Goal: Task Accomplishment & Management: Use online tool/utility

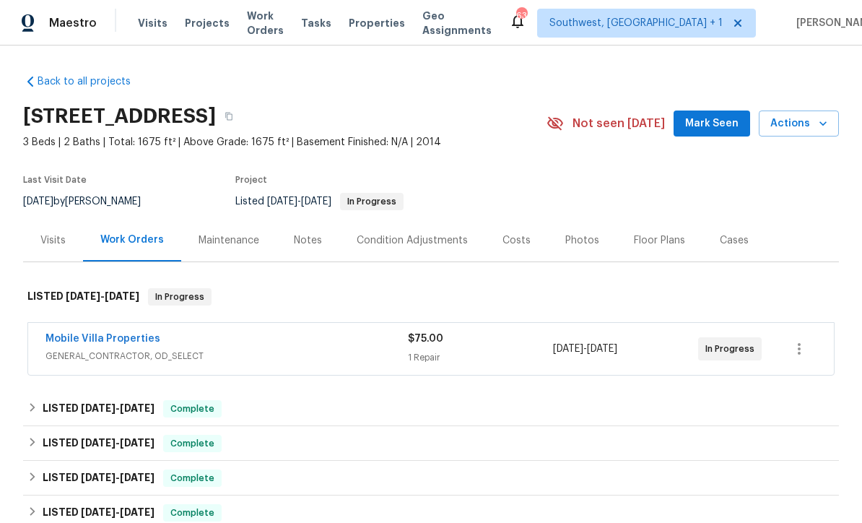
click at [58, 343] on link "Mobile Villa Properties" at bounding box center [102, 338] width 115 height 10
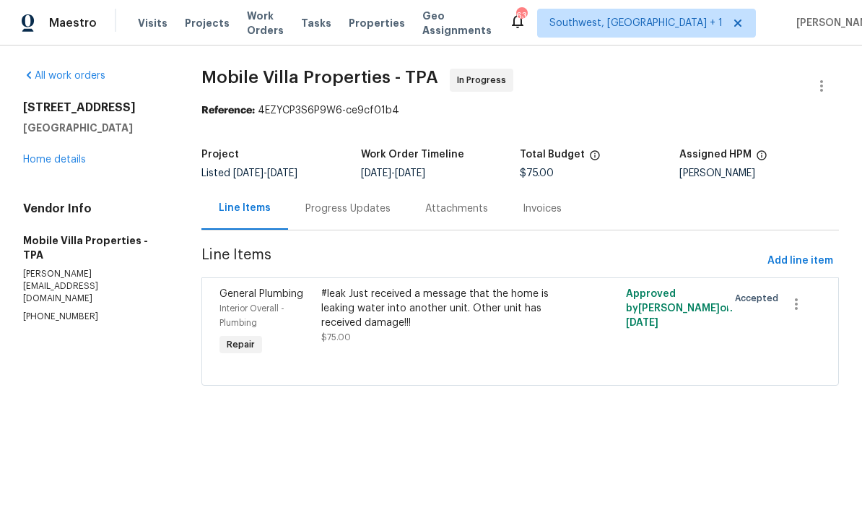
click at [357, 209] on div "Progress Updates" at bounding box center [347, 208] width 85 height 14
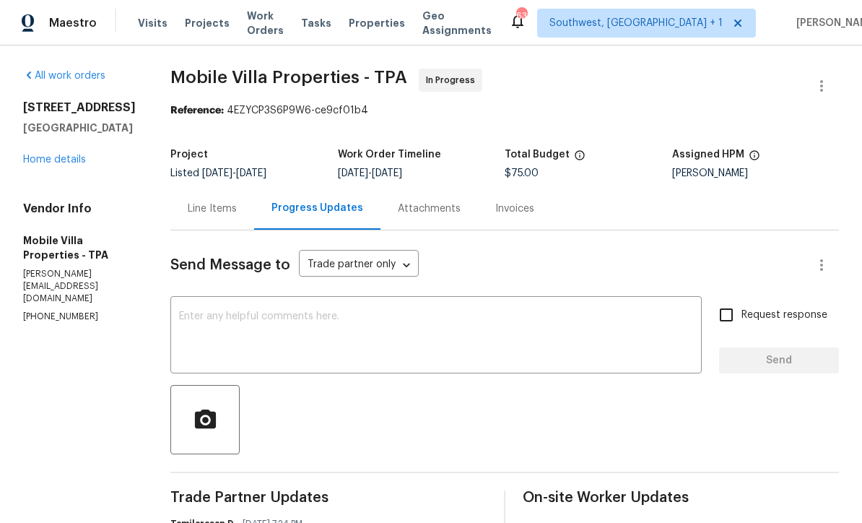
click at [535, 412] on div at bounding box center [504, 419] width 668 height 69
click at [201, 22] on span "Projects" at bounding box center [207, 23] width 45 height 14
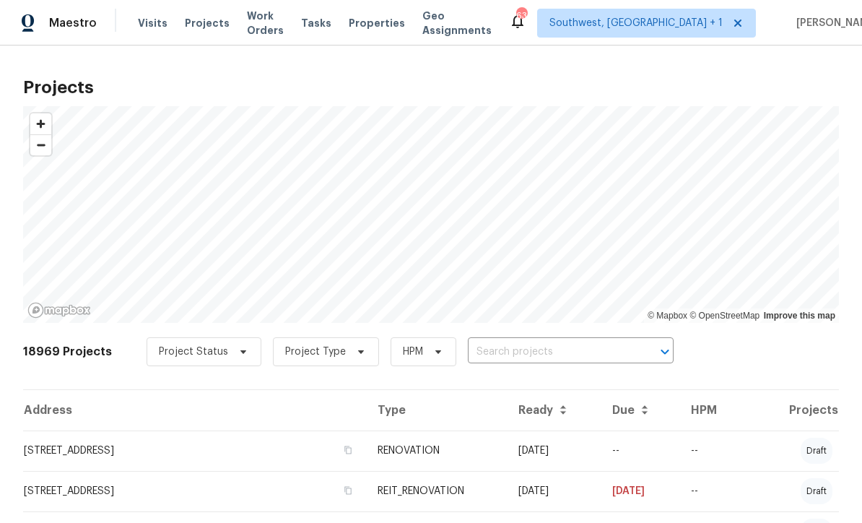
click at [518, 358] on input "text" at bounding box center [550, 352] width 165 height 22
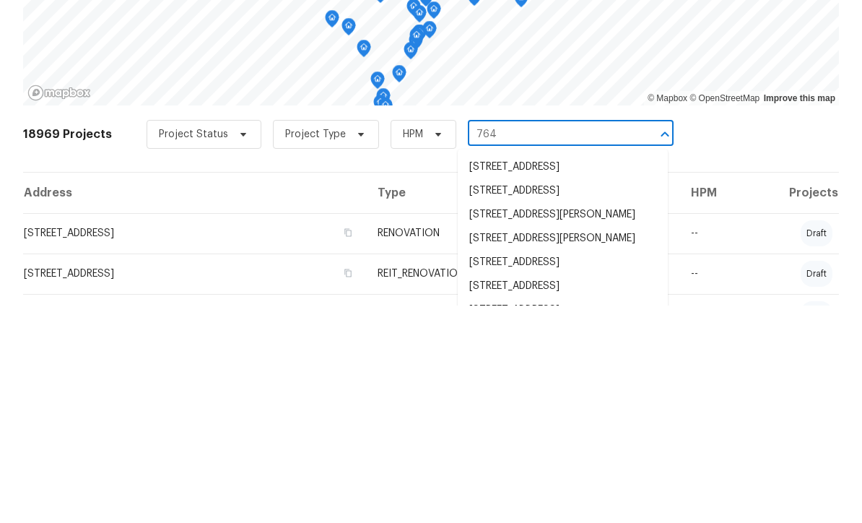
type input "764 3"
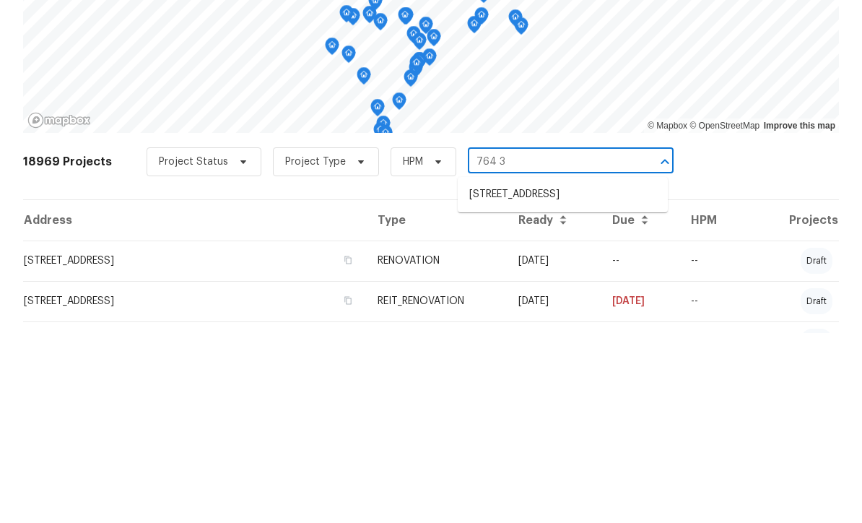
click at [536, 372] on li "764 34th St SE, Largo, FL 33771" at bounding box center [563, 384] width 210 height 24
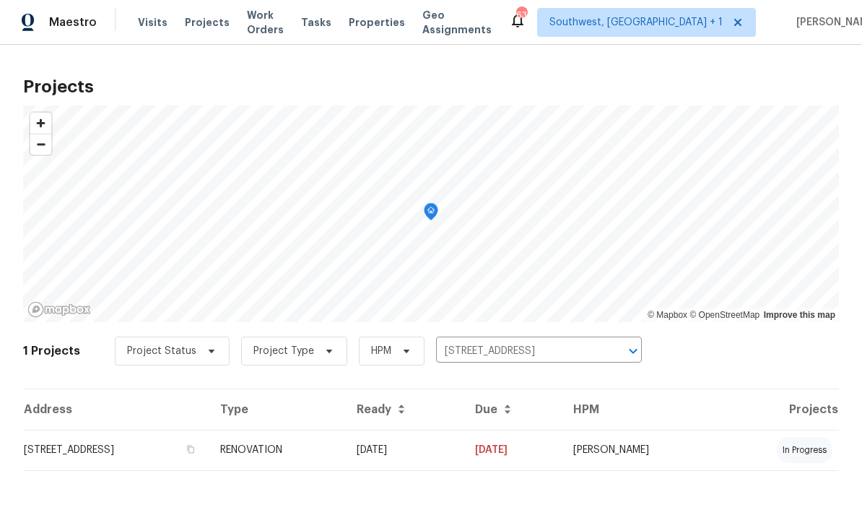
click at [459, 455] on td "09/12/25" at bounding box center [404, 450] width 118 height 40
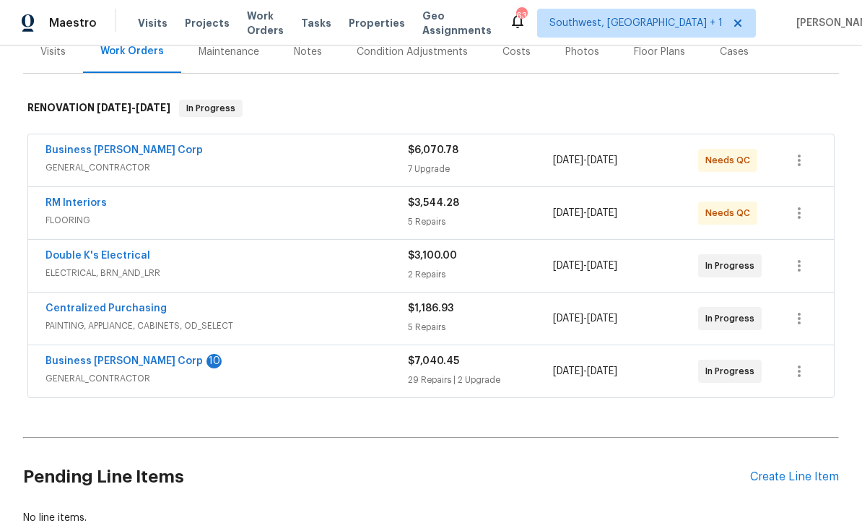
scroll to position [188, 0]
click at [58, 202] on link "RM Interiors" at bounding box center [75, 203] width 61 height 10
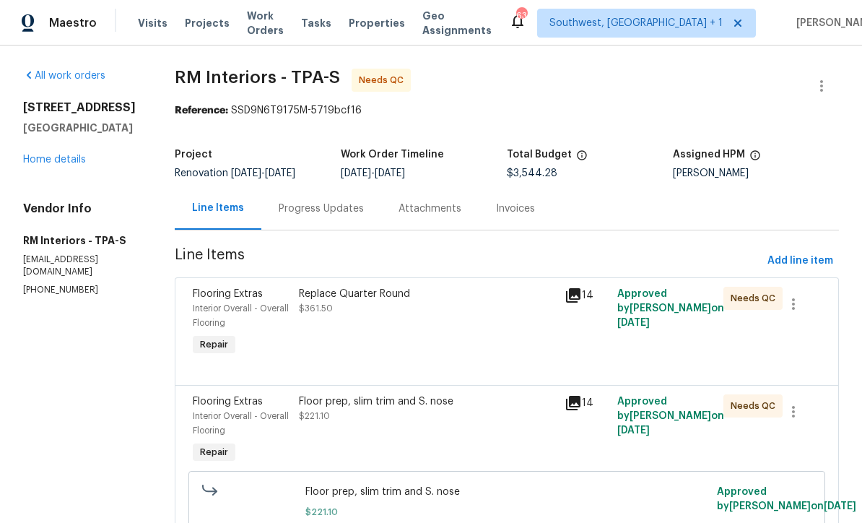
click at [328, 217] on div "Progress Updates" at bounding box center [321, 208] width 120 height 43
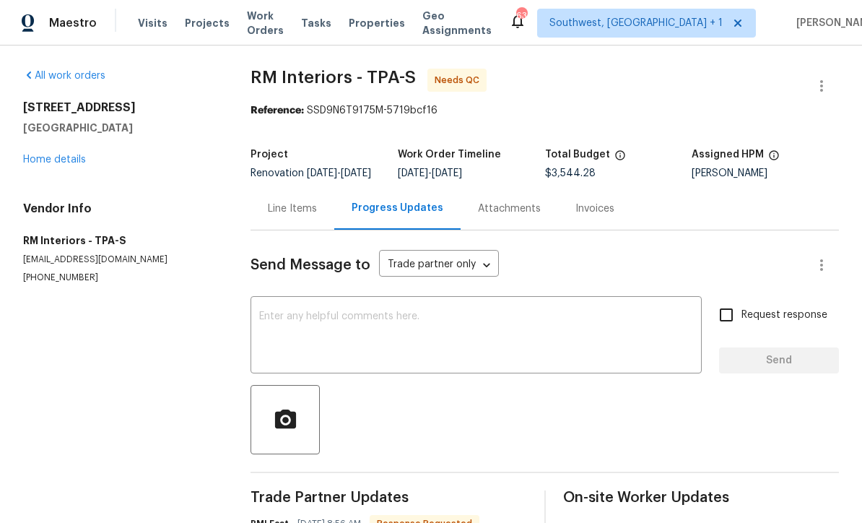
click at [42, 156] on link "Home details" at bounding box center [54, 159] width 63 height 10
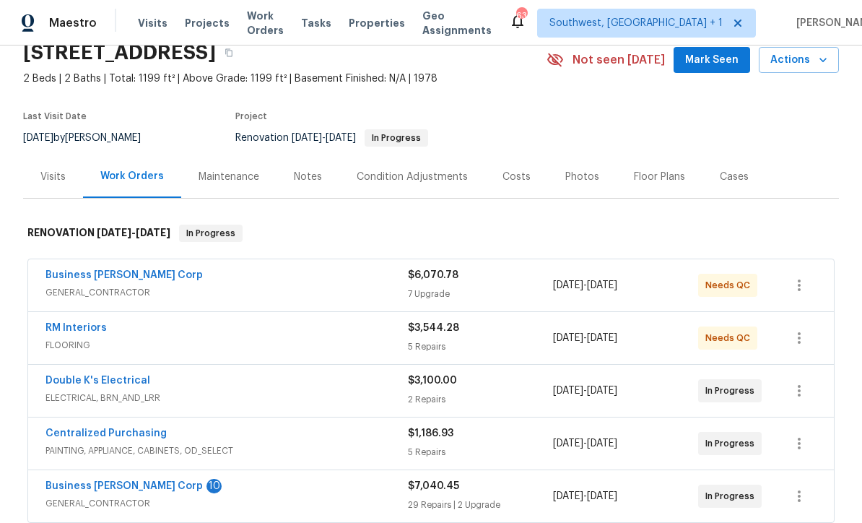
scroll to position [66, 0]
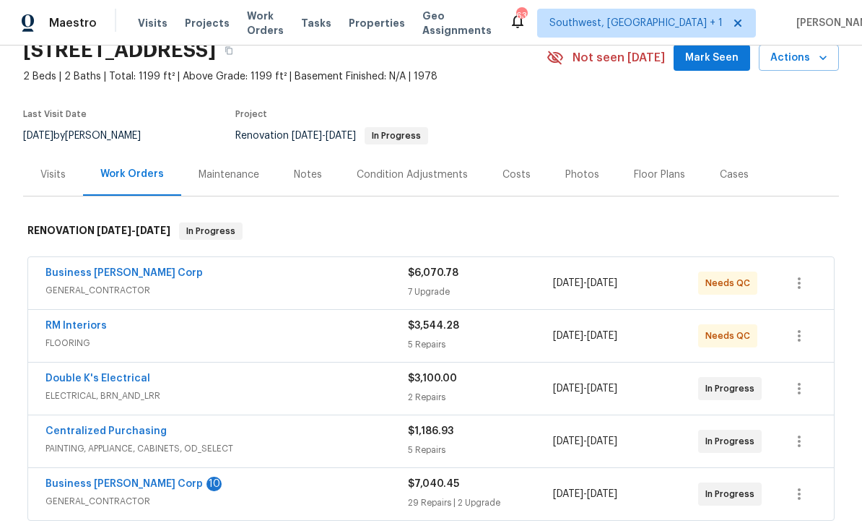
click at [494, 348] on div "5 Repairs" at bounding box center [480, 344] width 145 height 14
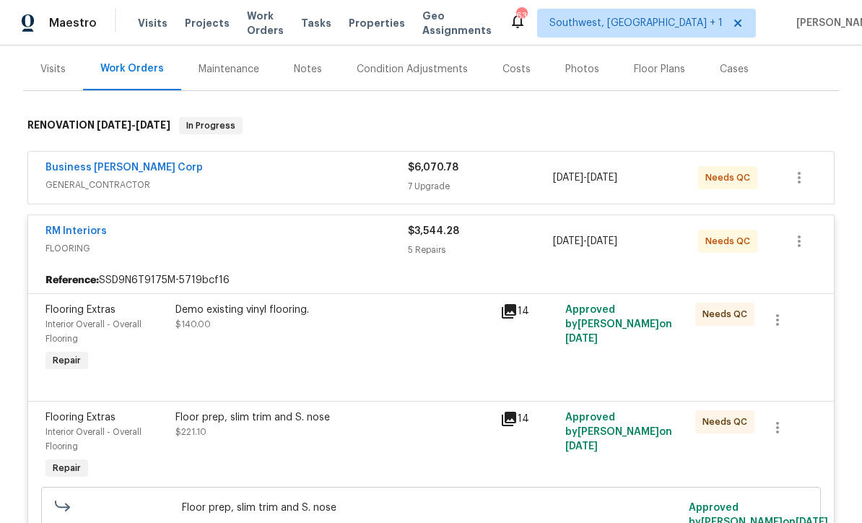
scroll to position [168, 0]
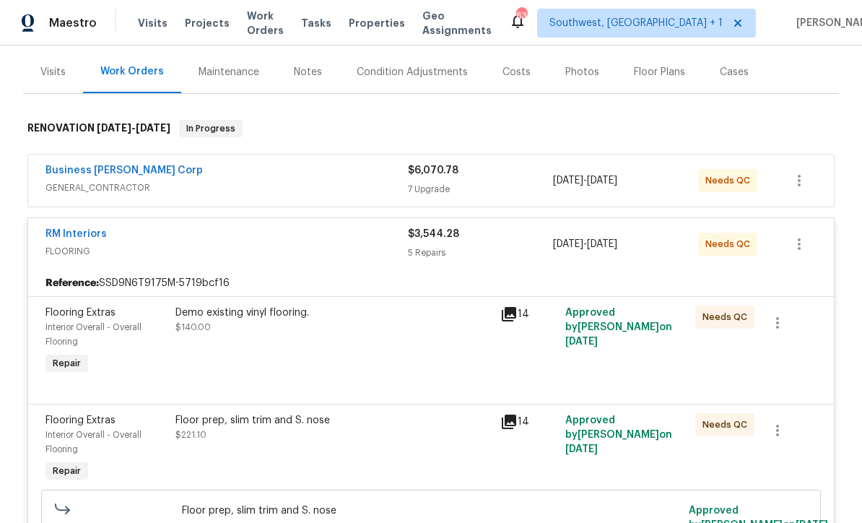
click at [435, 364] on div "Demo existing vinyl flooring. $140.00" at bounding box center [333, 341] width 325 height 81
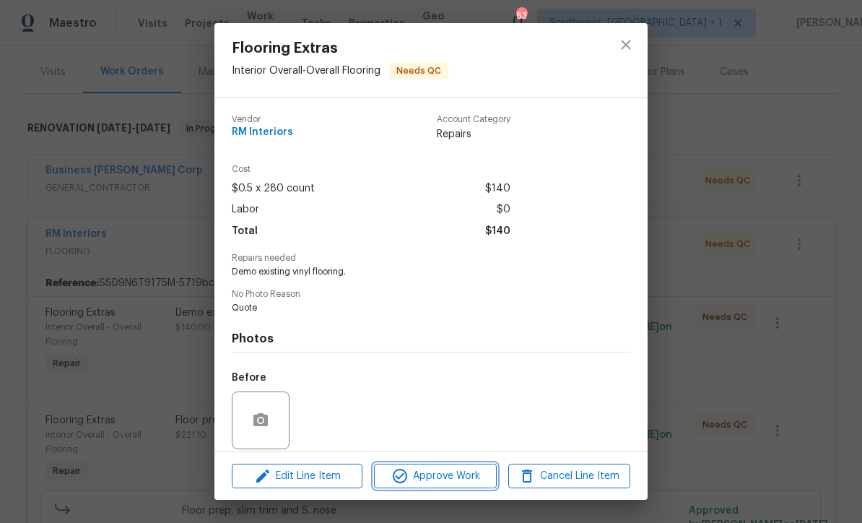
click at [455, 485] on button "Approve Work" at bounding box center [435, 475] width 122 height 25
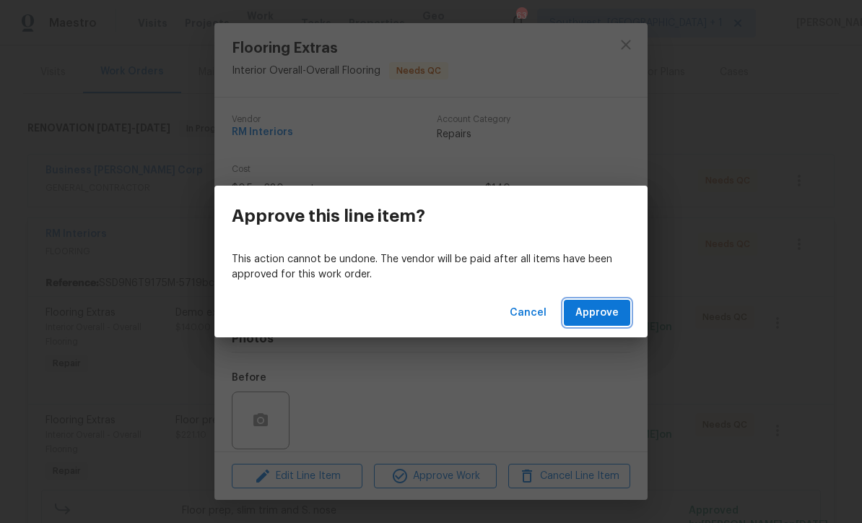
click at [599, 302] on button "Approve" at bounding box center [597, 313] width 66 height 27
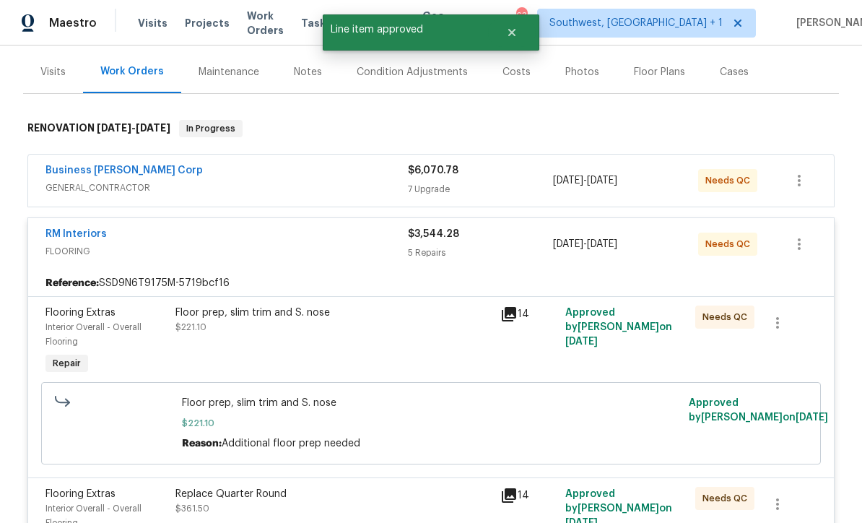
click at [437, 349] on div "Floor prep, slim trim and S. nose $221.10" at bounding box center [333, 341] width 325 height 81
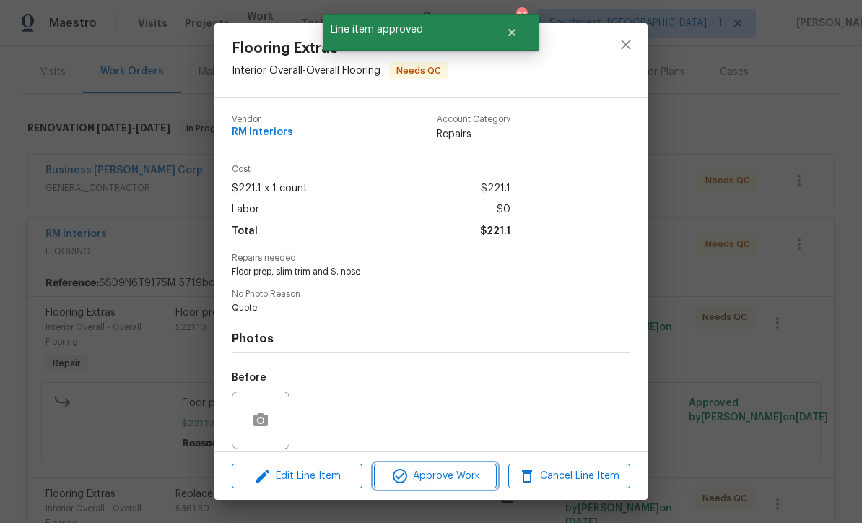
click at [460, 473] on span "Approve Work" at bounding box center [434, 476] width 113 height 18
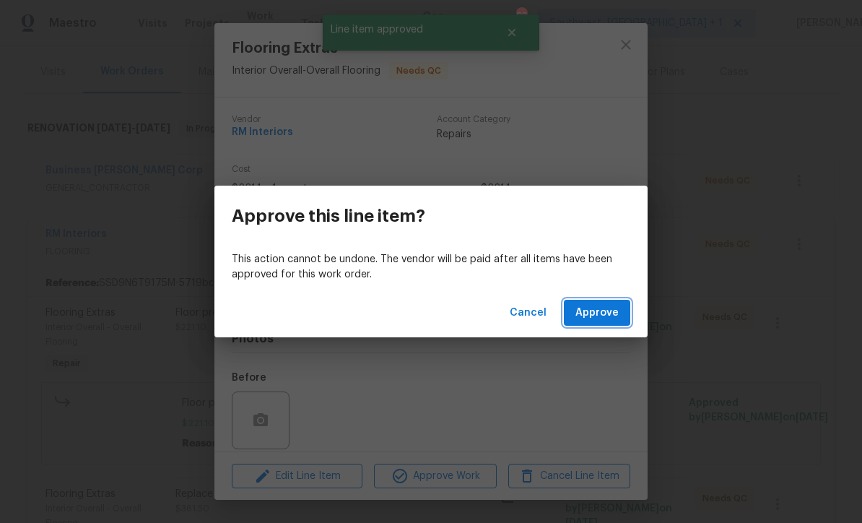
click at [595, 320] on span "Approve" at bounding box center [596, 313] width 43 height 18
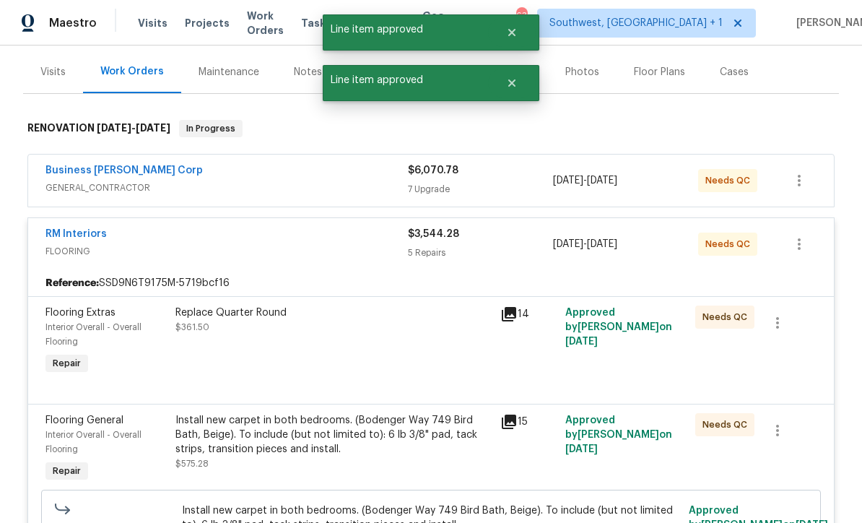
click at [423, 357] on div "Replace Quarter Round $361.50" at bounding box center [333, 341] width 325 height 81
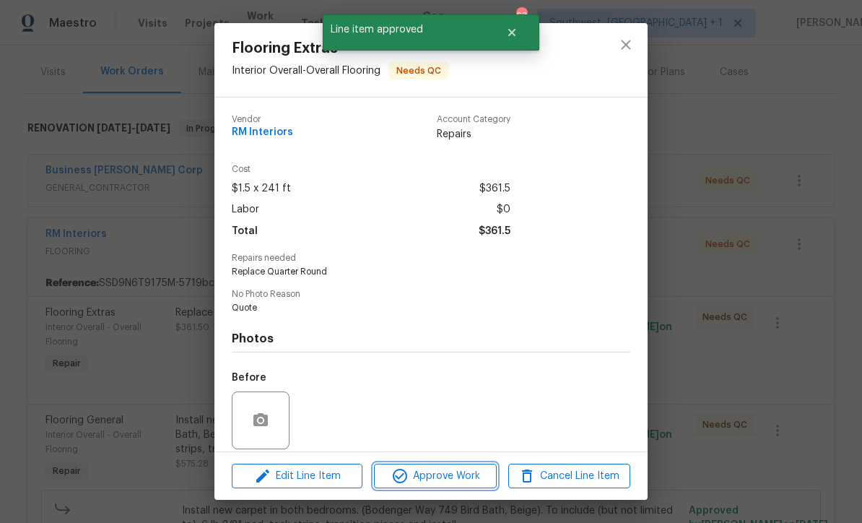
click at [465, 483] on span "Approve Work" at bounding box center [434, 476] width 113 height 18
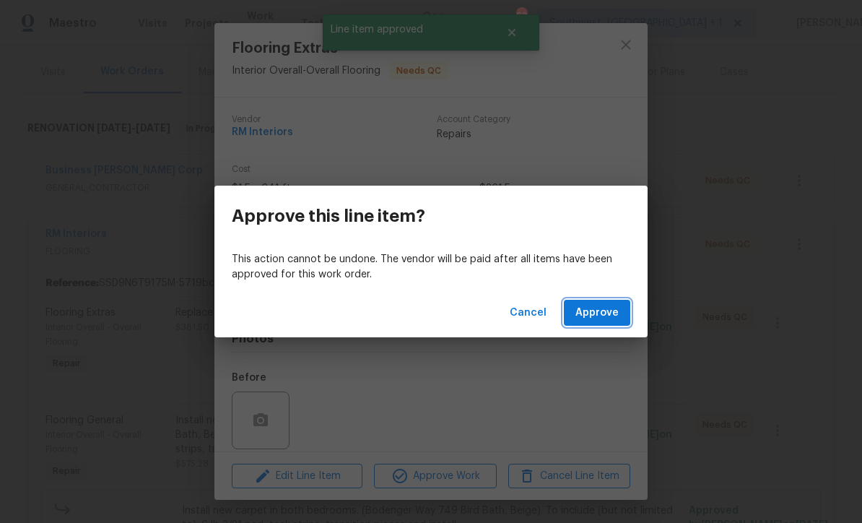
click at [596, 314] on span "Approve" at bounding box center [596, 313] width 43 height 18
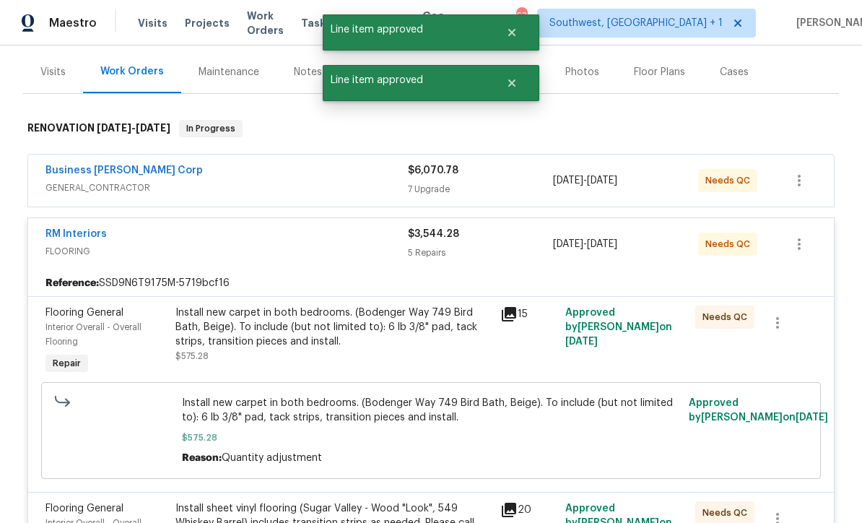
click at [435, 335] on div "Install new carpet in both bedrooms. (Bodenger Way 749 Bird Bath, Beige). To in…" at bounding box center [333, 326] width 316 height 43
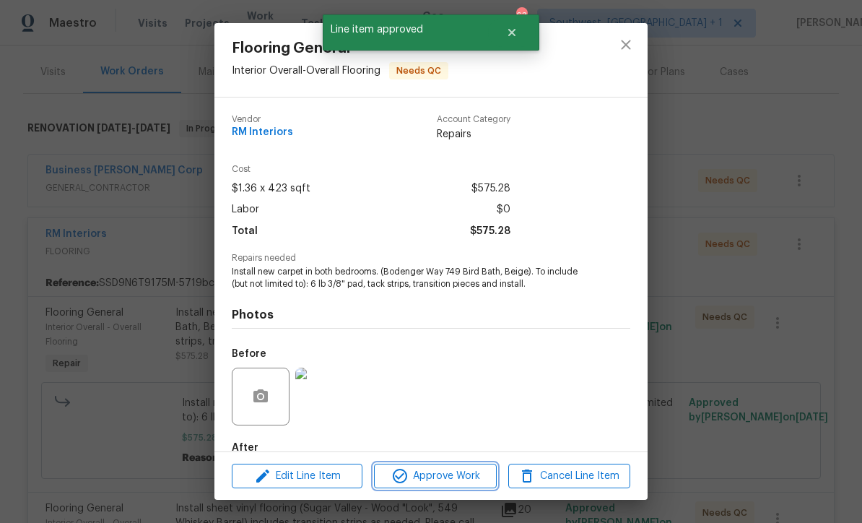
click at [448, 479] on span "Approve Work" at bounding box center [434, 476] width 113 height 18
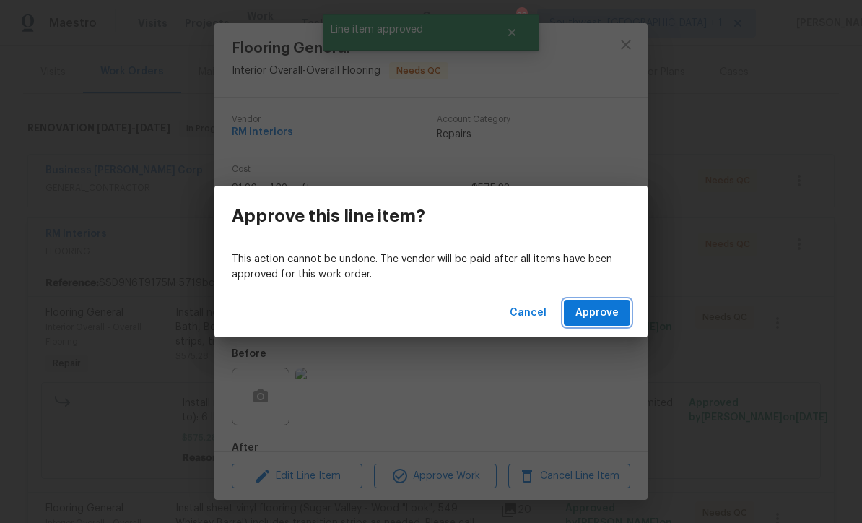
click at [595, 316] on span "Approve" at bounding box center [596, 313] width 43 height 18
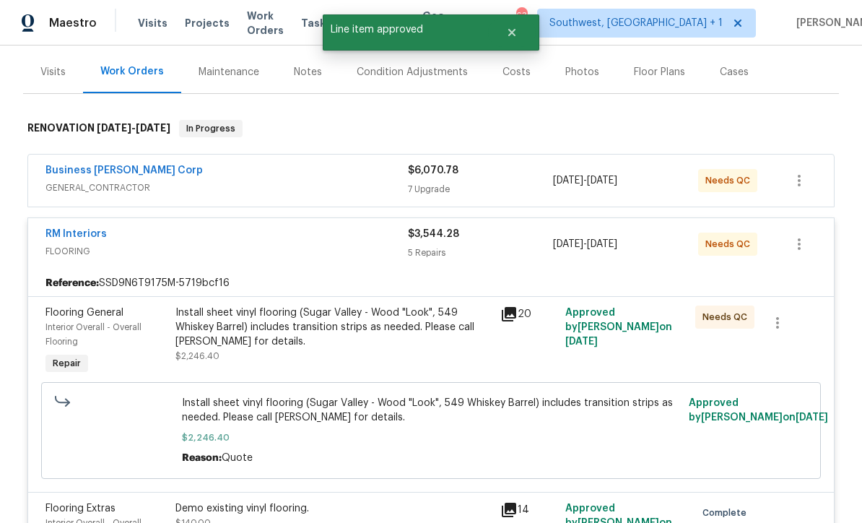
click at [426, 351] on div "Install sheet vinyl flooring (Sugar Valley - Wood "Look", 549 Whiskey Barrel) i…" at bounding box center [333, 334] width 316 height 58
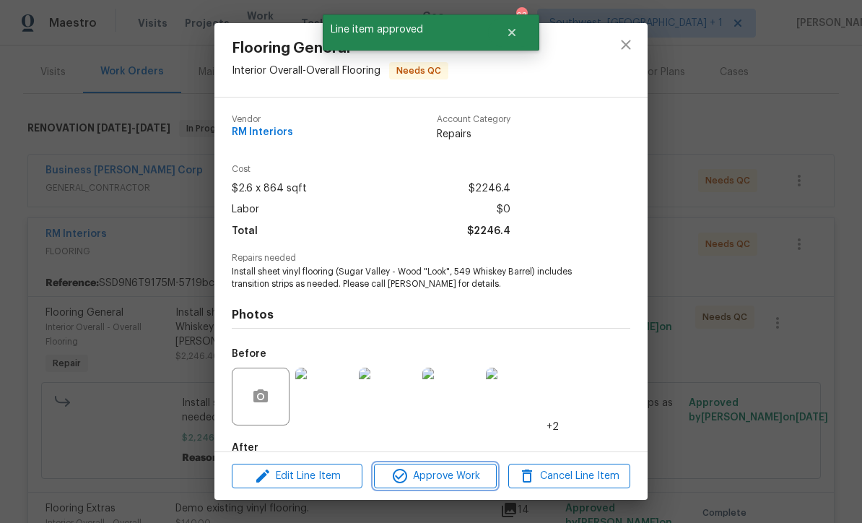
click at [458, 476] on span "Approve Work" at bounding box center [434, 476] width 113 height 18
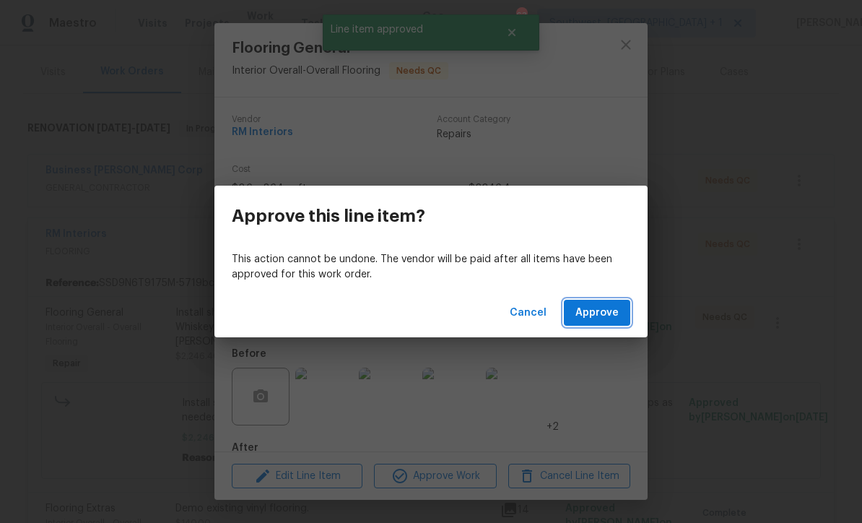
click at [595, 314] on span "Approve" at bounding box center [596, 313] width 43 height 18
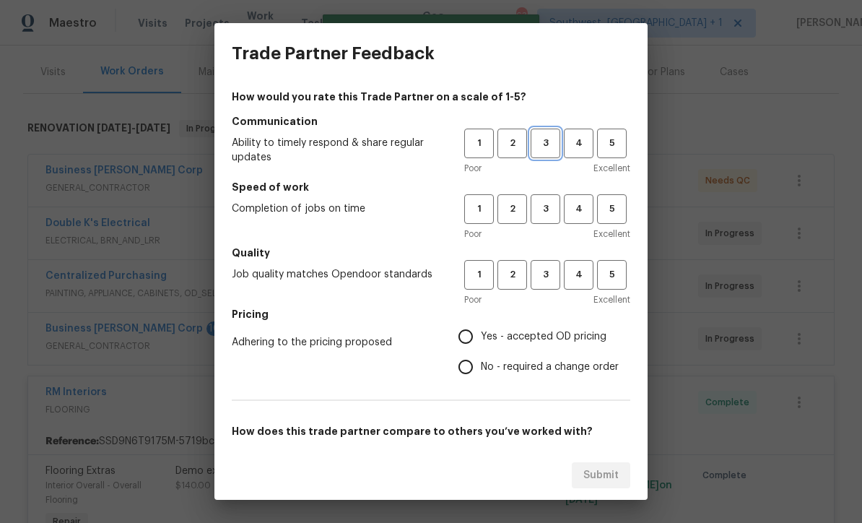
click at [550, 141] on span "3" at bounding box center [545, 143] width 27 height 17
click at [551, 196] on button "3" at bounding box center [545, 209] width 30 height 30
click at [551, 285] on button "3" at bounding box center [545, 275] width 30 height 30
click at [469, 339] on input "Yes - accepted OD pricing" at bounding box center [465, 336] width 30 height 30
radio input "true"
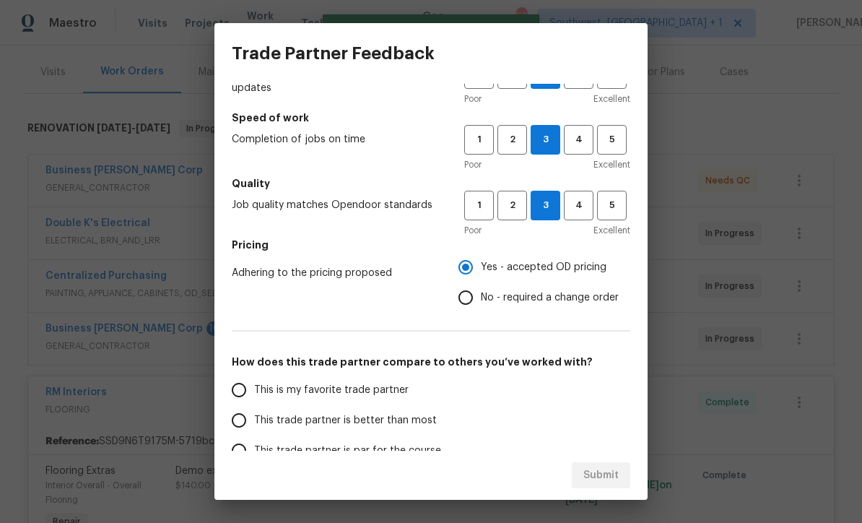
scroll to position [104, 0]
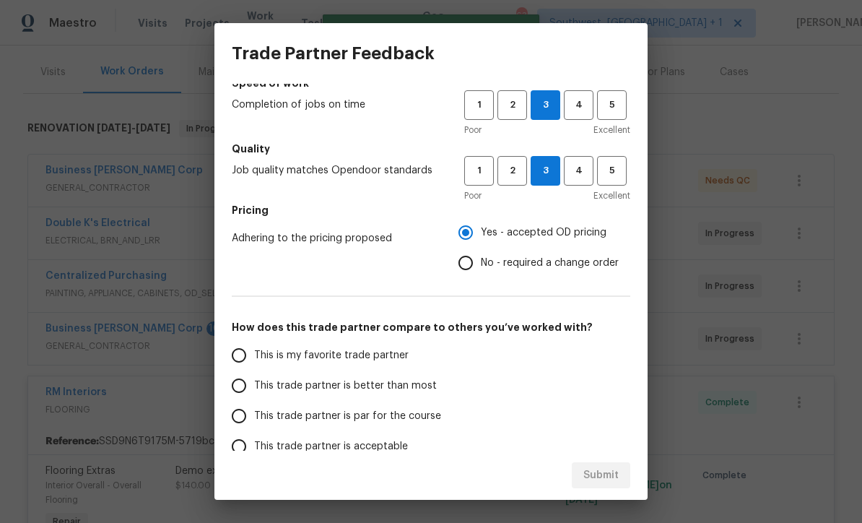
click at [233, 417] on input "This trade partner is par for the course" at bounding box center [239, 416] width 30 height 30
click at [606, 480] on span "Submit" at bounding box center [600, 475] width 35 height 18
radio input "true"
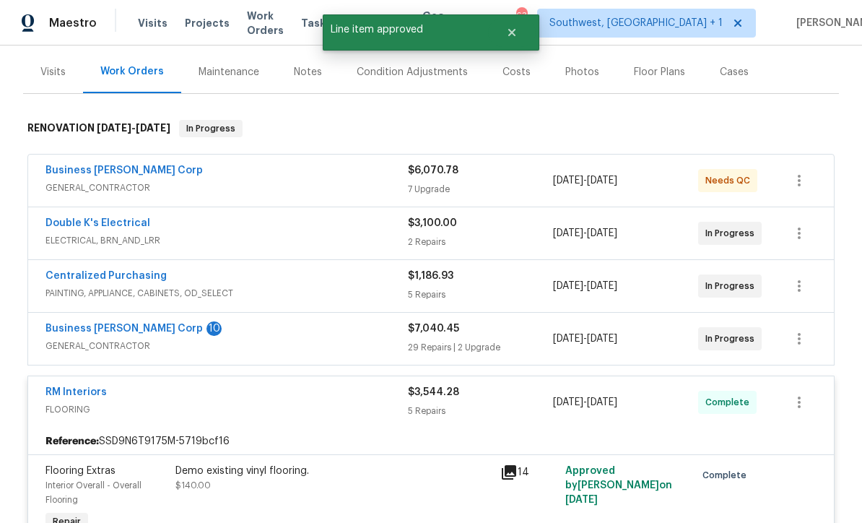
radio input "false"
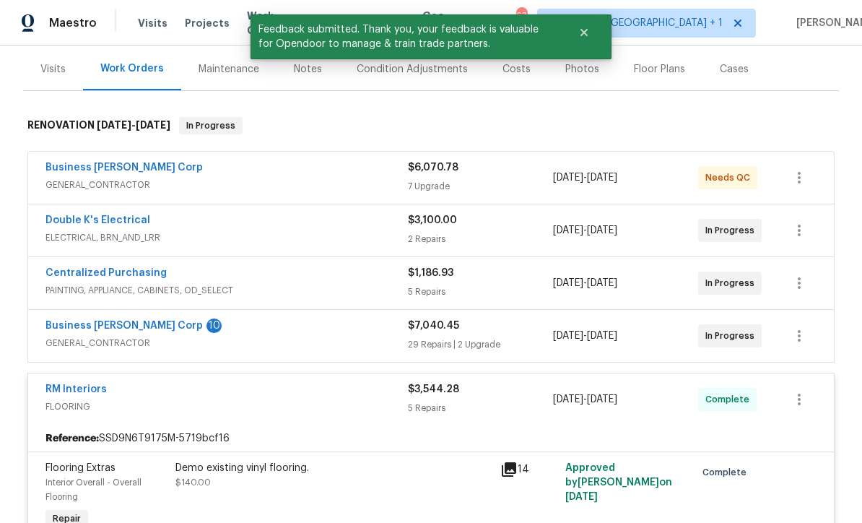
scroll to position [164, 0]
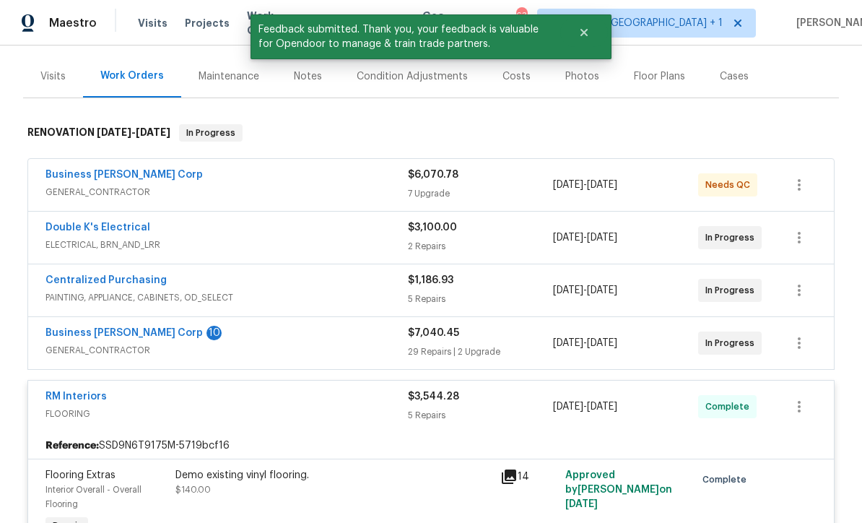
click at [69, 172] on link "Business Morel Corp" at bounding box center [123, 175] width 157 height 10
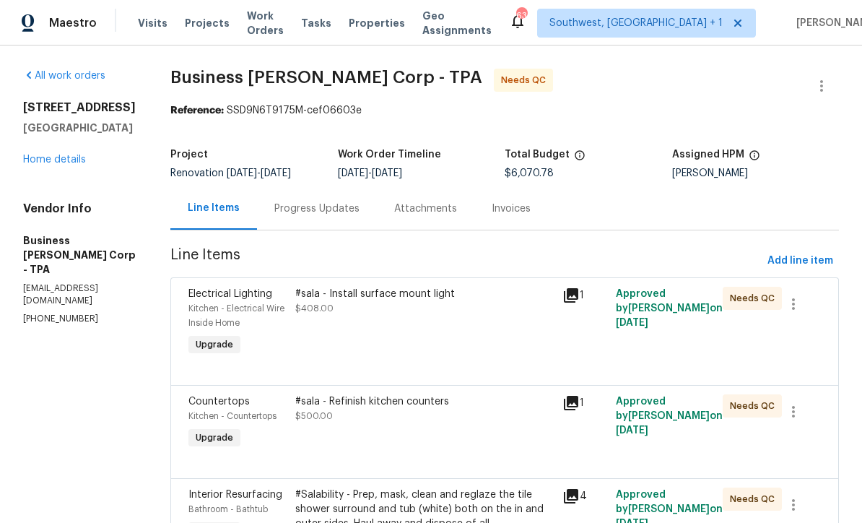
click at [443, 328] on div "#sala - Install surface mount light $408.00" at bounding box center [424, 322] width 267 height 81
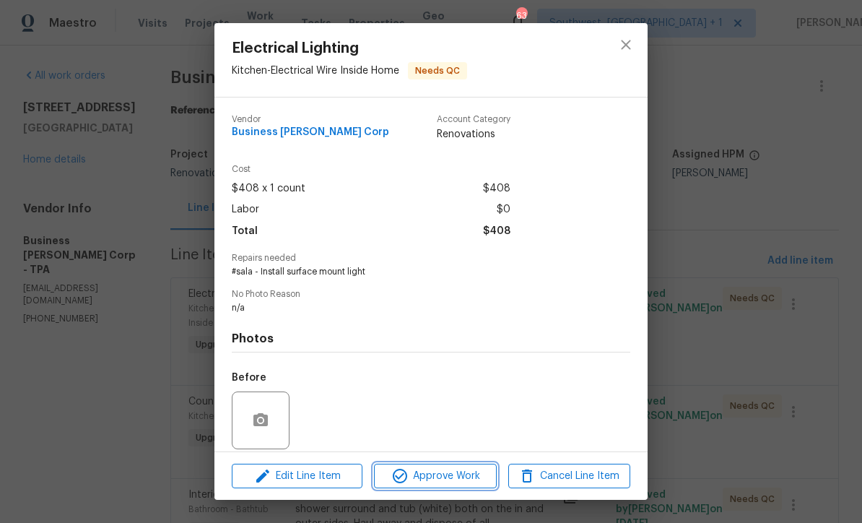
click at [464, 482] on span "Approve Work" at bounding box center [434, 476] width 113 height 18
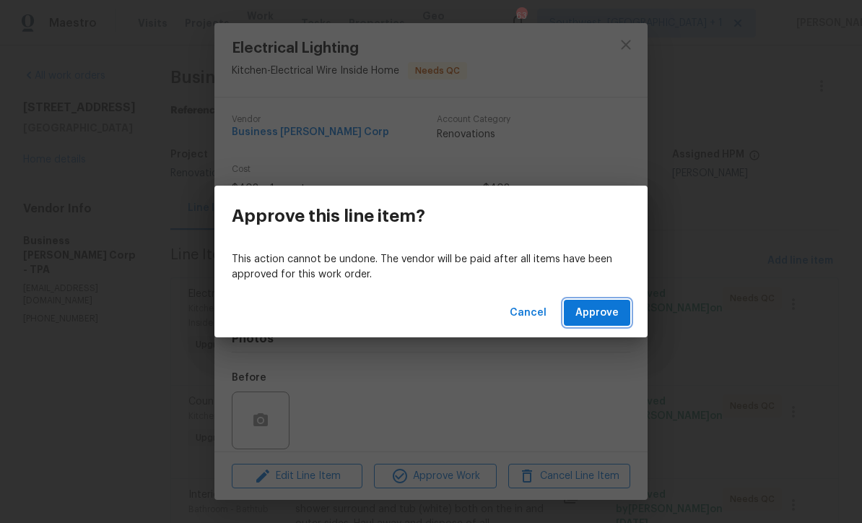
click at [594, 311] on span "Approve" at bounding box center [596, 313] width 43 height 18
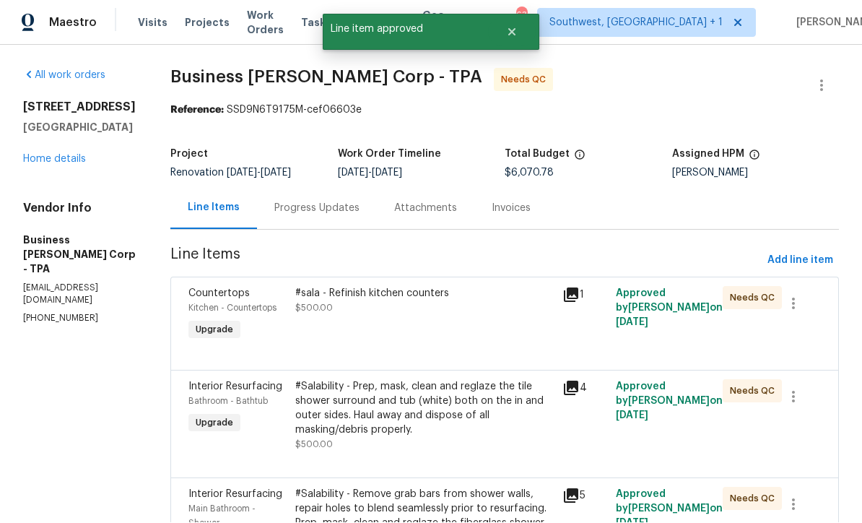
scroll to position [1, 0]
click at [463, 337] on div "#sala - Refinish kitchen counters $500.00" at bounding box center [424, 315] width 267 height 66
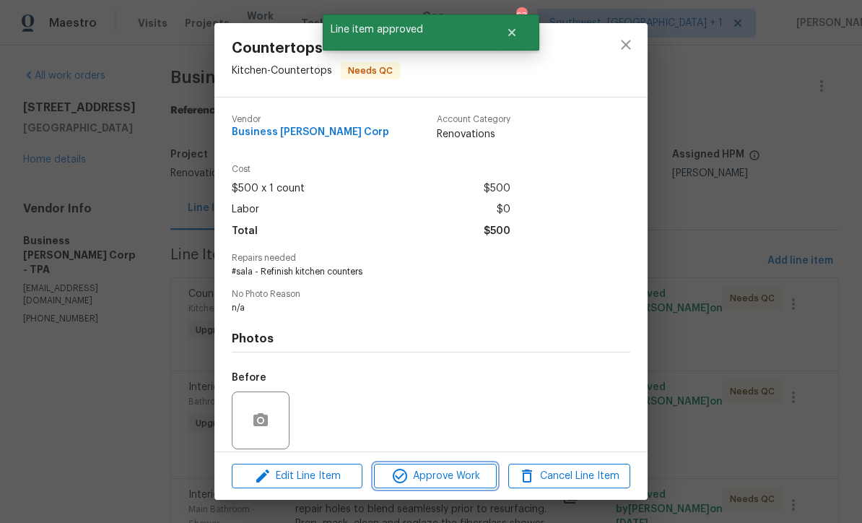
click at [463, 479] on span "Approve Work" at bounding box center [434, 476] width 113 height 18
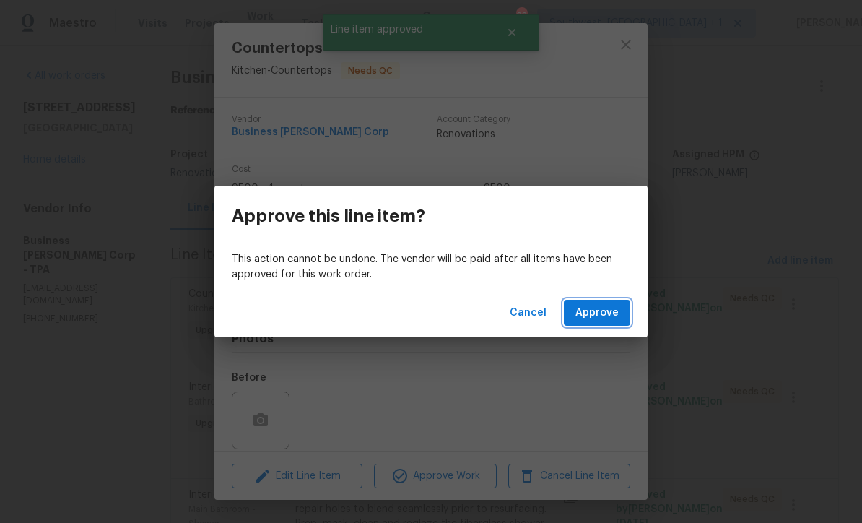
click at [595, 310] on span "Approve" at bounding box center [596, 313] width 43 height 18
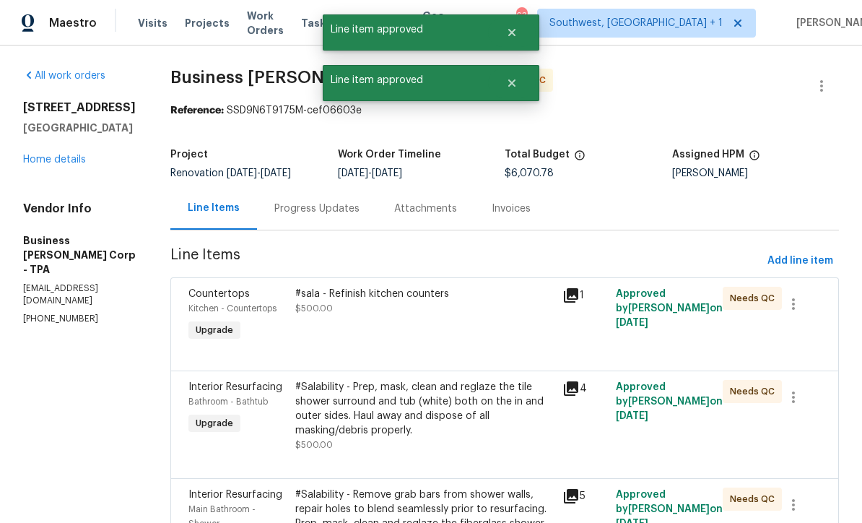
scroll to position [0, 0]
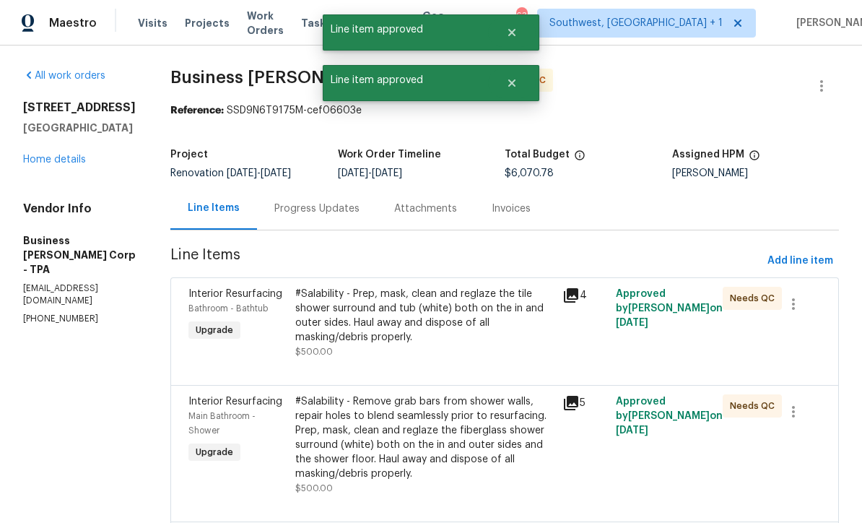
click at [457, 356] on div "#Salability - Prep, mask, clean and reglaze the tile shower surround and tub (w…" at bounding box center [424, 323] width 258 height 72
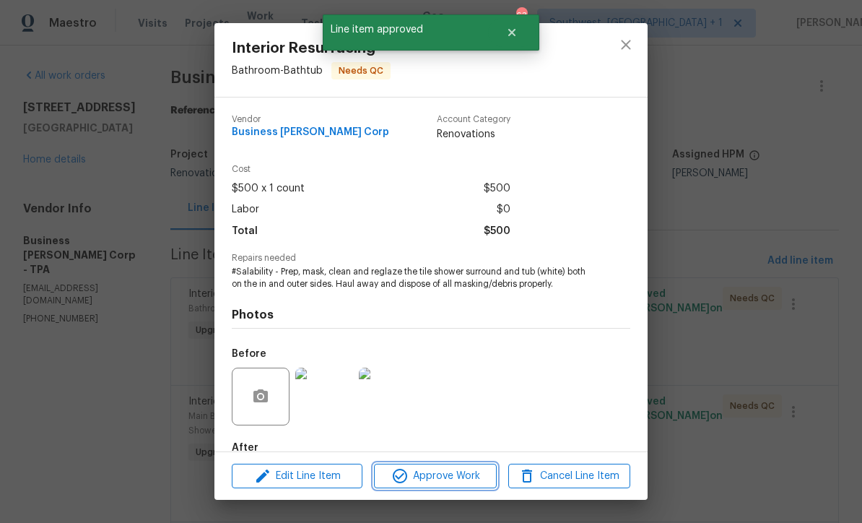
click at [457, 481] on span "Approve Work" at bounding box center [434, 476] width 113 height 18
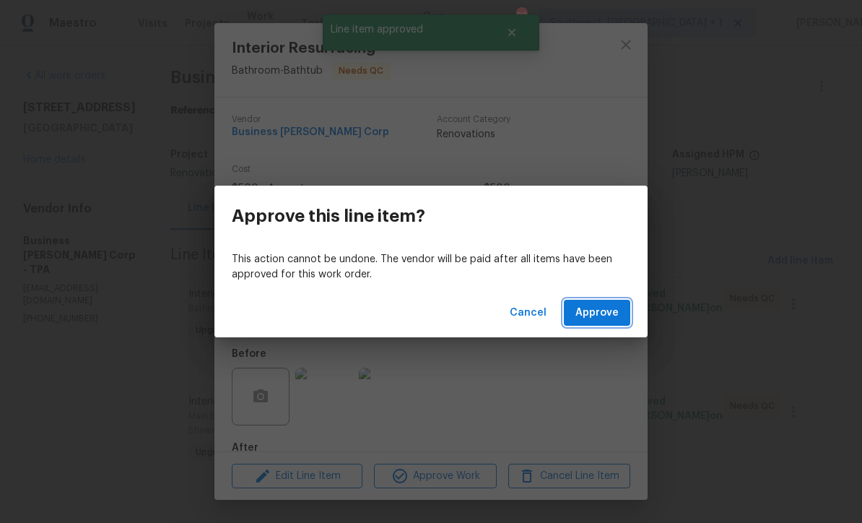
click at [601, 311] on span "Approve" at bounding box center [596, 313] width 43 height 18
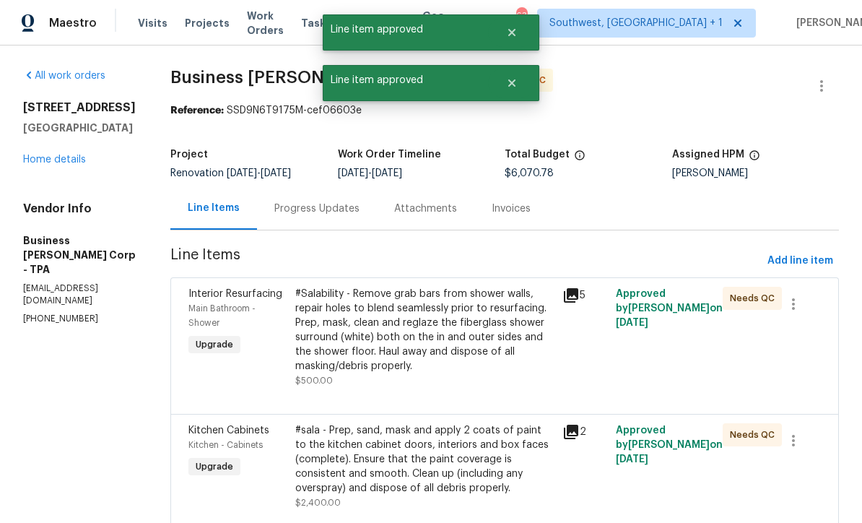
click at [471, 368] on div "#Salability - Remove grab bars from shower walls, repair holes to blend seamles…" at bounding box center [424, 330] width 258 height 87
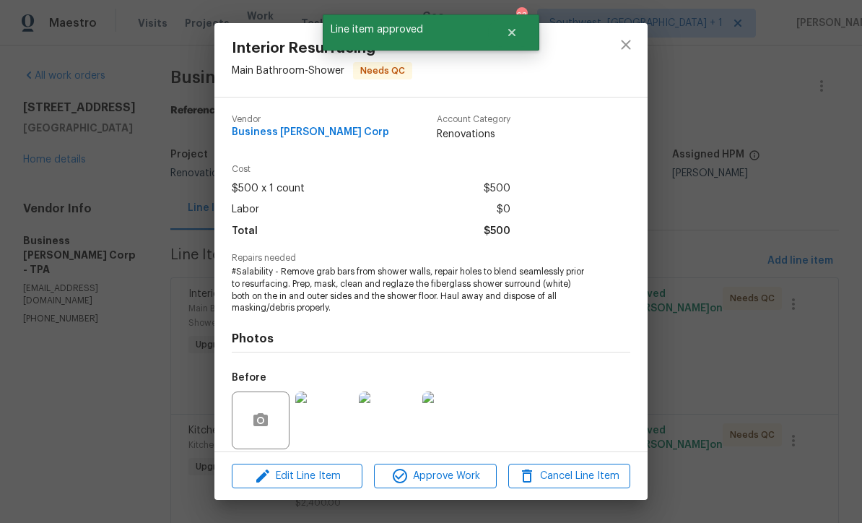
click at [464, 496] on div "Edit Line Item Approve Work Cancel Line Item" at bounding box center [430, 476] width 433 height 48
click at [472, 469] on span "Approve Work" at bounding box center [434, 476] width 113 height 18
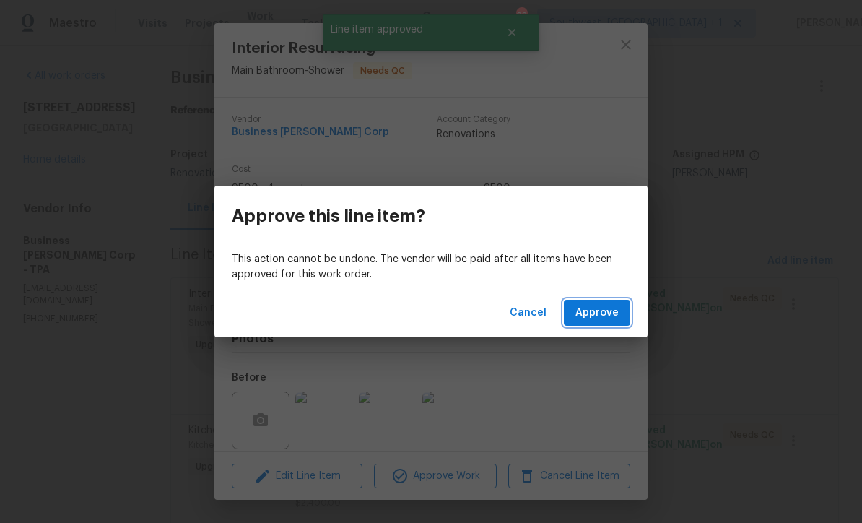
click at [597, 312] on span "Approve" at bounding box center [596, 313] width 43 height 18
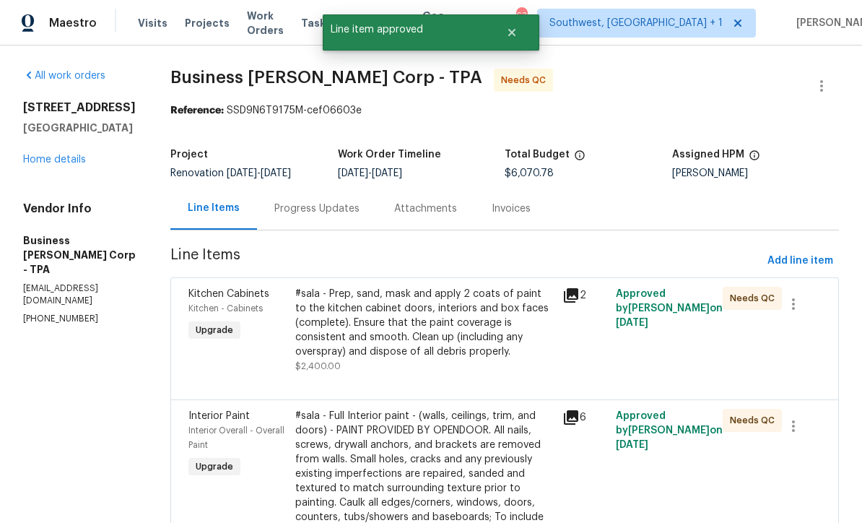
click at [472, 352] on div "#sala - Prep, sand, mask and apply 2 coats of paint to the kitchen cabinet door…" at bounding box center [424, 323] width 258 height 72
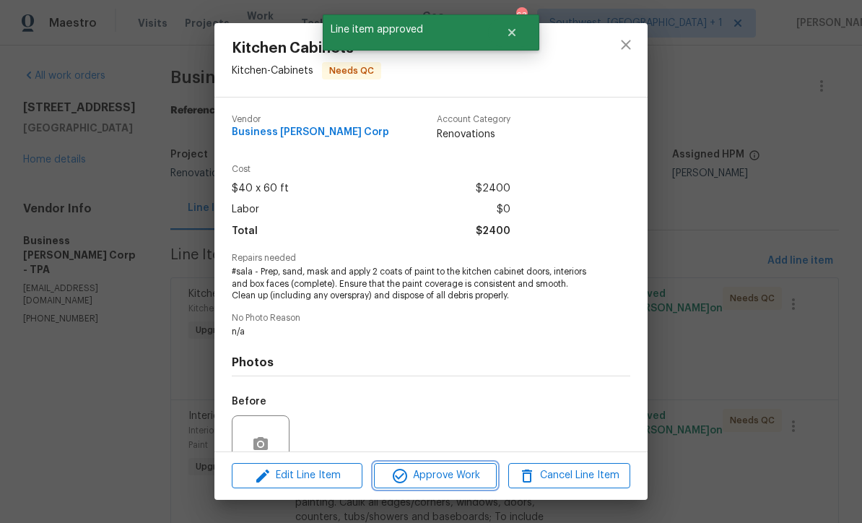
click at [467, 484] on button "Approve Work" at bounding box center [435, 475] width 122 height 25
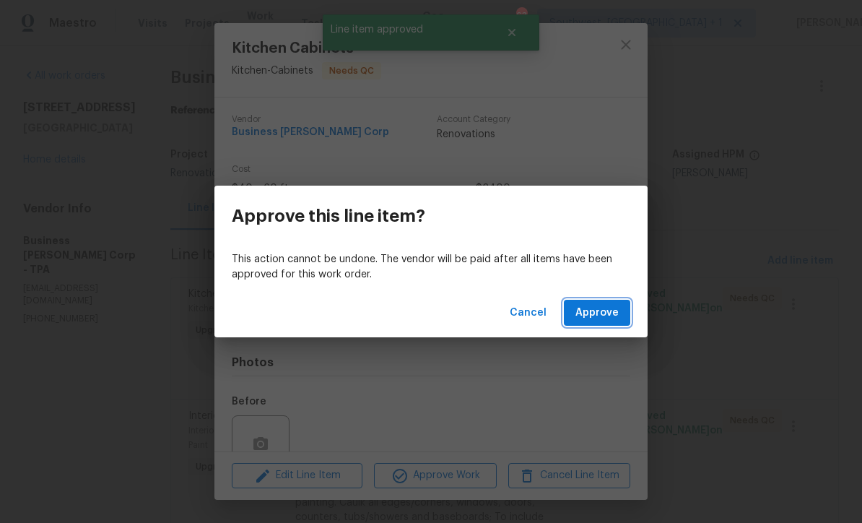
click at [601, 310] on span "Approve" at bounding box center [596, 313] width 43 height 18
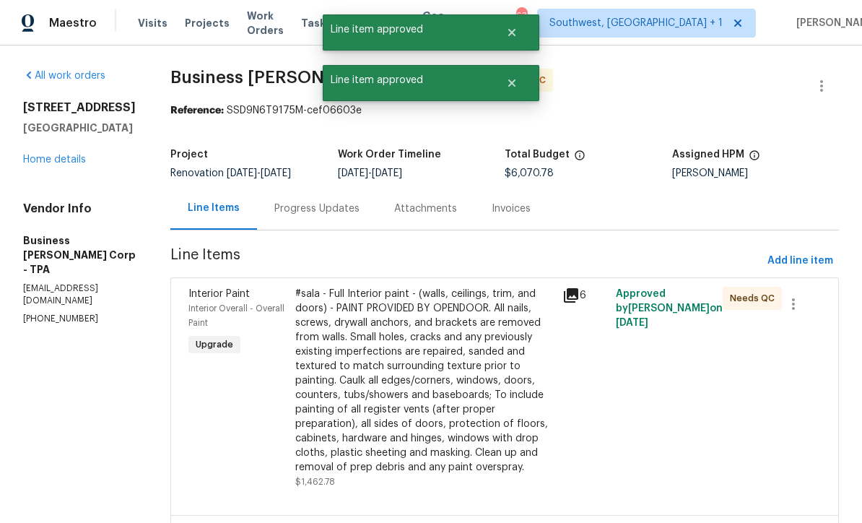
click at [468, 393] on div "#sala - Full Interior paint - (walls, ceilings, trim, and doors) - PAINT PROVID…" at bounding box center [424, 381] width 258 height 188
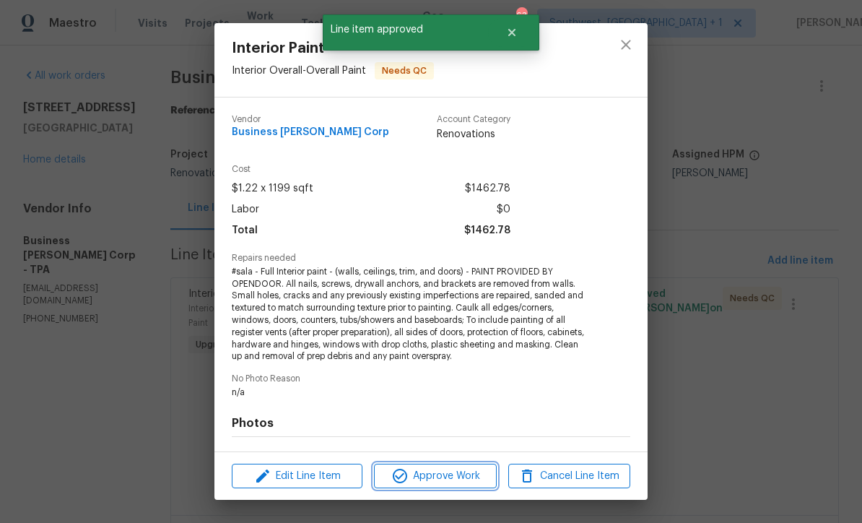
click at [465, 478] on span "Approve Work" at bounding box center [434, 476] width 113 height 18
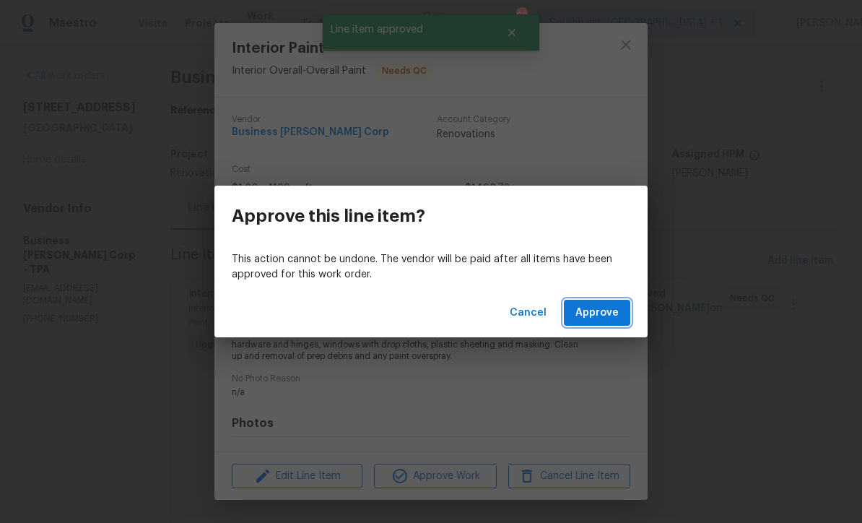
click at [602, 315] on span "Approve" at bounding box center [596, 313] width 43 height 18
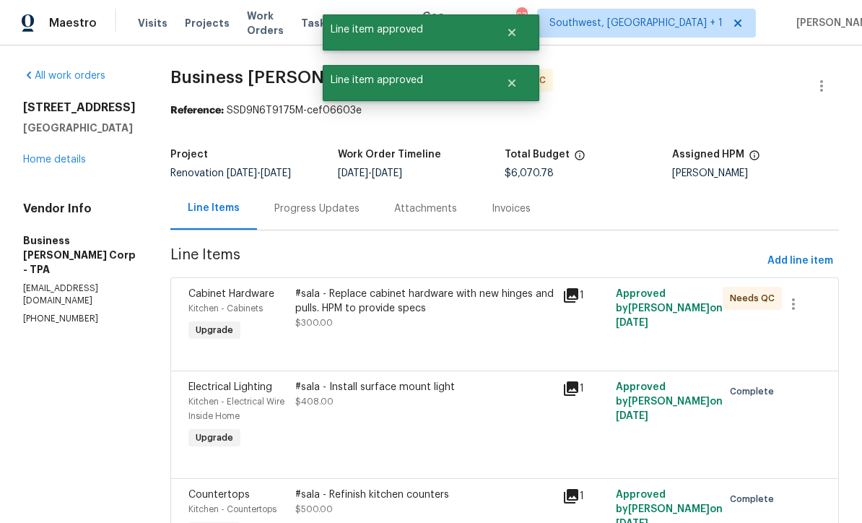
click at [494, 328] on div "#sala - Replace cabinet hardware with new hinges and pulls. HPM to provide spec…" at bounding box center [424, 308] width 258 height 43
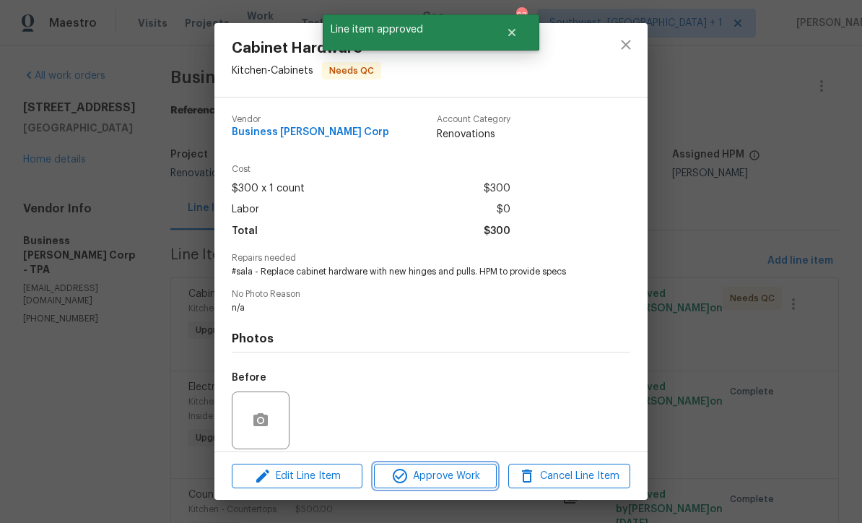
click at [468, 479] on span "Approve Work" at bounding box center [434, 476] width 113 height 18
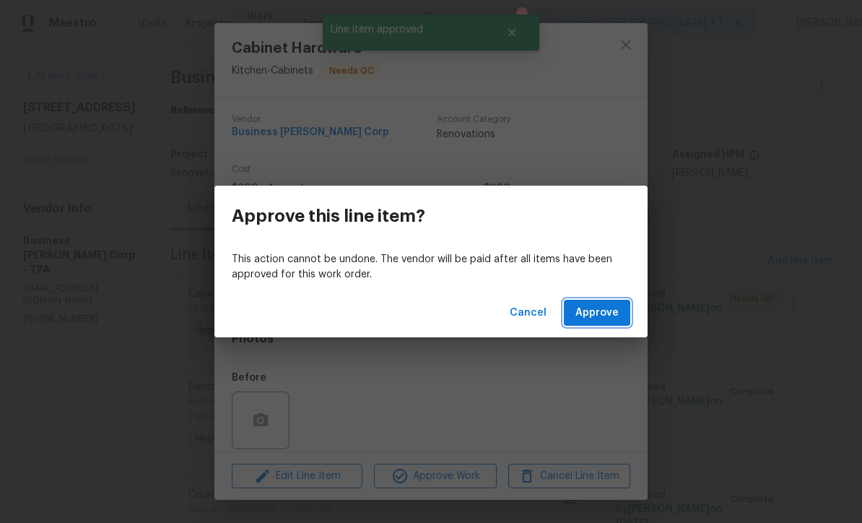
click at [595, 313] on span "Approve" at bounding box center [596, 313] width 43 height 18
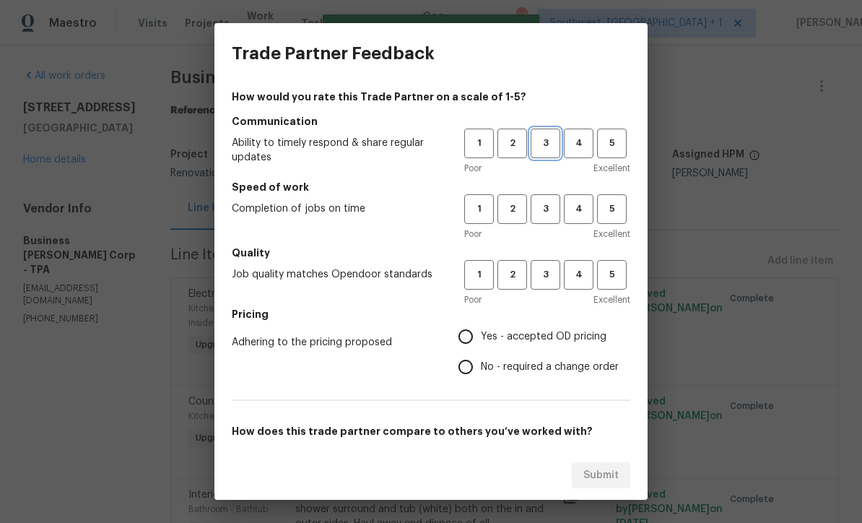
click at [553, 144] on span "3" at bounding box center [545, 143] width 27 height 17
click at [551, 219] on button "3" at bounding box center [545, 209] width 30 height 30
click at [559, 286] on button "3" at bounding box center [545, 275] width 30 height 30
click at [481, 340] on input "Yes - accepted OD pricing" at bounding box center [465, 336] width 30 height 30
radio input "true"
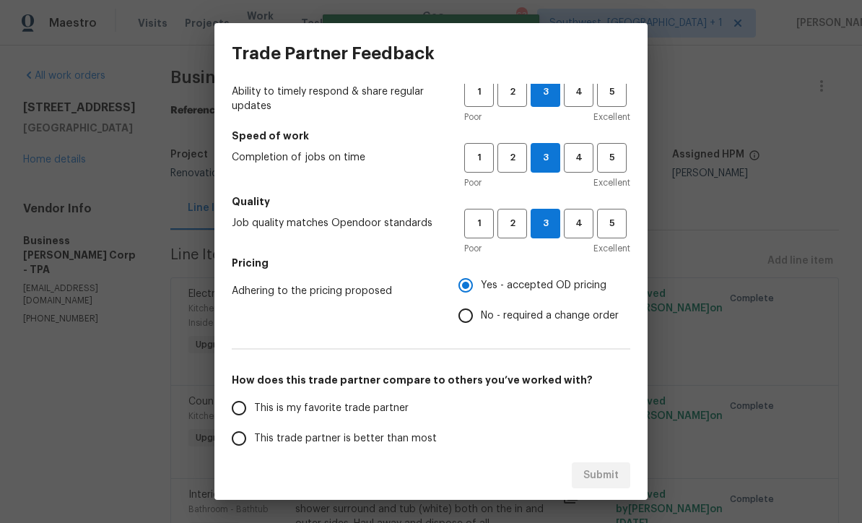
scroll to position [87, 0]
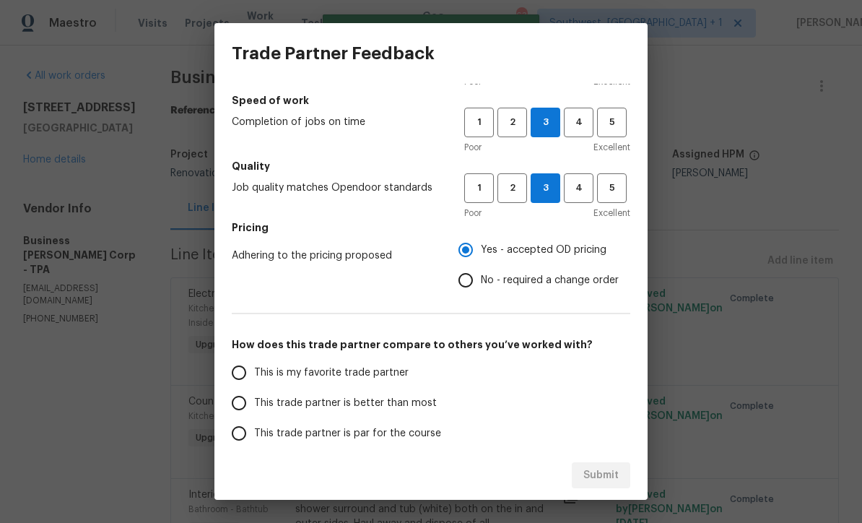
click at [237, 437] on input "This trade partner is par for the course" at bounding box center [239, 433] width 30 height 30
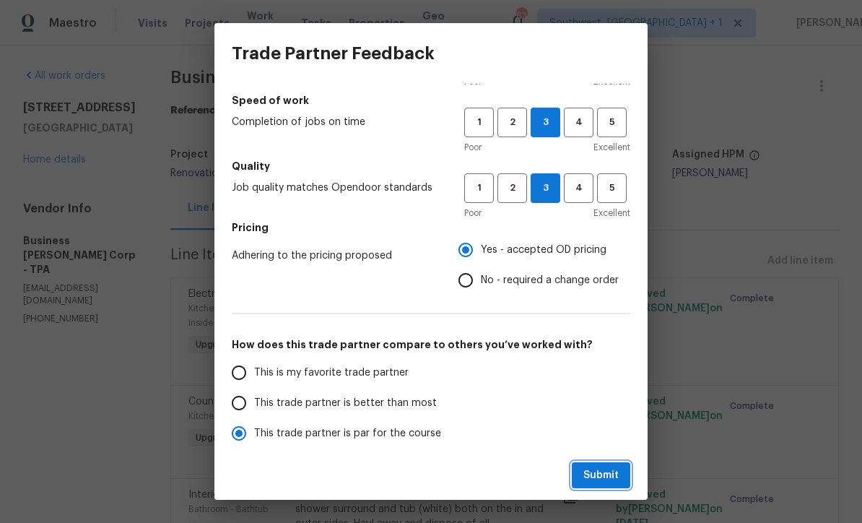
click at [604, 479] on span "Submit" at bounding box center [600, 475] width 35 height 18
radio input "true"
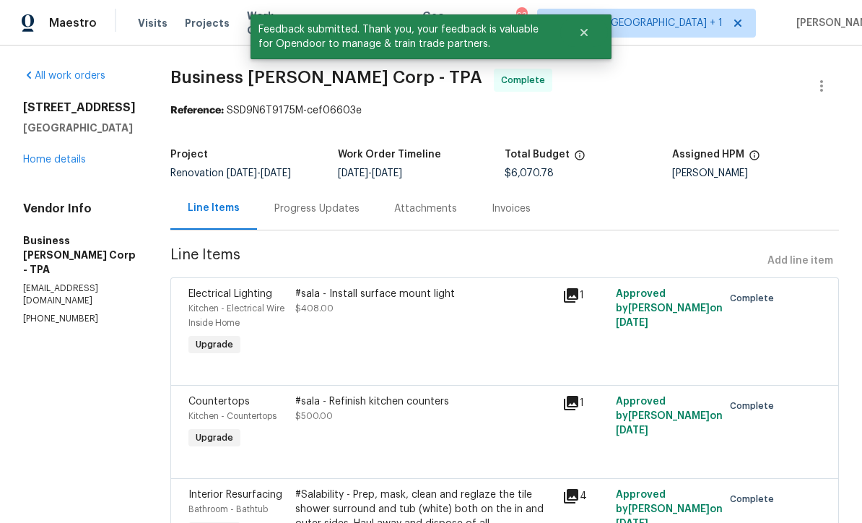
click at [41, 159] on link "Home details" at bounding box center [54, 159] width 63 height 10
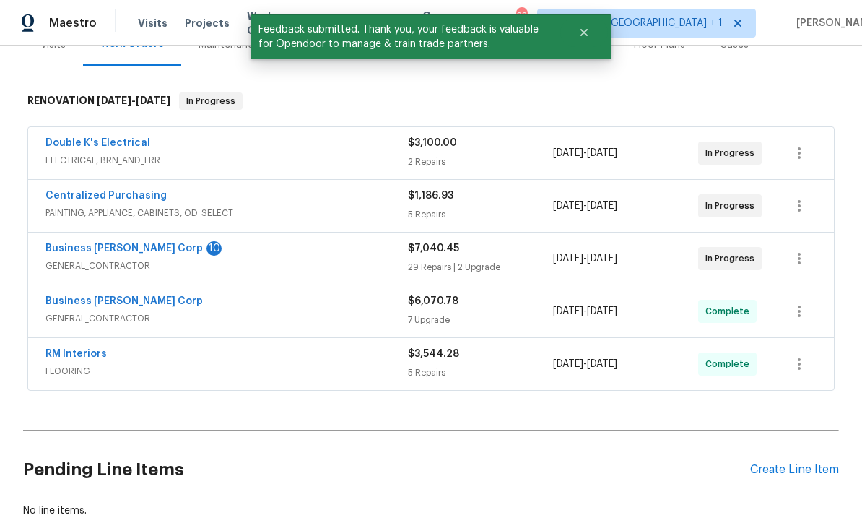
scroll to position [200, 0]
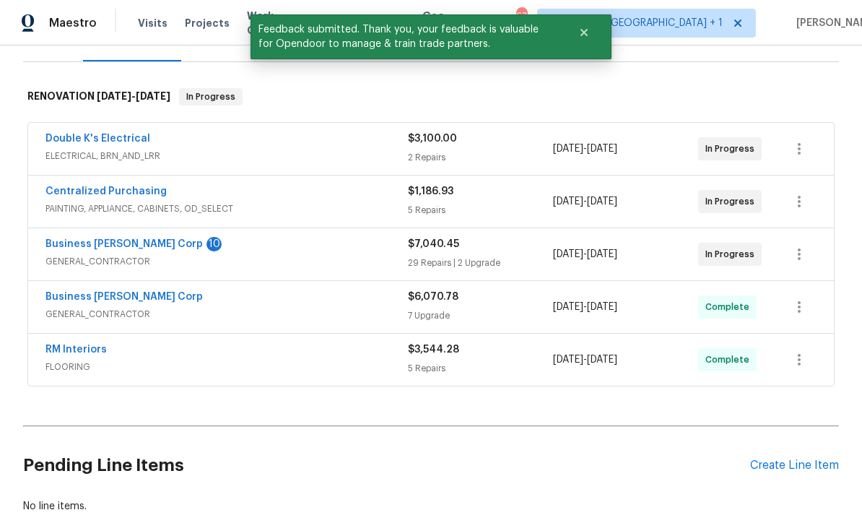
click at [64, 245] on link "Business Morel Corp" at bounding box center [123, 244] width 157 height 10
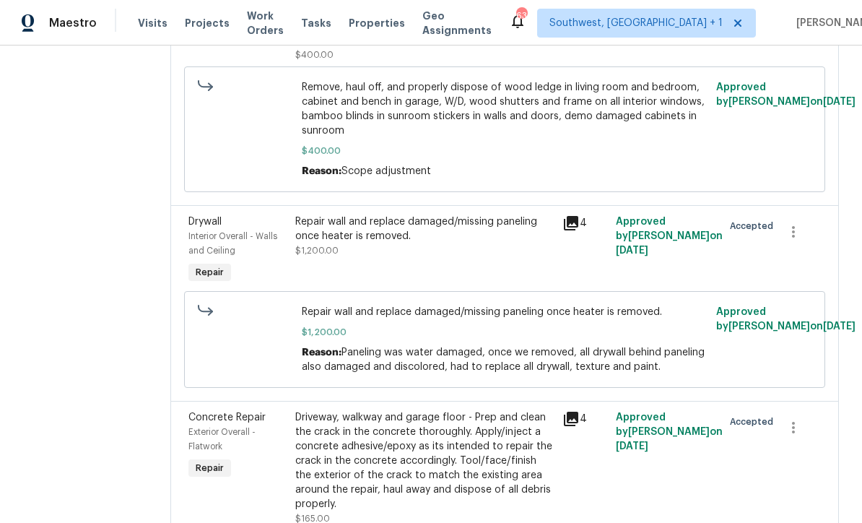
scroll to position [463, 0]
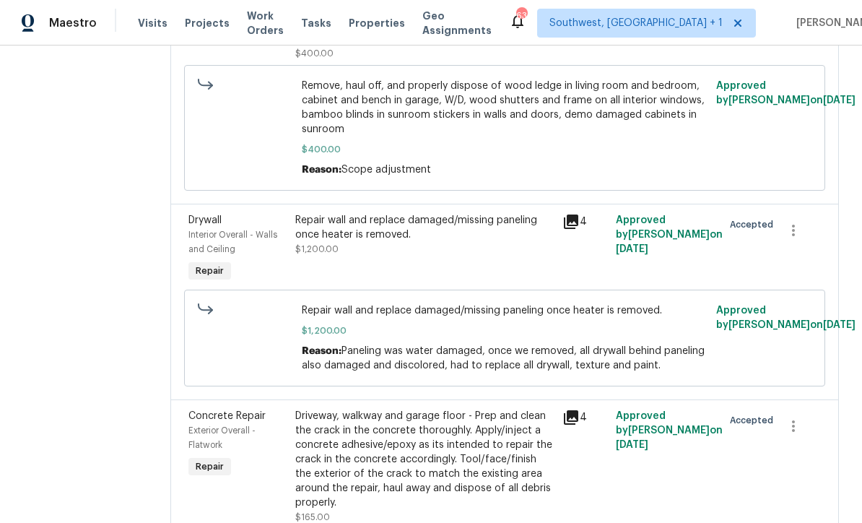
click at [450, 277] on div "Repair wall and replace damaged/missing paneling once heater is removed. $1,200…" at bounding box center [424, 249] width 267 height 81
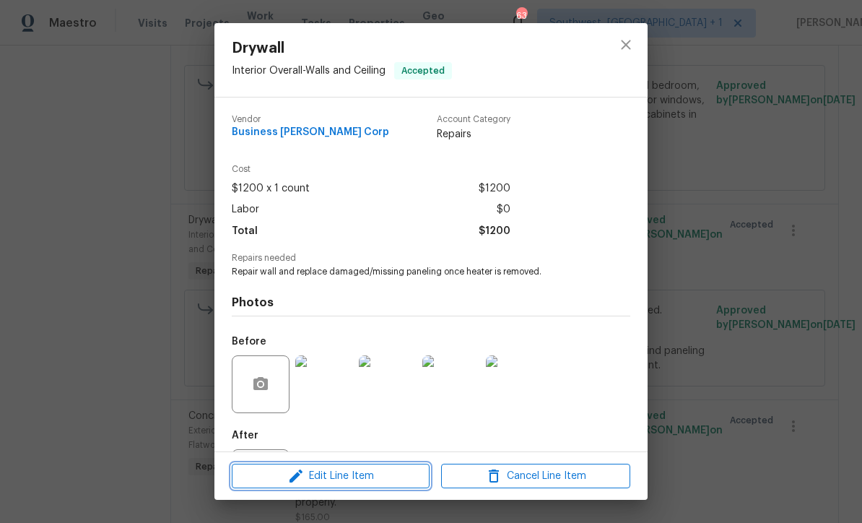
click at [378, 484] on span "Edit Line Item" at bounding box center [330, 476] width 189 height 18
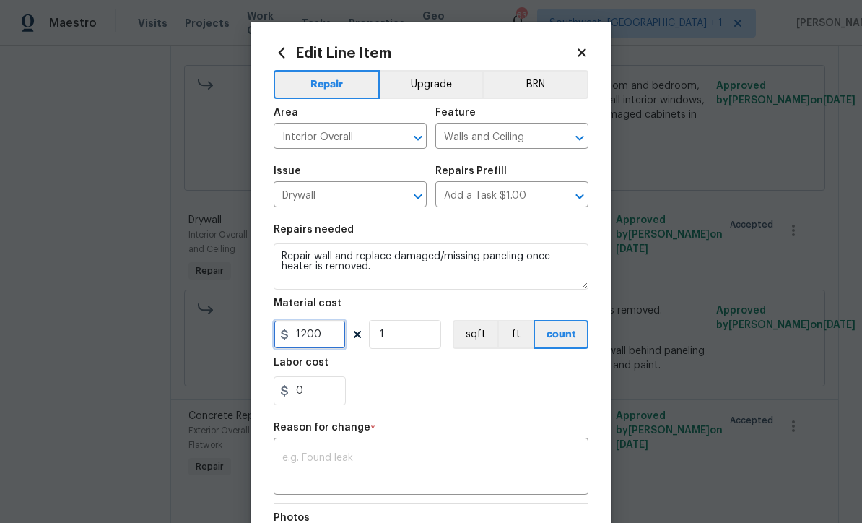
click at [336, 342] on input "1200" at bounding box center [310, 334] width 72 height 29
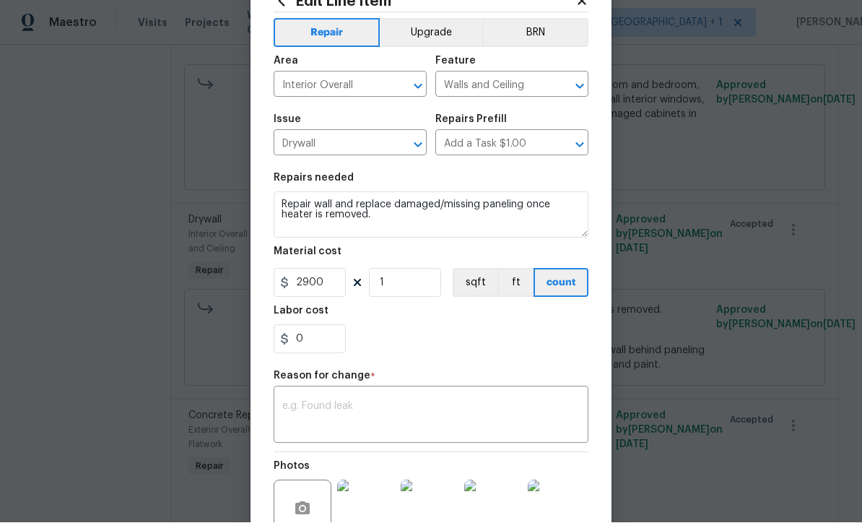
scroll to position [102, 0]
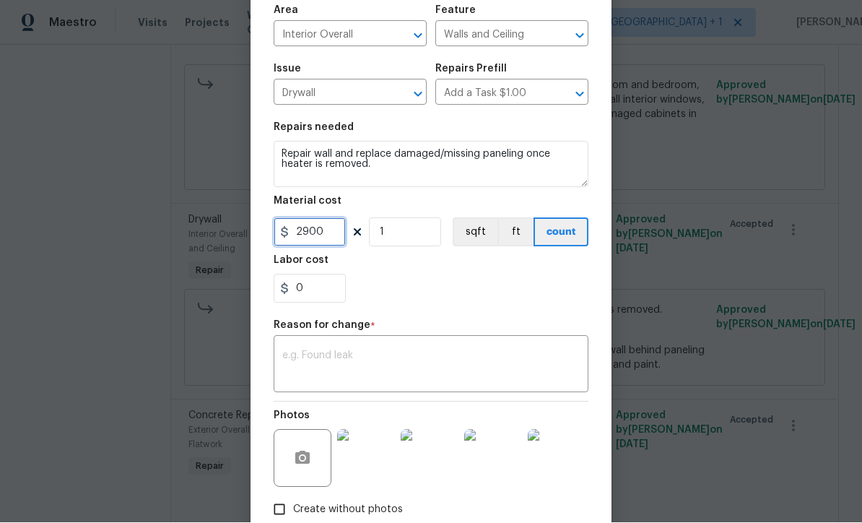
type input "2900"
click at [445, 380] on textarea at bounding box center [430, 366] width 297 height 30
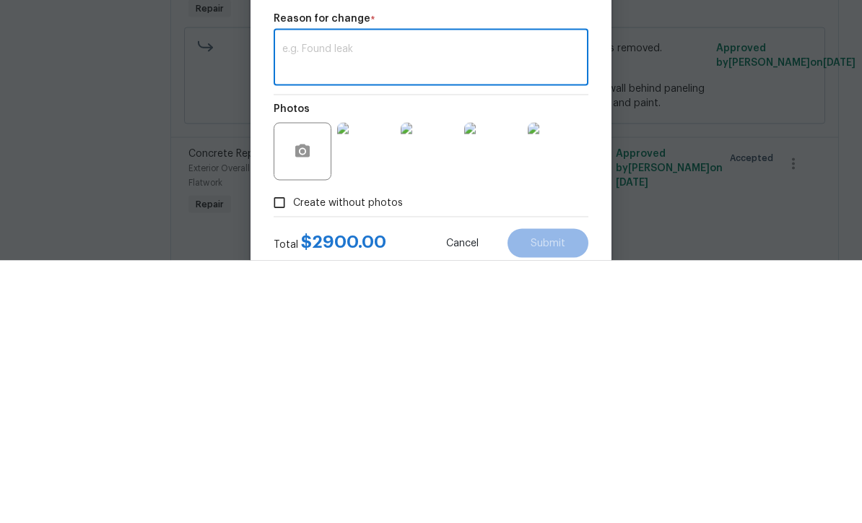
scroll to position [149, 0]
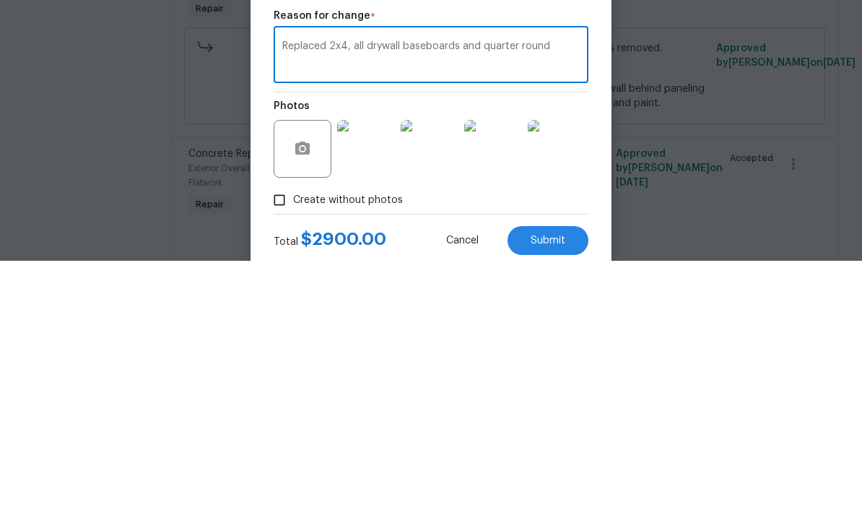
click at [278, 292] on div "Replaced 2x4, all drywall baseboards and quarter round x ​" at bounding box center [431, 318] width 315 height 53
click at [283, 303] on textarea "Replaced 2x4, all drywall baseboards and quarter round" at bounding box center [430, 318] width 297 height 30
click at [481, 303] on textarea "Demo, Replace damaged 2x4s, all drywall baseboards and quarter round" at bounding box center [430, 318] width 297 height 30
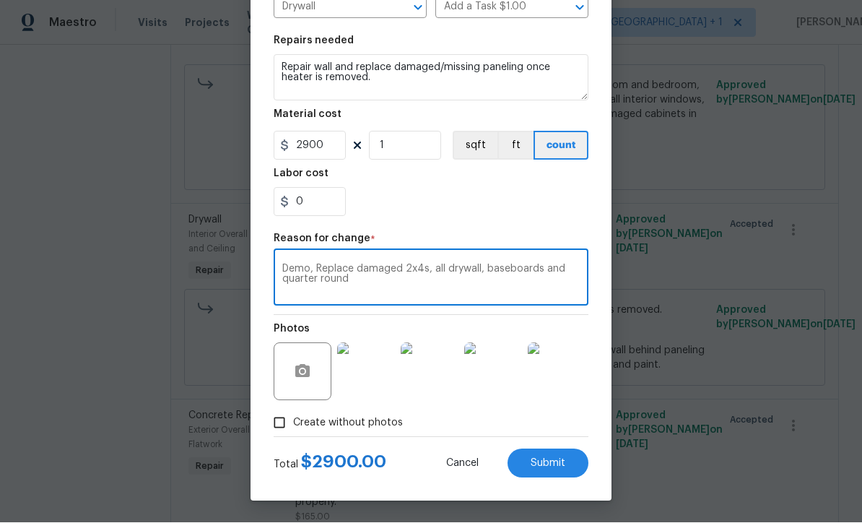
scroll to position [191, 0]
type textarea "Demo, Replace damaged 2x4s, all drywall, baseboards and quarter round"
click at [556, 470] on button "Submit" at bounding box center [547, 463] width 81 height 29
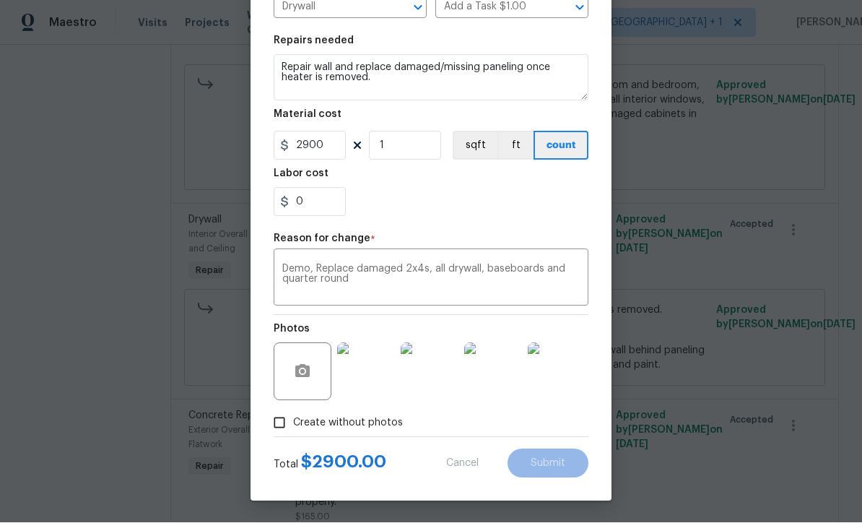
type input "1200"
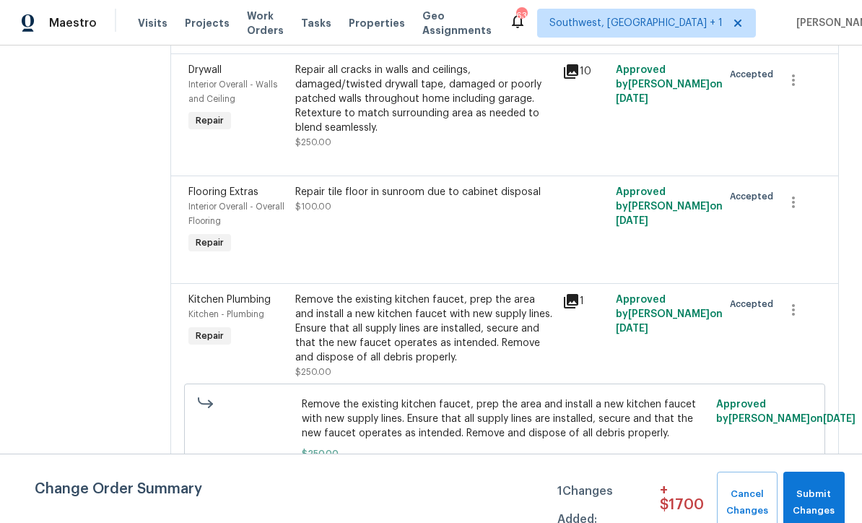
scroll to position [1254, 0]
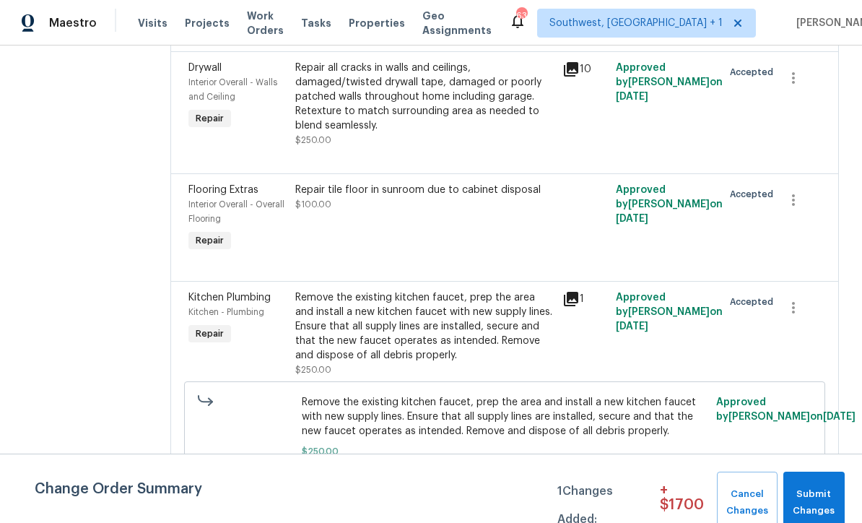
click at [452, 147] on div "Repair all cracks in walls and ceilings, damaged/twisted drywall tape, damaged …" at bounding box center [424, 104] width 258 height 87
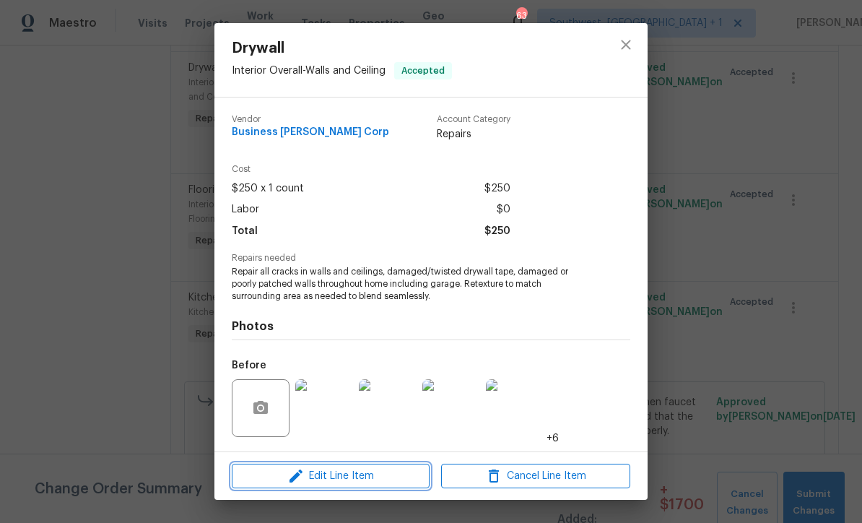
click at [375, 481] on span "Edit Line Item" at bounding box center [330, 476] width 189 height 18
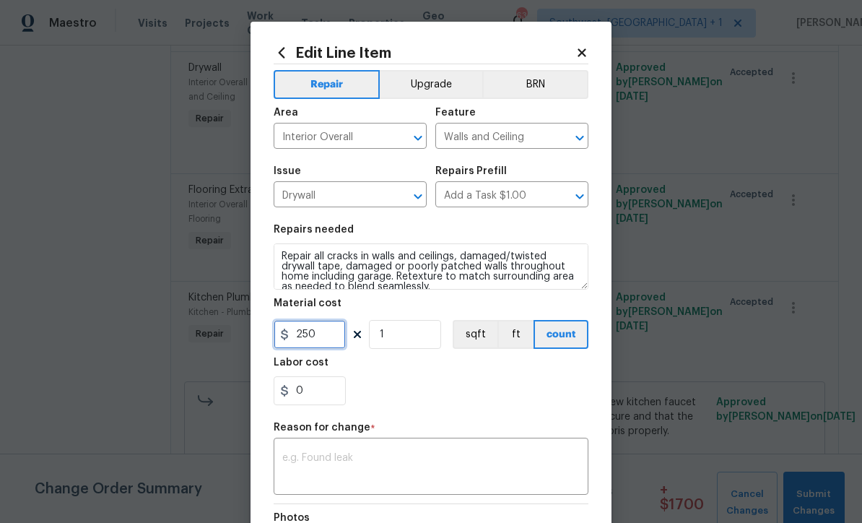
click at [341, 341] on input "250" at bounding box center [310, 334] width 72 height 29
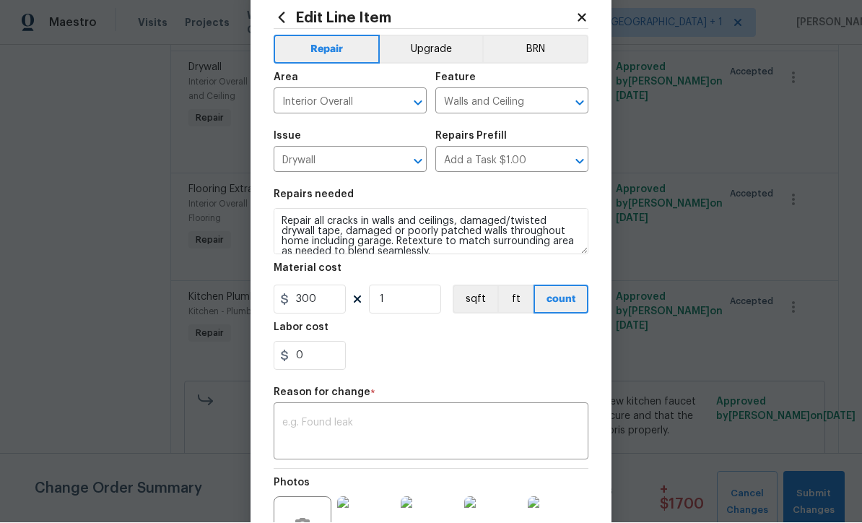
scroll to position [55, 0]
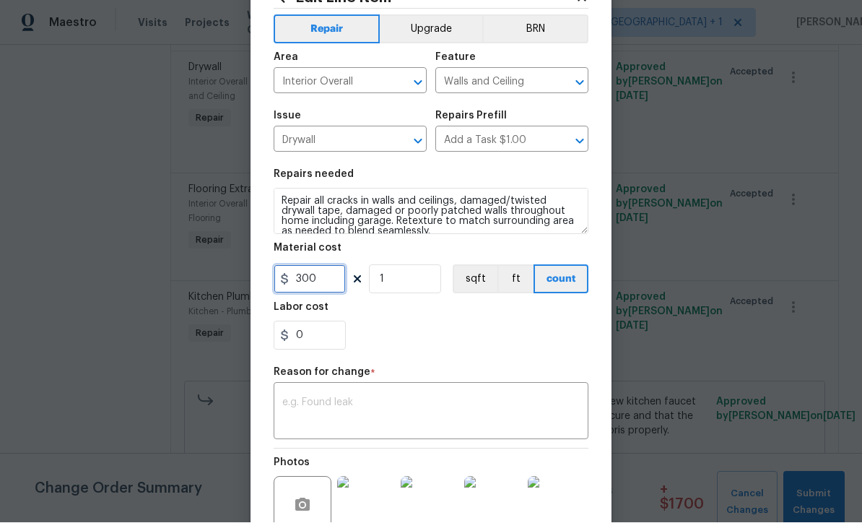
type input "300"
click at [443, 409] on textarea at bounding box center [430, 413] width 297 height 30
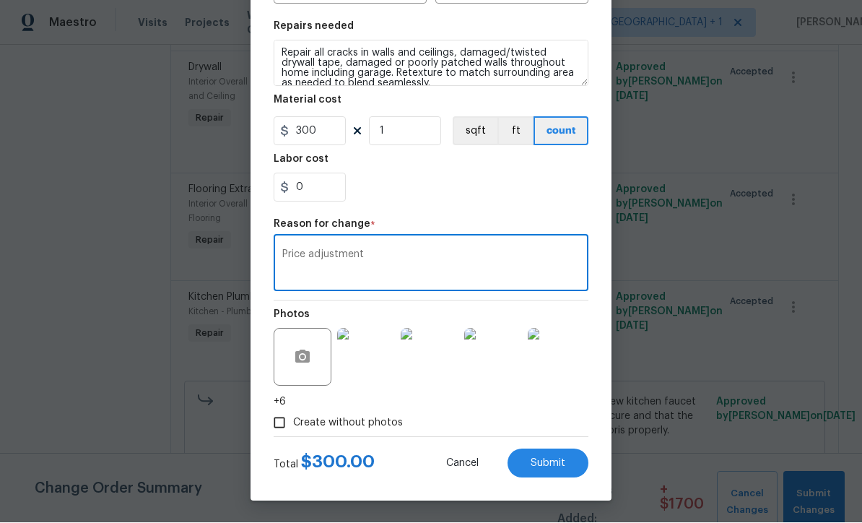
scroll to position [206, 0]
type textarea "Price adjustment"
click at [556, 468] on button "Submit" at bounding box center [547, 463] width 81 height 29
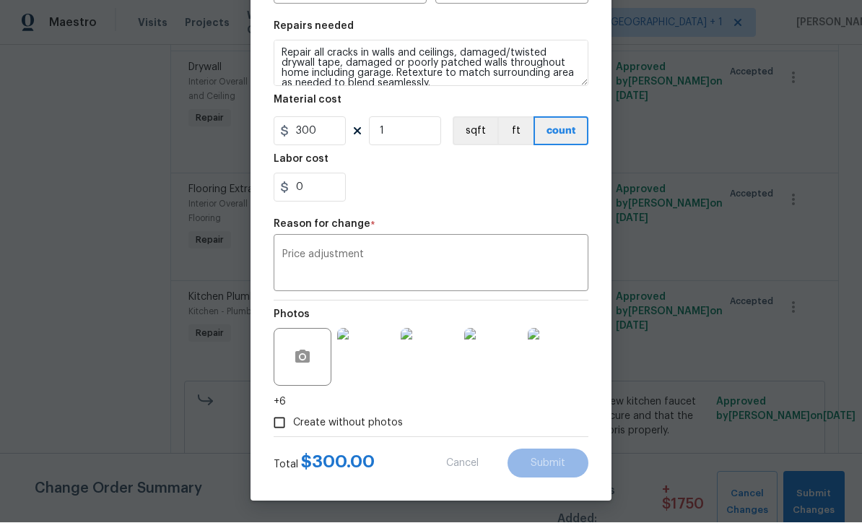
type input "250"
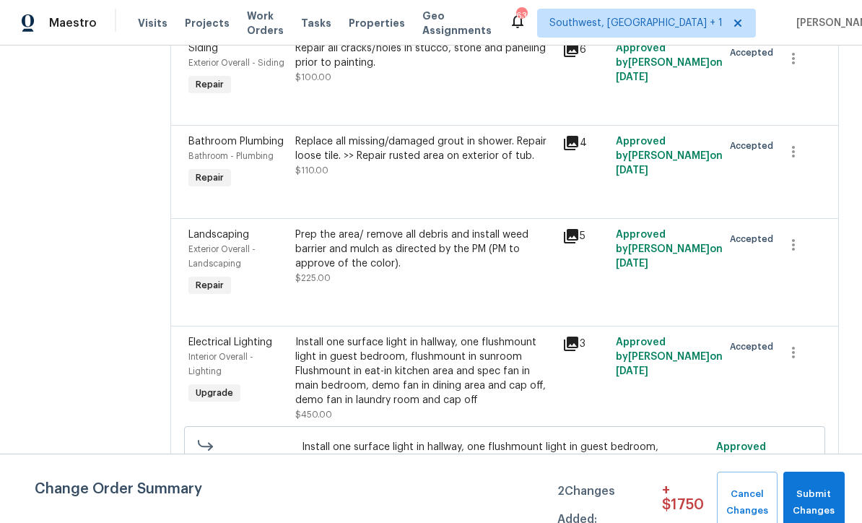
scroll to position [3175, 0]
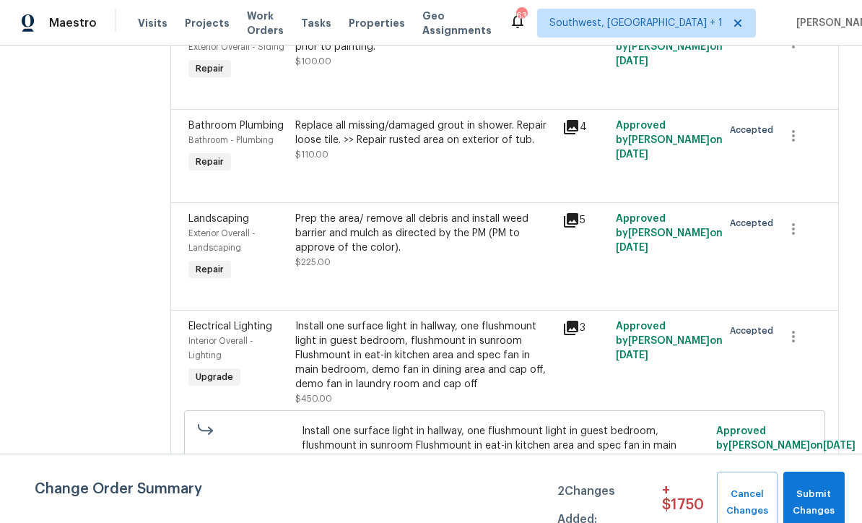
click at [449, 87] on div "Repair all cracks/holes in stucco, stone and paneling prior to painting. $100.00" at bounding box center [424, 54] width 267 height 66
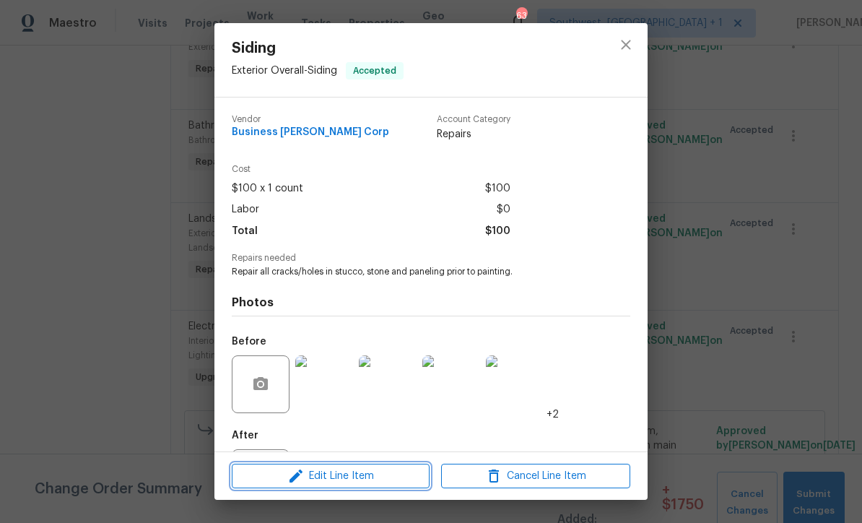
click at [383, 481] on span "Edit Line Item" at bounding box center [330, 476] width 189 height 18
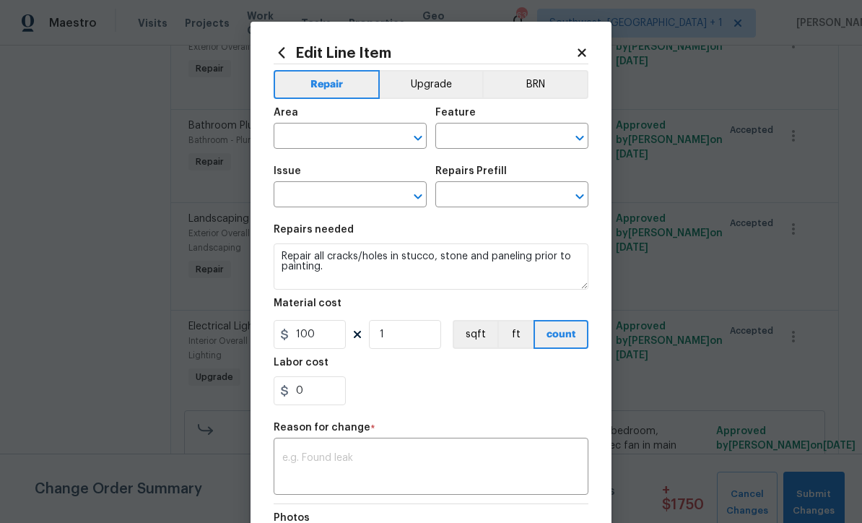
type input "Exterior Overall"
type input "Siding"
type input "Add a Task $1.00"
click at [344, 332] on input "100" at bounding box center [310, 334] width 72 height 29
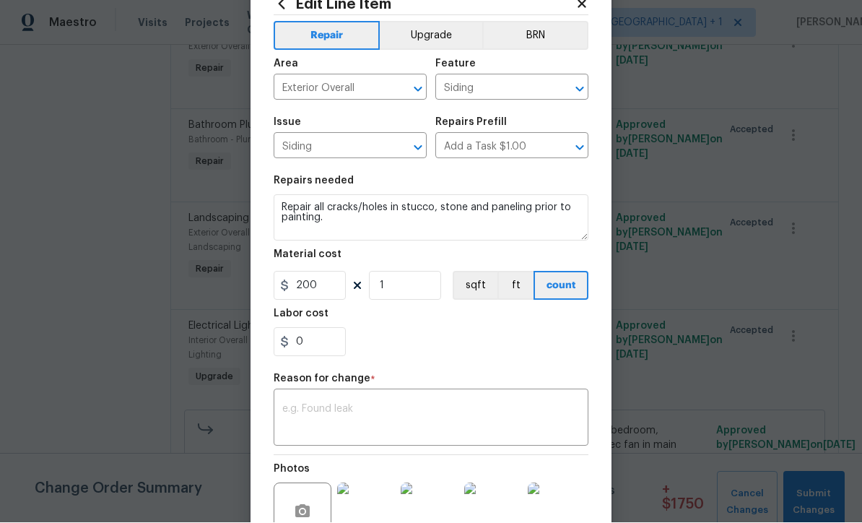
scroll to position [69, 0]
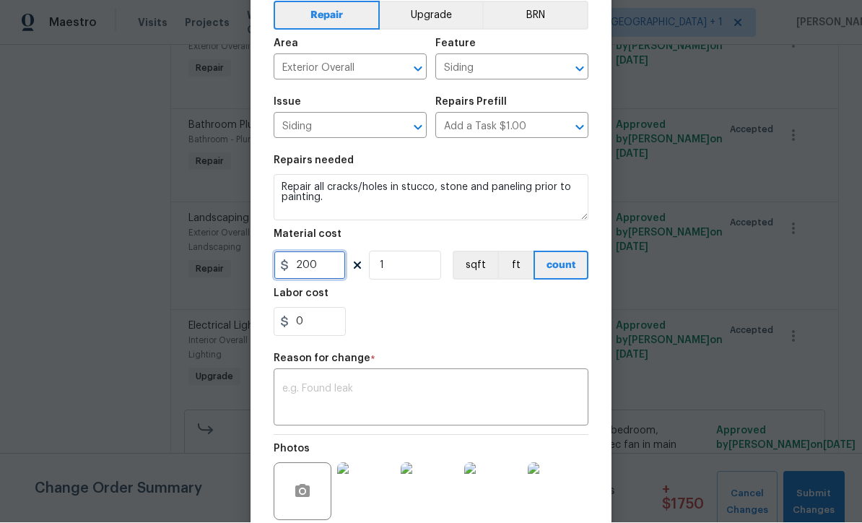
type input "200"
click at [489, 404] on textarea at bounding box center [430, 399] width 297 height 30
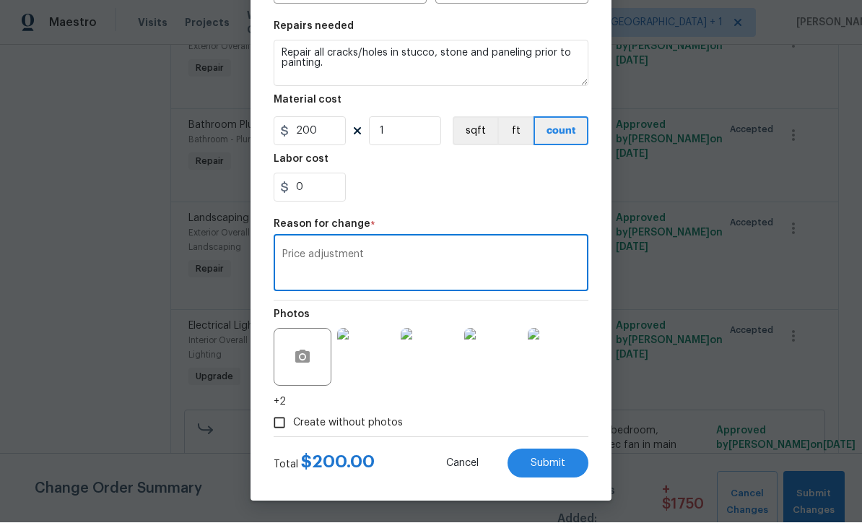
scroll to position [206, 0]
type textarea "Price adjustment"
click at [556, 467] on span "Submit" at bounding box center [547, 463] width 35 height 11
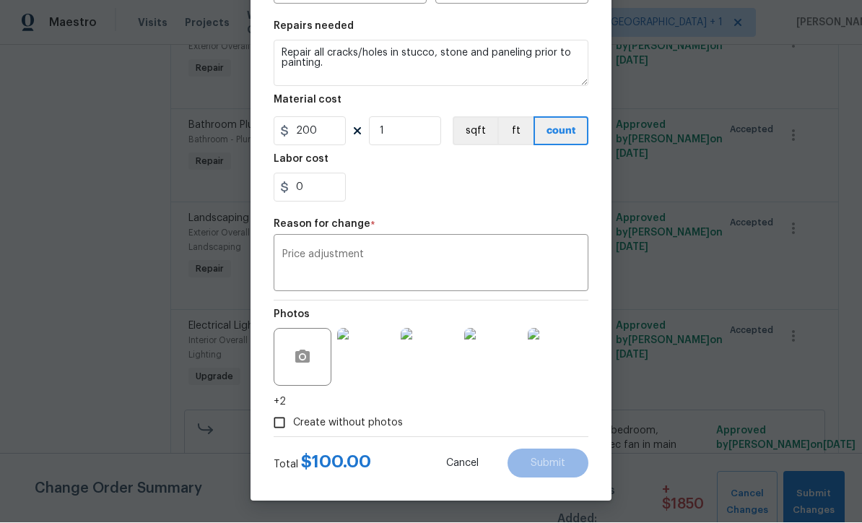
type input "100"
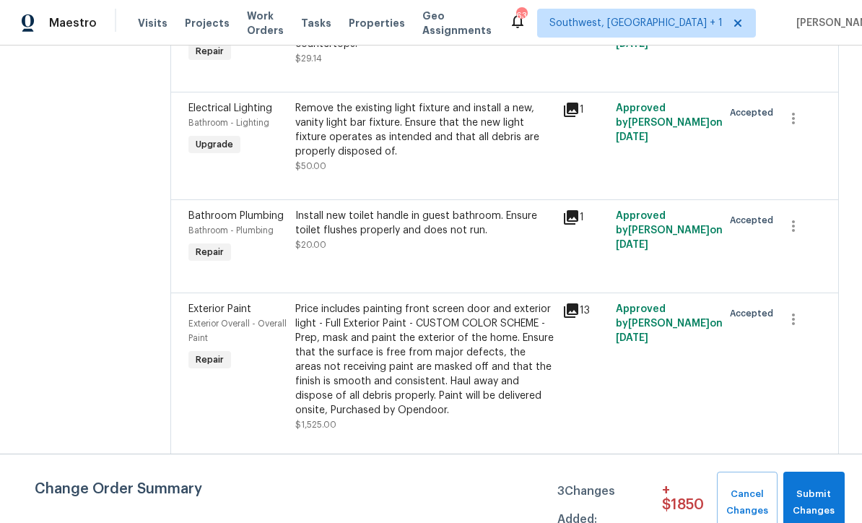
scroll to position [3808, 0]
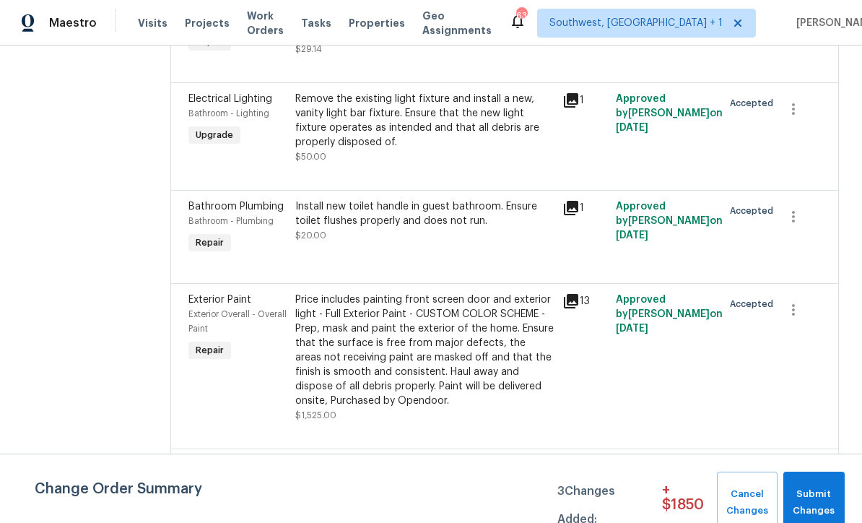
click at [457, 149] on div "Remove the existing light fixture and install a new, vanity light bar fixture. …" at bounding box center [424, 121] width 258 height 58
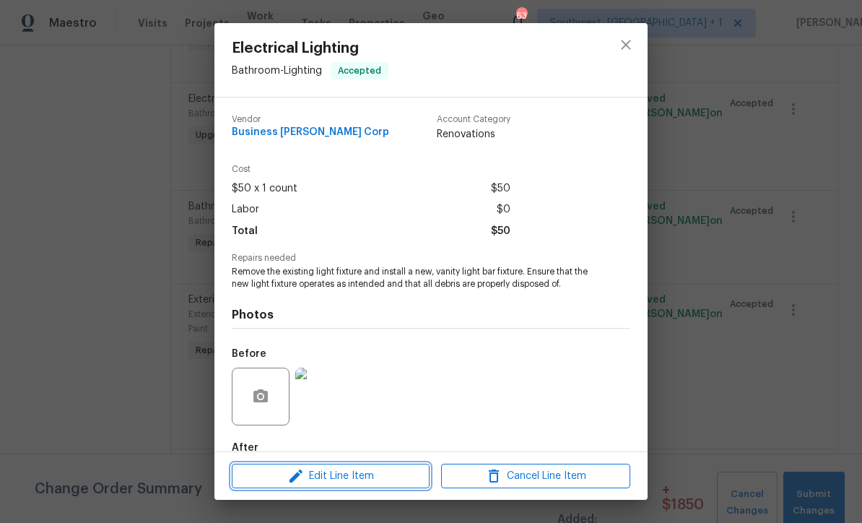
click at [389, 484] on button "Edit Line Item" at bounding box center [331, 475] width 198 height 25
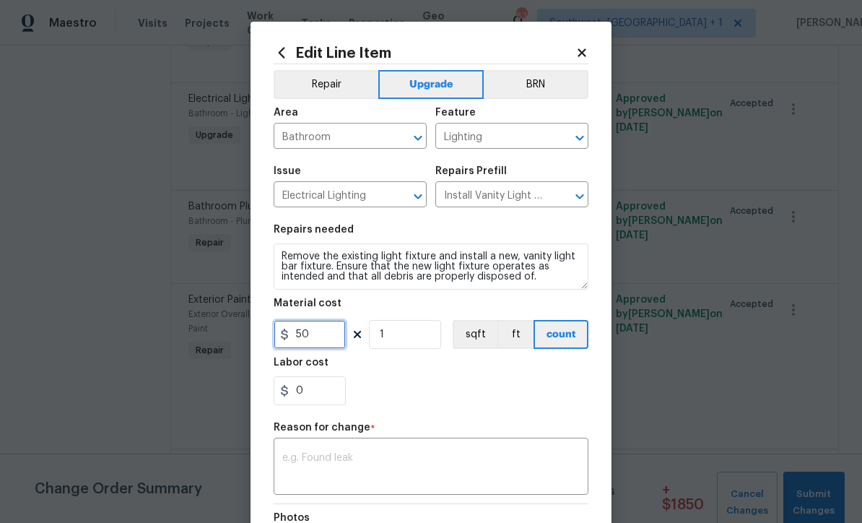
click at [331, 340] on input "50" at bounding box center [310, 334] width 72 height 29
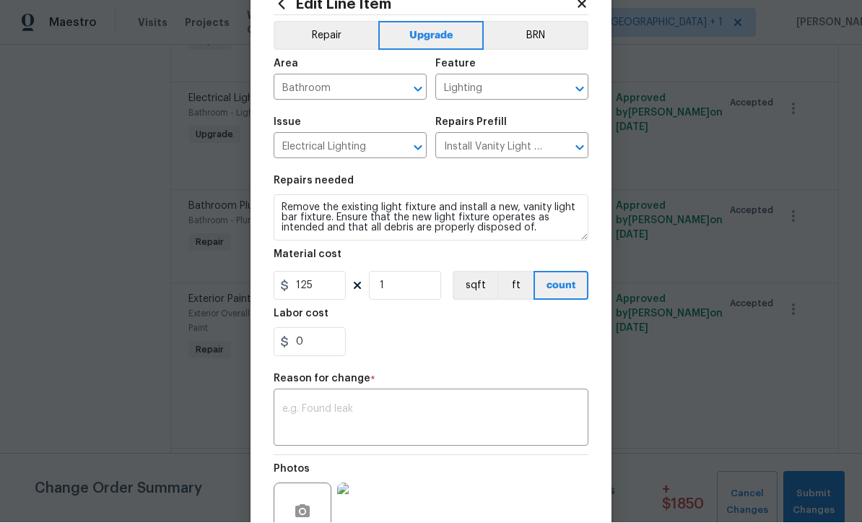
scroll to position [79, 0]
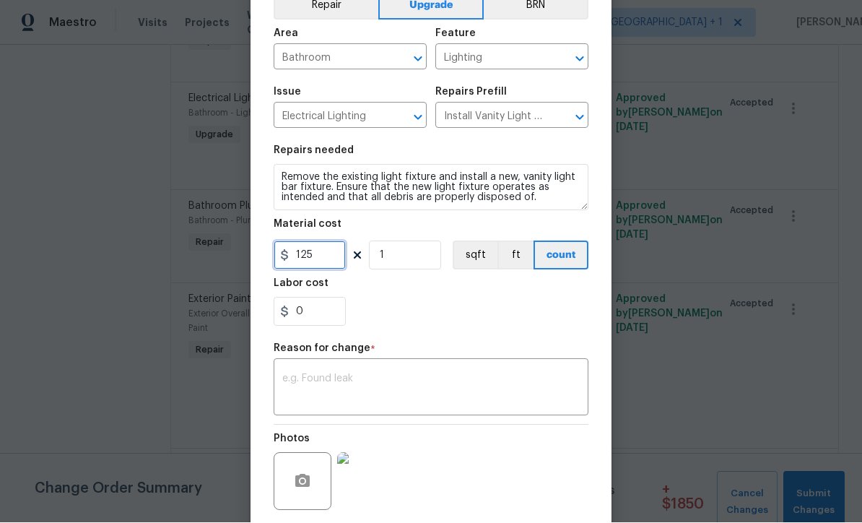
type input "125"
click at [447, 401] on textarea at bounding box center [430, 389] width 297 height 30
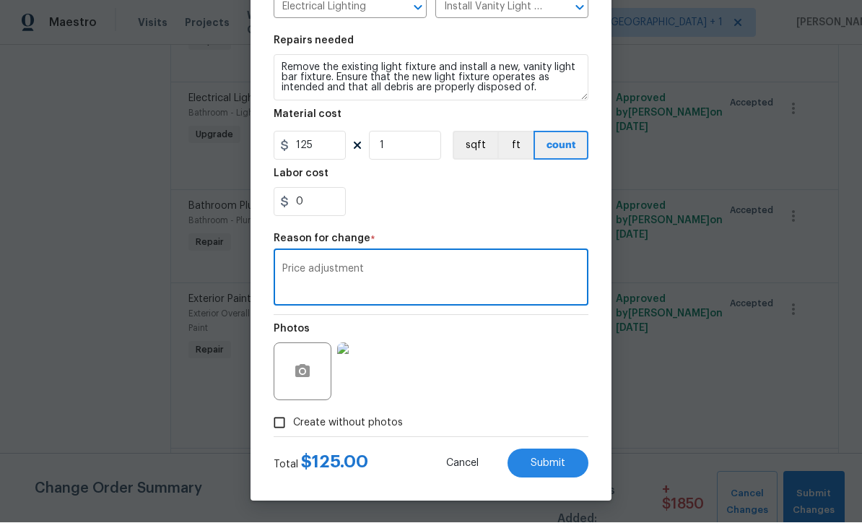
scroll to position [191, 0]
type textarea "Price adjustment"
click at [551, 464] on span "Submit" at bounding box center [547, 463] width 35 height 11
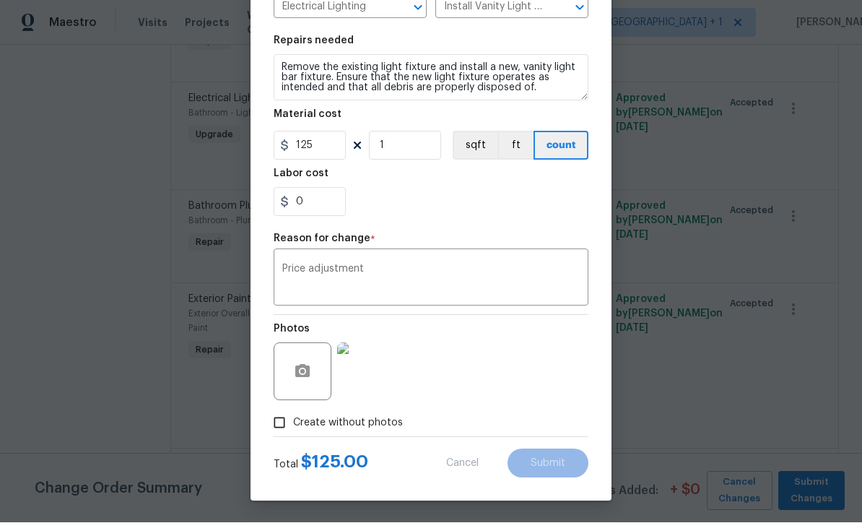
type input "50"
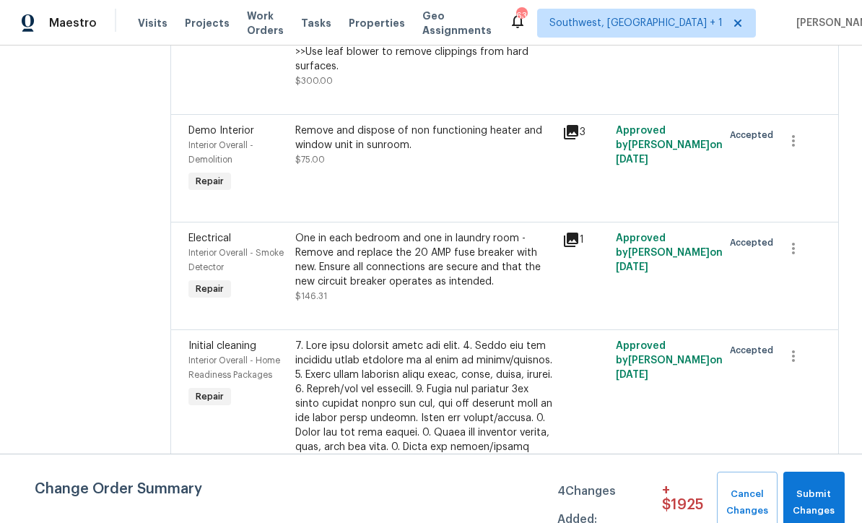
scroll to position [4409, 0]
click at [514, 289] on div "One in each bedroom and one in laundry room - Remove and replace the 20 AMP fus…" at bounding box center [424, 261] width 258 height 58
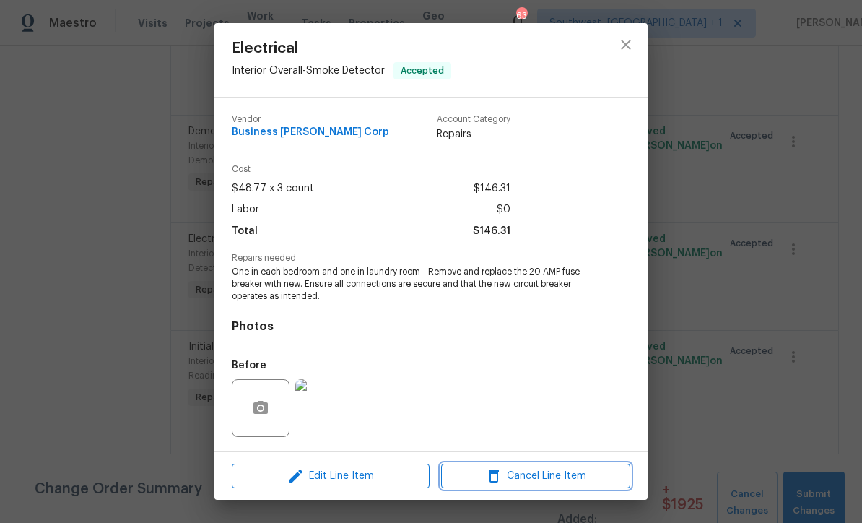
click at [566, 483] on span "Cancel Line Item" at bounding box center [535, 476] width 180 height 18
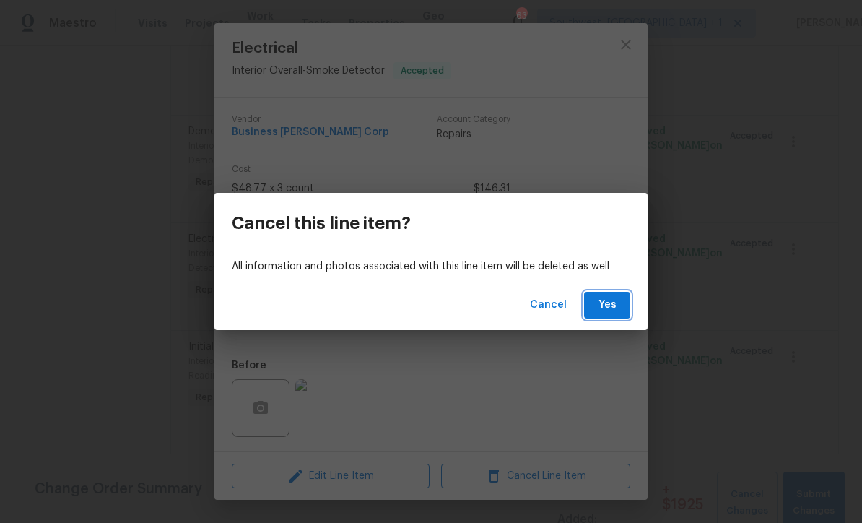
click at [608, 309] on span "Yes" at bounding box center [606, 305] width 23 height 18
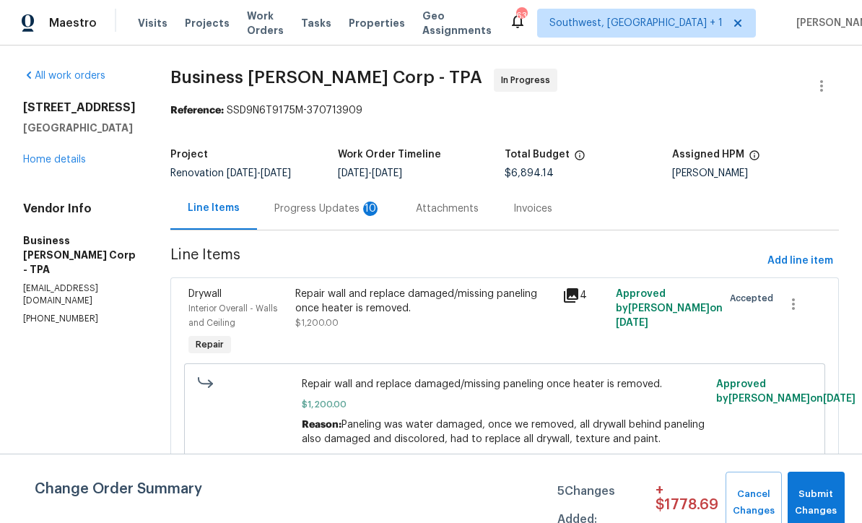
scroll to position [0, 0]
click at [803, 261] on span "Add line item" at bounding box center [800, 261] width 66 height 18
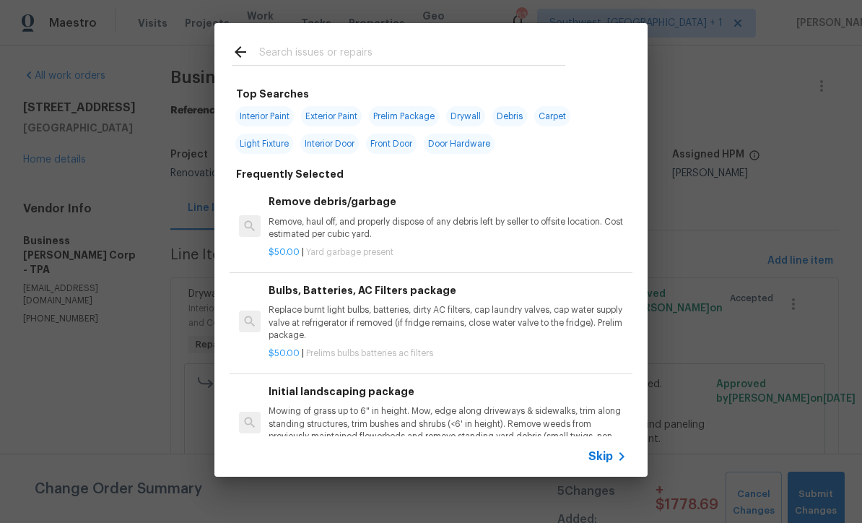
click at [605, 461] on span "Skip" at bounding box center [600, 456] width 25 height 14
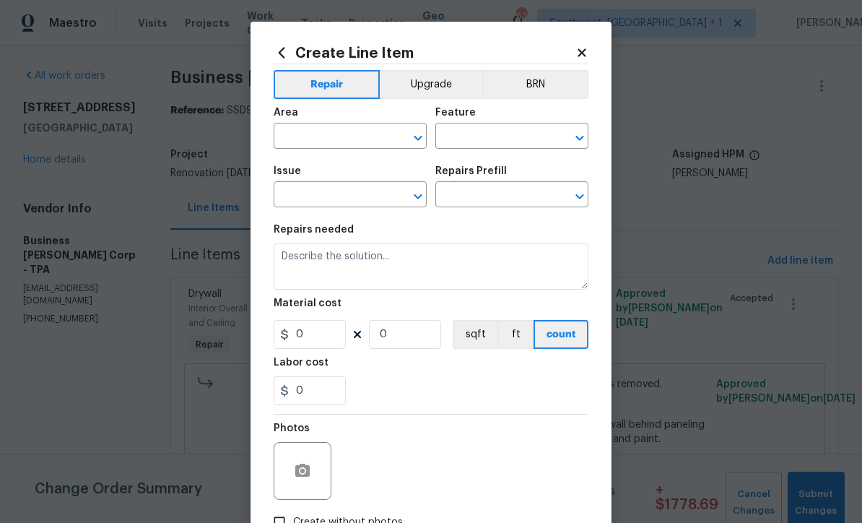
click at [338, 129] on input "text" at bounding box center [330, 137] width 113 height 22
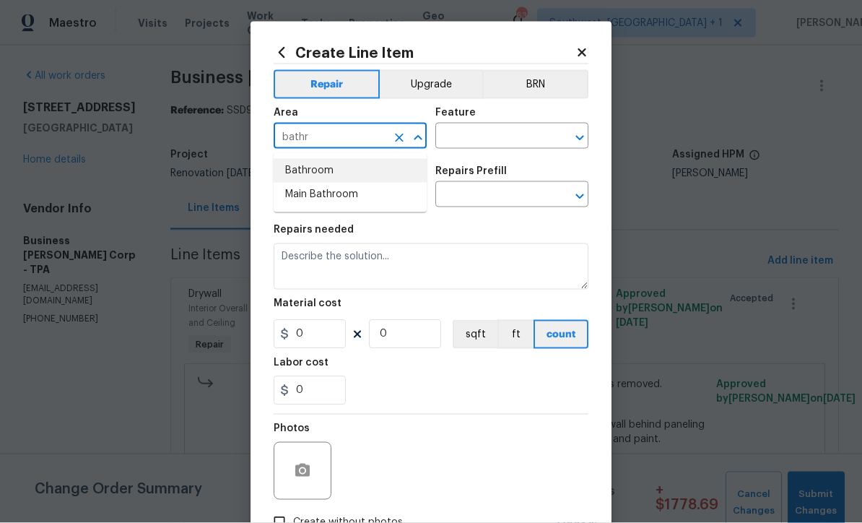
click at [337, 171] on li "Bathroom" at bounding box center [350, 171] width 153 height 24
type input "Bathroom"
click at [481, 138] on input "text" at bounding box center [491, 137] width 113 height 22
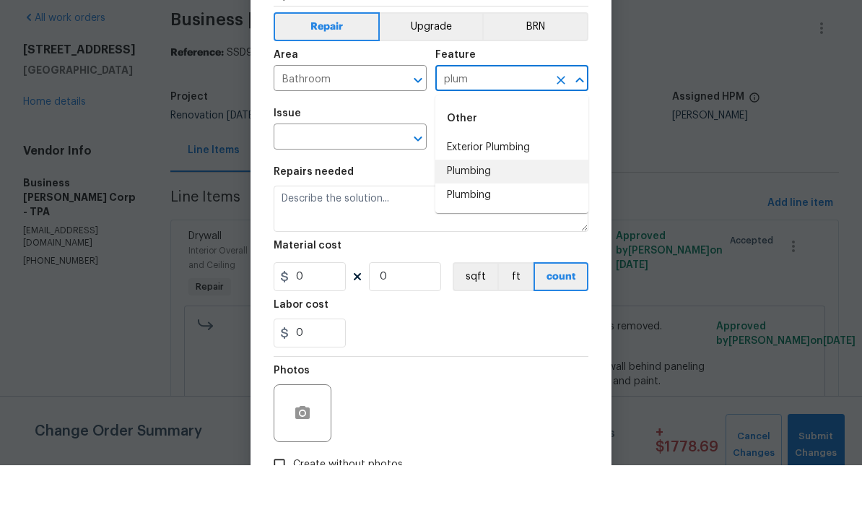
click at [493, 217] on li "Plumbing" at bounding box center [511, 229] width 153 height 24
type input "Plumbing"
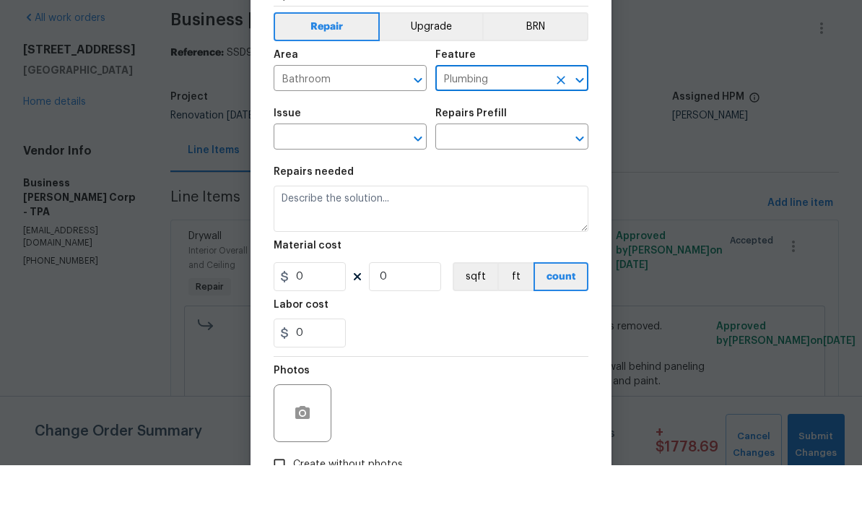
click at [361, 185] on input "text" at bounding box center [330, 196] width 113 height 22
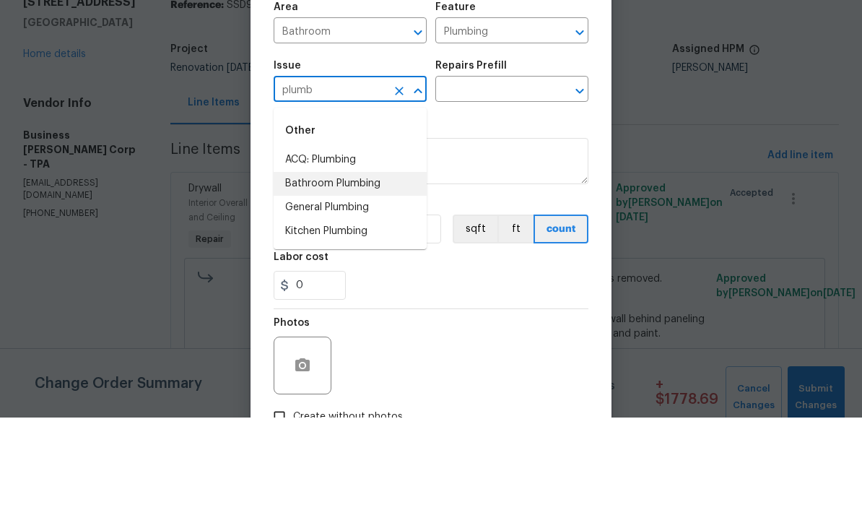
click at [364, 277] on li "Bathroom Plumbing" at bounding box center [350, 289] width 153 height 24
type input "Bathroom Plumbing"
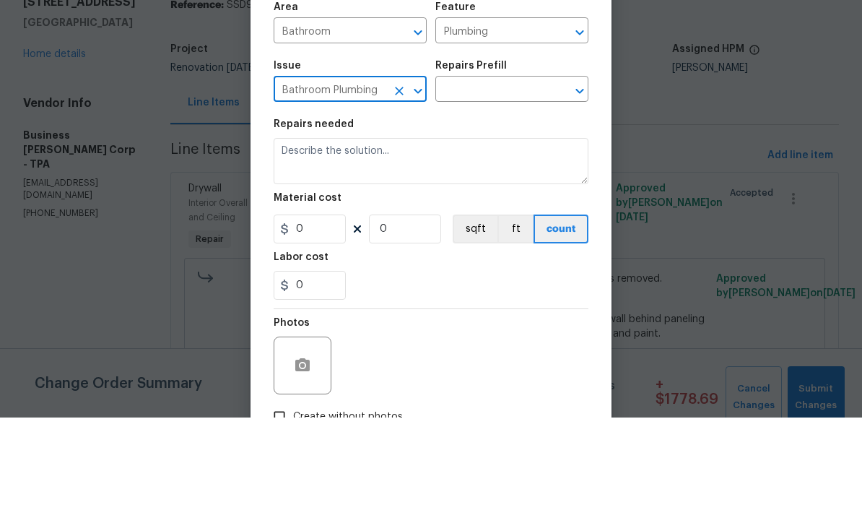
click at [496, 185] on input "text" at bounding box center [491, 196] width 113 height 22
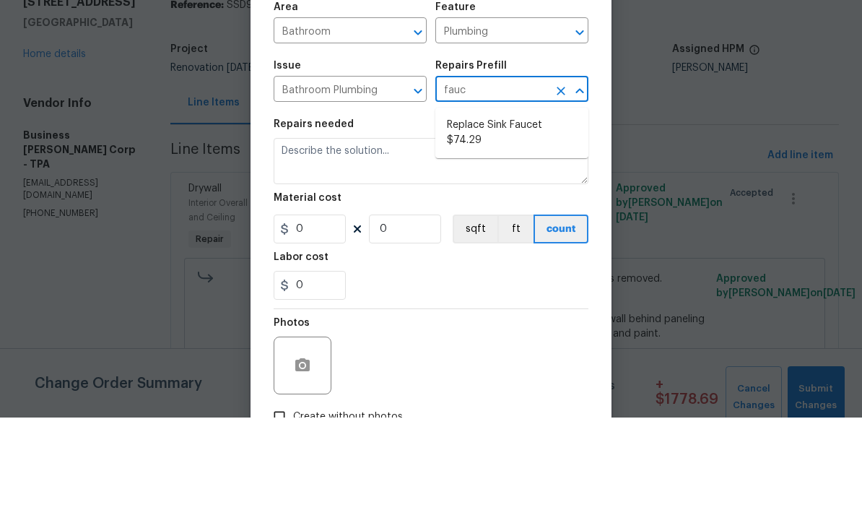
click at [549, 219] on li "Replace Sink Faucet $74.29" at bounding box center [511, 238] width 153 height 39
type input "Replace Sink Faucet $74.29"
type textarea "Remove and replace the existing sink faucet with new (PM to approve finish). En…"
type input "1"
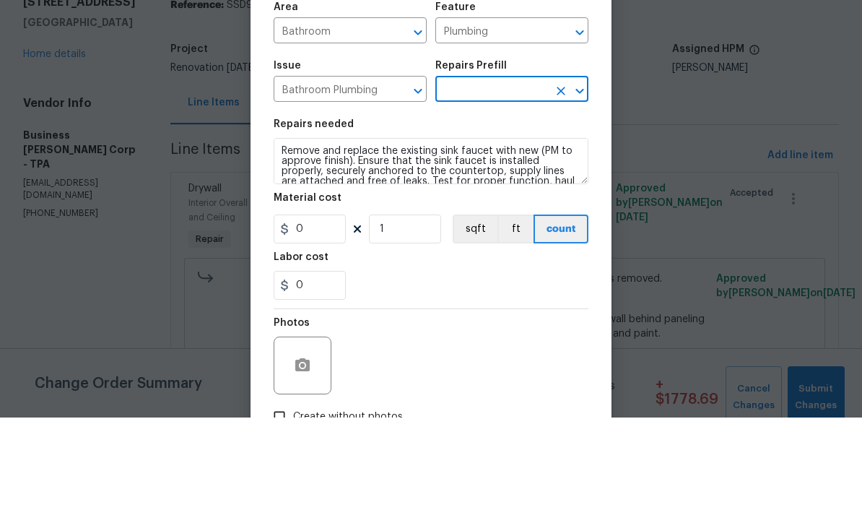
type input "Replace Sink Faucet $74.29"
type input "74.29"
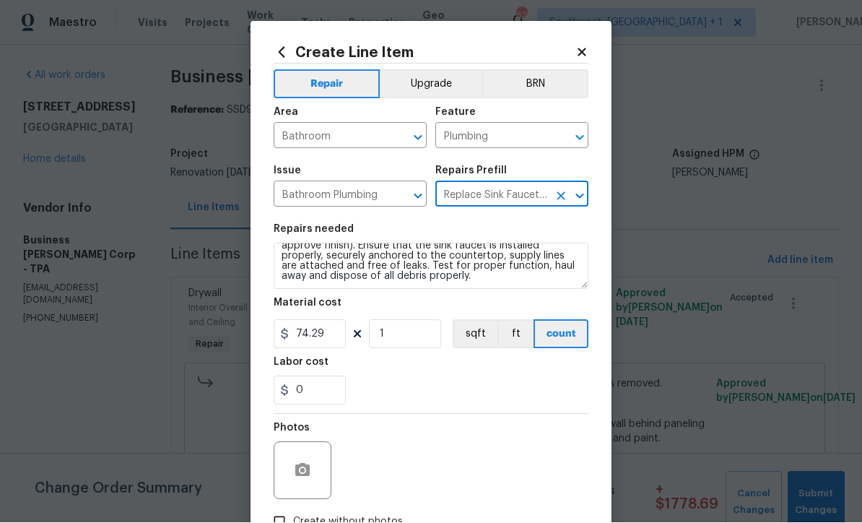
scroll to position [20, 0]
click at [416, 341] on input "1" at bounding box center [405, 334] width 72 height 29
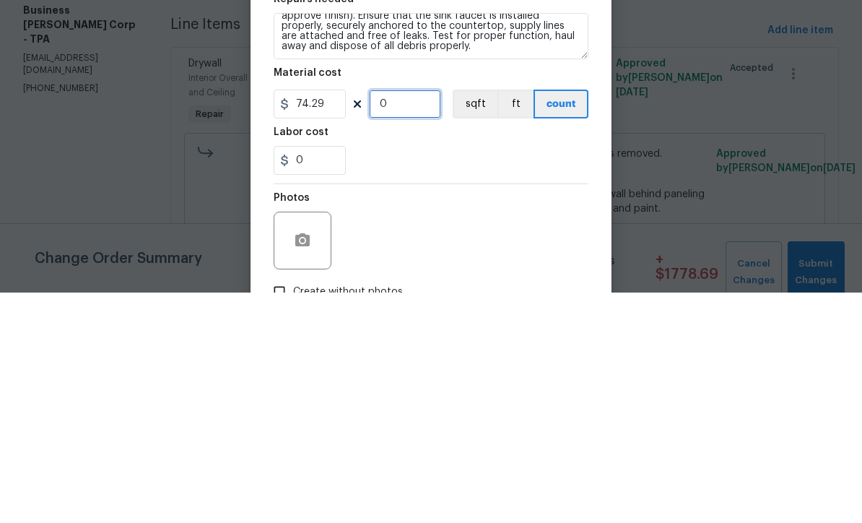
type input "2"
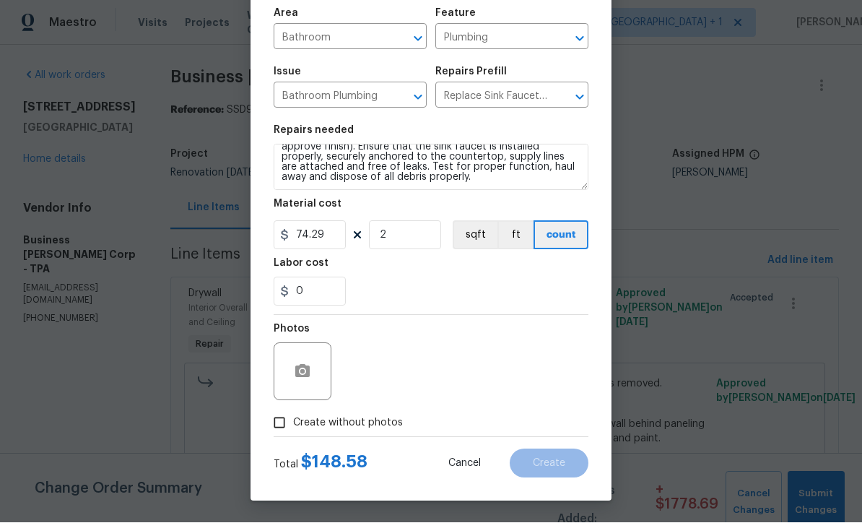
scroll to position [102, 0]
click at [286, 428] on input "Create without photos" at bounding box center [279, 422] width 27 height 27
checkbox input "true"
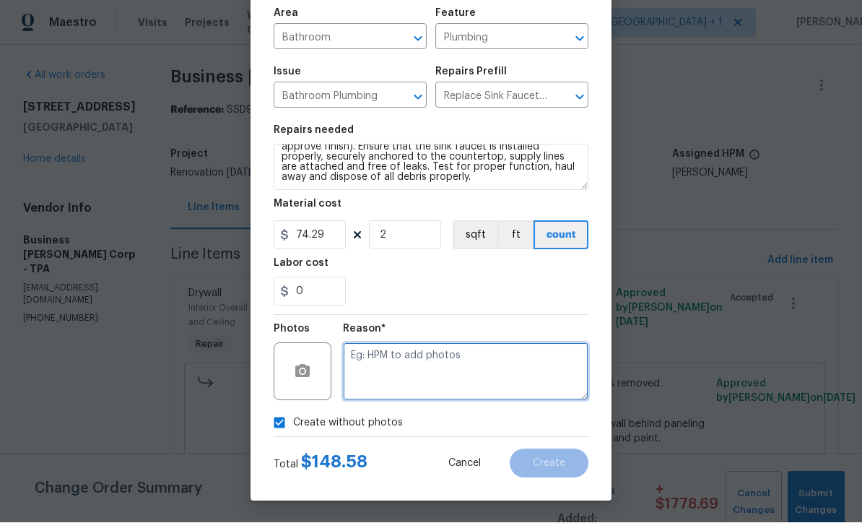
click at [408, 382] on textarea at bounding box center [465, 372] width 245 height 58
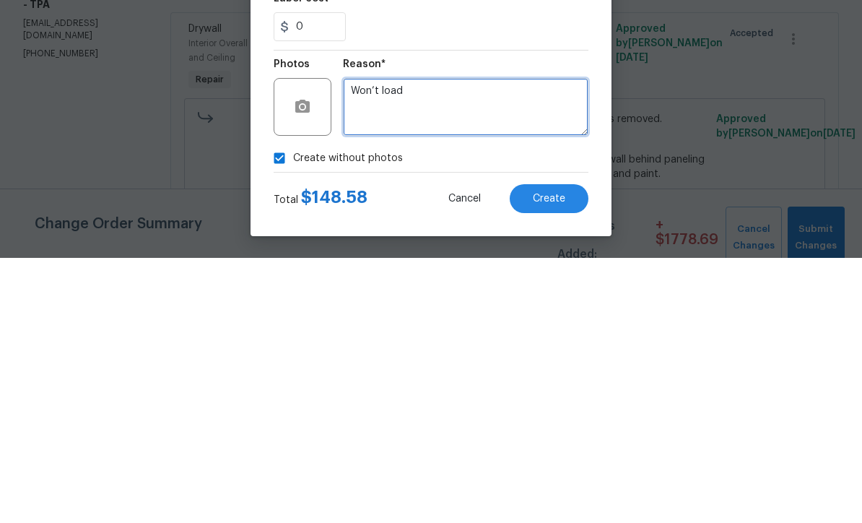
type textarea "Won’t load"
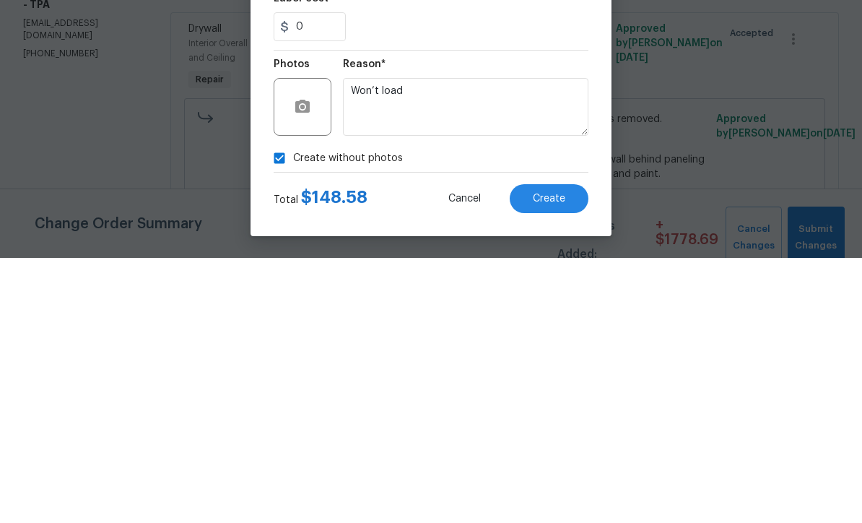
click at [566, 449] on button "Create" at bounding box center [549, 463] width 79 height 29
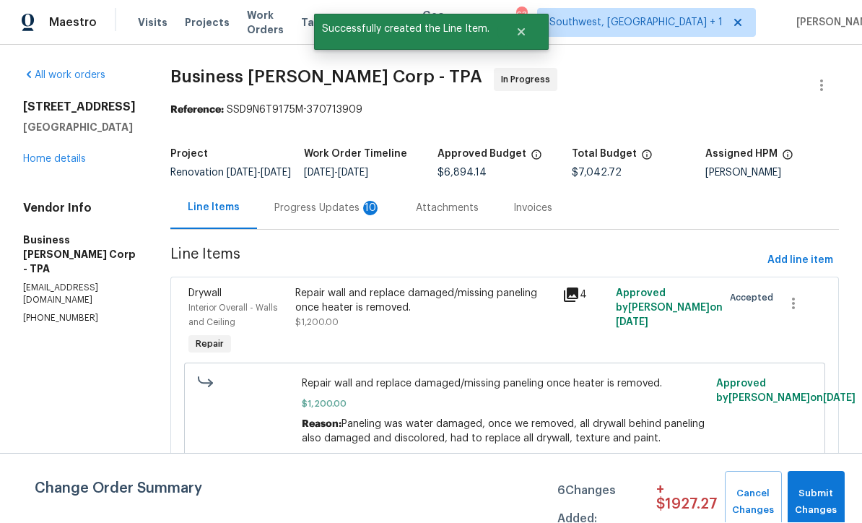
scroll to position [1, 0]
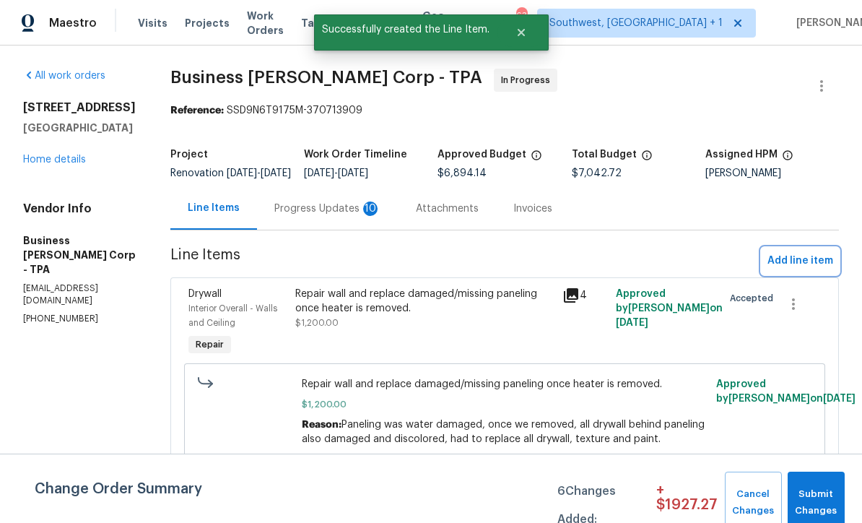
click at [797, 269] on span "Add line item" at bounding box center [800, 261] width 66 height 18
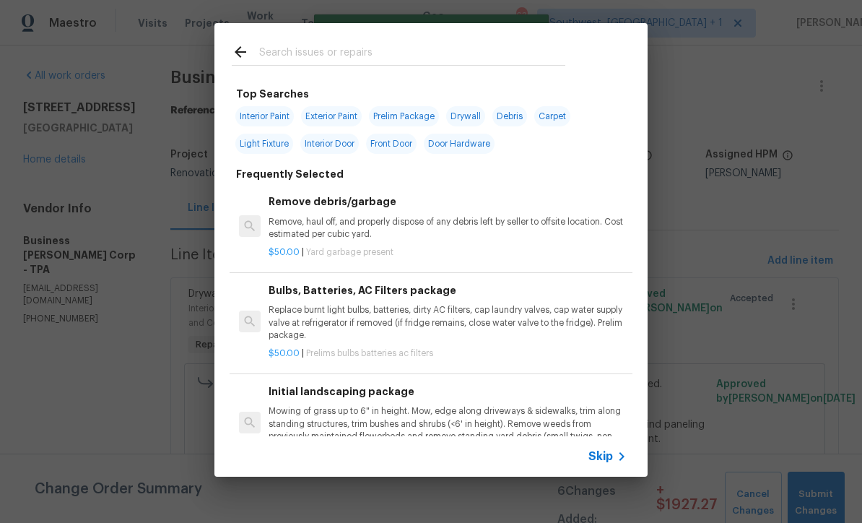
click at [607, 460] on span "Skip" at bounding box center [600, 456] width 25 height 14
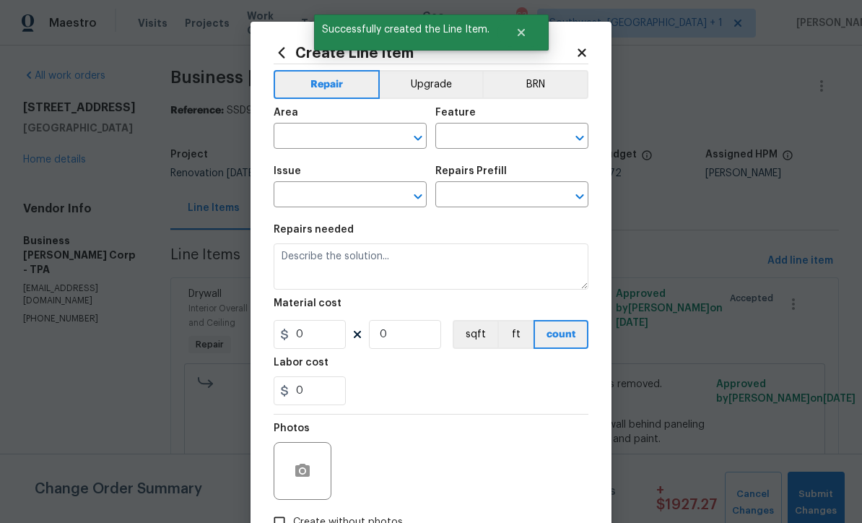
click at [331, 134] on input "text" at bounding box center [330, 137] width 113 height 22
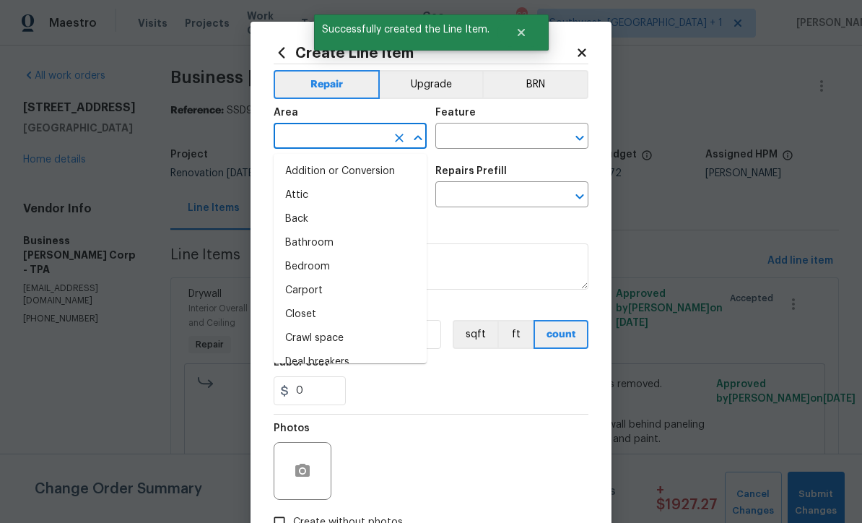
scroll to position [0, 0]
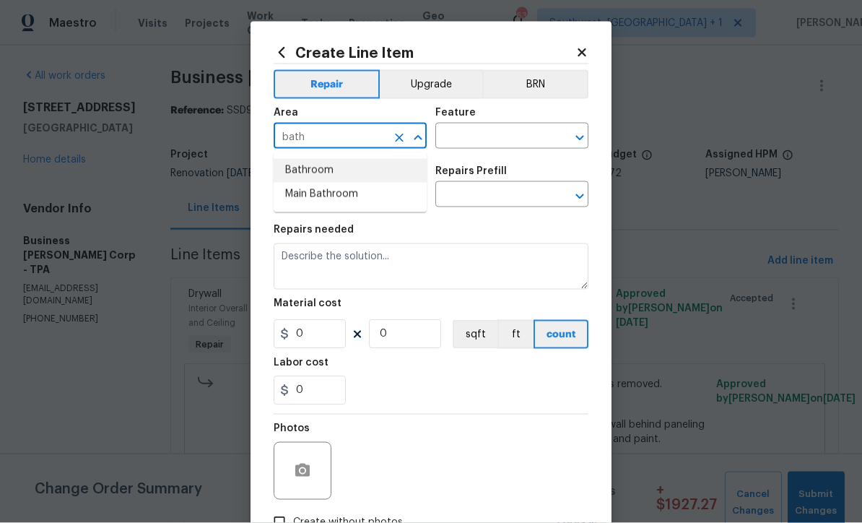
click at [321, 172] on li "Bathroom" at bounding box center [350, 171] width 153 height 24
type input "Bathroom"
click at [497, 137] on input "text" at bounding box center [491, 137] width 113 height 22
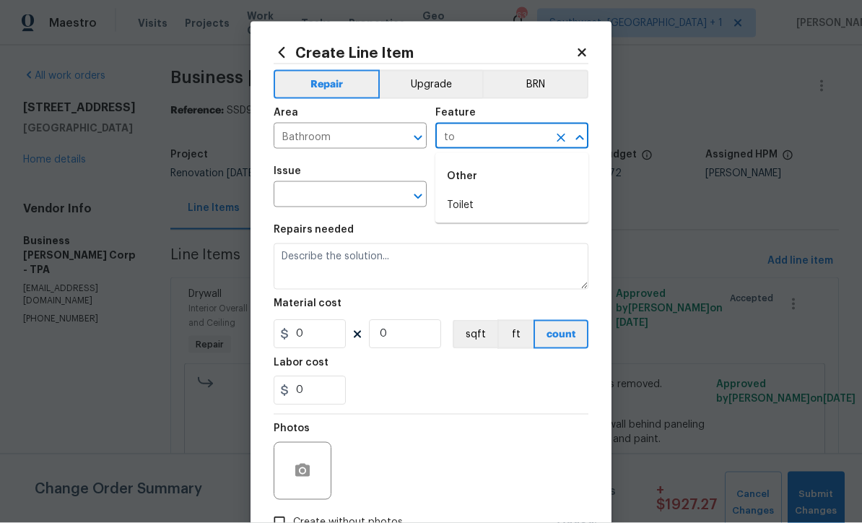
type input "t"
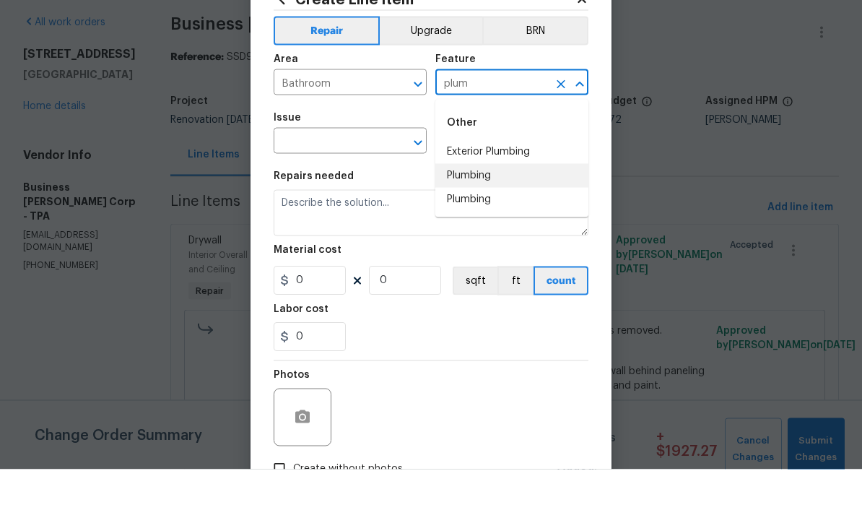
click at [491, 217] on li "Plumbing" at bounding box center [511, 229] width 153 height 24
type input "Plumbing"
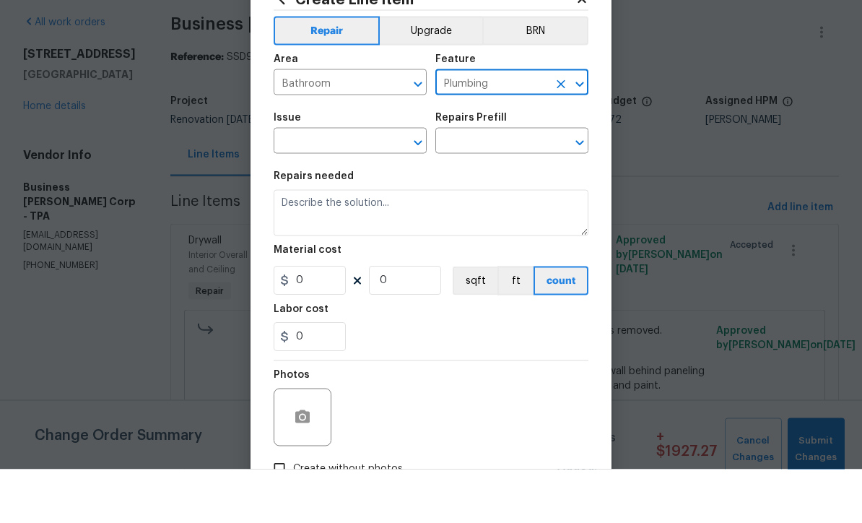
click at [349, 185] on input "text" at bounding box center [330, 196] width 113 height 22
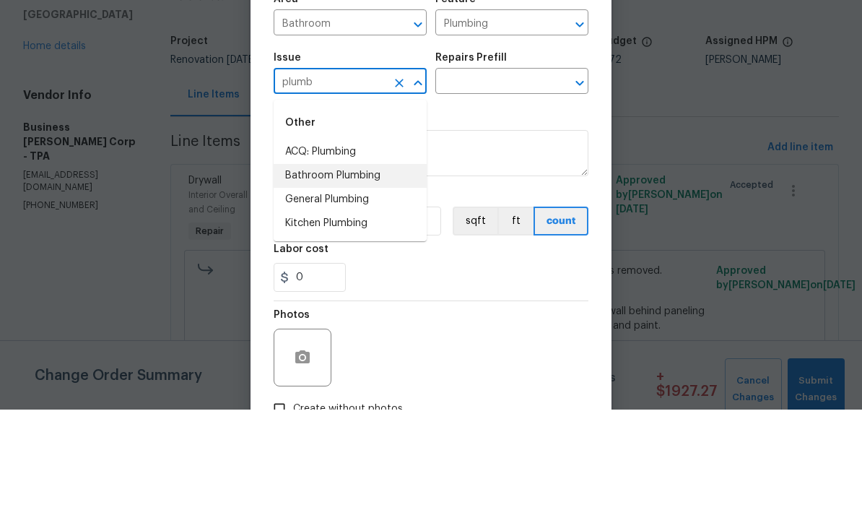
click at [379, 277] on li "Bathroom Plumbing" at bounding box center [350, 289] width 153 height 24
type input "Bathroom Plumbing"
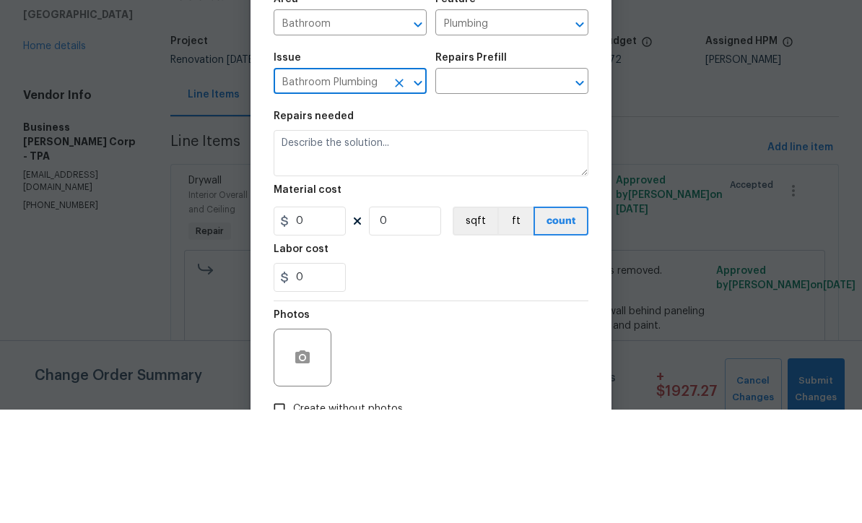
click at [522, 185] on input "text" at bounding box center [491, 196] width 113 height 22
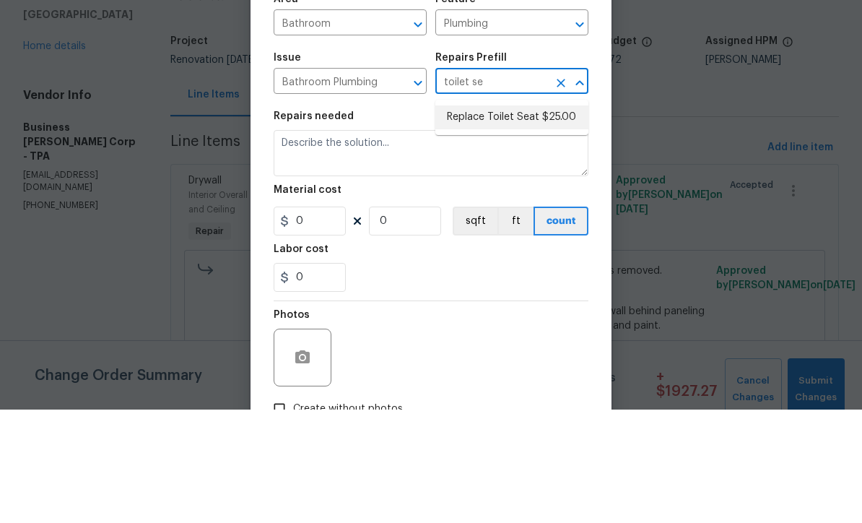
click at [527, 219] on li "Replace Toilet Seat $25.00" at bounding box center [511, 231] width 153 height 24
type input "Replace Toilet Seat $25.00"
type textarea "Remove and replace the existing toilet seat with new. If removing a bidet style…"
type input "1"
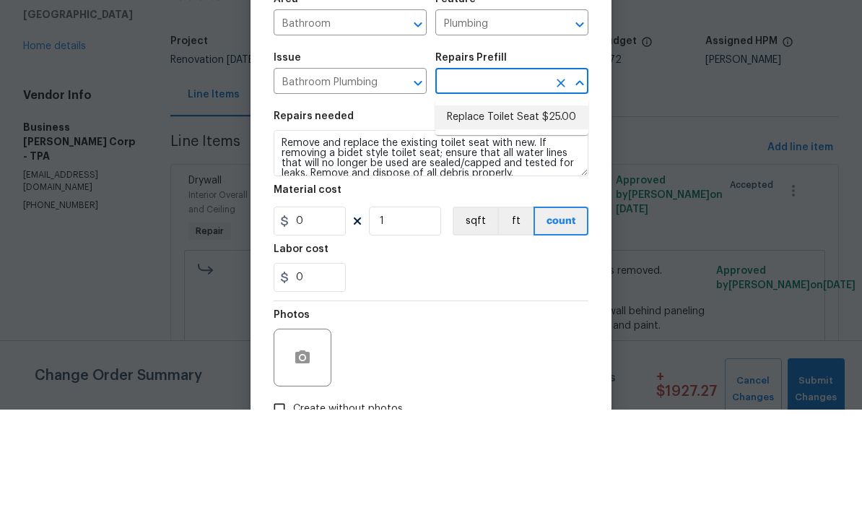
type input "Replace Toilet Seat $25.00"
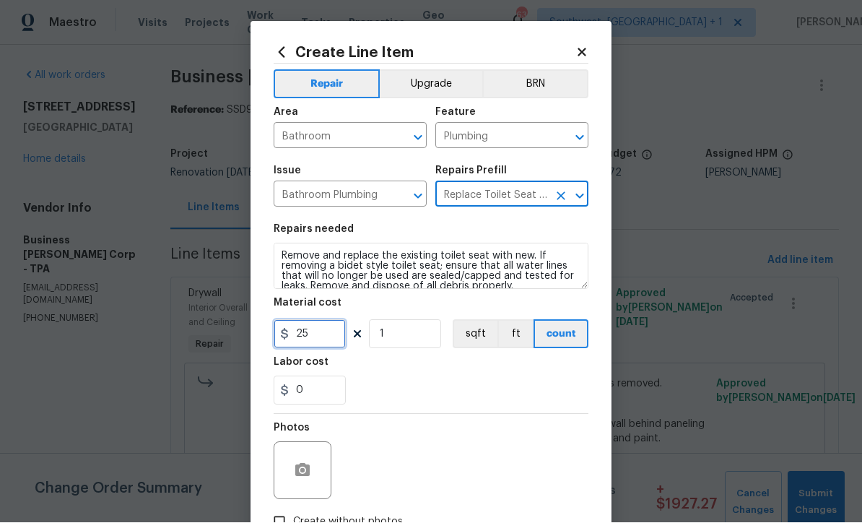
click at [338, 346] on input "25" at bounding box center [310, 334] width 72 height 29
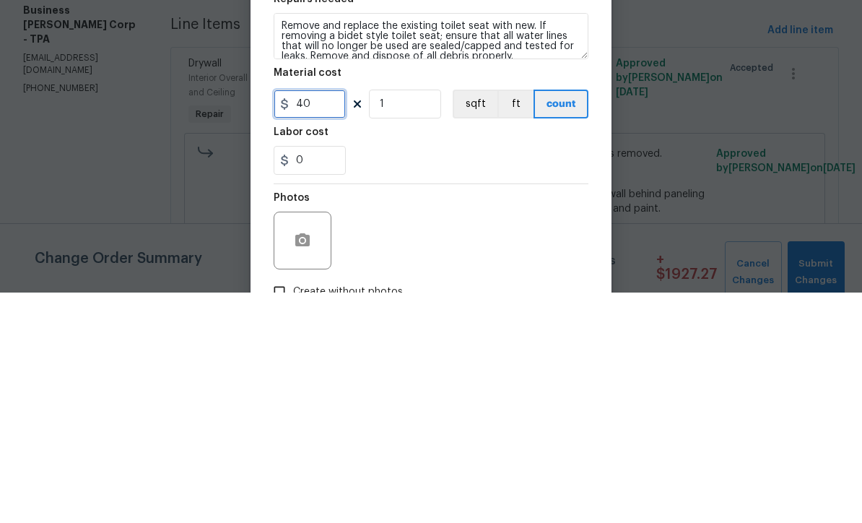
type input "40"
click at [424, 320] on input "1" at bounding box center [405, 334] width 72 height 29
type input "2"
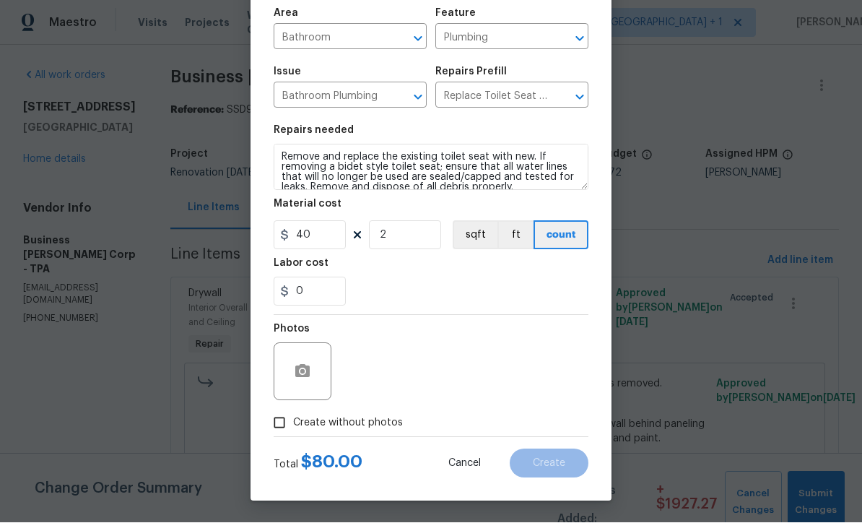
scroll to position [102, 0]
click at [279, 424] on input "Create without photos" at bounding box center [279, 422] width 27 height 27
checkbox input "true"
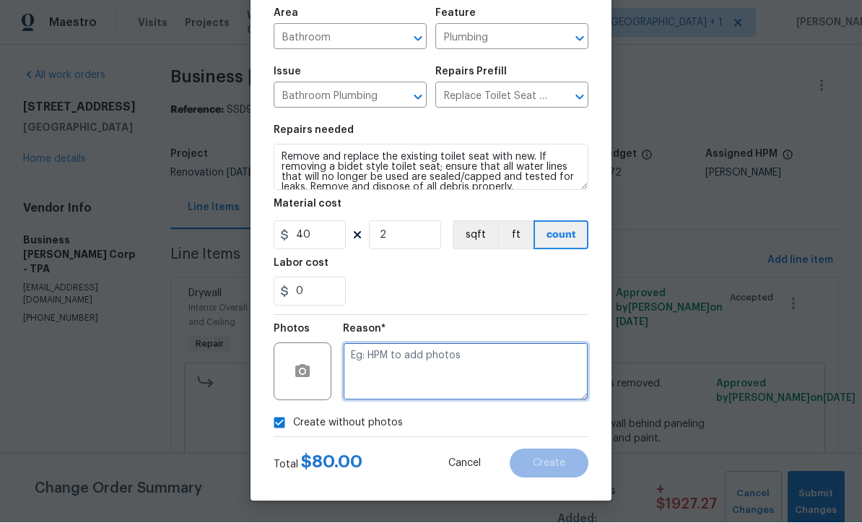
click at [414, 375] on textarea at bounding box center [465, 372] width 245 height 58
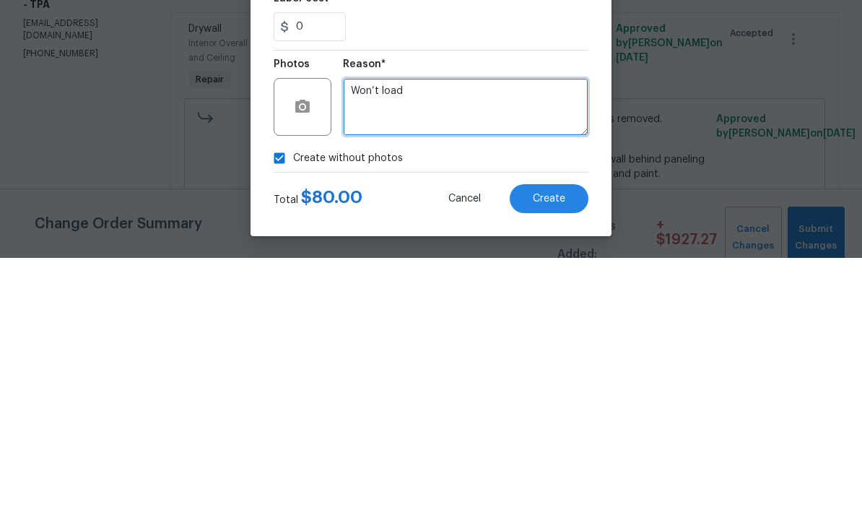
type textarea "Won’t load"
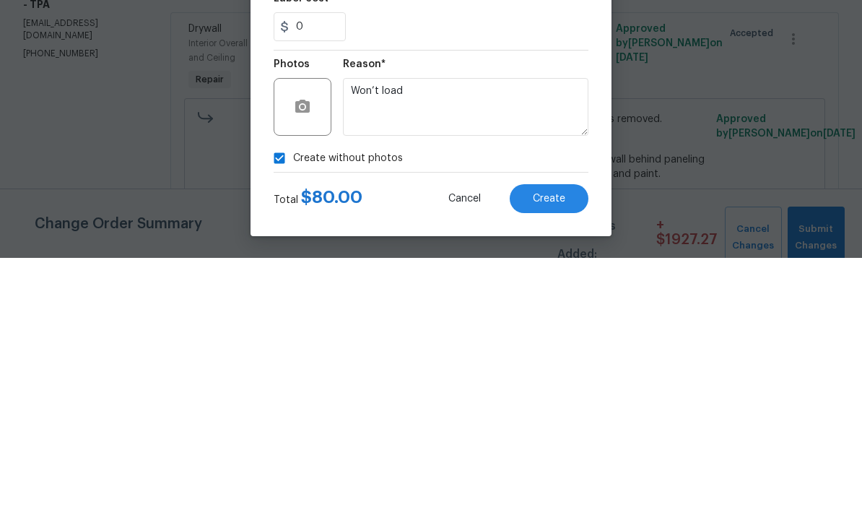
click at [548, 458] on span "Create" at bounding box center [549, 463] width 32 height 11
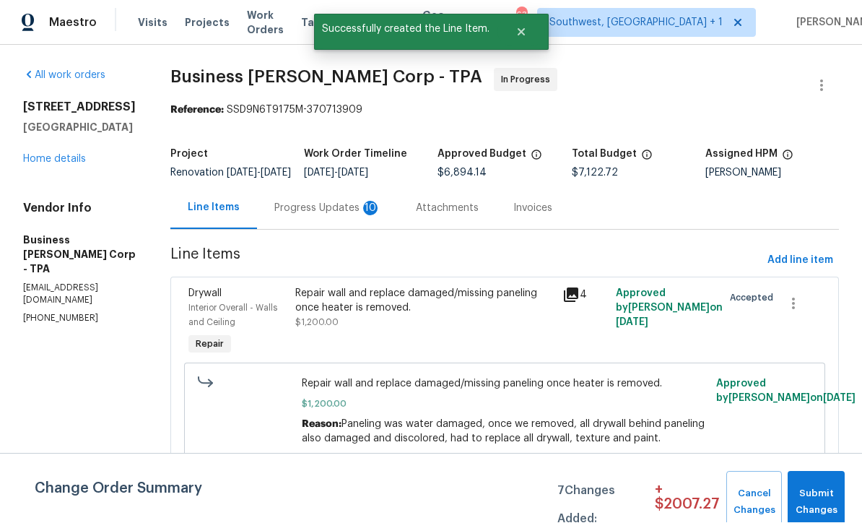
scroll to position [1, 0]
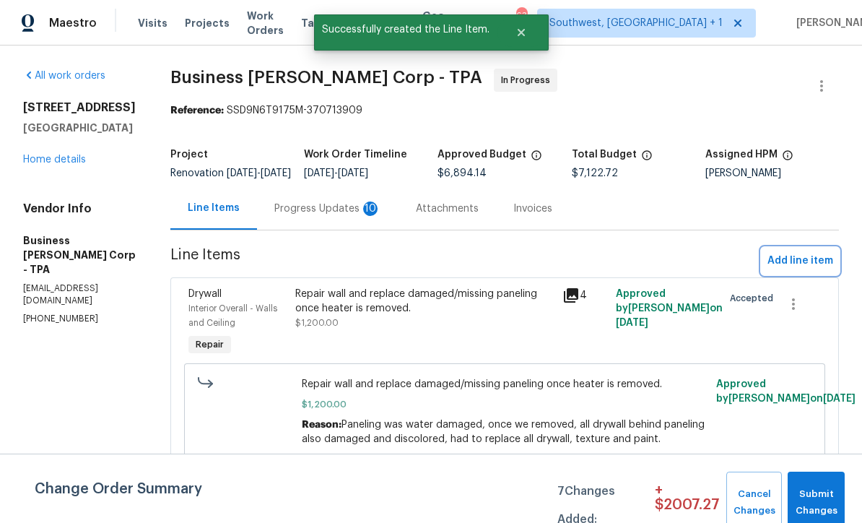
click at [802, 270] on span "Add line item" at bounding box center [800, 261] width 66 height 18
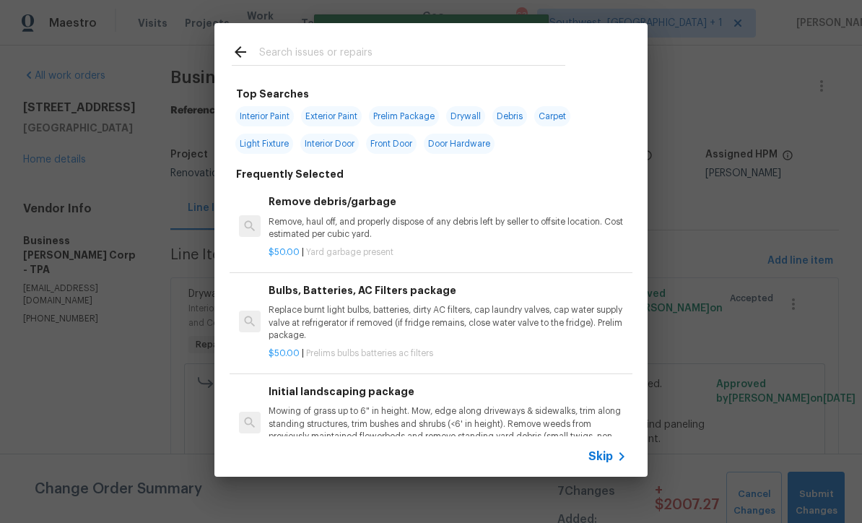
click at [602, 460] on span "Skip" at bounding box center [600, 456] width 25 height 14
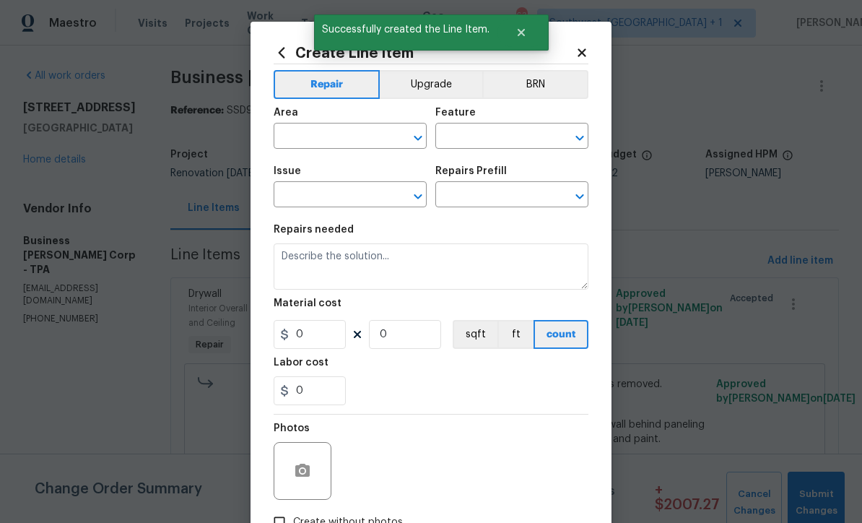
click at [328, 137] on input "text" at bounding box center [330, 137] width 113 height 22
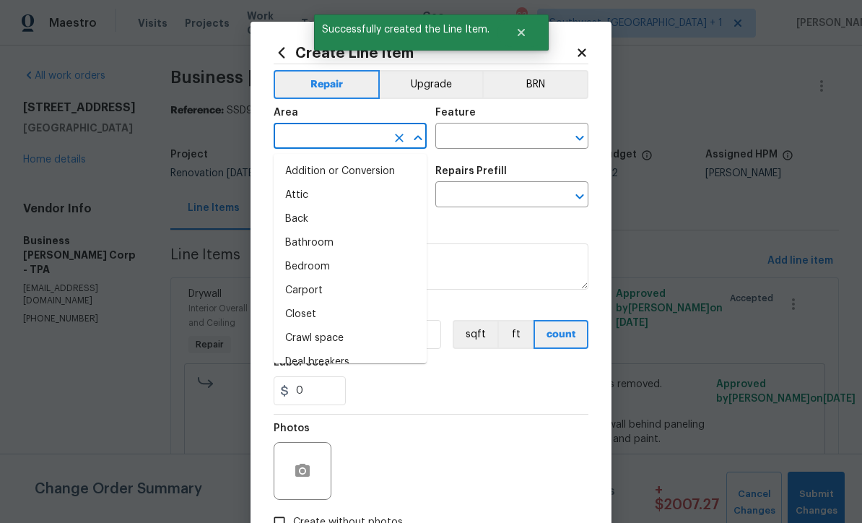
scroll to position [0, 0]
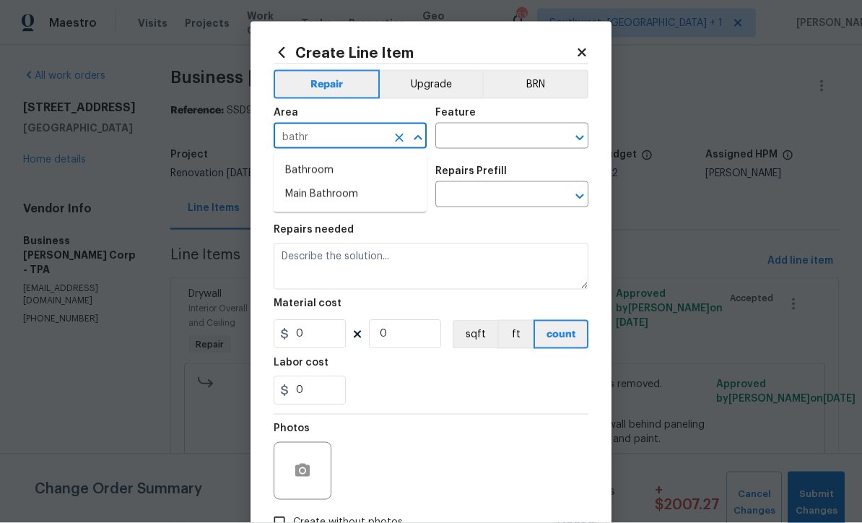
click at [323, 172] on li "Bathroom" at bounding box center [350, 171] width 153 height 24
type input "Bathroom"
click at [501, 134] on input "text" at bounding box center [491, 137] width 113 height 22
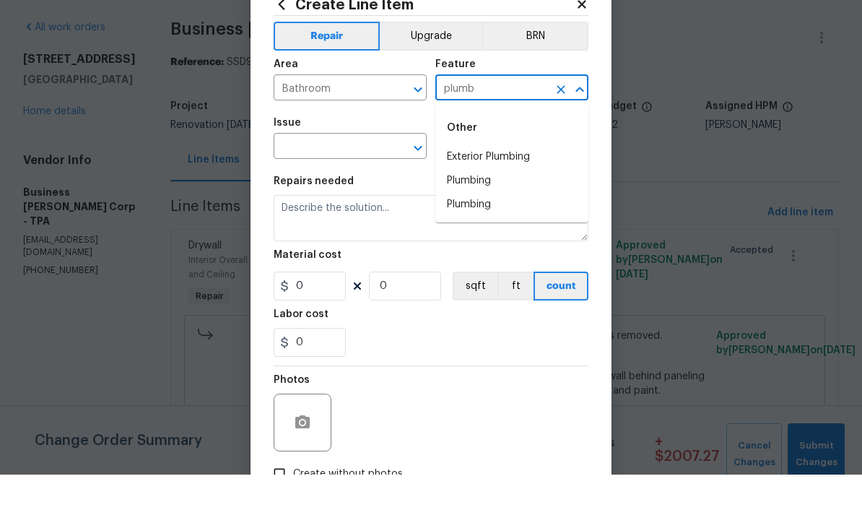
click at [491, 217] on li "Plumbing" at bounding box center [511, 229] width 153 height 24
type input "Plumbing"
click at [372, 185] on input "text" at bounding box center [330, 196] width 113 height 22
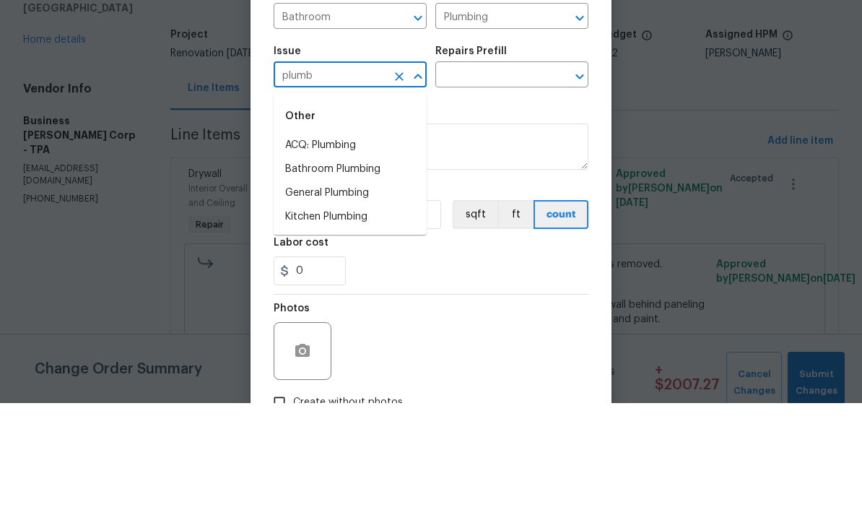
click at [364, 277] on li "Bathroom Plumbing" at bounding box center [350, 289] width 153 height 24
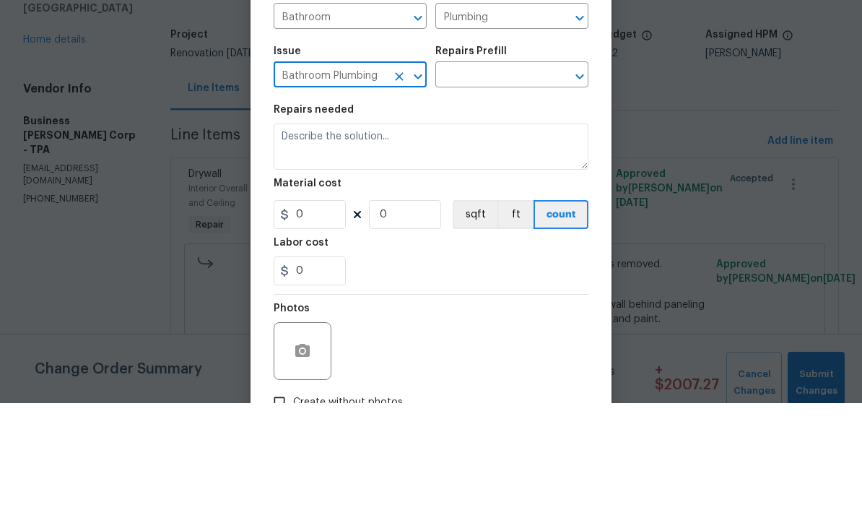
click at [509, 185] on input "text" at bounding box center [491, 196] width 113 height 22
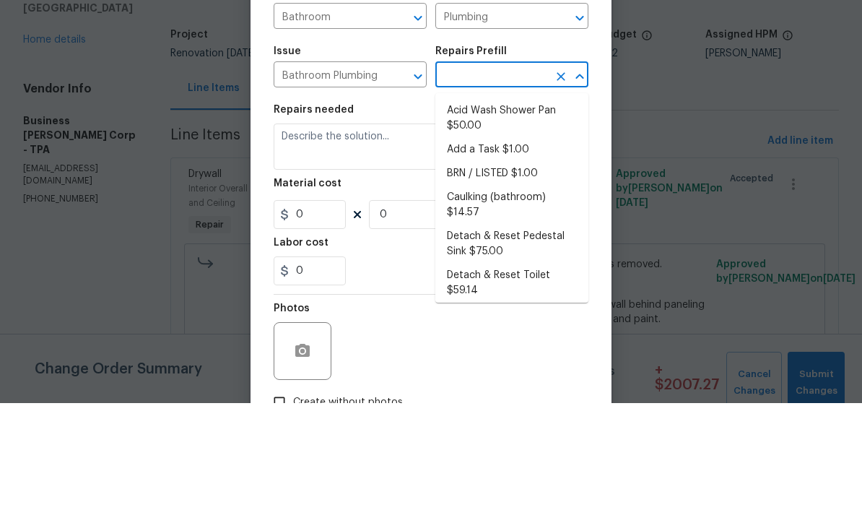
click at [367, 185] on input "Bathroom Plumbing" at bounding box center [330, 196] width 113 height 22
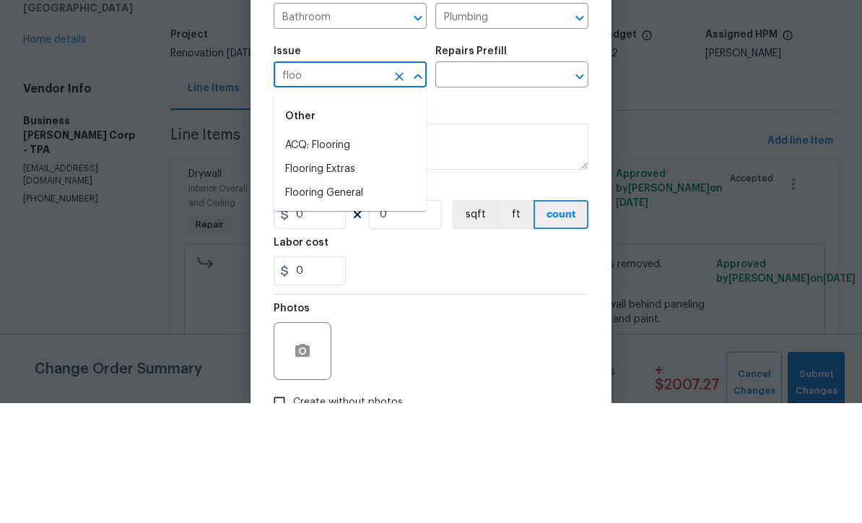
click at [353, 277] on li "Flooring Extras" at bounding box center [350, 289] width 153 height 24
type input "Flooring Extras"
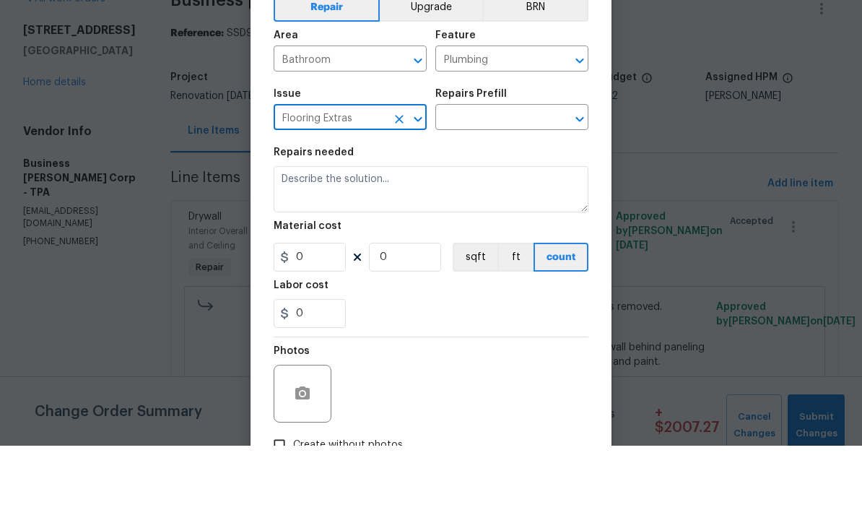
click at [499, 126] on input "Plumbing" at bounding box center [491, 137] width 113 height 22
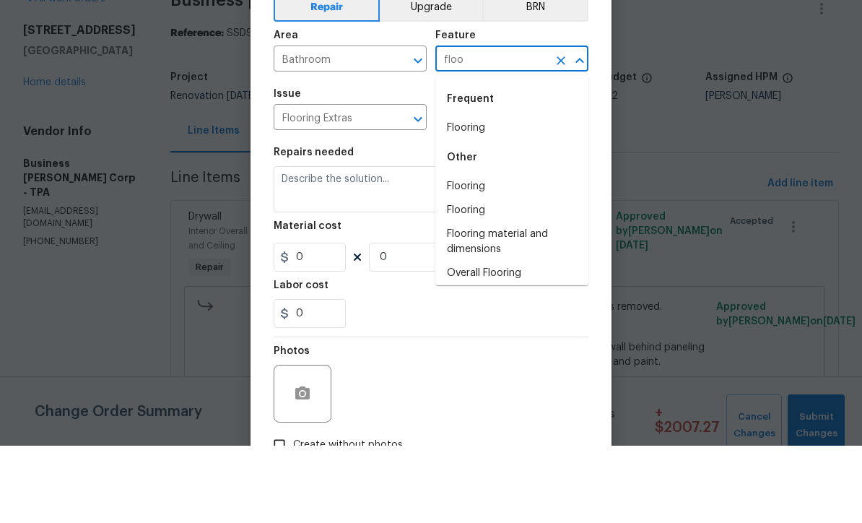
click at [471, 193] on li "Flooring" at bounding box center [511, 205] width 153 height 24
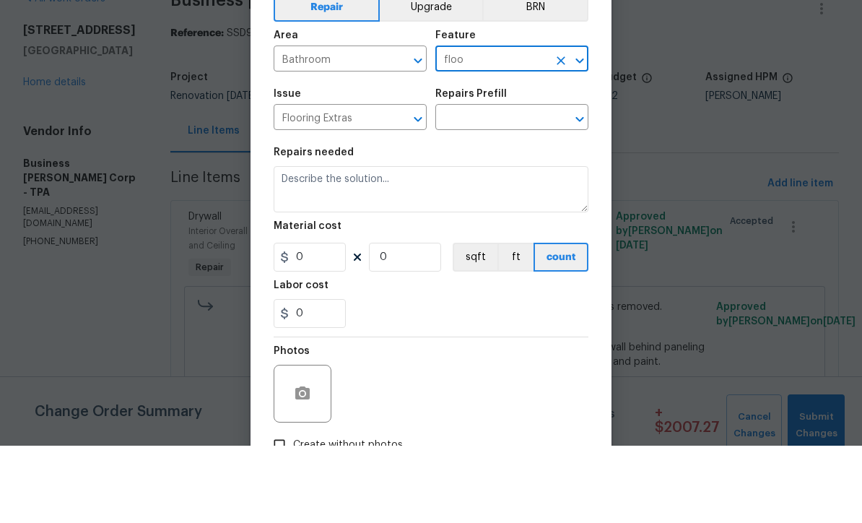
type input "Flooring"
click at [502, 185] on input "text" at bounding box center [491, 196] width 113 height 22
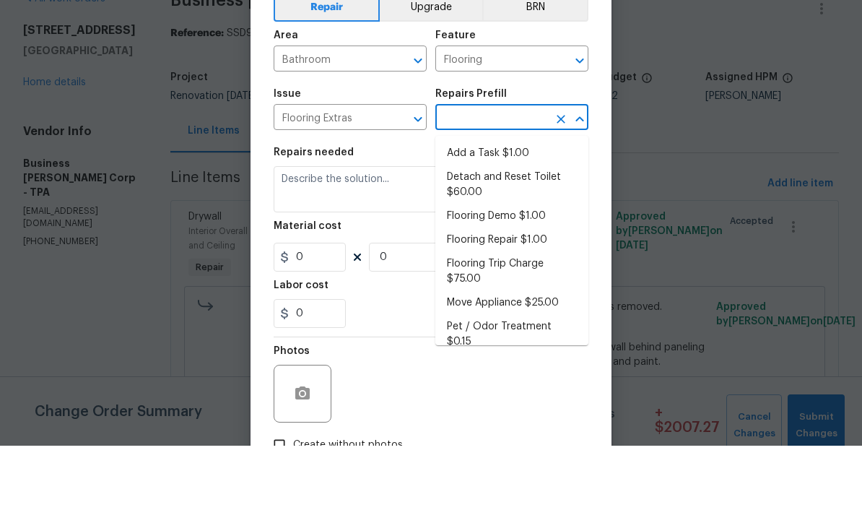
click at [501, 185] on input "text" at bounding box center [491, 196] width 113 height 22
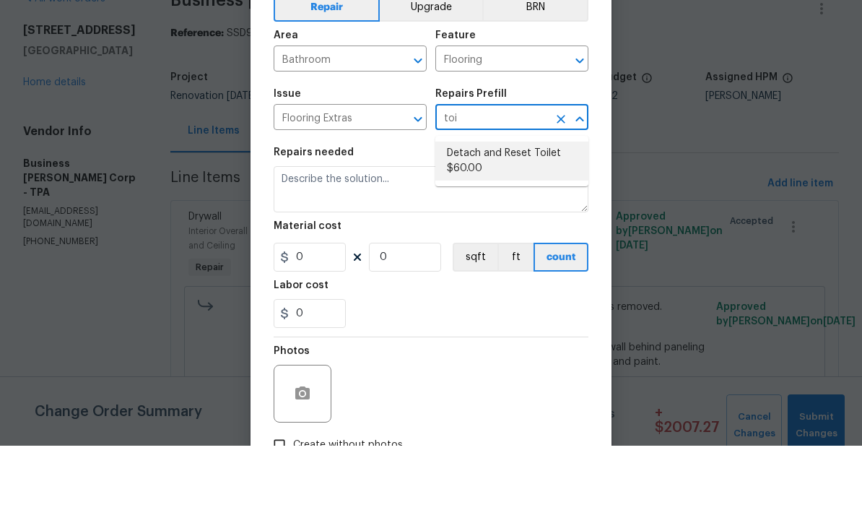
click at [506, 219] on li "Detach and Reset Toilet $60.00" at bounding box center [511, 238] width 153 height 39
type input "Detach and Reset Toilet $60.00"
type input "Overall Flooring"
type textarea "Remove and Re install toilet. Includes new wax ring"
type input "1"
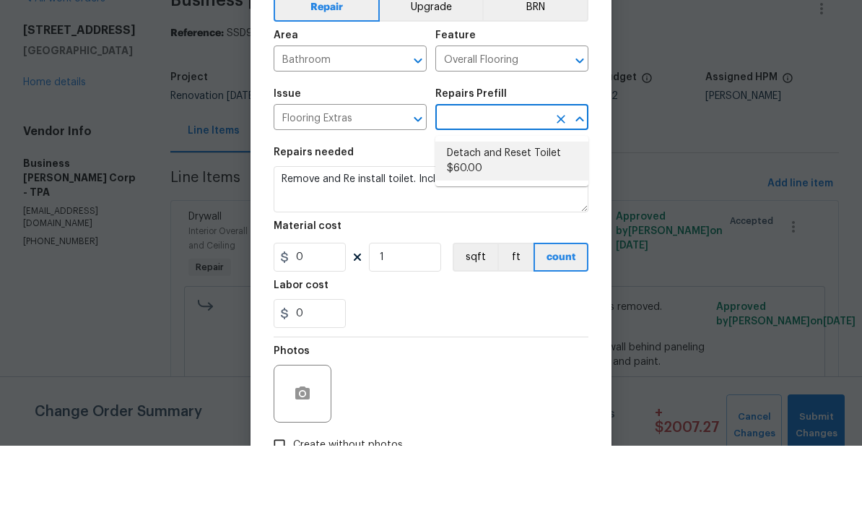
type input "Detach and Reset Toilet $60.00"
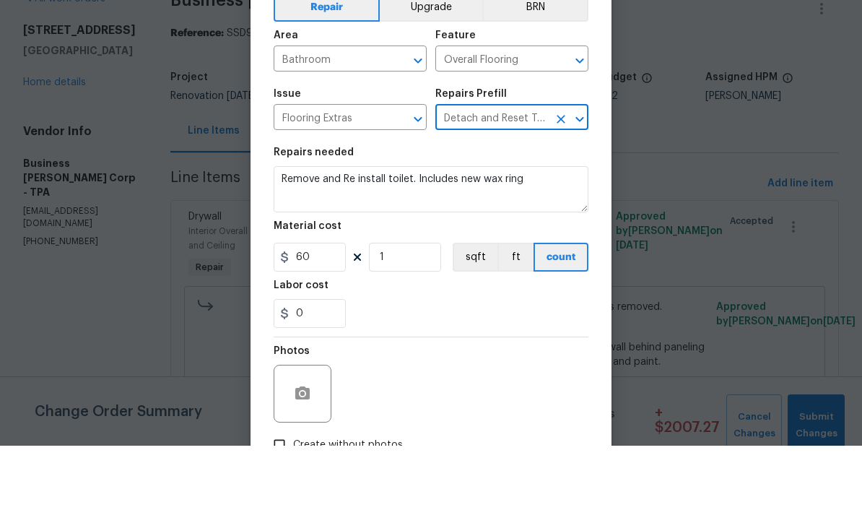
scroll to position [48, 0]
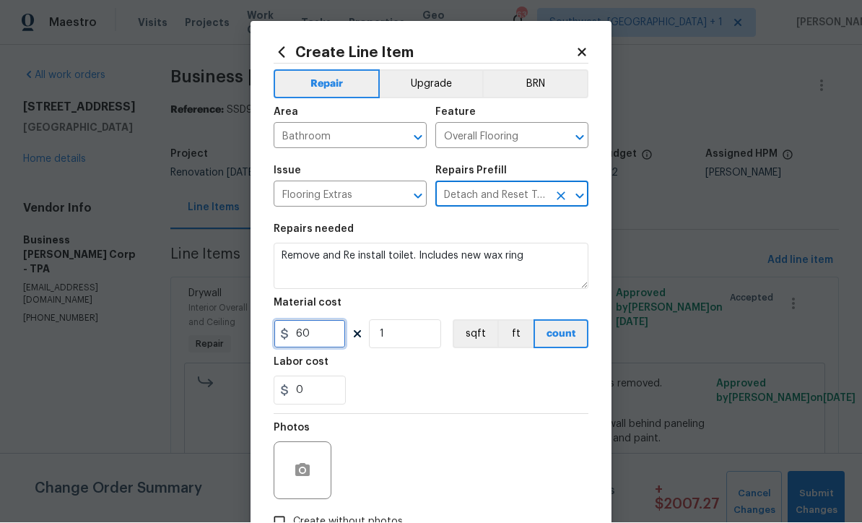
click at [335, 340] on input "60" at bounding box center [310, 334] width 72 height 29
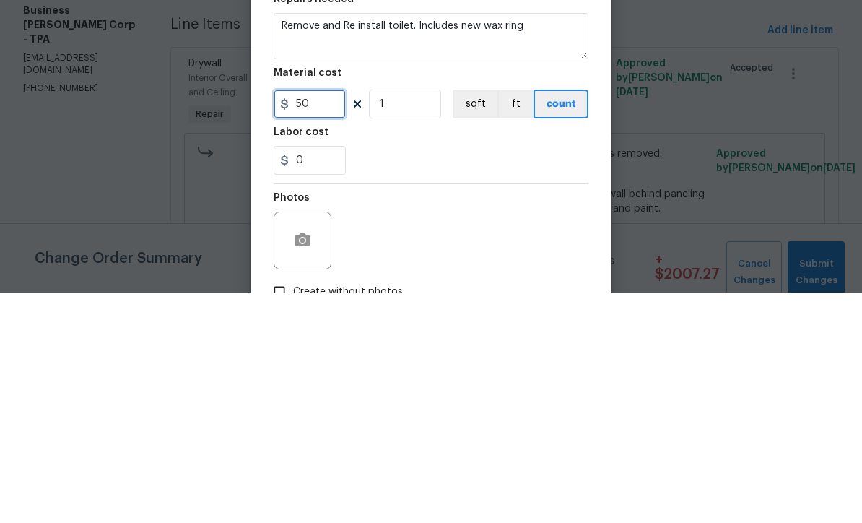
type input "50"
click at [424, 320] on input "1" at bounding box center [405, 334] width 72 height 29
type input "2"
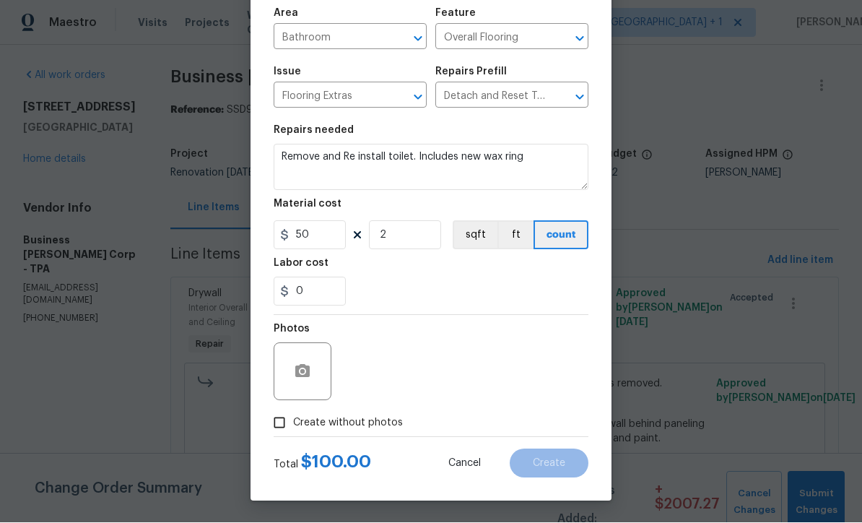
scroll to position [102, 0]
click at [287, 420] on input "Create without photos" at bounding box center [279, 422] width 27 height 27
checkbox input "true"
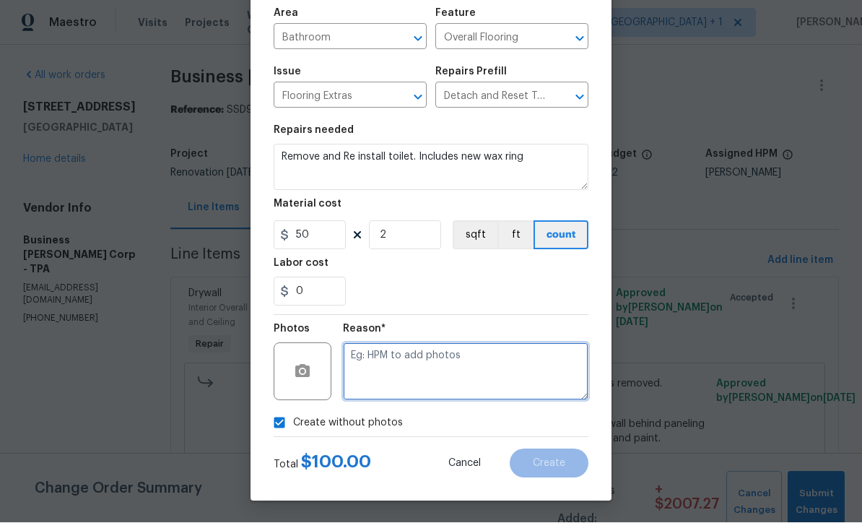
click at [443, 378] on textarea at bounding box center [465, 372] width 245 height 58
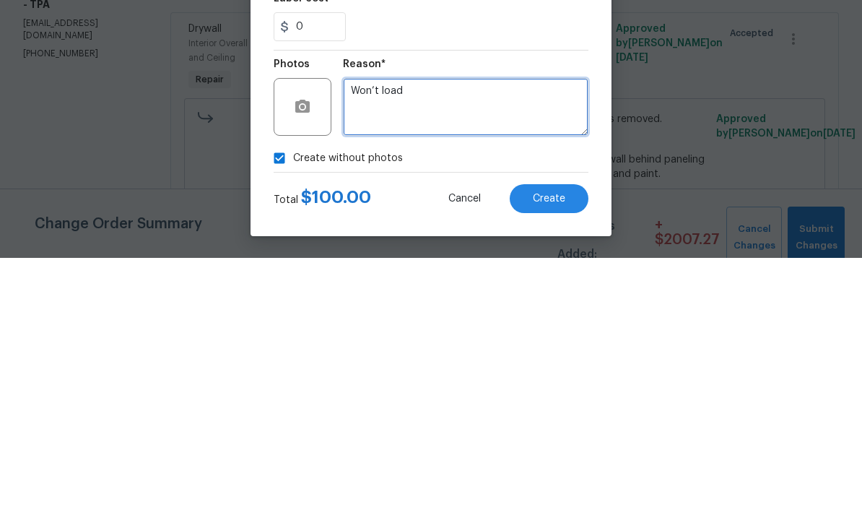
type textarea "Won’t load"
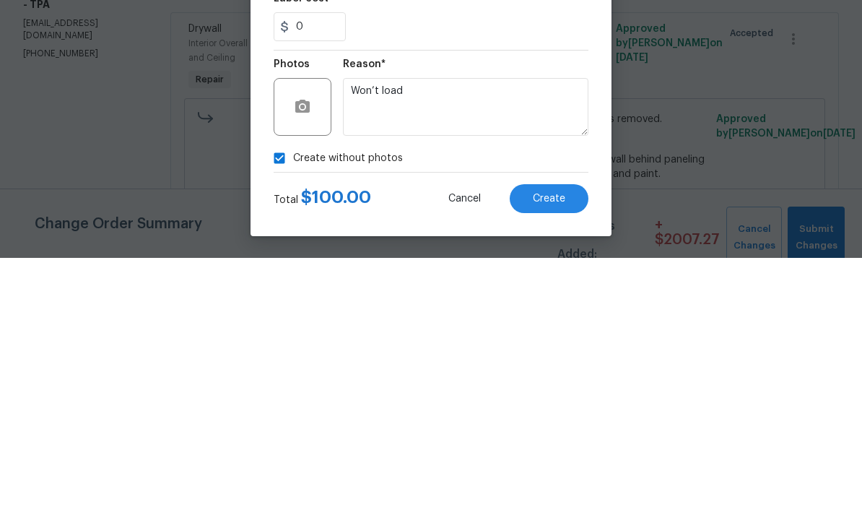
click at [569, 449] on button "Create" at bounding box center [549, 463] width 79 height 29
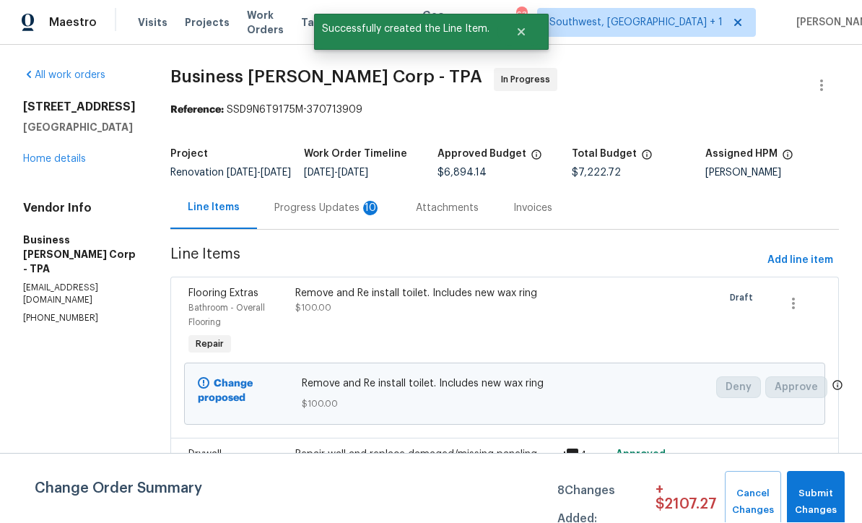
scroll to position [1, 0]
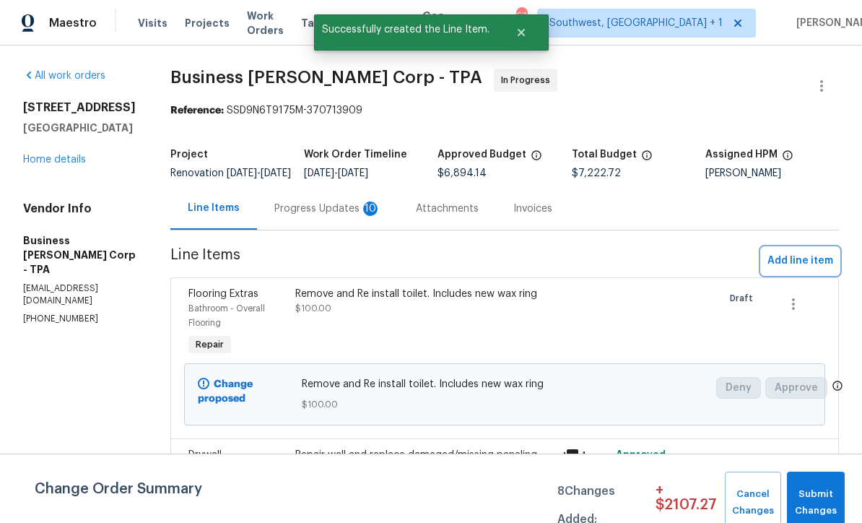
click at [797, 270] on span "Add line item" at bounding box center [800, 261] width 66 height 18
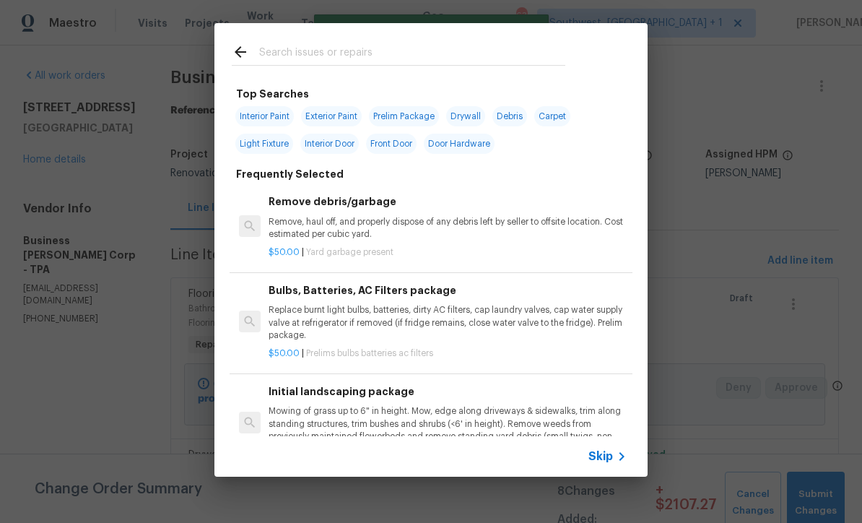
click at [611, 450] on span "Skip" at bounding box center [600, 456] width 25 height 14
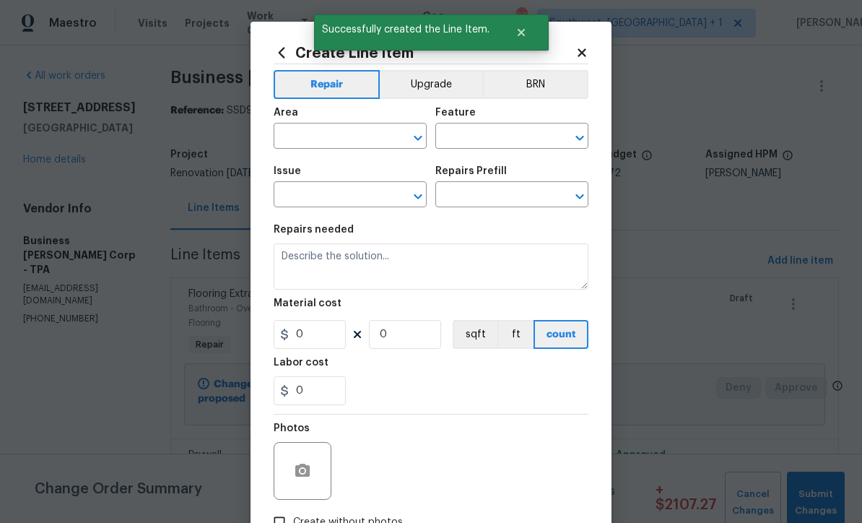
click at [343, 137] on input "text" at bounding box center [330, 137] width 113 height 22
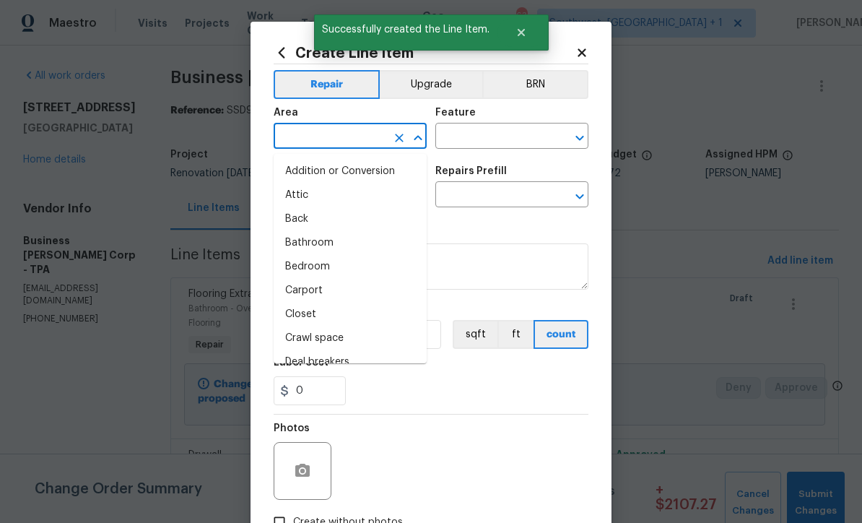
scroll to position [0, 0]
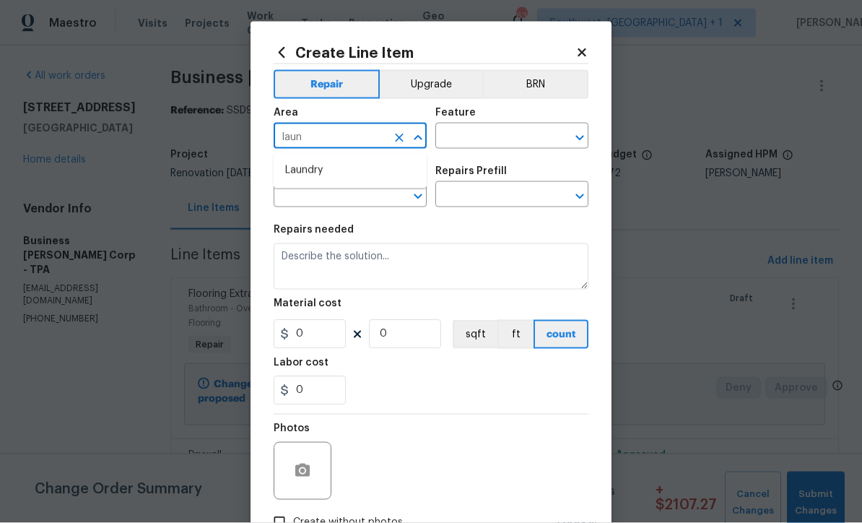
click at [312, 174] on li "Laundry" at bounding box center [350, 171] width 153 height 24
type input "Laundry"
click at [492, 130] on input "text" at bounding box center [491, 137] width 113 height 22
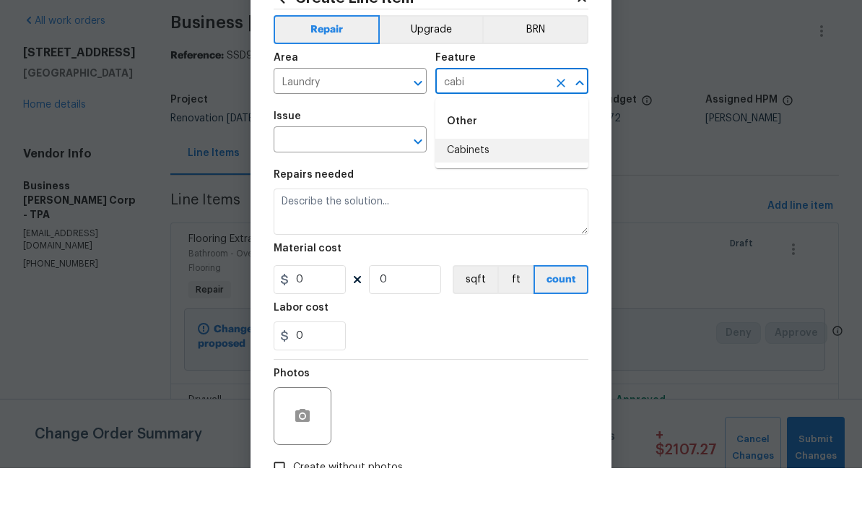
click at [477, 193] on li "Cabinets" at bounding box center [511, 205] width 153 height 24
type input "Cabinets"
click at [350, 185] on input "text" at bounding box center [330, 196] width 113 height 22
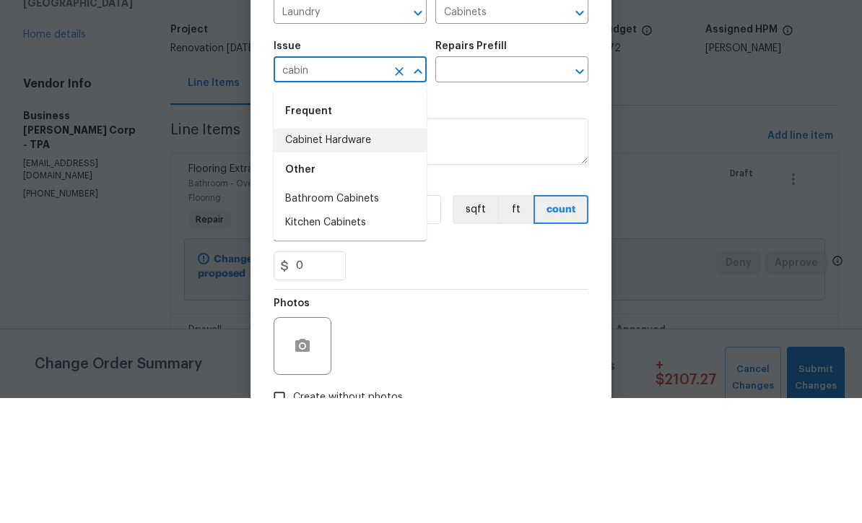
click at [365, 253] on li "Cabinet Hardware" at bounding box center [350, 265] width 153 height 24
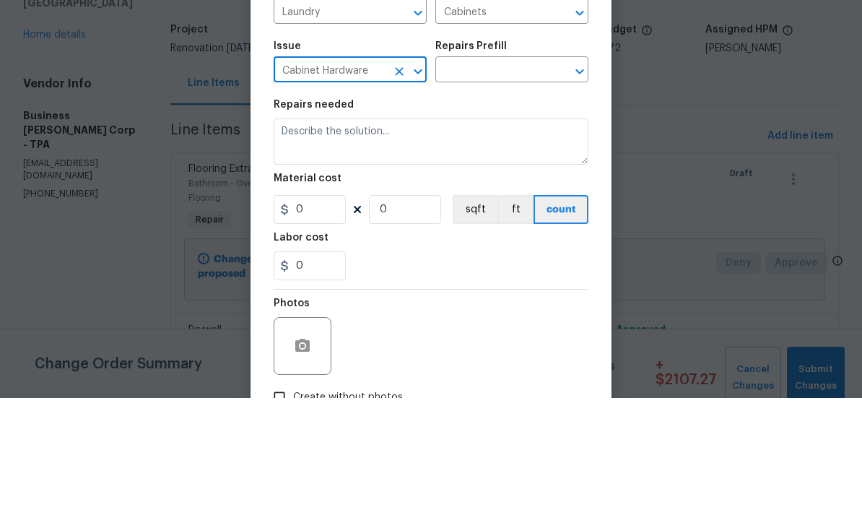
click at [491, 185] on input "text" at bounding box center [491, 196] width 113 height 22
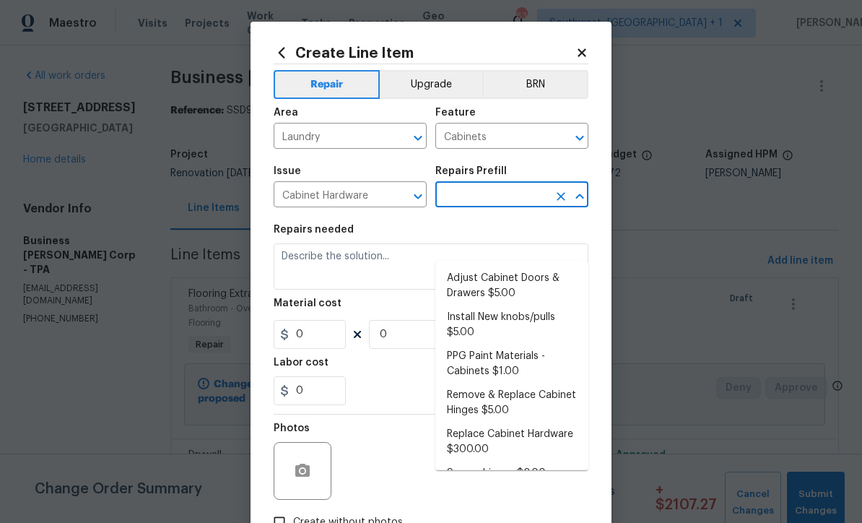
click at [341, 187] on input "Cabinet Hardware" at bounding box center [330, 196] width 113 height 22
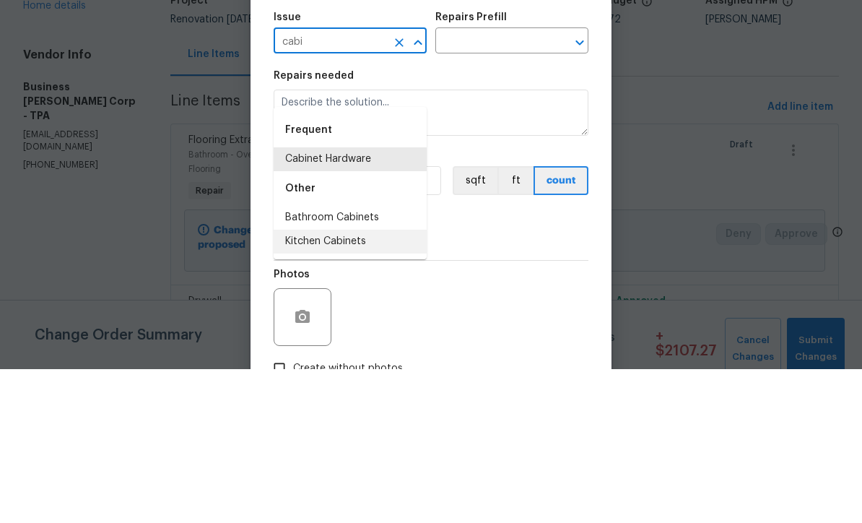
click at [364, 383] on li "Kitchen Cabinets" at bounding box center [350, 395] width 153 height 24
type input "Kitchen Cabinets"
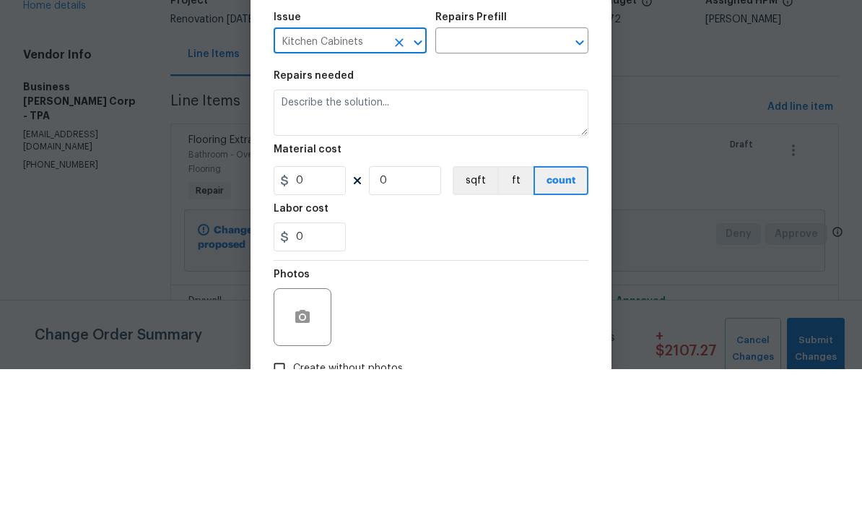
click at [502, 185] on input "text" at bounding box center [491, 196] width 113 height 22
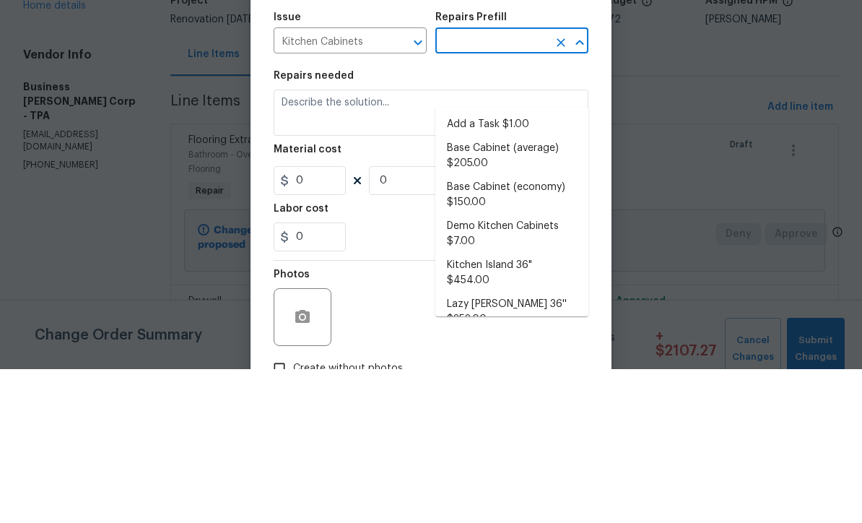
click at [520, 266] on li "Add a Task $1.00" at bounding box center [511, 278] width 153 height 24
type input "Add a Task $1.00"
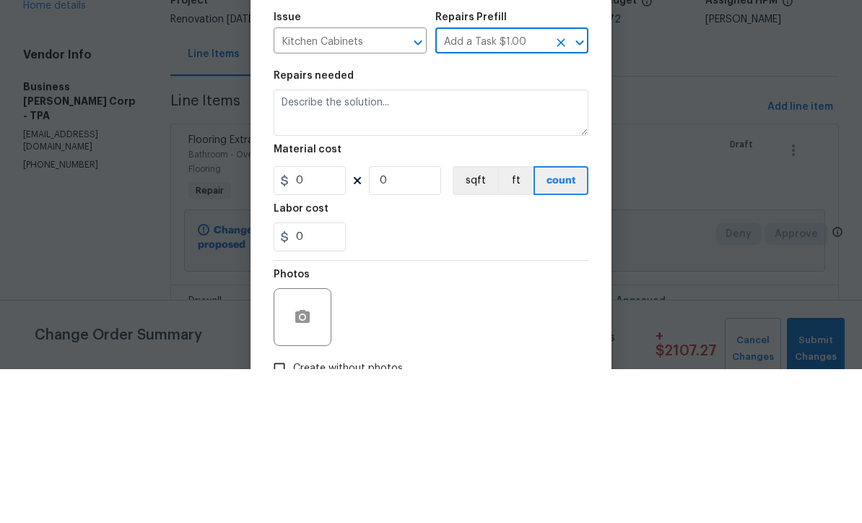
type textarea "HPM to detail"
type input "1"
type input "Add a Task $1.00"
type input "1"
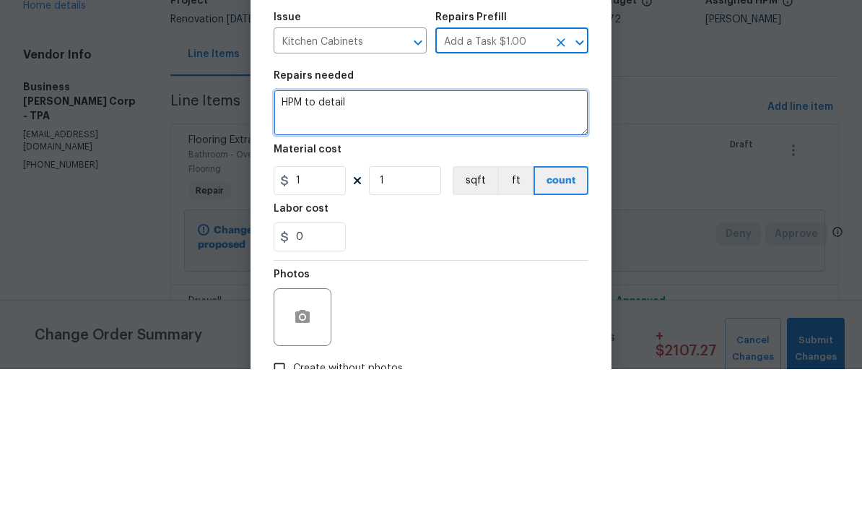
click at [412, 243] on textarea "HPM to detail" at bounding box center [431, 266] width 315 height 46
type textarea "H"
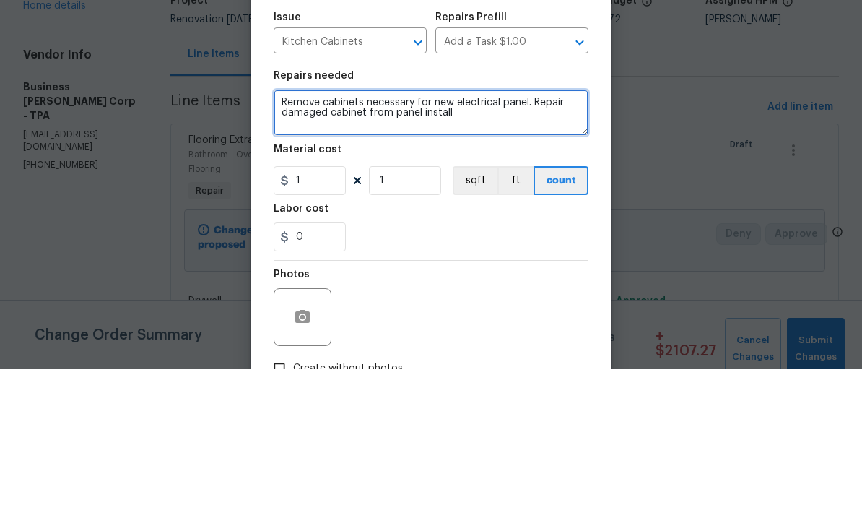
type textarea "Remove cabinets necessary for new electrical panel. Repair damaged cabinet from…"
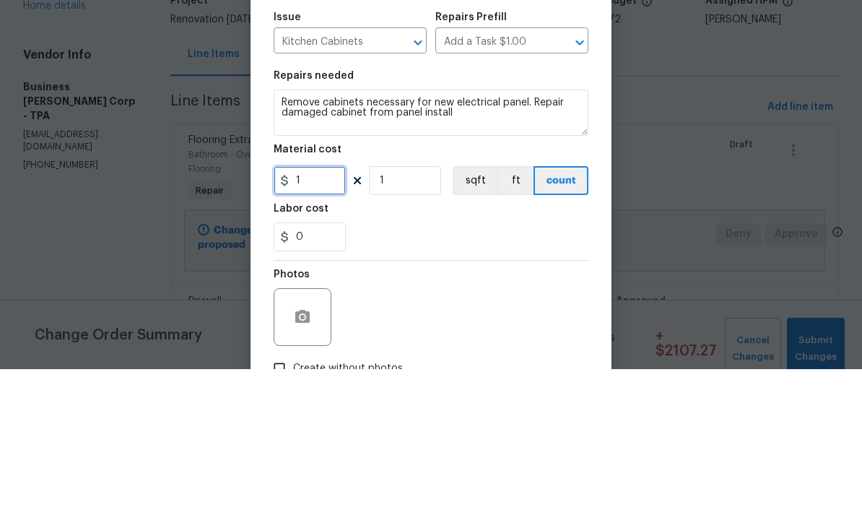
click at [322, 320] on input "1" at bounding box center [310, 334] width 72 height 29
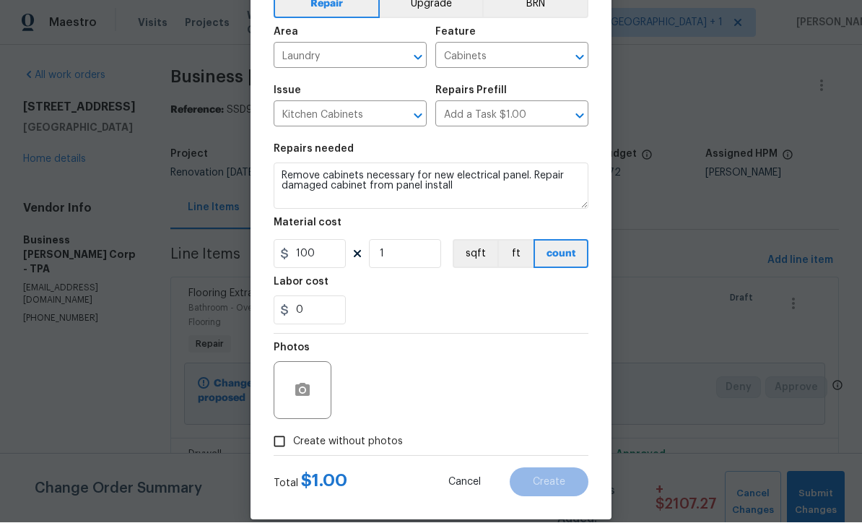
scroll to position [79, 0]
type input "100"
click at [284, 447] on input "Create without photos" at bounding box center [279, 442] width 27 height 27
checkbox input "true"
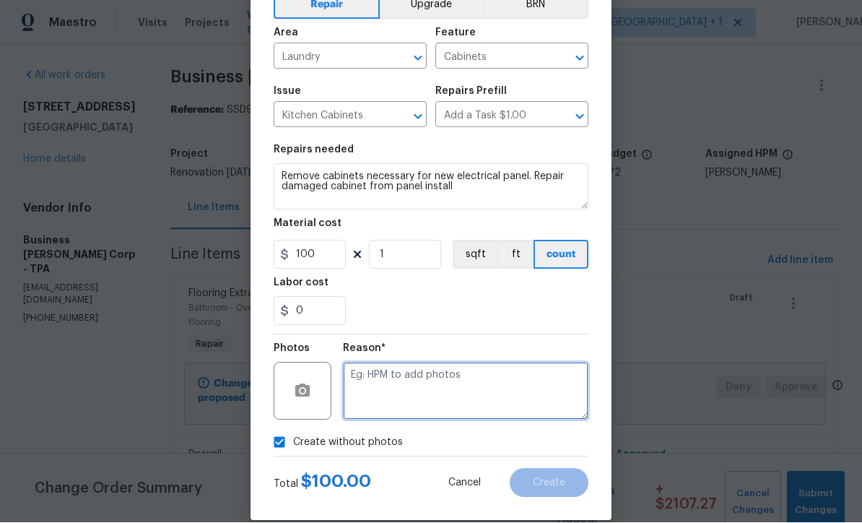
click at [411, 382] on textarea at bounding box center [465, 391] width 245 height 58
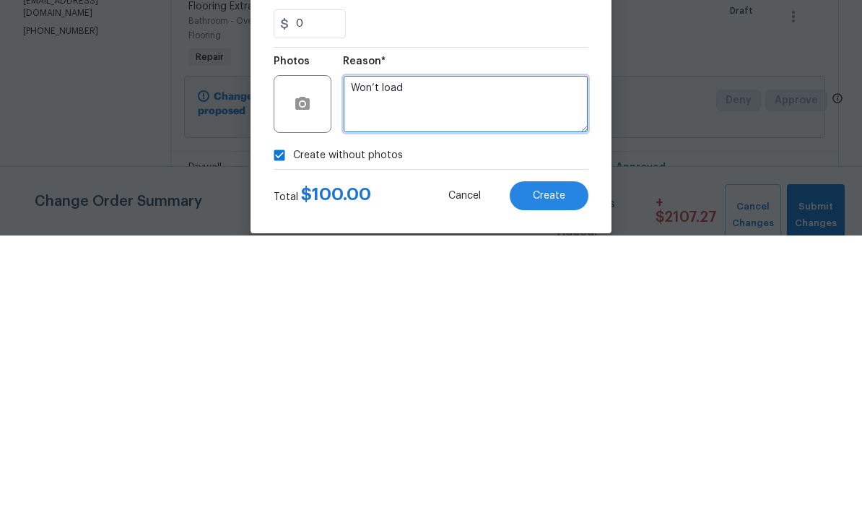
type textarea "Won’t load"
click at [556, 478] on span "Create" at bounding box center [549, 483] width 32 height 11
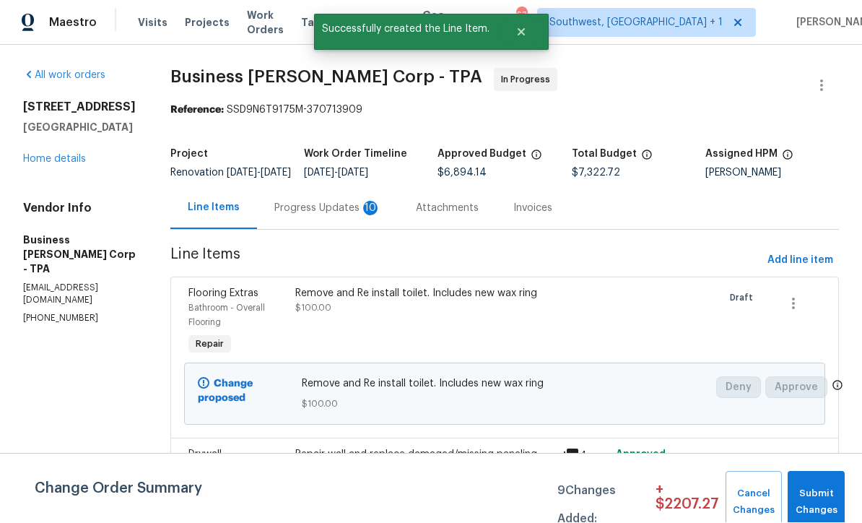
scroll to position [1, 0]
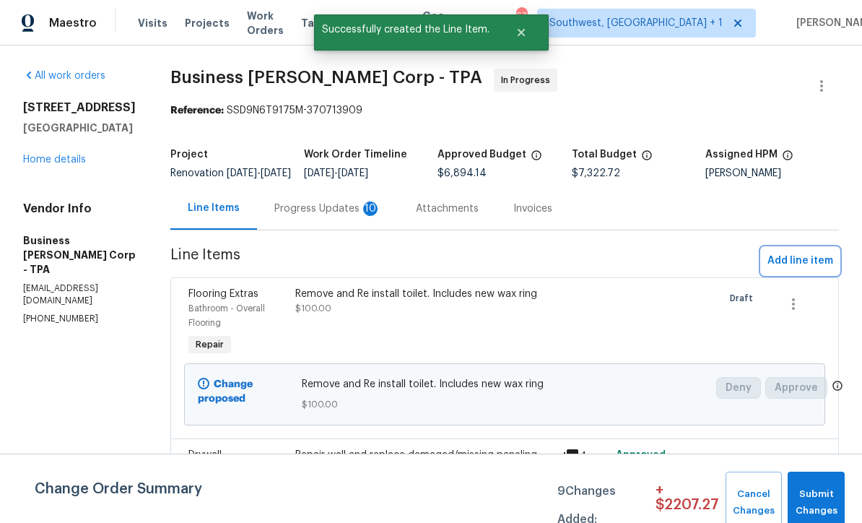
click at [803, 270] on span "Add line item" at bounding box center [800, 261] width 66 height 18
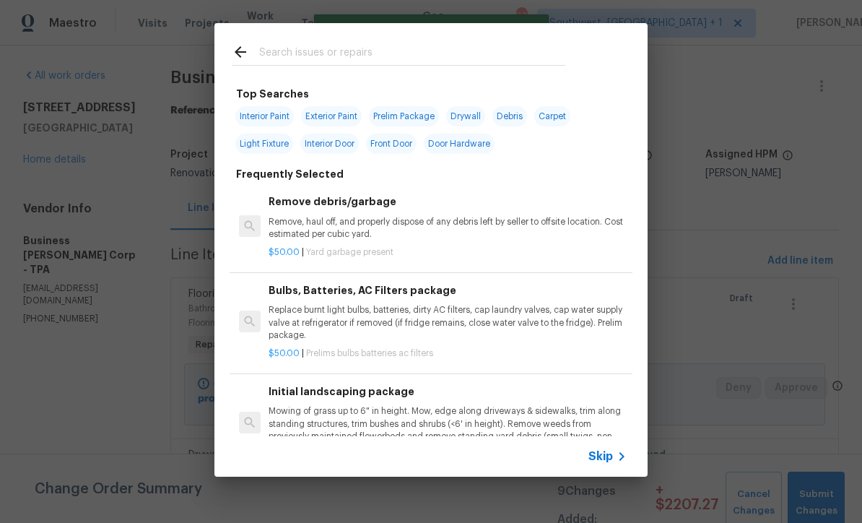
click at [609, 460] on span "Skip" at bounding box center [600, 456] width 25 height 14
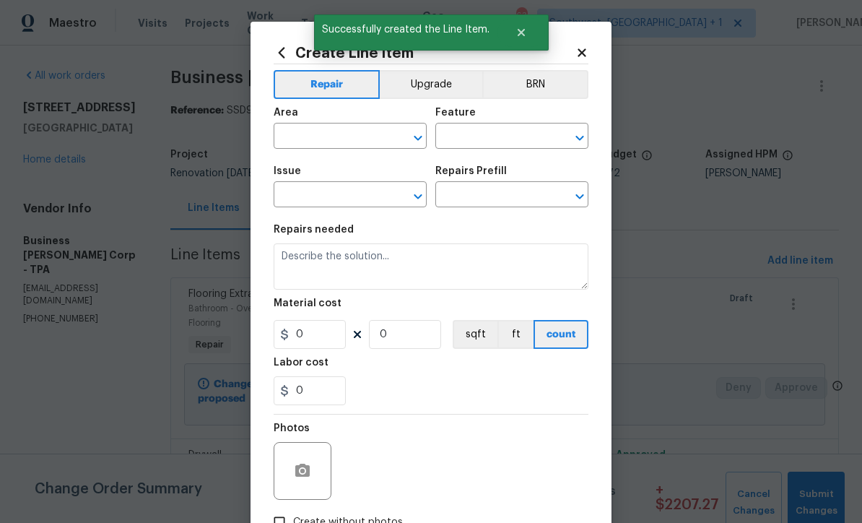
click at [340, 128] on input "text" at bounding box center [330, 137] width 113 height 22
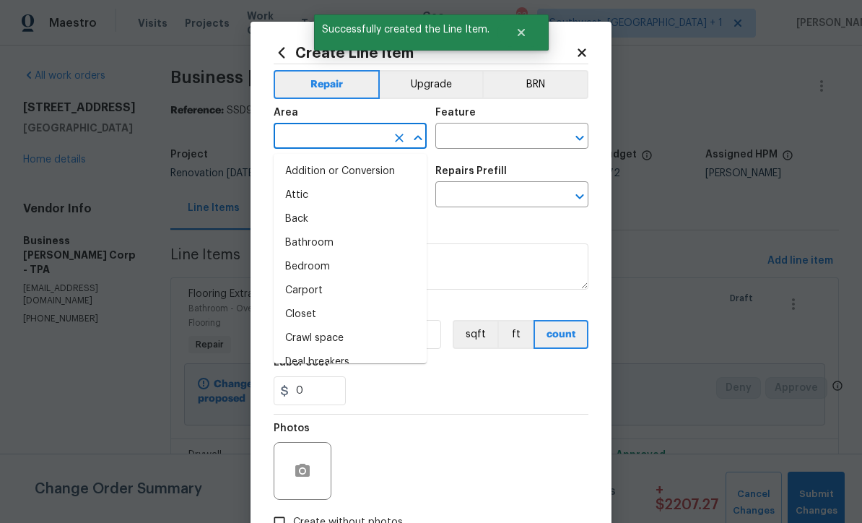
scroll to position [0, 0]
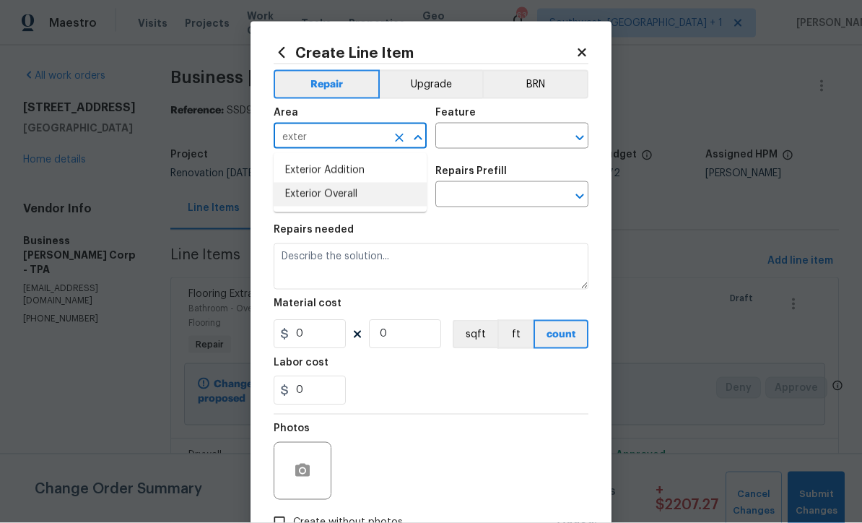
click at [343, 202] on li "Exterior Overall" at bounding box center [350, 195] width 153 height 24
type input "Exterior Overall"
click at [494, 136] on input "text" at bounding box center [491, 137] width 113 height 22
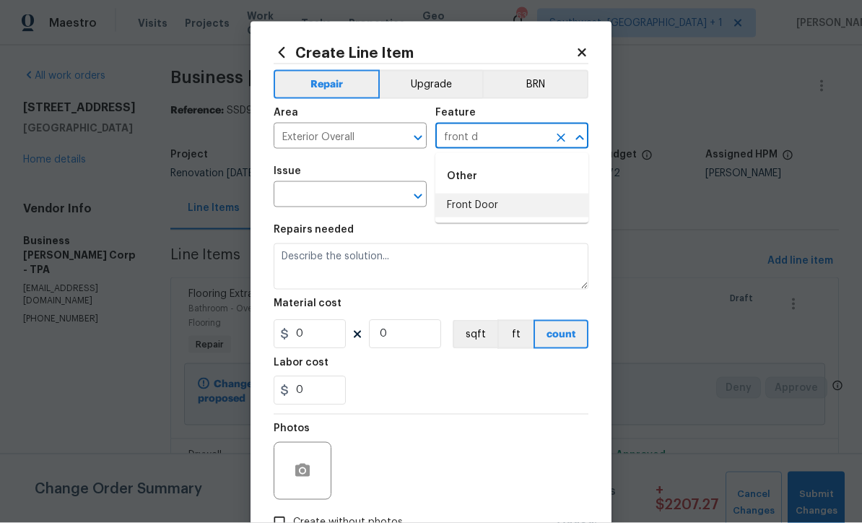
click at [494, 201] on li "Front Door" at bounding box center [511, 205] width 153 height 24
type input "Front Door"
click at [375, 201] on input "text" at bounding box center [330, 196] width 113 height 22
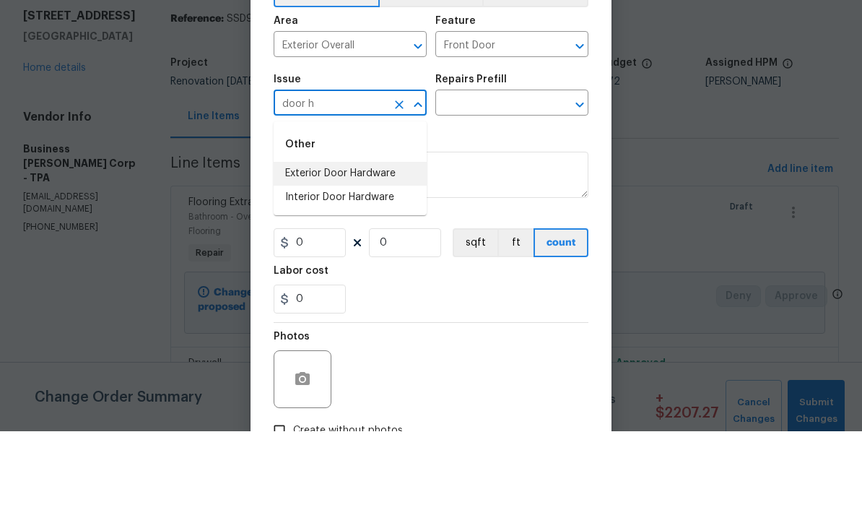
click at [382, 253] on li "Exterior Door Hardware" at bounding box center [350, 265] width 153 height 24
type input "Exterior Door Hardware"
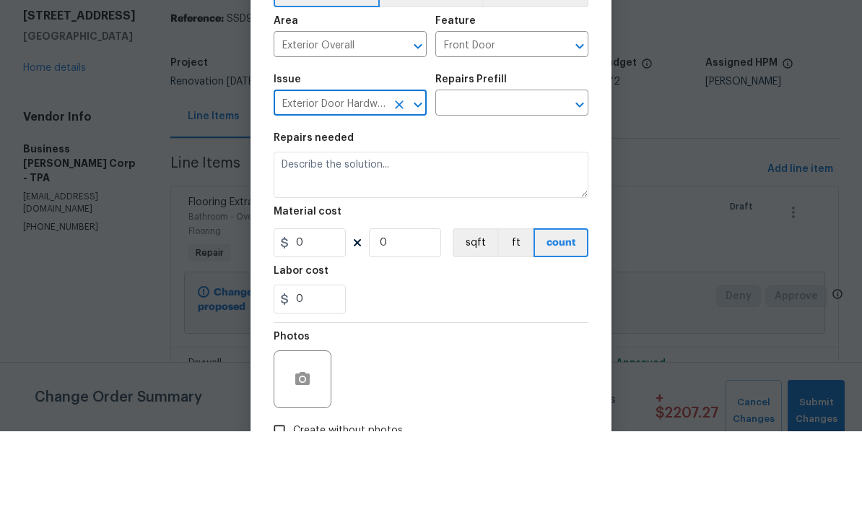
click at [505, 185] on input "text" at bounding box center [491, 196] width 113 height 22
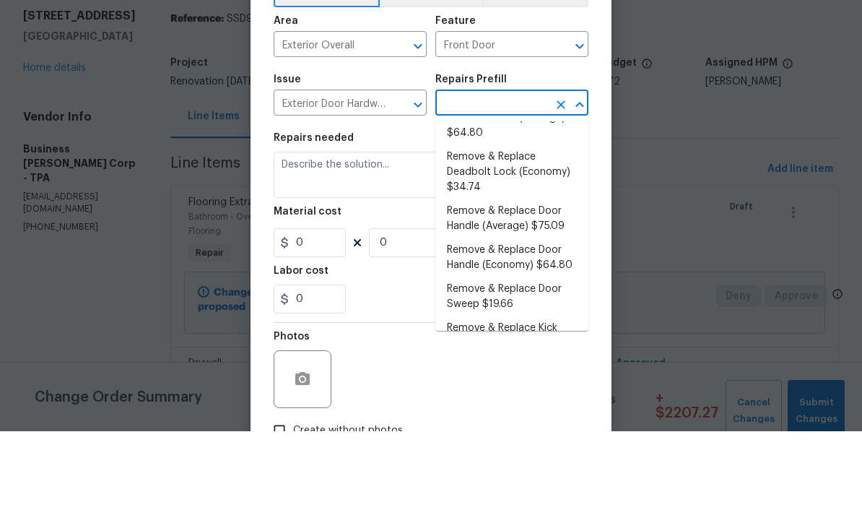
scroll to position [83, 0]
click at [516, 237] on li "Remove & Replace Deadbolt Lock (Economy) $34.74" at bounding box center [511, 264] width 153 height 54
type input "Remove & Replace Deadbolt Lock (Economy) $34.74"
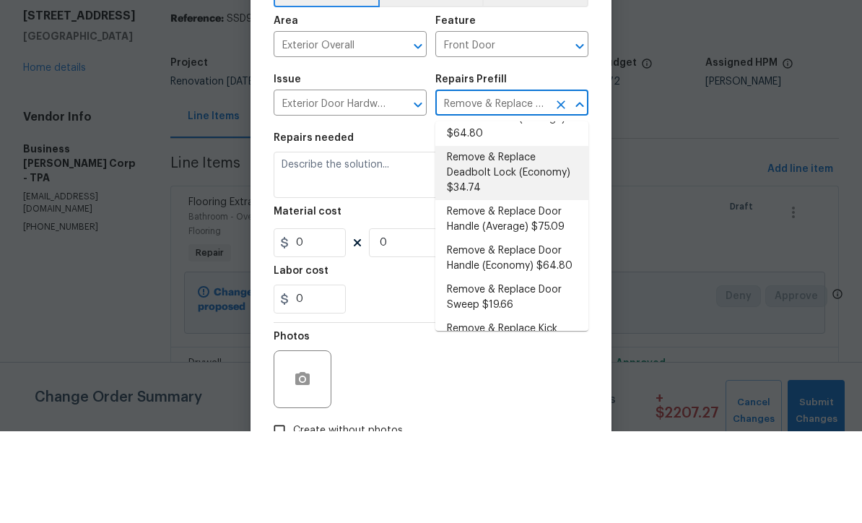
type input "Interior Door"
type textarea "Remove the exisiting deadbolt lock and replace with new. Haul away and dispose …"
type input "1"
type input "Remove & Replace Deadbolt Lock (Economy) $34.74"
type input "34.74"
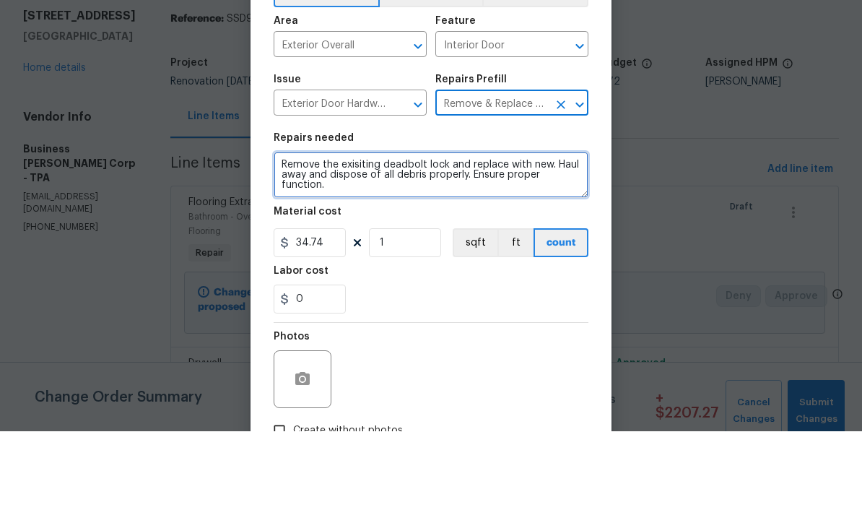
click at [472, 243] on textarea "Remove the exisiting deadbolt lock and replace with new. Haul away and dispose …" at bounding box center [431, 266] width 315 height 46
click at [360, 243] on textarea "Remove the exisiting deadbolt lock and handle and replace with new. Haul away a…" at bounding box center [431, 266] width 315 height 46
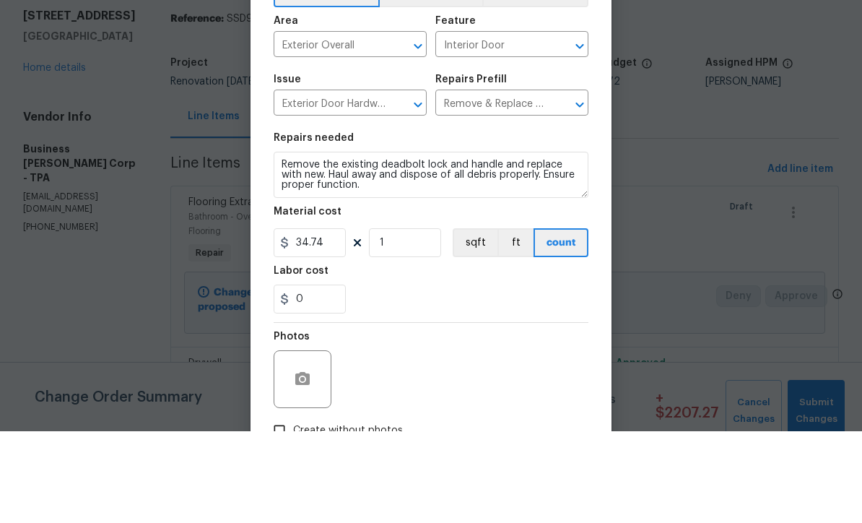
scroll to position [48, 0]
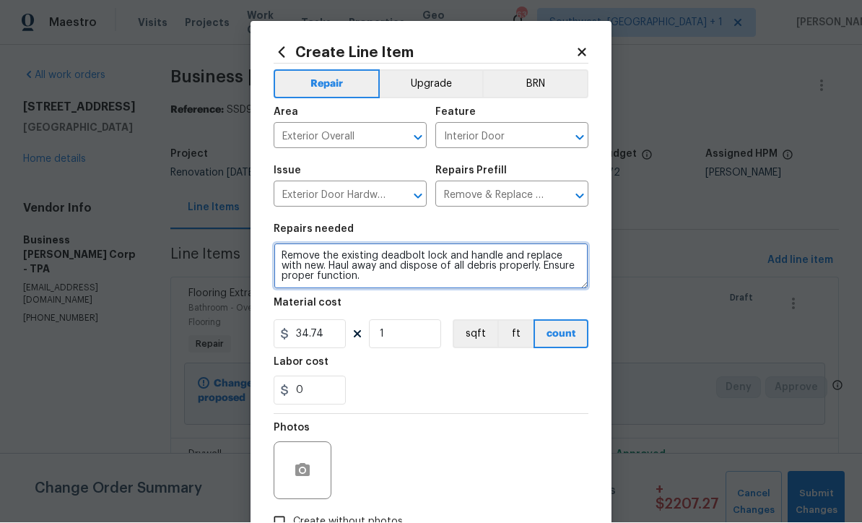
type textarea "Remove the existing deadbolt lock and handle and replace with new. Haul away an…"
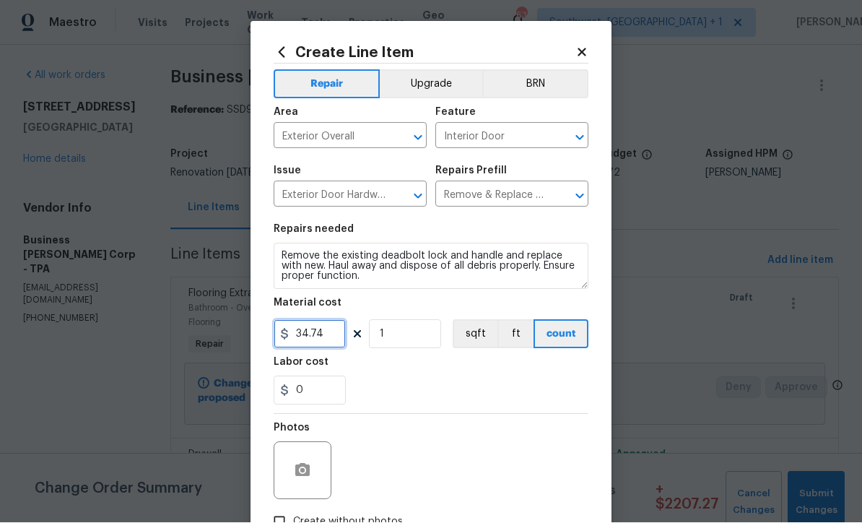
click at [337, 338] on input "34.74" at bounding box center [310, 334] width 72 height 29
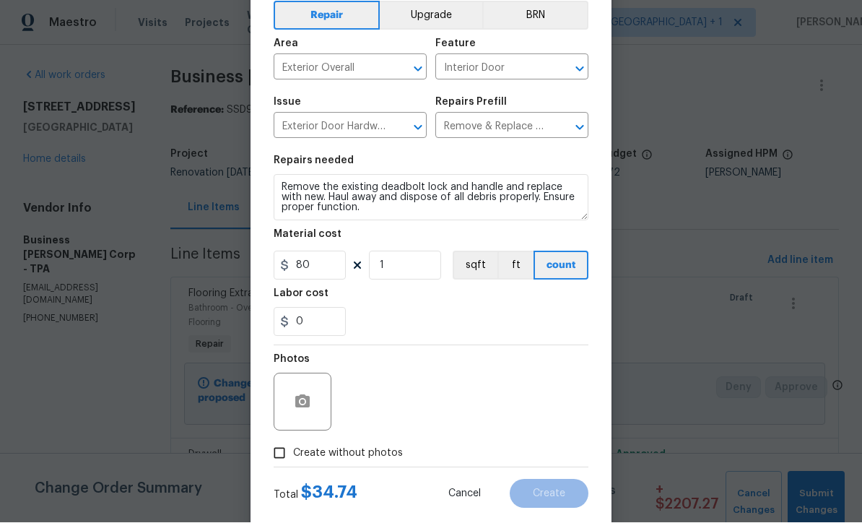
scroll to position [92, 0]
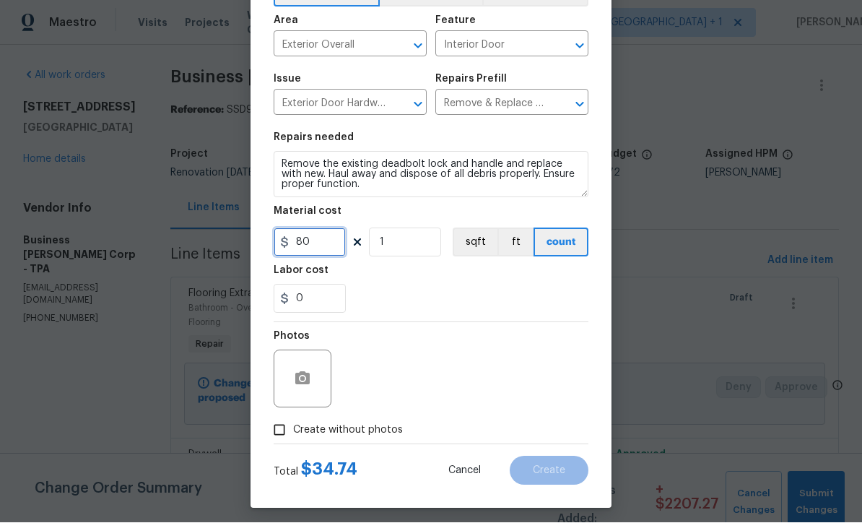
type input "80"
click at [284, 434] on input "Create without photos" at bounding box center [279, 429] width 27 height 27
checkbox input "true"
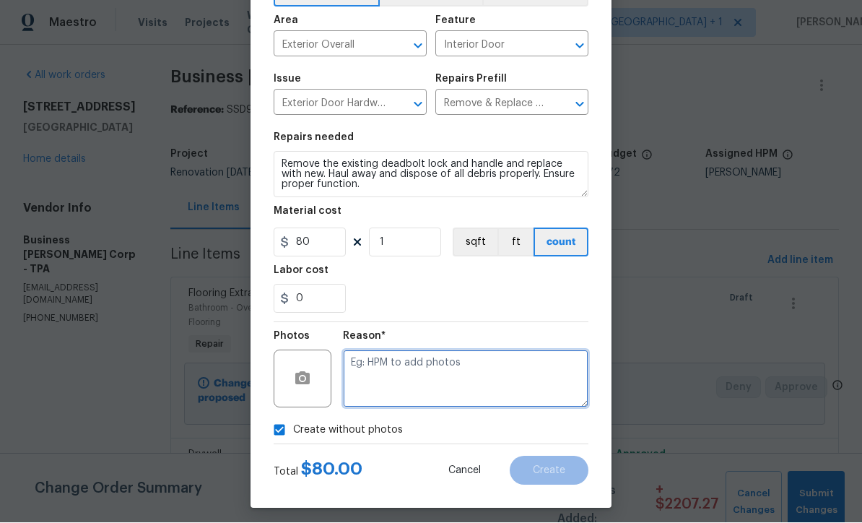
click at [409, 394] on textarea at bounding box center [465, 379] width 245 height 58
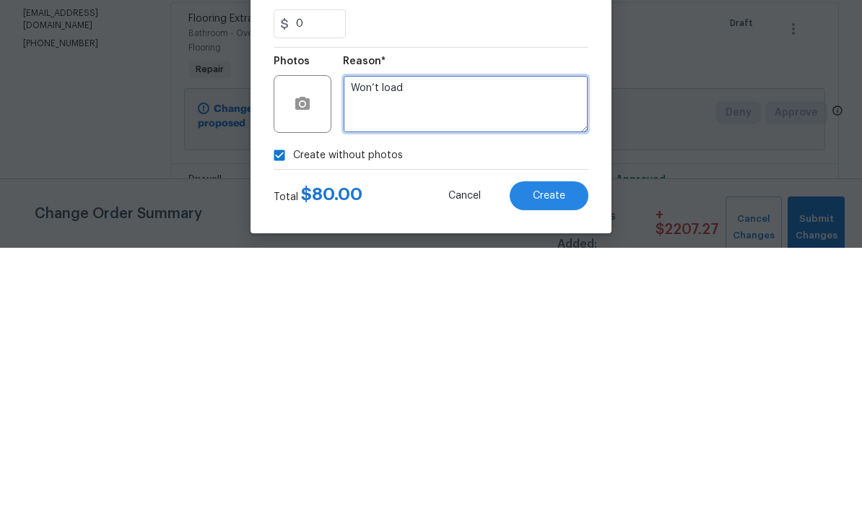
type textarea "Won’t load"
click at [554, 465] on span "Create" at bounding box center [549, 470] width 32 height 11
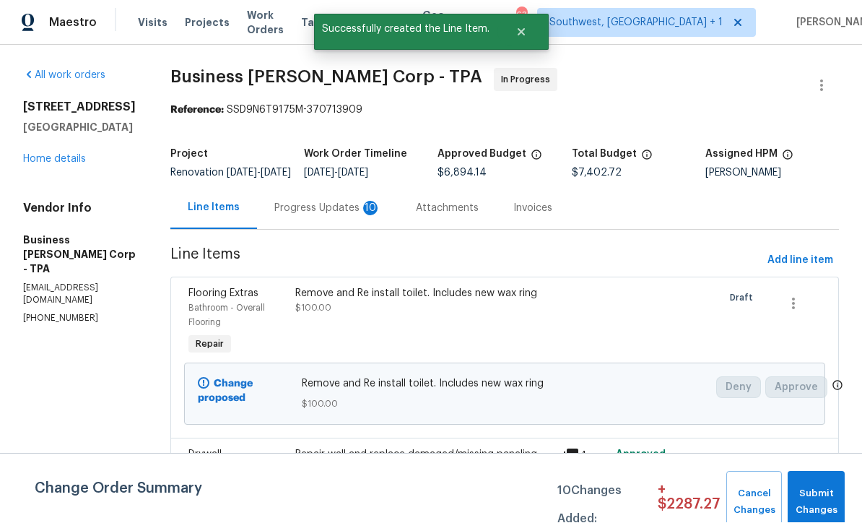
scroll to position [1, 0]
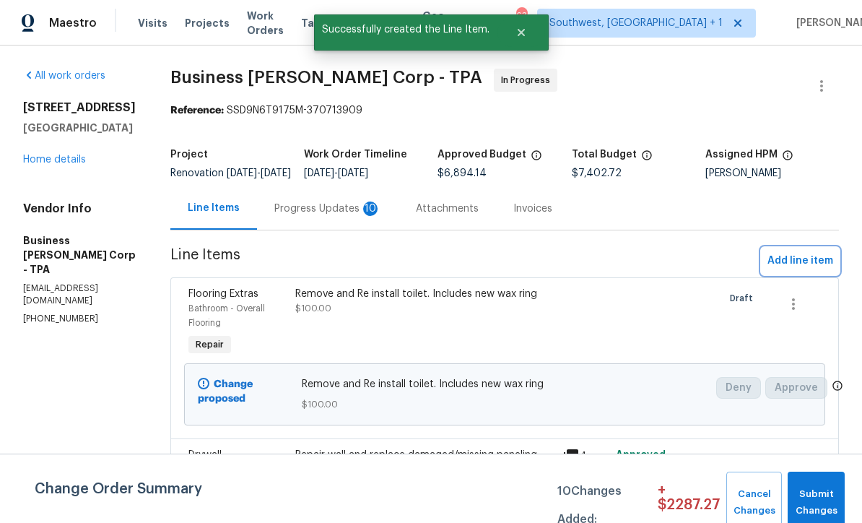
click at [801, 270] on span "Add line item" at bounding box center [800, 261] width 66 height 18
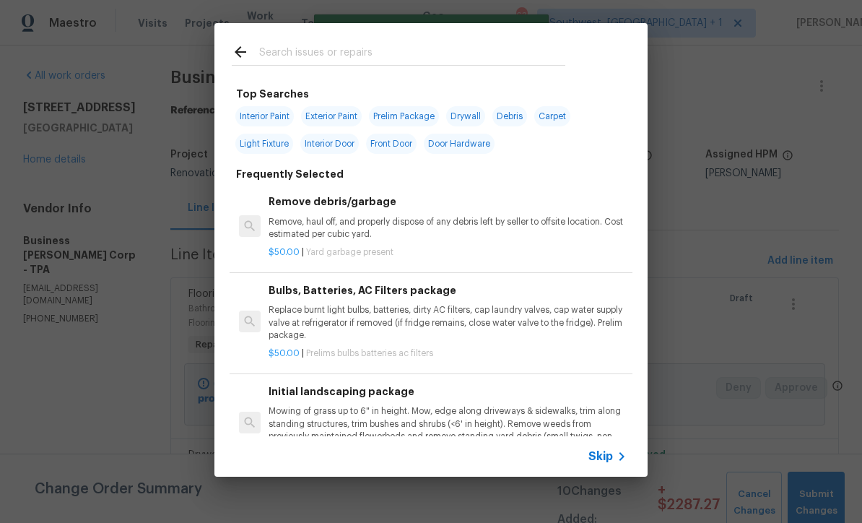
click at [610, 460] on span "Skip" at bounding box center [600, 456] width 25 height 14
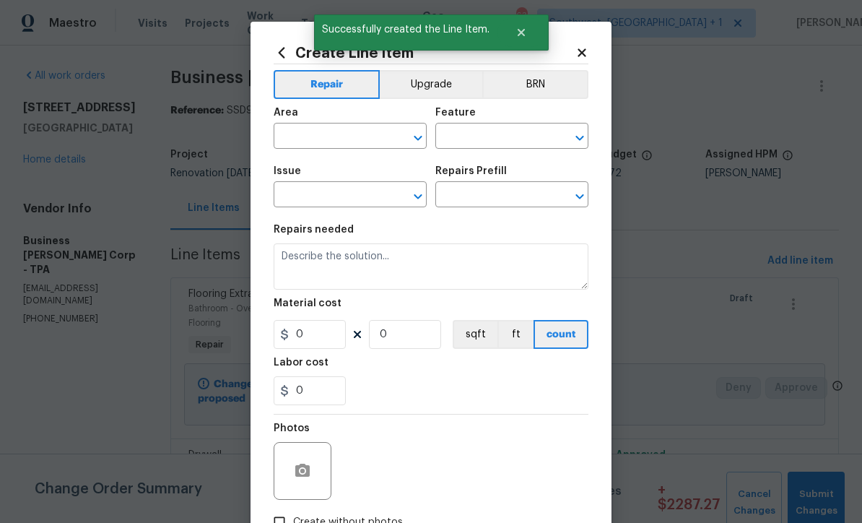
click at [343, 136] on input "text" at bounding box center [330, 137] width 113 height 22
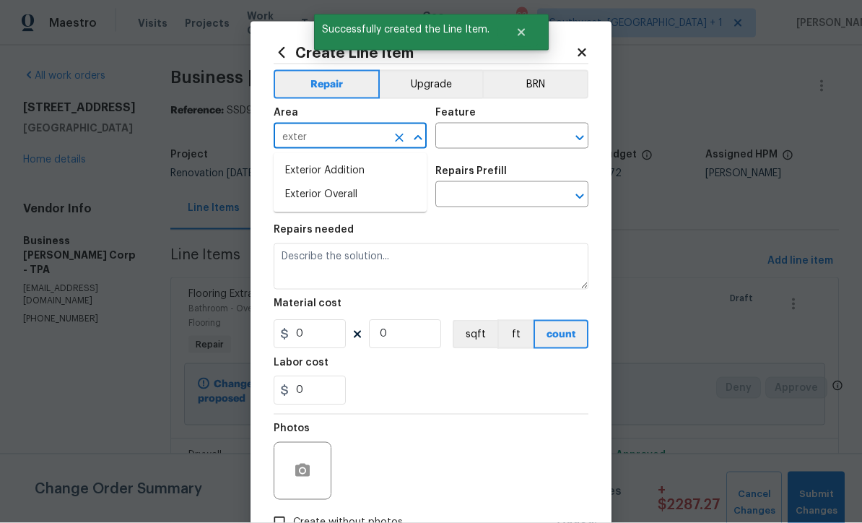
click at [353, 191] on li "Exterior Overall" at bounding box center [350, 195] width 153 height 24
type input "Exterior Overall"
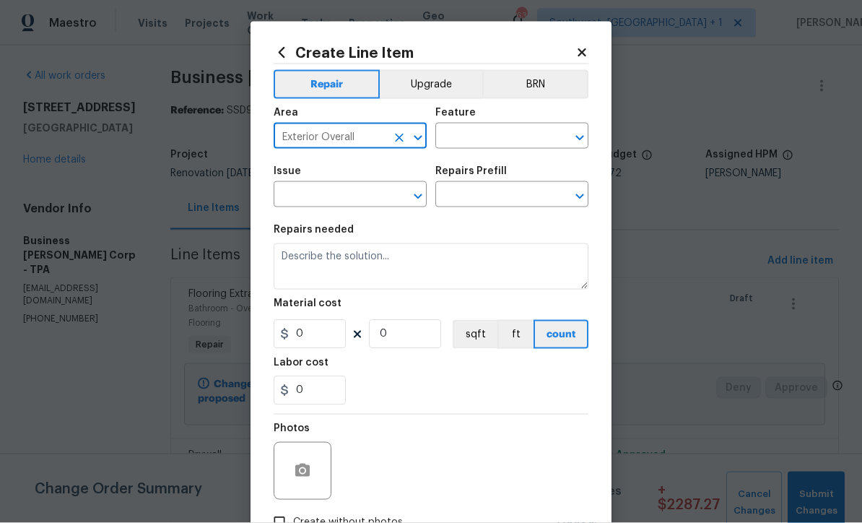
click at [487, 136] on input "text" at bounding box center [491, 137] width 113 height 22
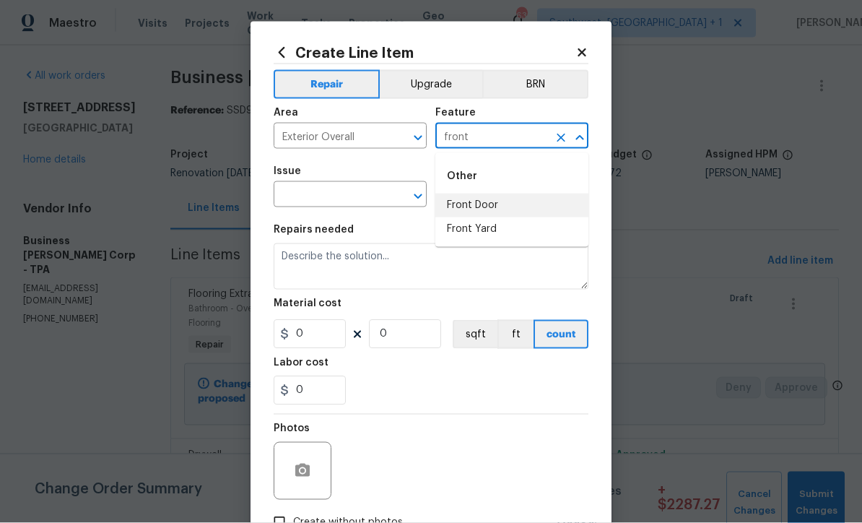
click at [498, 209] on li "Front Door" at bounding box center [511, 205] width 153 height 24
type input "Front Door"
click at [368, 204] on input "text" at bounding box center [330, 196] width 113 height 22
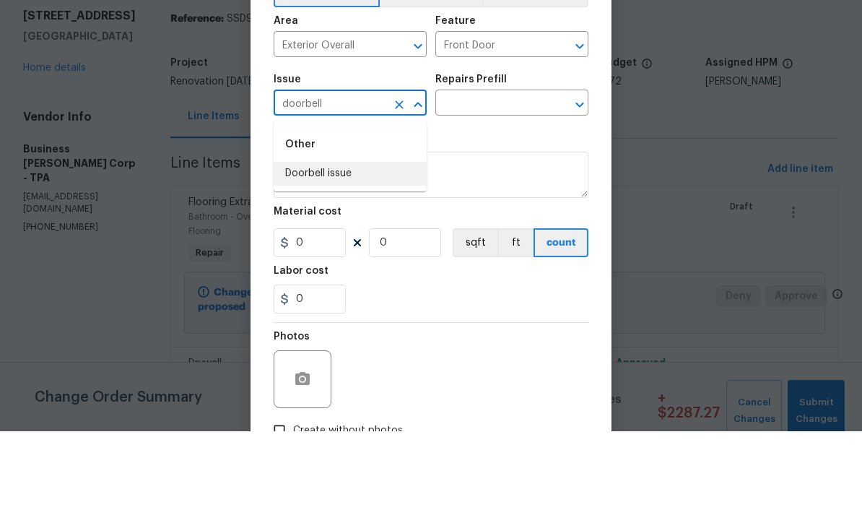
click at [350, 253] on li "Doorbell issue" at bounding box center [350, 265] width 153 height 24
type input "Doorbell issue"
click at [497, 185] on input "text" at bounding box center [491, 196] width 113 height 22
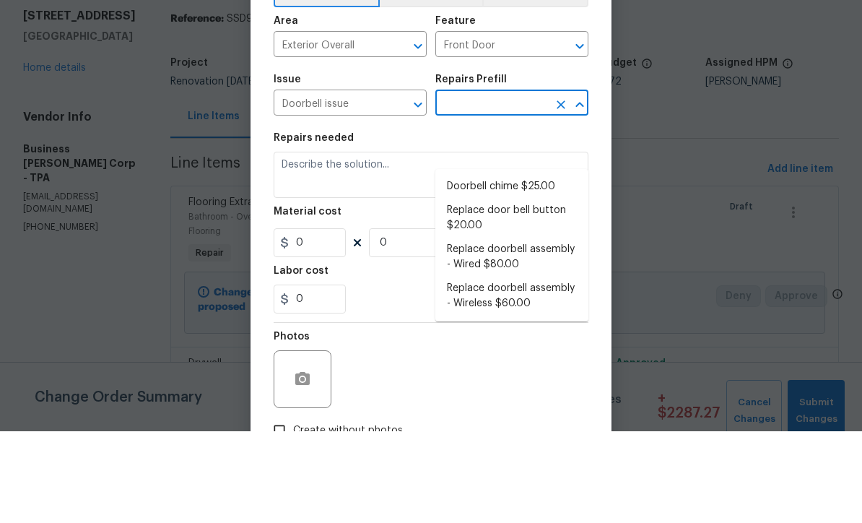
scroll to position [48, 0]
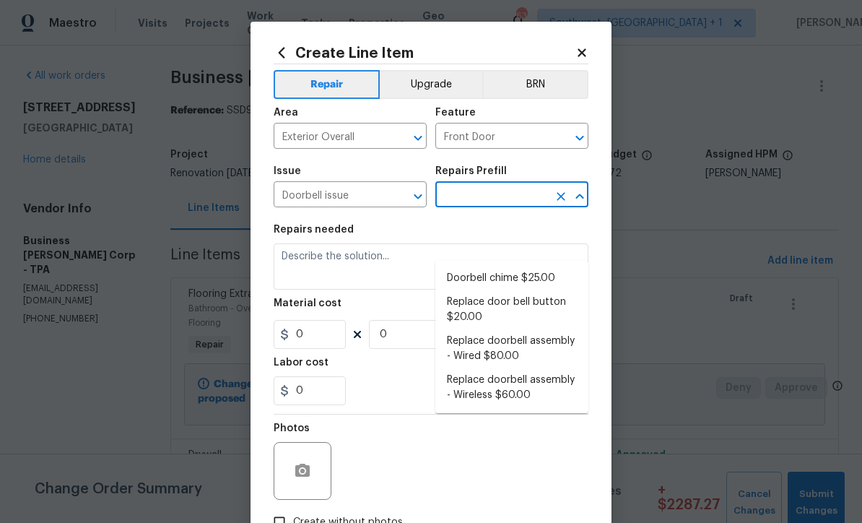
click at [548, 368] on li "Replace doorbell assembly - Wireless $60.00" at bounding box center [511, 387] width 153 height 39
type input "Replace doorbell assembly - Wireless $60.00"
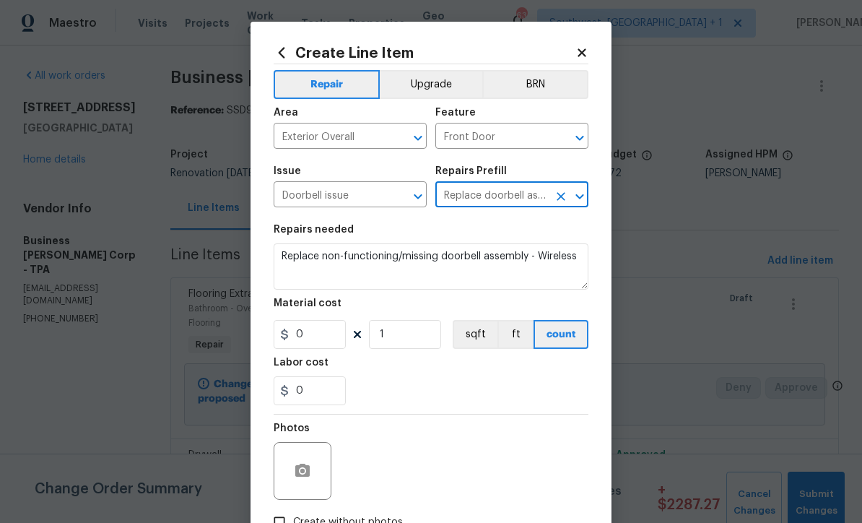
type textarea "Replace non-functioning/missing doorbell assembly - Wireless"
type input "1"
type input "60"
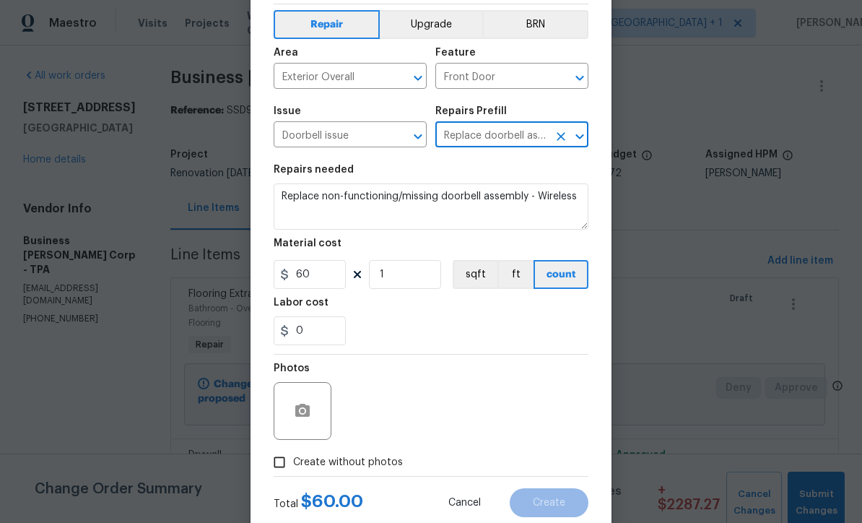
scroll to position [75, 0]
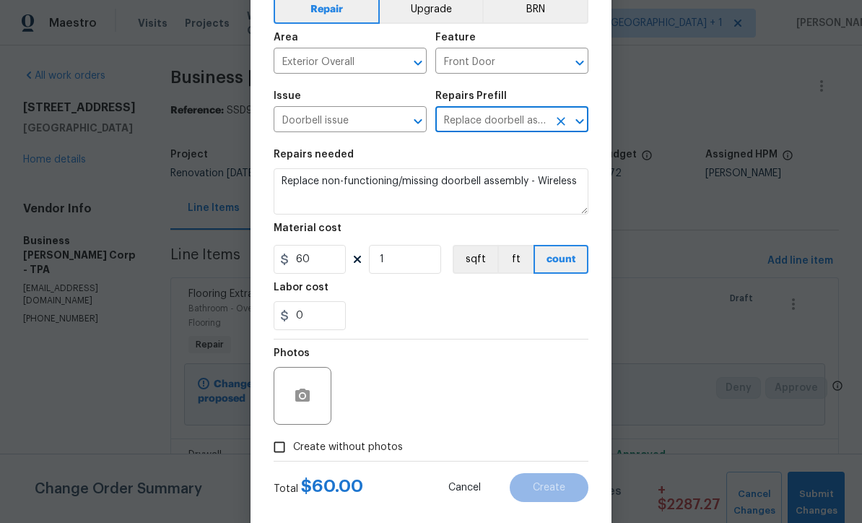
click at [282, 451] on input "Create without photos" at bounding box center [279, 446] width 27 height 27
checkbox input "true"
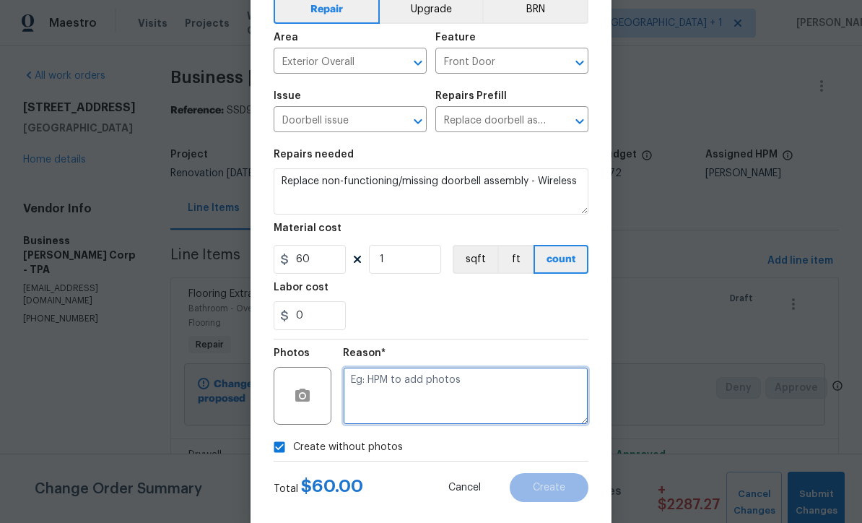
click at [403, 412] on textarea at bounding box center [465, 396] width 245 height 58
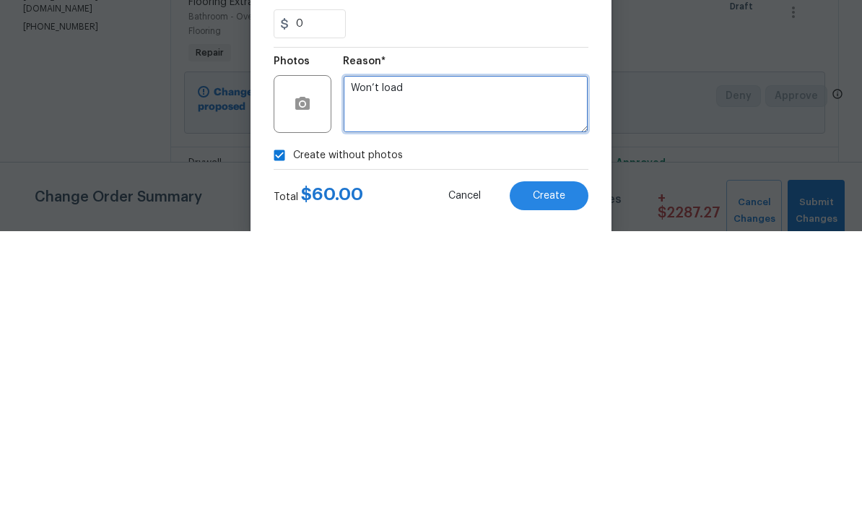
type textarea "Won’t load"
click at [551, 482] on span "Create" at bounding box center [549, 487] width 32 height 11
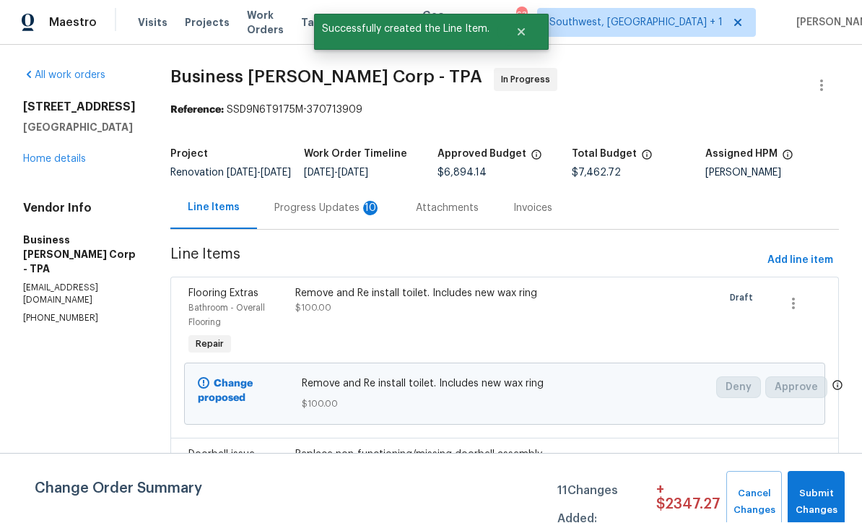
scroll to position [1, 0]
click at [338, 216] on div "Progress Updates 10" at bounding box center [327, 208] width 107 height 14
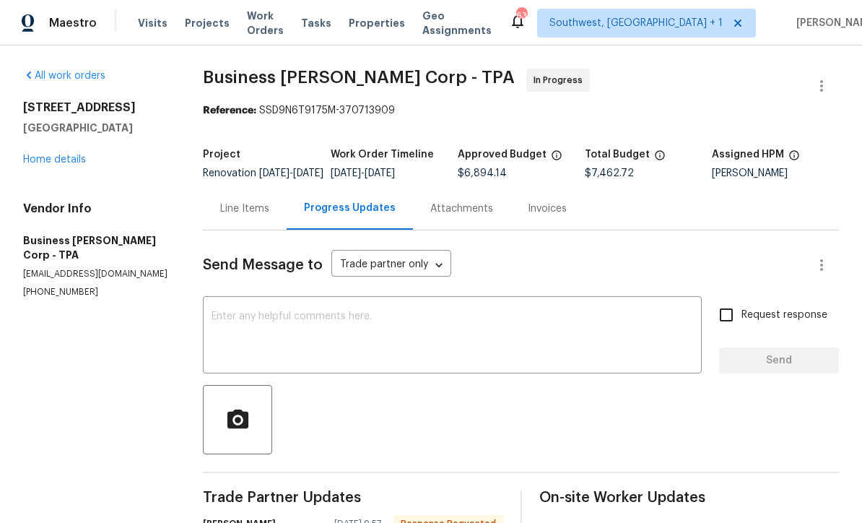
click at [225, 216] on div "Line Items" at bounding box center [244, 208] width 49 height 14
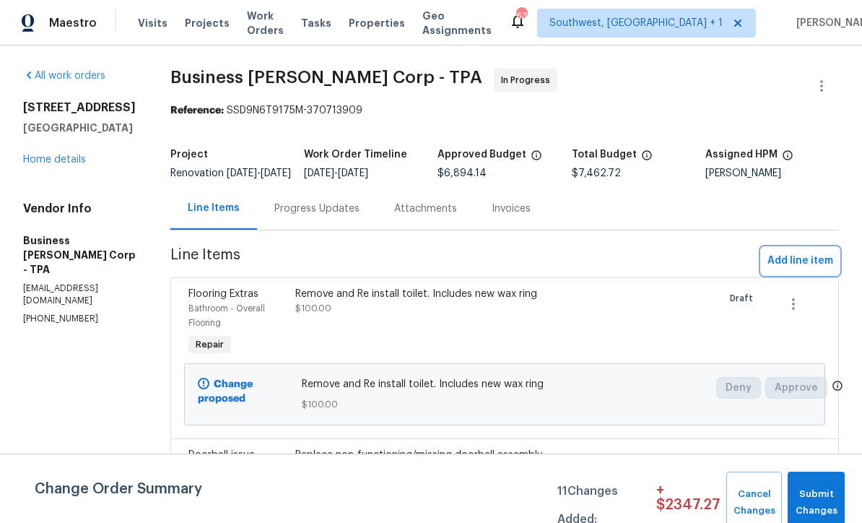
click at [800, 269] on span "Add line item" at bounding box center [800, 261] width 66 height 18
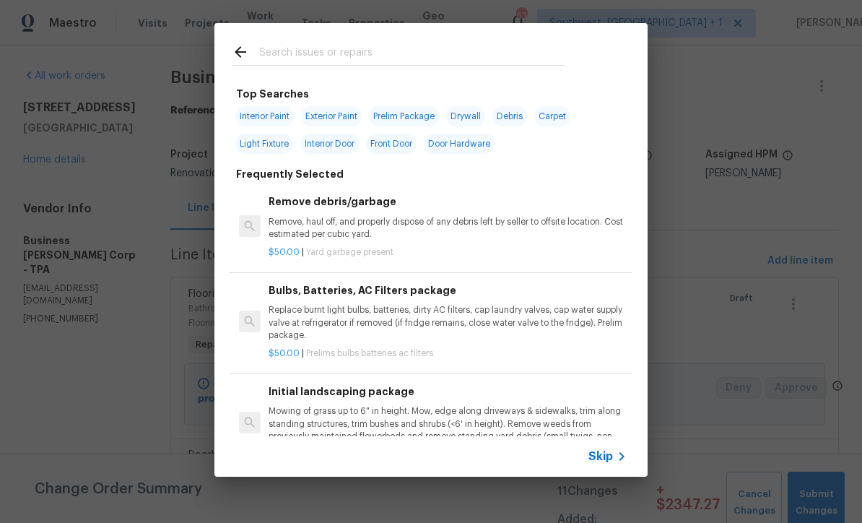
click at [609, 464] on div "Skip" at bounding box center [609, 455] width 42 height 17
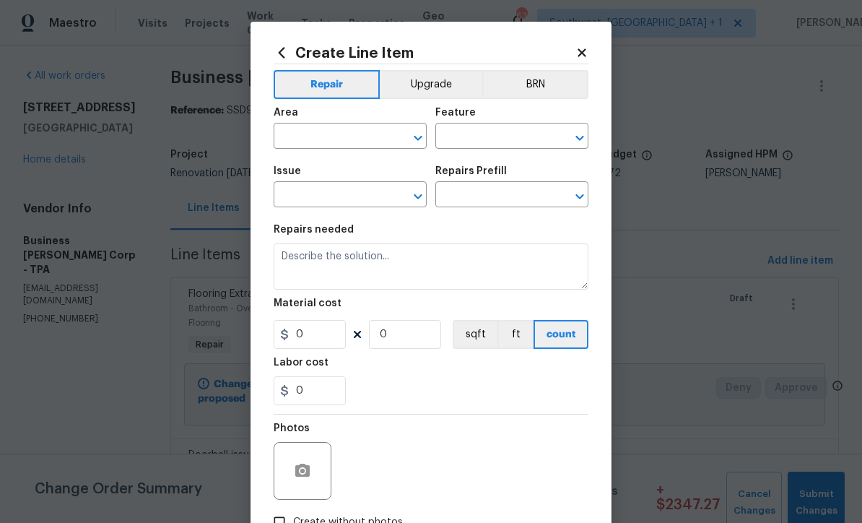
click at [318, 129] on input "text" at bounding box center [330, 137] width 113 height 22
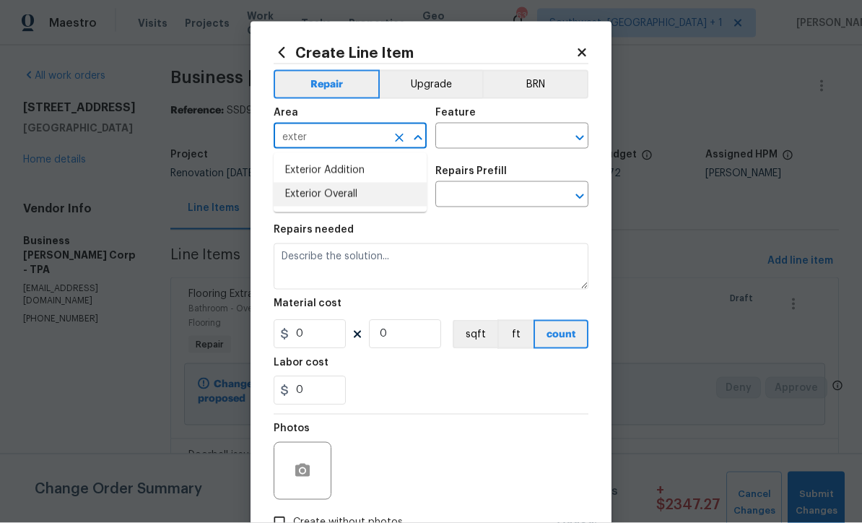
click at [341, 201] on li "Exterior Overall" at bounding box center [350, 195] width 153 height 24
type input "Exterior Overall"
click at [506, 131] on input "text" at bounding box center [491, 137] width 113 height 22
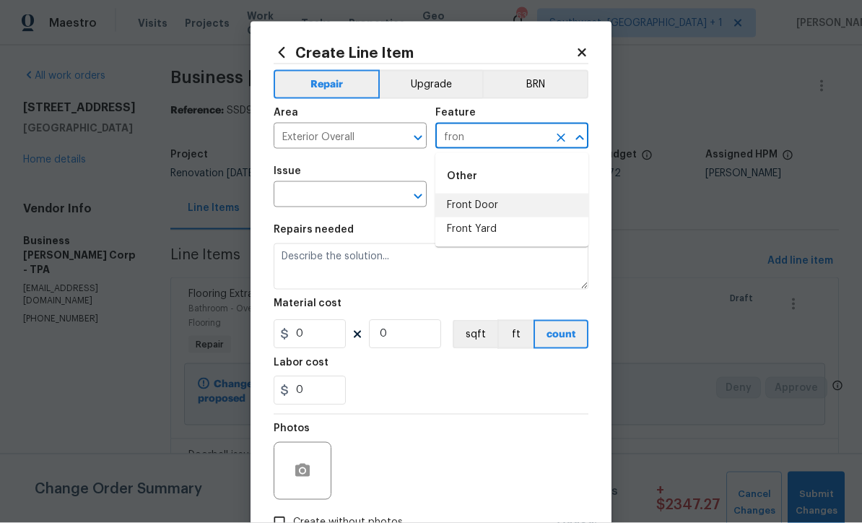
click at [495, 207] on li "Front Door" at bounding box center [511, 205] width 153 height 24
type input "Front Door"
click at [376, 195] on input "text" at bounding box center [330, 196] width 113 height 22
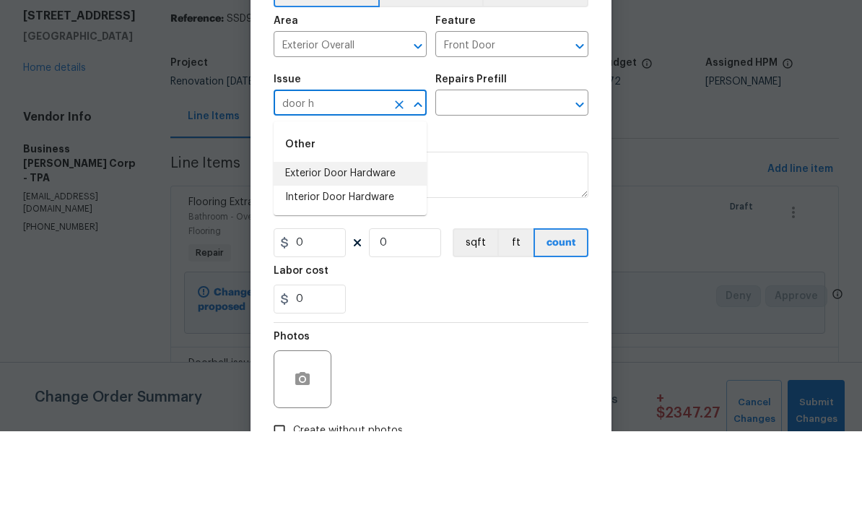
click at [365, 253] on li "Exterior Door Hardware" at bounding box center [350, 265] width 153 height 24
type input "Exterior Door Hardware"
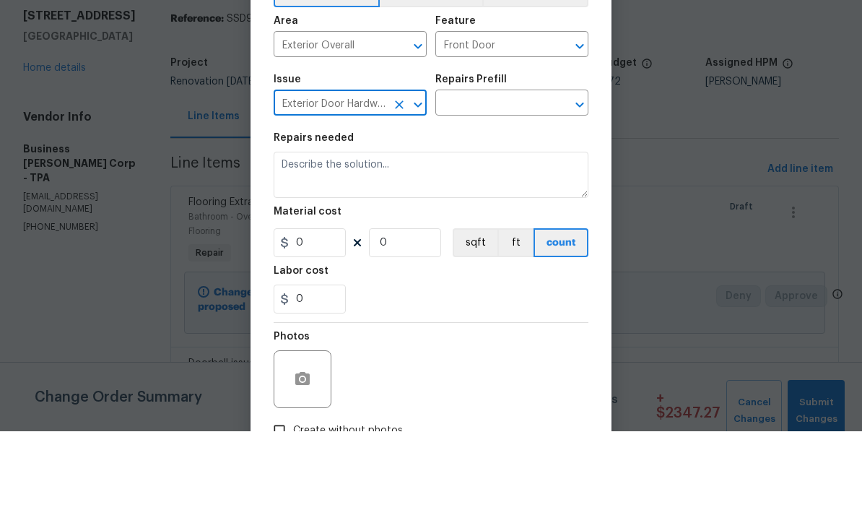
click at [507, 185] on input "text" at bounding box center [491, 196] width 113 height 22
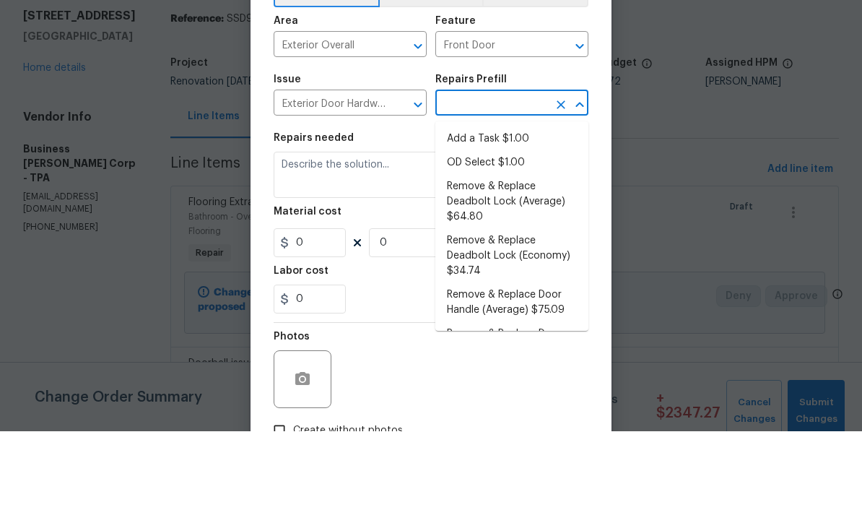
click at [499, 219] on li "Add a Task $1.00" at bounding box center [511, 231] width 153 height 24
type input "Add a Task $1.00"
type input "Interior Door"
type textarea "HPM to detail"
type input "1"
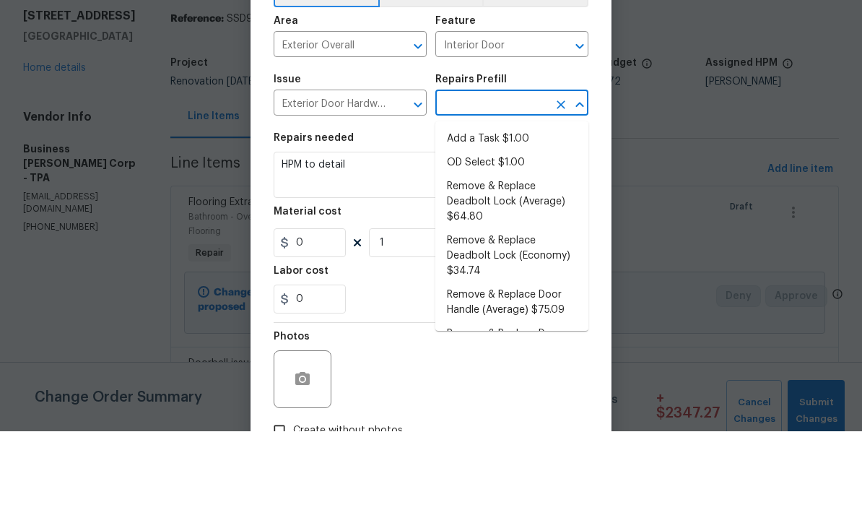
type input "Add a Task $1.00"
type input "1"
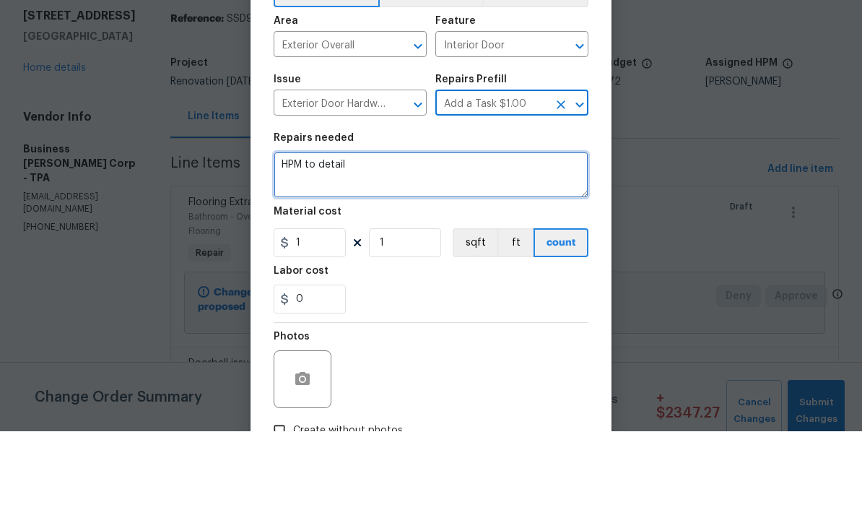
click at [411, 243] on textarea "HPM to detail" at bounding box center [431, 266] width 315 height 46
type textarea "H"
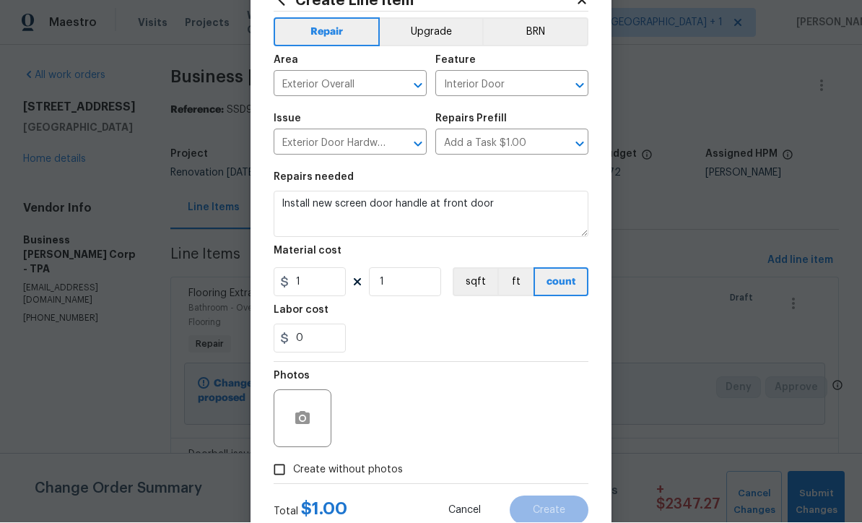
scroll to position [63, 0]
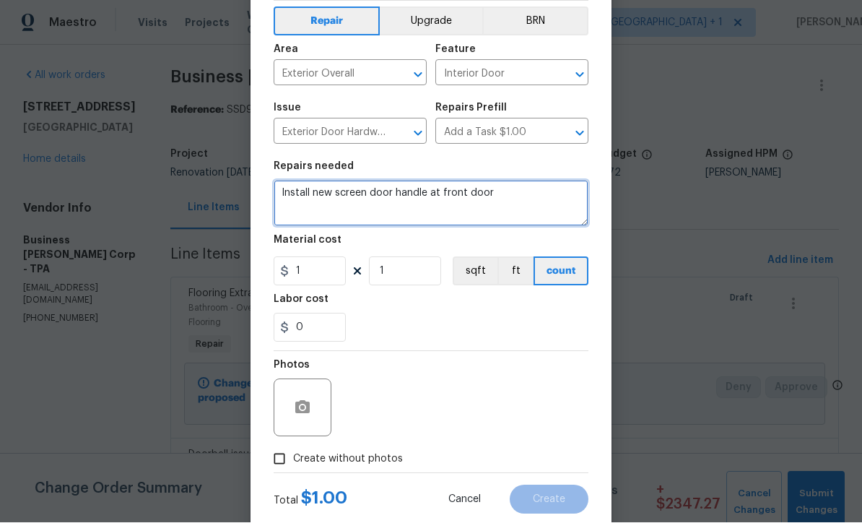
type textarea "Install new screen door handle at front door"
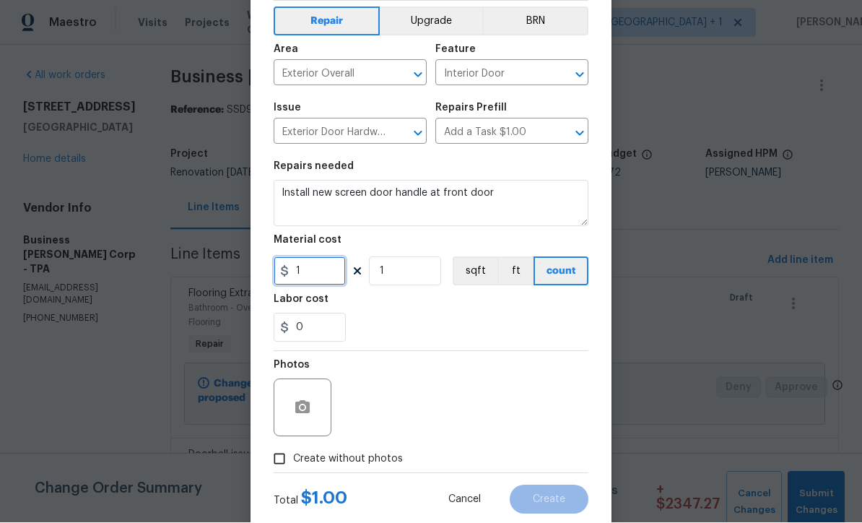
click at [340, 271] on input "1" at bounding box center [310, 271] width 72 height 29
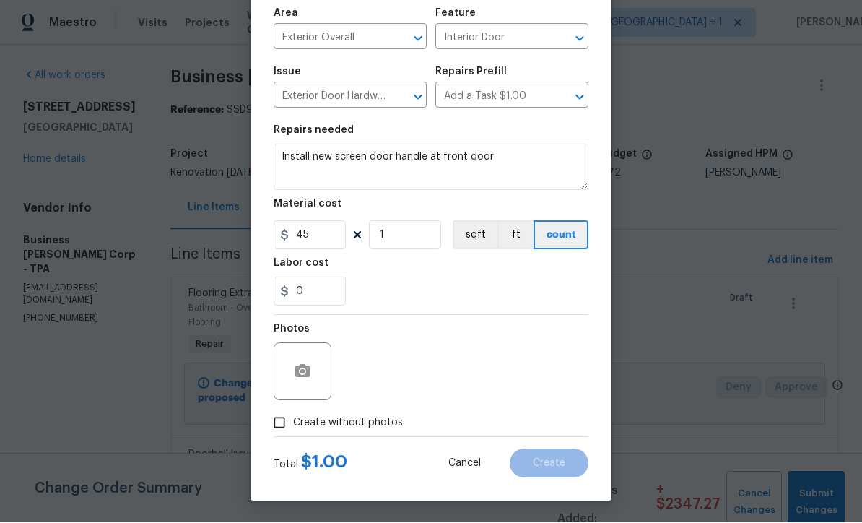
scroll to position [102, 0]
type input "45"
click at [517, 380] on div "Photos" at bounding box center [431, 362] width 315 height 94
click at [280, 432] on input "Create without photos" at bounding box center [279, 422] width 27 height 27
checkbox input "true"
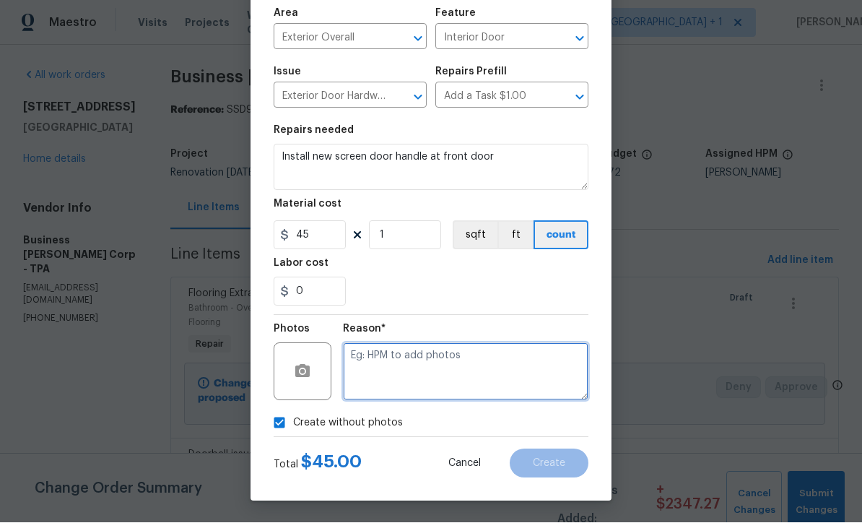
click at [426, 377] on textarea at bounding box center [465, 372] width 245 height 58
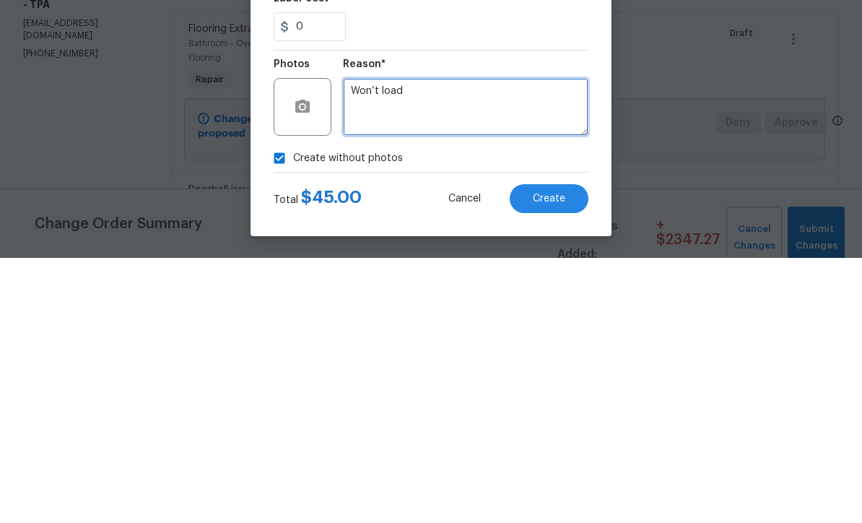
type textarea "Won’t load"
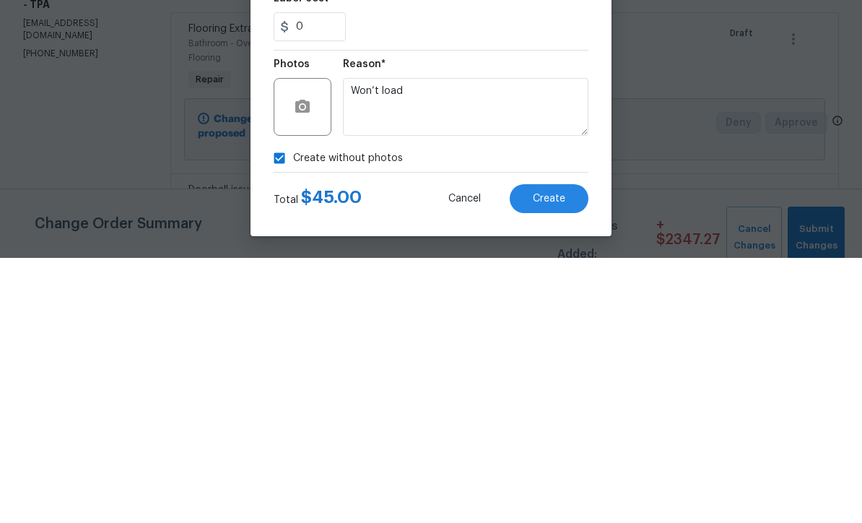
click at [570, 449] on button "Create" at bounding box center [549, 463] width 79 height 29
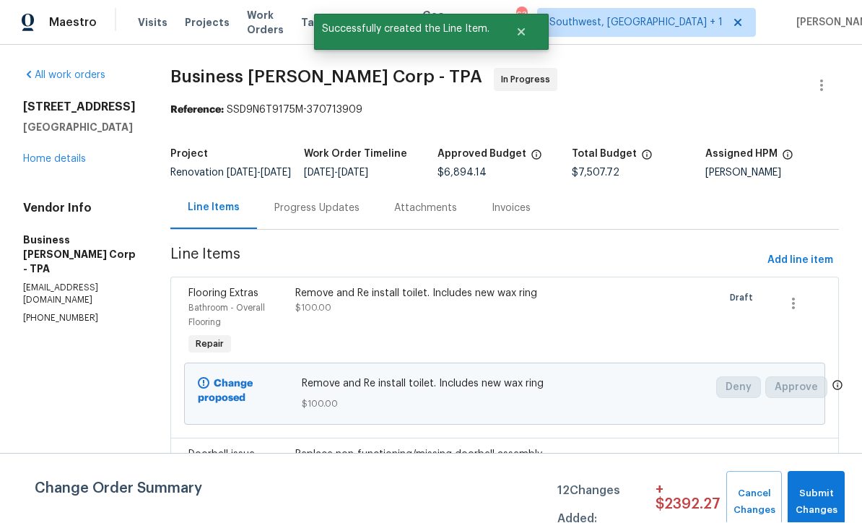
scroll to position [1, 0]
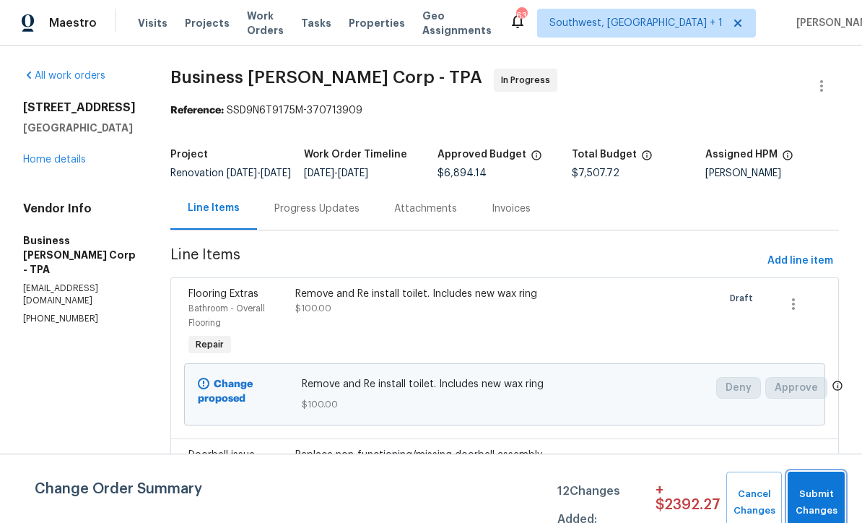
click at [819, 498] on span "Submit Changes" at bounding box center [816, 502] width 43 height 33
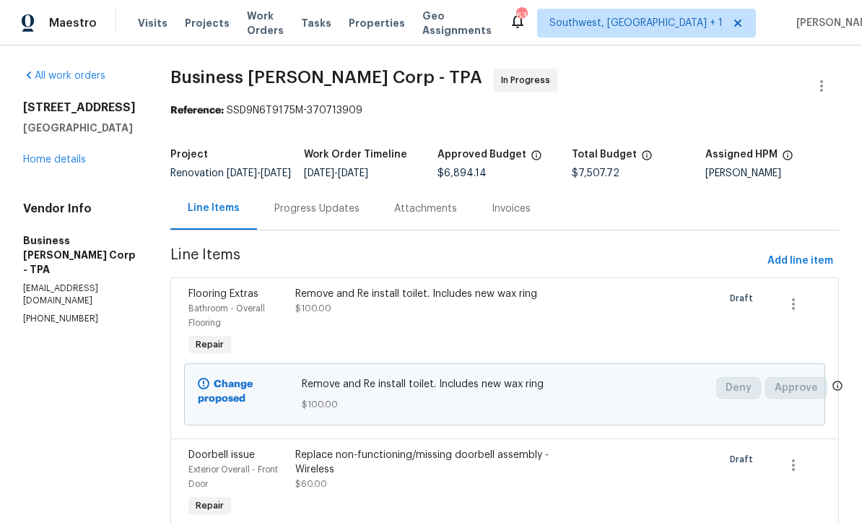
scroll to position [0, 0]
click at [42, 159] on link "Home details" at bounding box center [54, 159] width 63 height 10
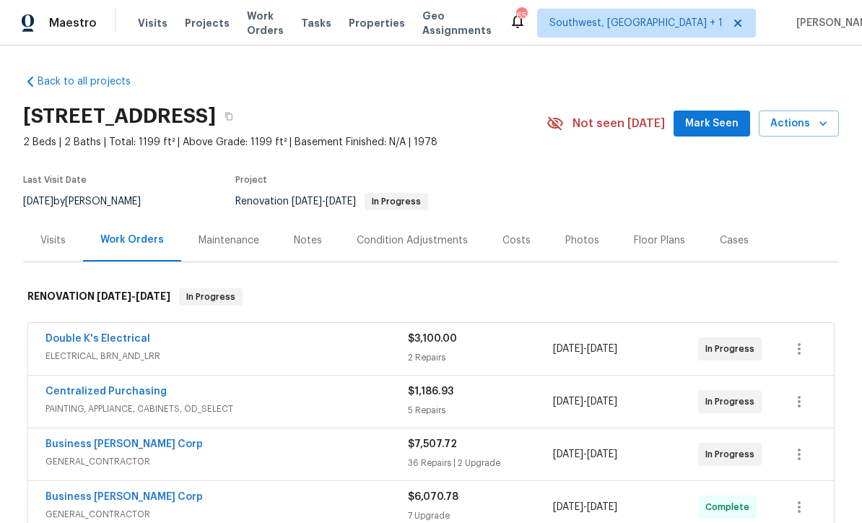
click at [510, 243] on div "Costs" at bounding box center [516, 240] width 28 height 14
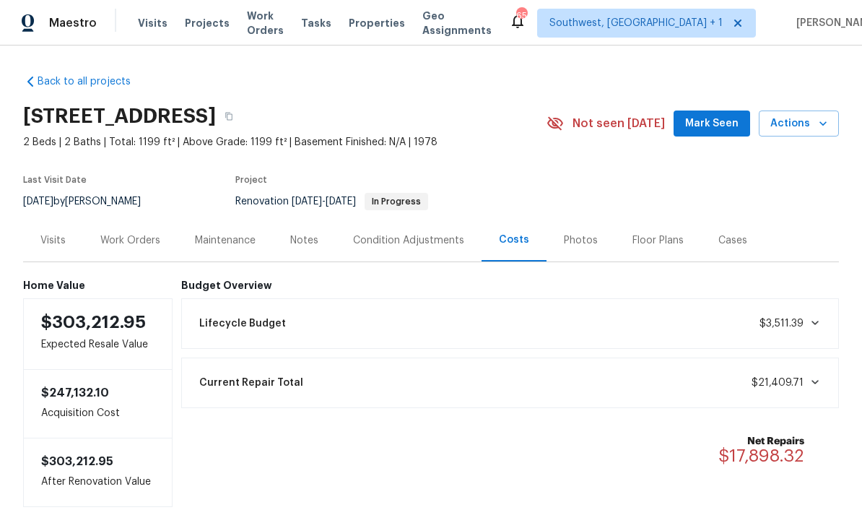
click at [118, 237] on div "Work Orders" at bounding box center [130, 240] width 60 height 14
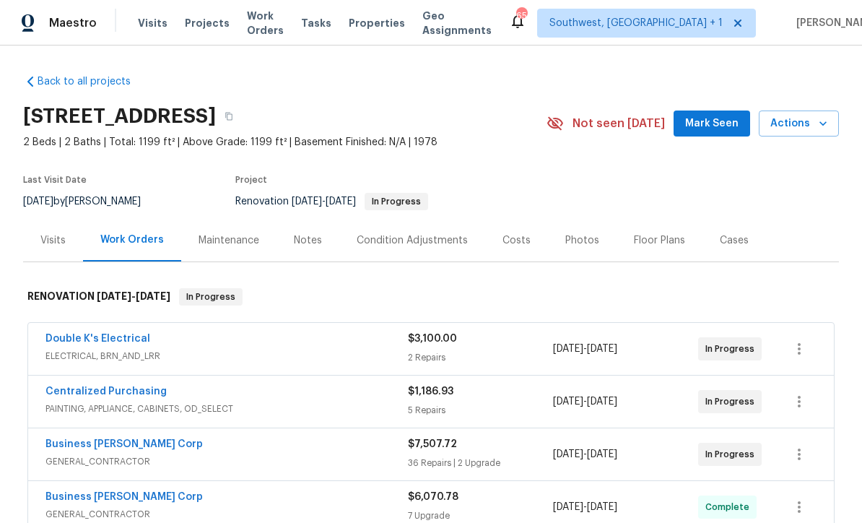
click at [510, 242] on div "Costs" at bounding box center [516, 240] width 28 height 14
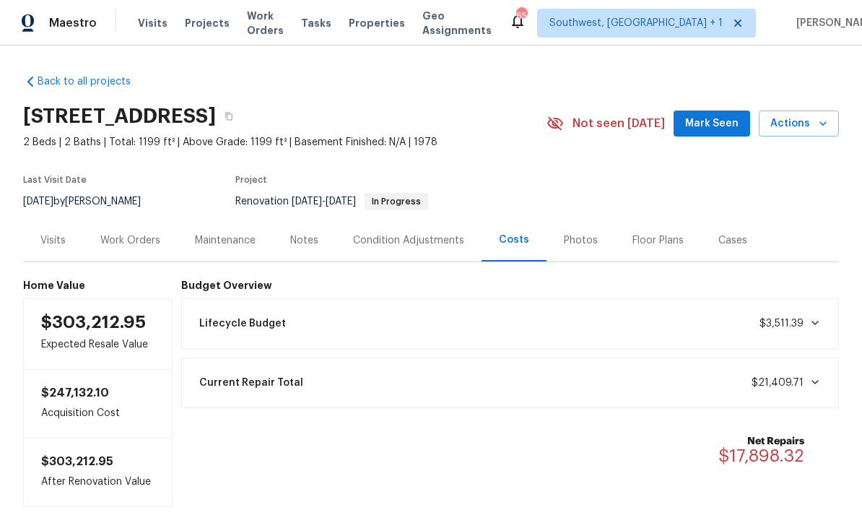
click at [271, 28] on span "Work Orders" at bounding box center [265, 23] width 37 height 29
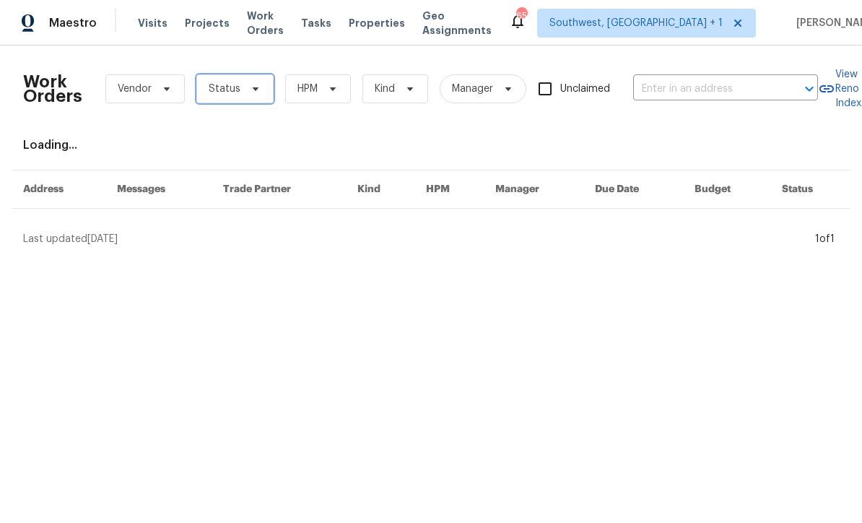
click at [235, 97] on span "Status" at bounding box center [234, 88] width 77 height 29
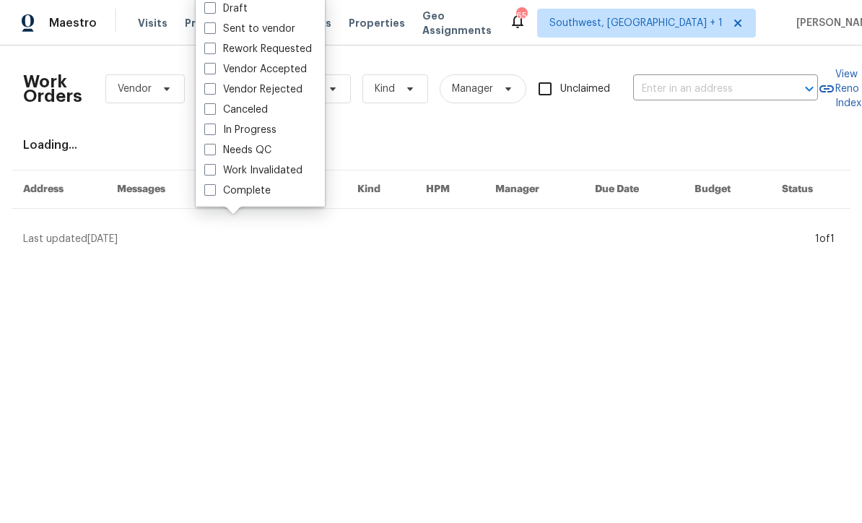
click at [209, 154] on span at bounding box center [210, 150] width 12 height 12
click at [209, 152] on input "Needs QC" at bounding box center [208, 147] width 9 height 9
checkbox input "true"
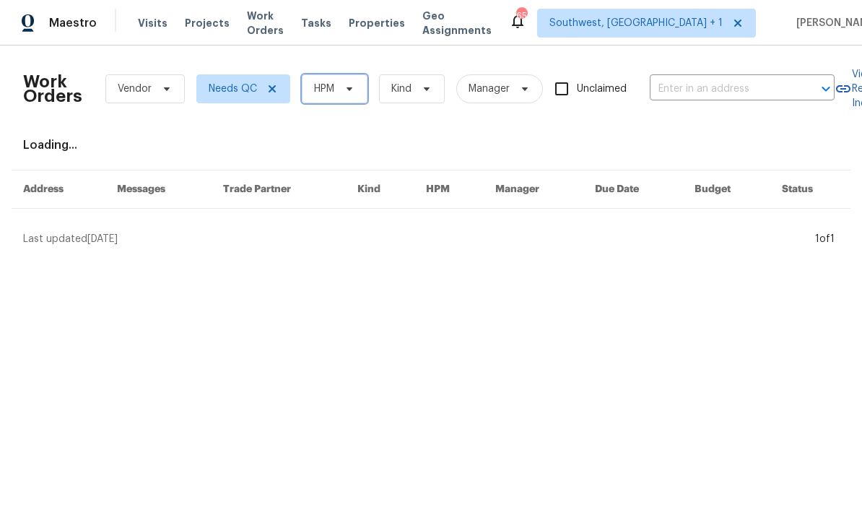
click at [348, 93] on icon at bounding box center [350, 89] width 12 height 12
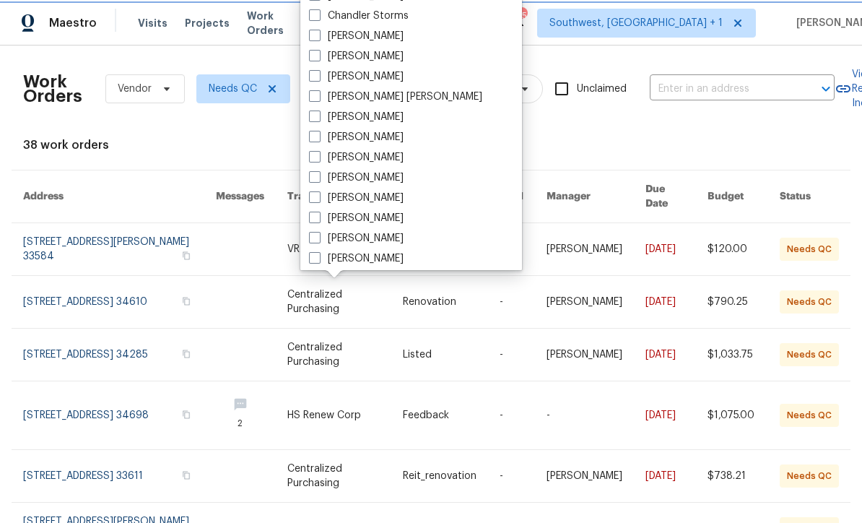
scroll to position [105, 0]
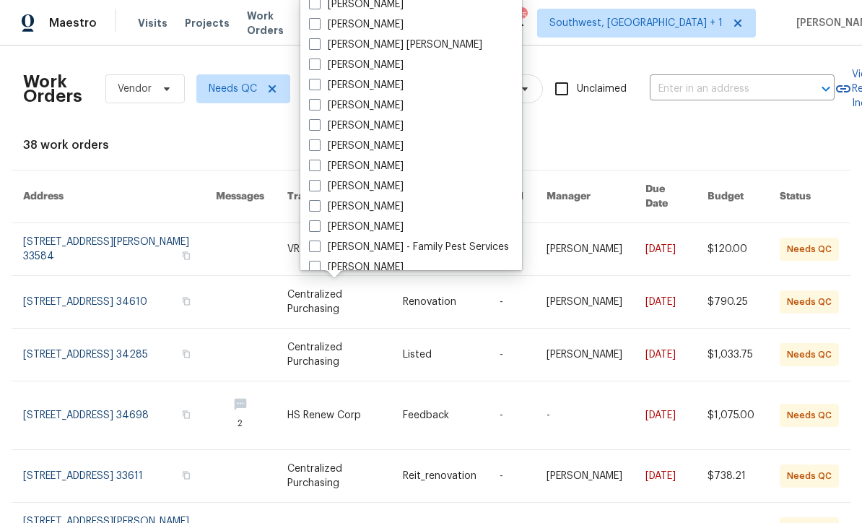
click at [318, 190] on span at bounding box center [315, 186] width 12 height 12
click at [318, 188] on input "[PERSON_NAME]" at bounding box center [313, 183] width 9 height 9
checkbox input "true"
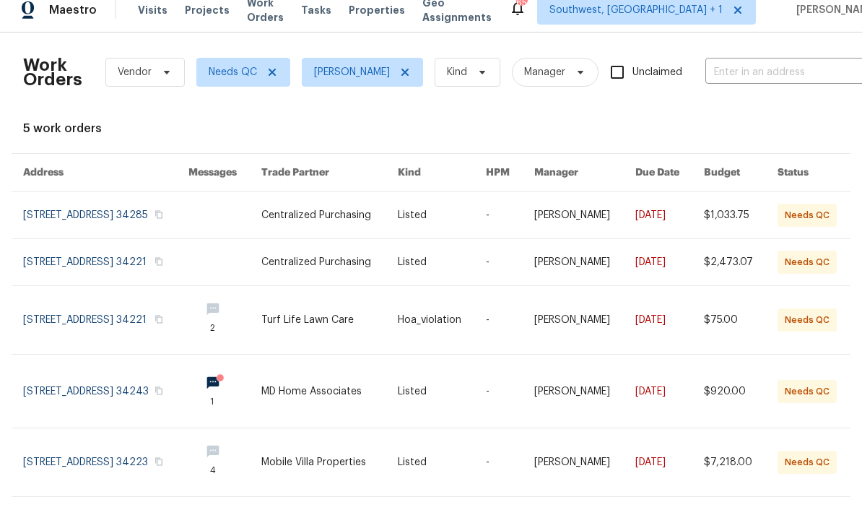
scroll to position [48, 0]
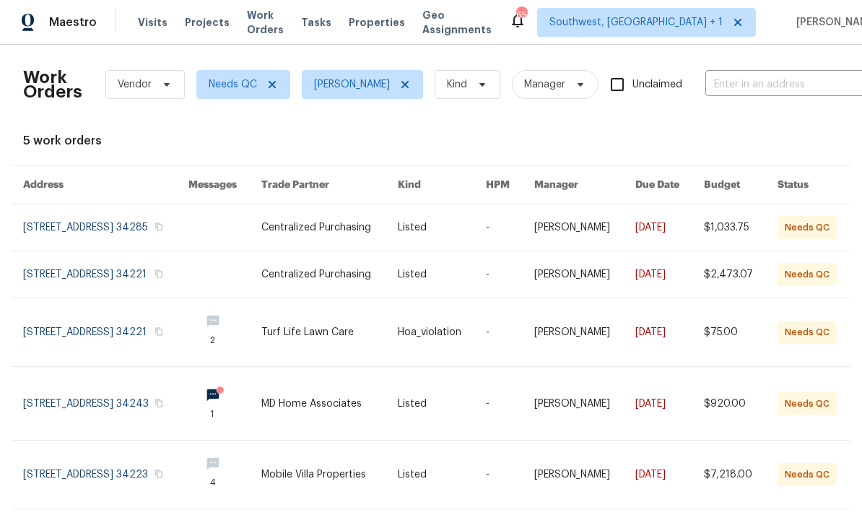
click at [345, 375] on link at bounding box center [329, 403] width 136 height 73
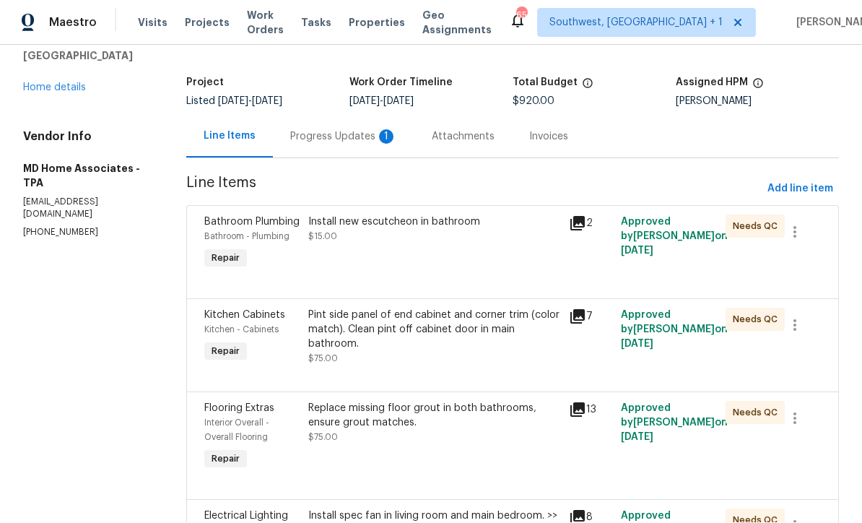
scroll to position [48, 0]
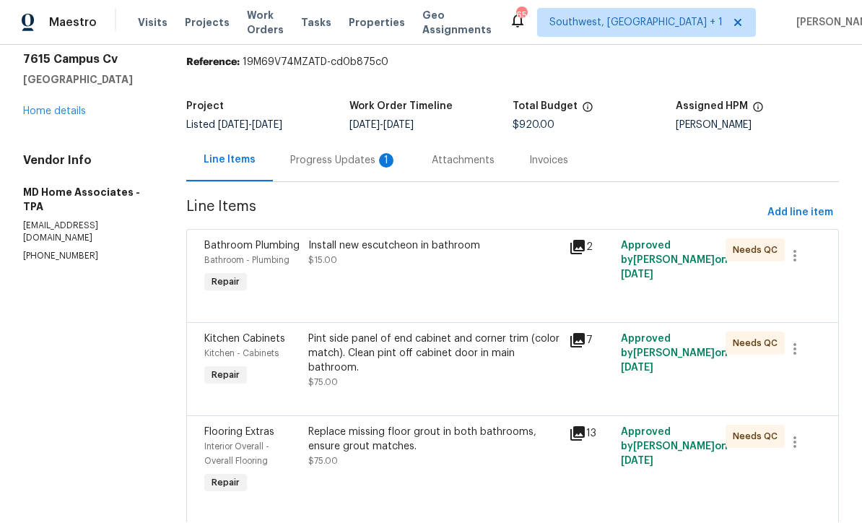
click at [353, 154] on div "Progress Updates 1" at bounding box center [343, 161] width 107 height 14
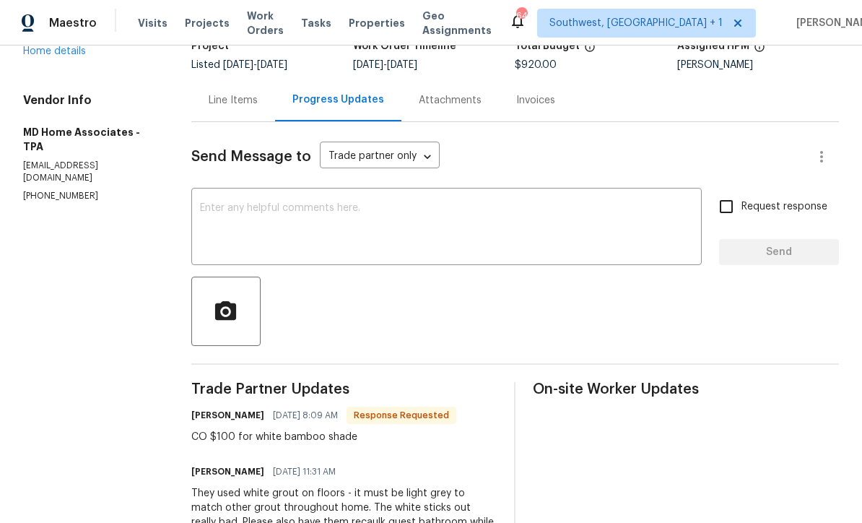
click at [251, 102] on div "Line Items" at bounding box center [233, 100] width 49 height 14
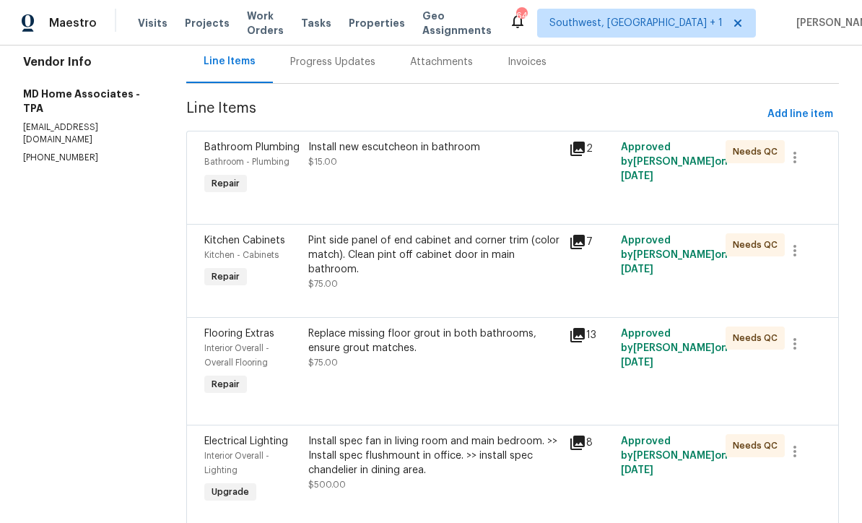
scroll to position [147, 0]
click at [483, 380] on div "Replace missing floor grout in both bathrooms, ensure grout matches. $75.00" at bounding box center [434, 361] width 261 height 81
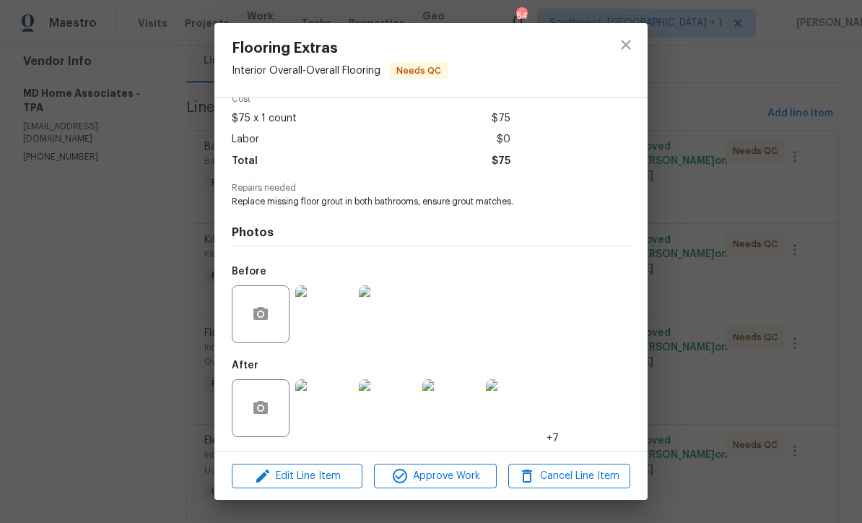
scroll to position [74, 0]
click at [321, 422] on img at bounding box center [324, 408] width 58 height 58
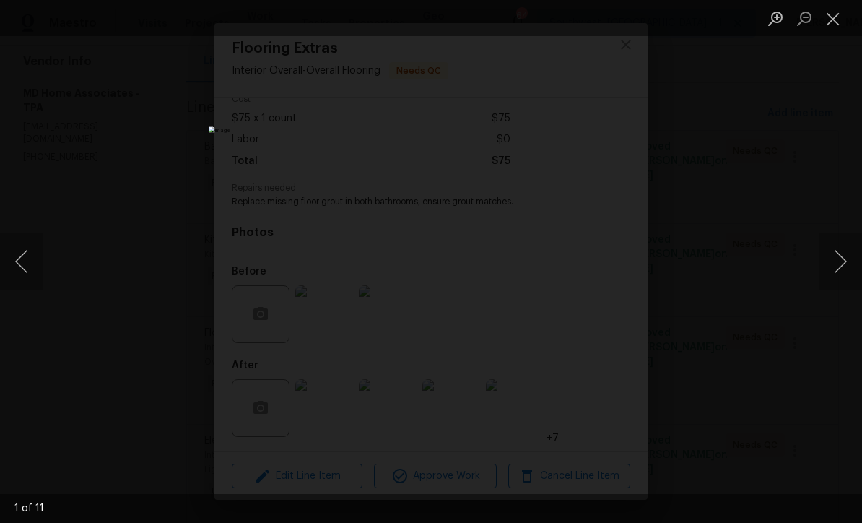
click at [840, 269] on button "Next image" at bounding box center [839, 261] width 43 height 58
click at [849, 262] on button "Next image" at bounding box center [839, 261] width 43 height 58
click at [840, 275] on button "Next image" at bounding box center [839, 261] width 43 height 58
click at [840, 274] on button "Next image" at bounding box center [839, 261] width 43 height 58
click at [845, 271] on button "Next image" at bounding box center [839, 261] width 43 height 58
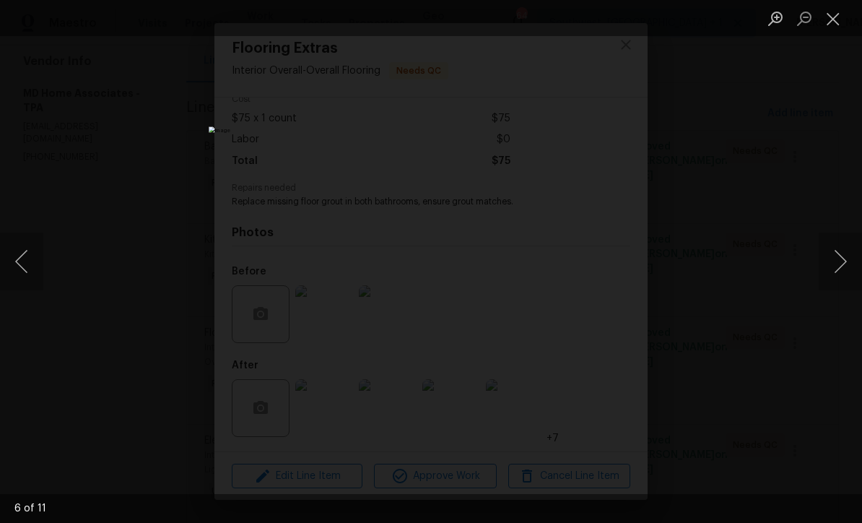
click at [847, 268] on button "Next image" at bounding box center [839, 261] width 43 height 58
click at [844, 273] on button "Next image" at bounding box center [839, 261] width 43 height 58
click at [845, 275] on button "Next image" at bounding box center [839, 261] width 43 height 58
click at [834, 284] on button "Next image" at bounding box center [839, 261] width 43 height 58
click at [852, 274] on button "Next image" at bounding box center [839, 261] width 43 height 58
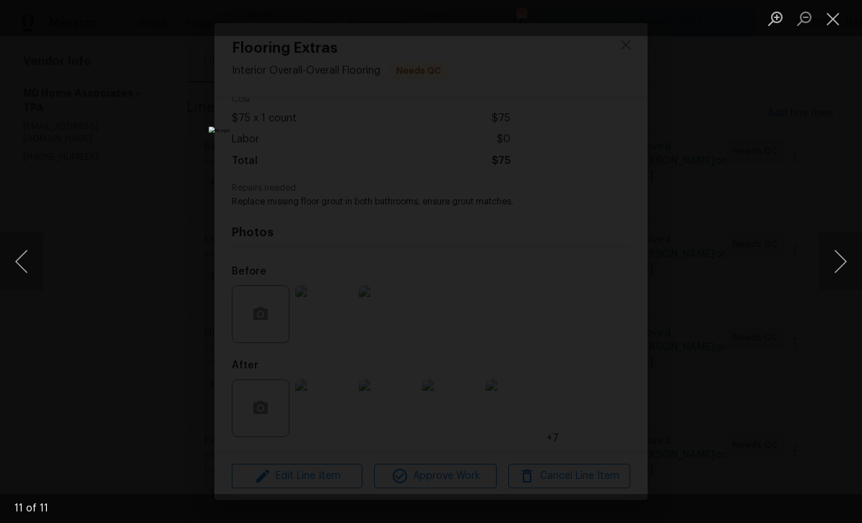
click at [836, 20] on button "Close lightbox" at bounding box center [832, 18] width 29 height 25
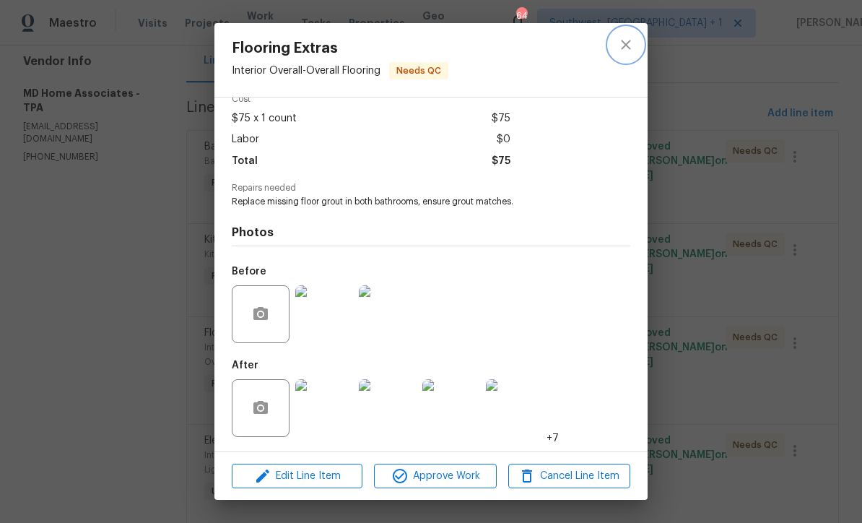
click at [630, 48] on icon "close" at bounding box center [625, 44] width 17 height 17
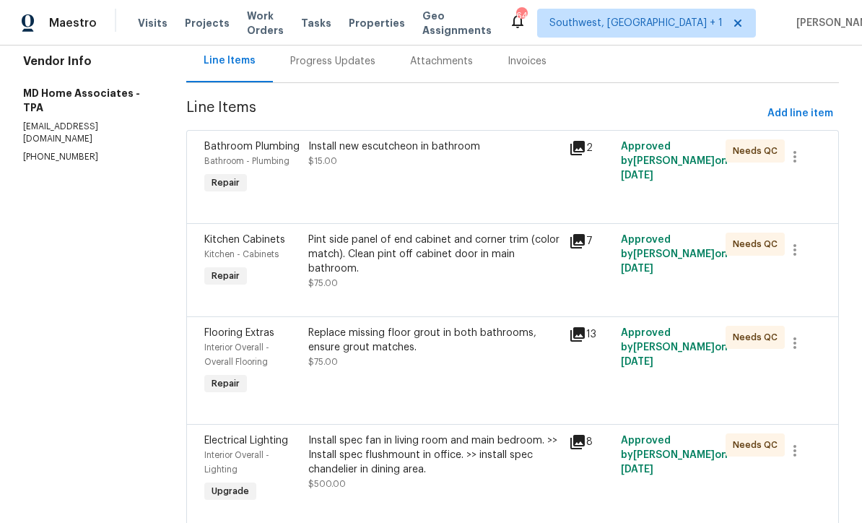
click at [341, 66] on div "Progress Updates" at bounding box center [332, 61] width 85 height 14
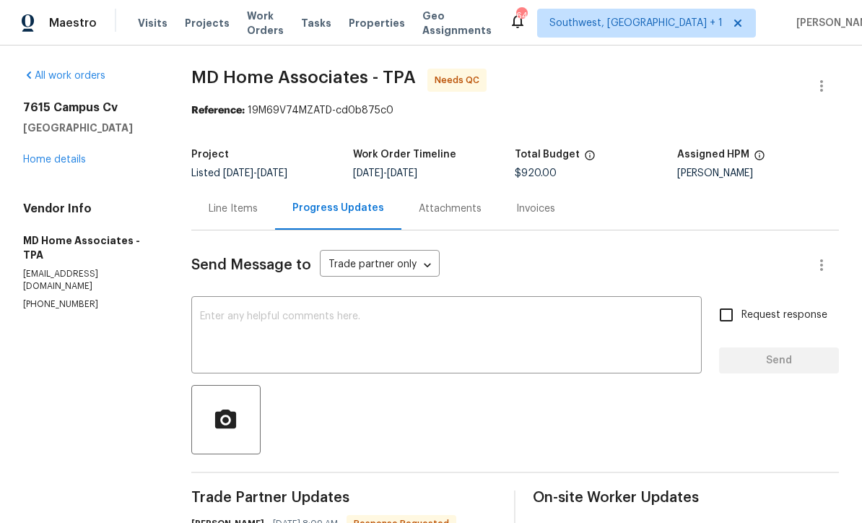
click at [451, 329] on textarea at bounding box center [446, 336] width 493 height 51
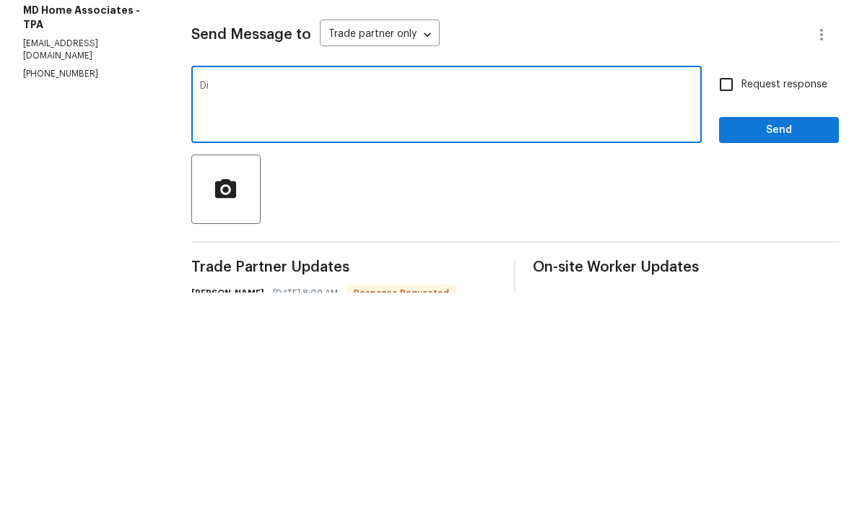
type textarea "D"
type textarea "Did he redo th gerontology with matching grout?"
click at [723, 300] on input "Request response" at bounding box center [726, 315] width 30 height 30
checkbox input "true"
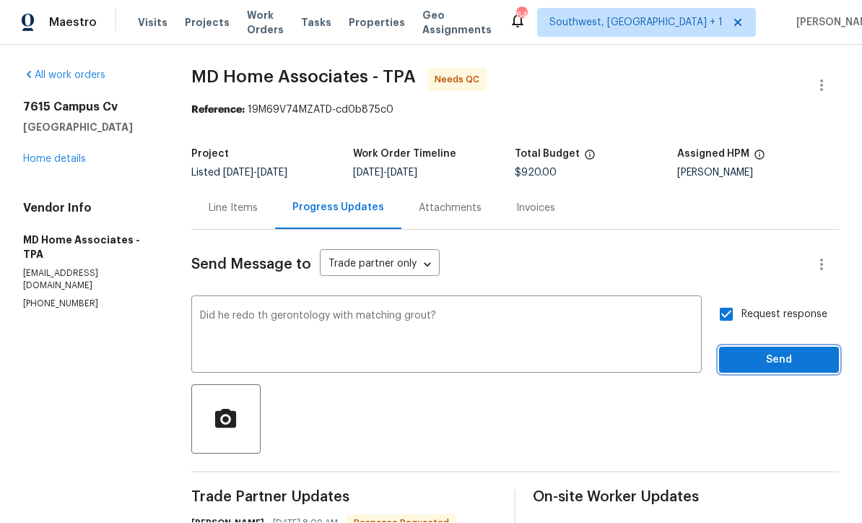
click at [771, 351] on span "Send" at bounding box center [778, 360] width 97 height 18
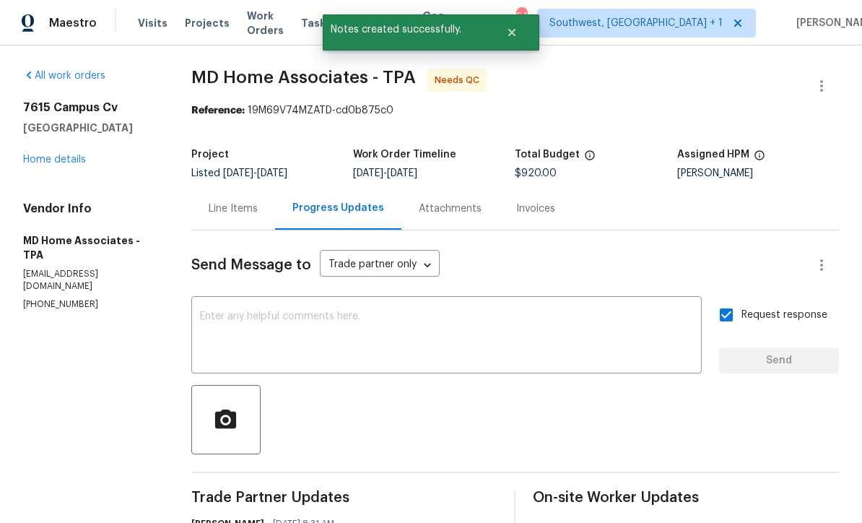
click at [223, 201] on div "Line Items" at bounding box center [233, 208] width 49 height 14
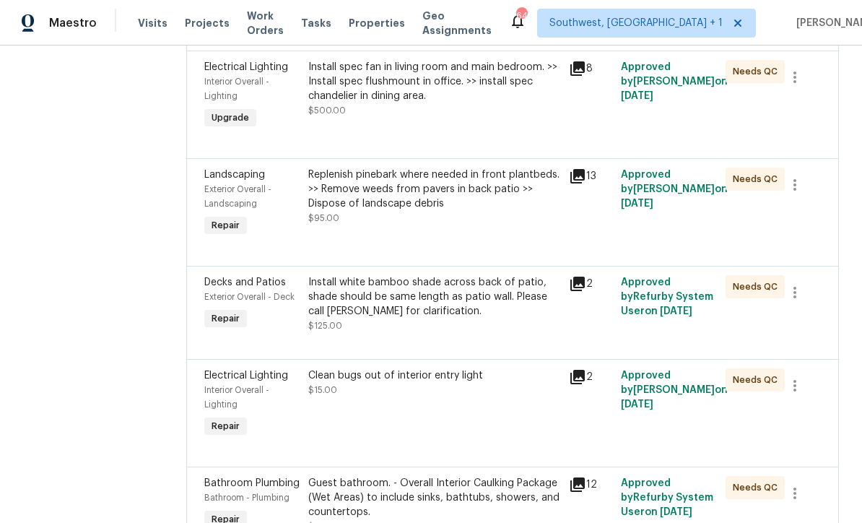
scroll to position [535, 0]
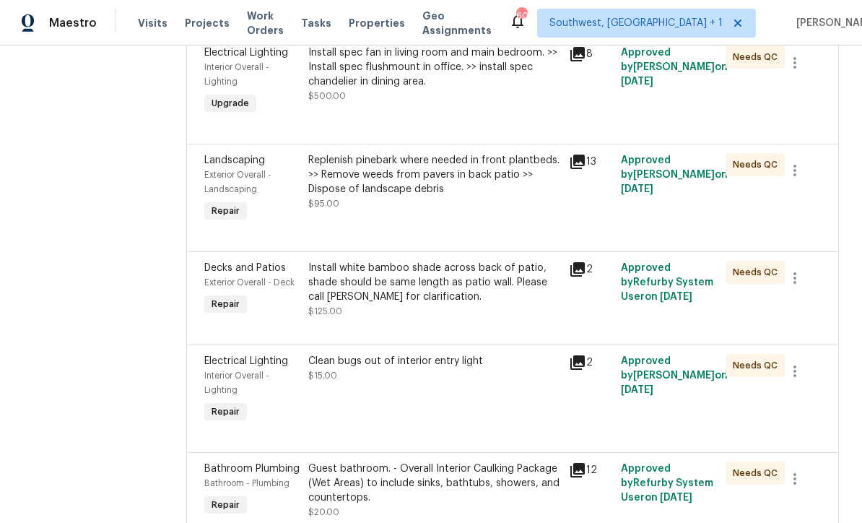
click at [451, 287] on div "Install white bamboo shade across back of patio, shade should be same length as…" at bounding box center [434, 282] width 252 height 43
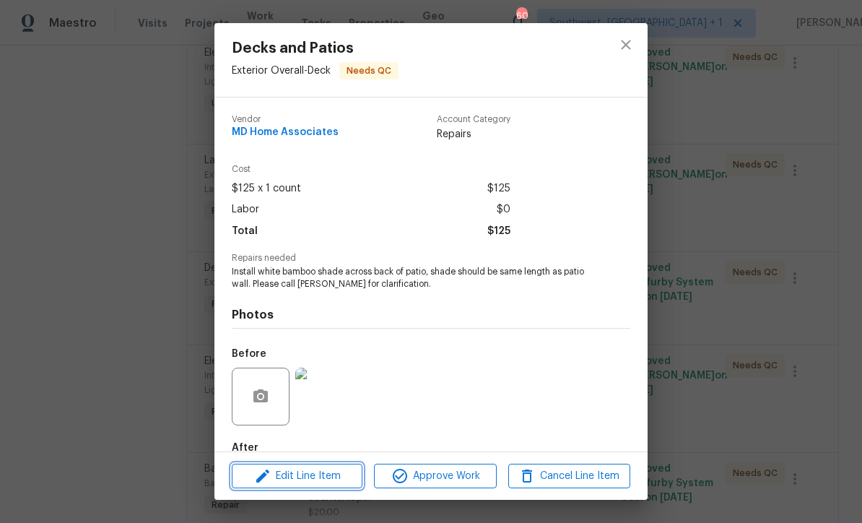
click at [321, 483] on span "Edit Line Item" at bounding box center [297, 476] width 122 height 18
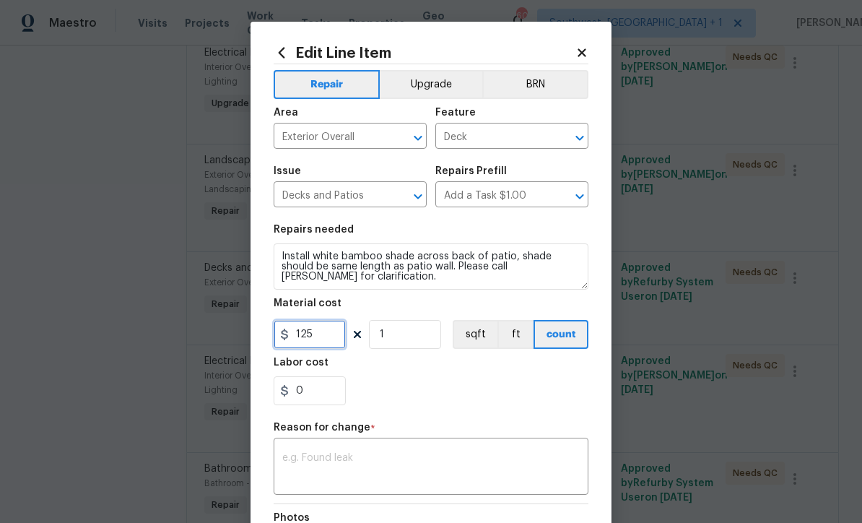
click at [333, 344] on input "125" at bounding box center [310, 334] width 72 height 29
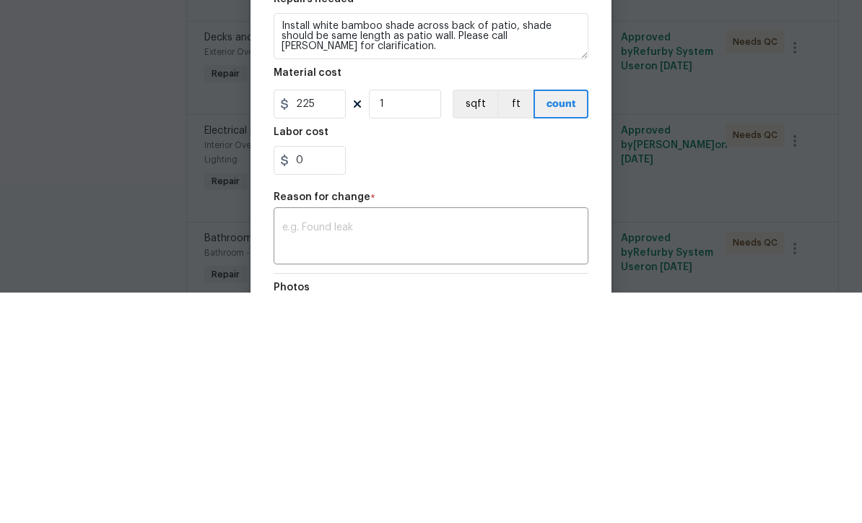
scroll to position [48, 0]
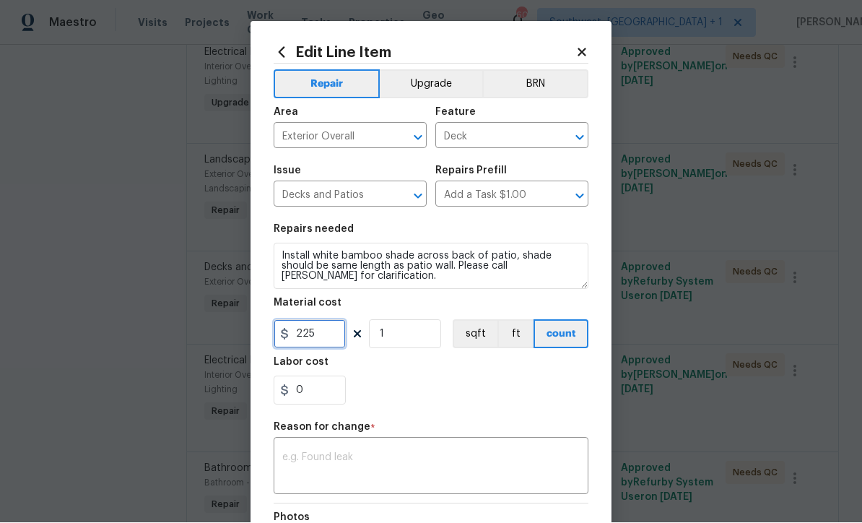
type input "225"
click at [510, 470] on textarea at bounding box center [430, 468] width 297 height 30
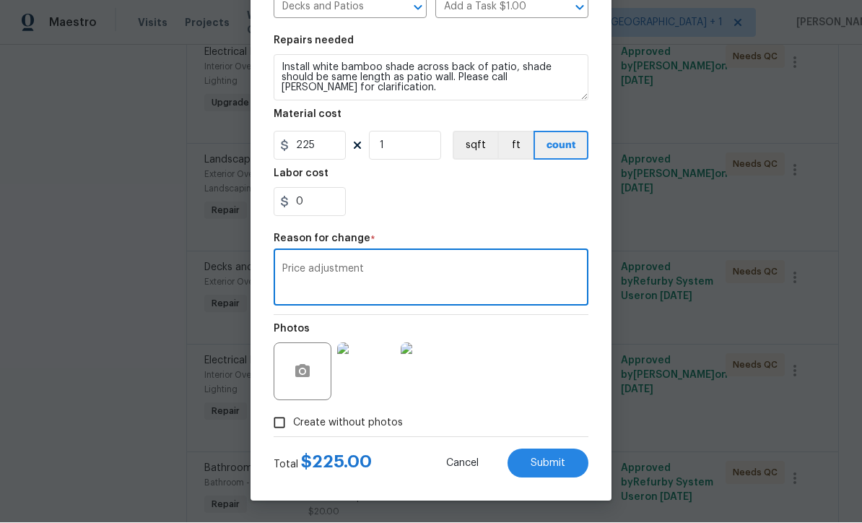
scroll to position [191, 0]
type textarea "Price adjustment"
click at [564, 469] on button "Submit" at bounding box center [547, 463] width 81 height 29
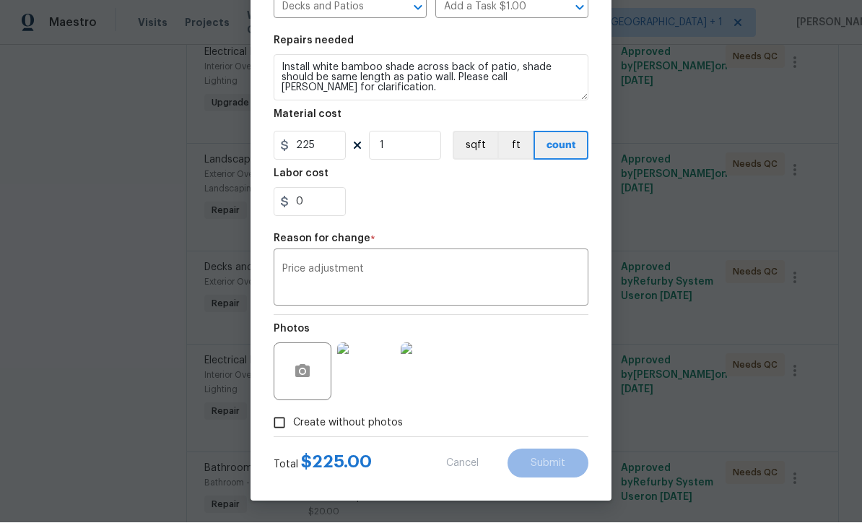
type input "125"
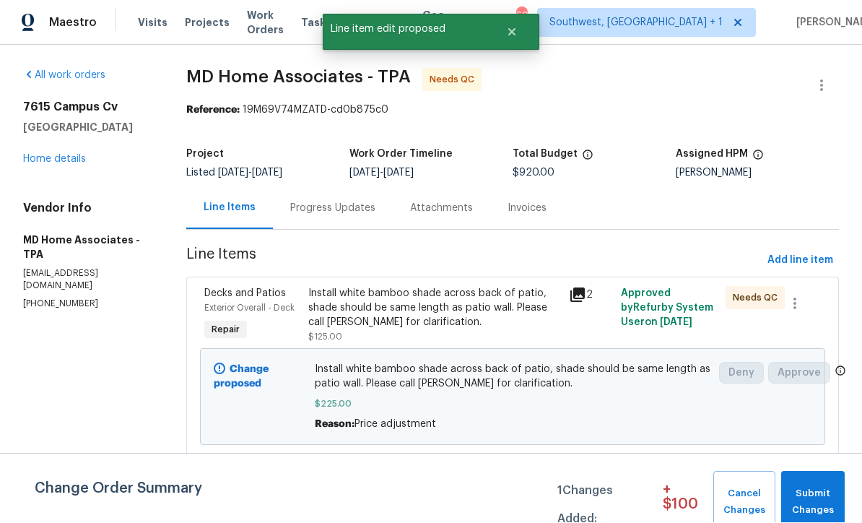
scroll to position [1, 0]
click at [474, 326] on div "Install white bamboo shade across back of patio, shade should be same length as…" at bounding box center [434, 308] width 252 height 43
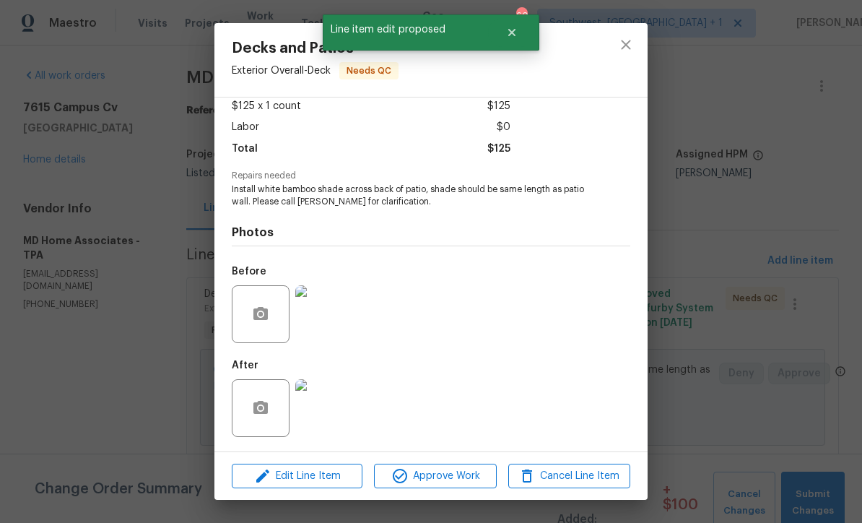
scroll to position [85, 0]
click at [328, 416] on img at bounding box center [324, 408] width 58 height 58
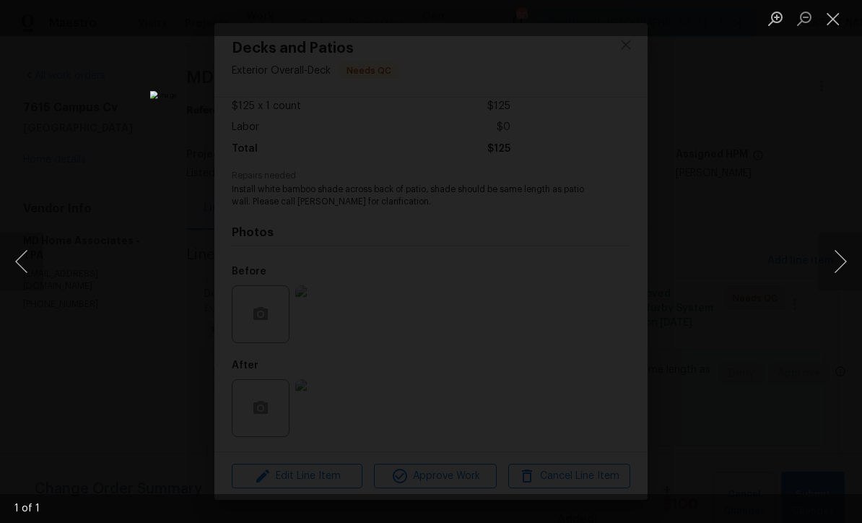
click at [827, 30] on button "Close lightbox" at bounding box center [832, 18] width 29 height 25
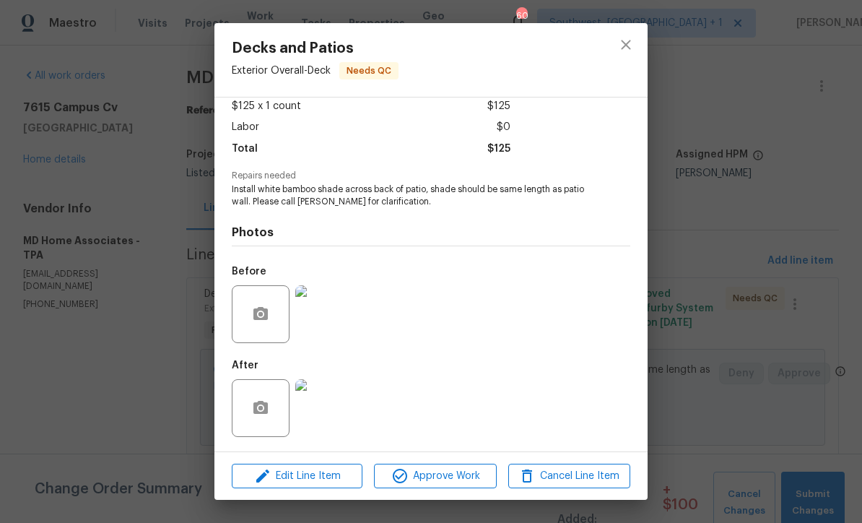
click at [317, 330] on img at bounding box center [324, 314] width 58 height 58
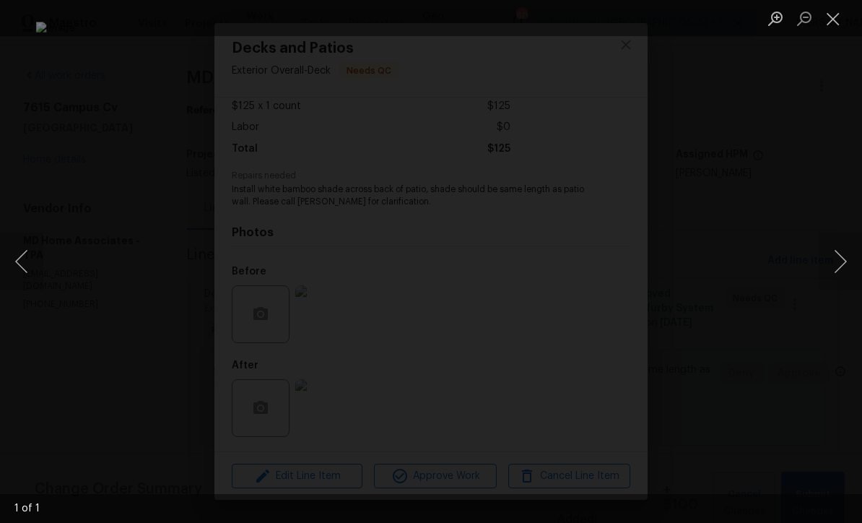
click at [839, 28] on button "Close lightbox" at bounding box center [832, 18] width 29 height 25
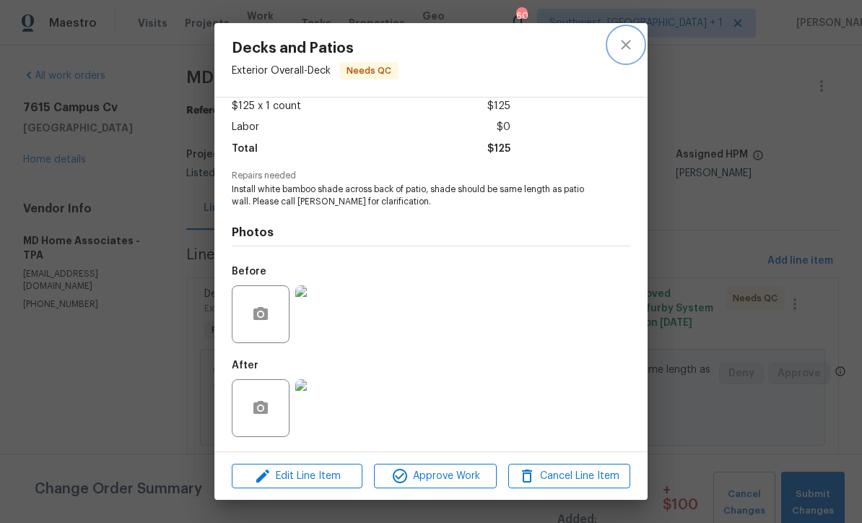
click at [631, 48] on icon "close" at bounding box center [625, 44] width 17 height 17
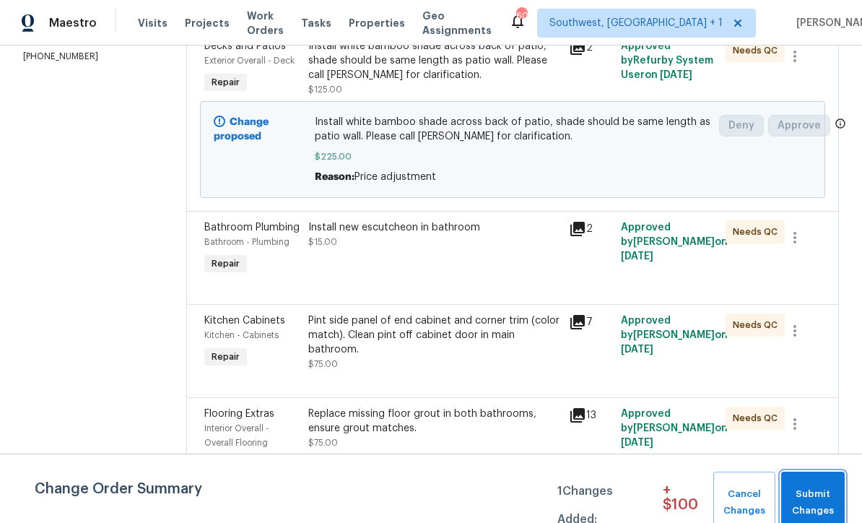
click at [816, 497] on span "Submit Changes" at bounding box center [812, 502] width 49 height 33
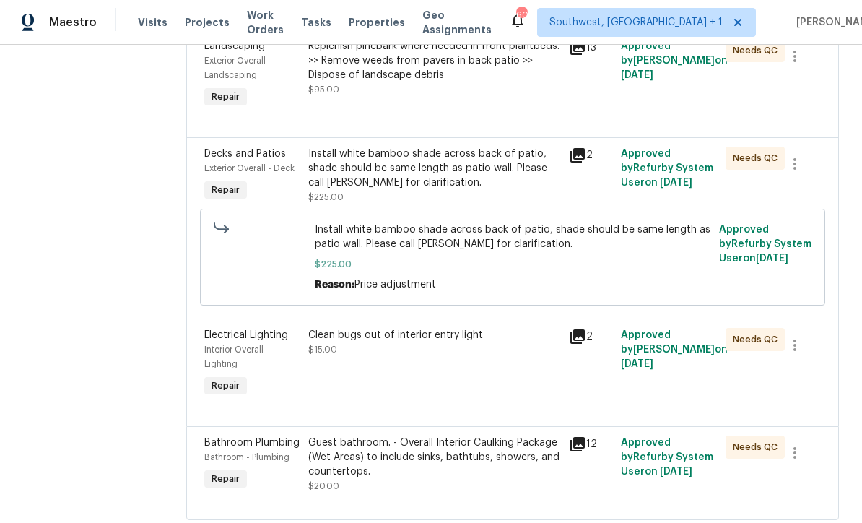
scroll to position [48, 0]
click at [452, 442] on div "Guest bathroom. - Overall Interior Caulking Package (Wet Areas) to include sink…" at bounding box center [434, 465] width 252 height 58
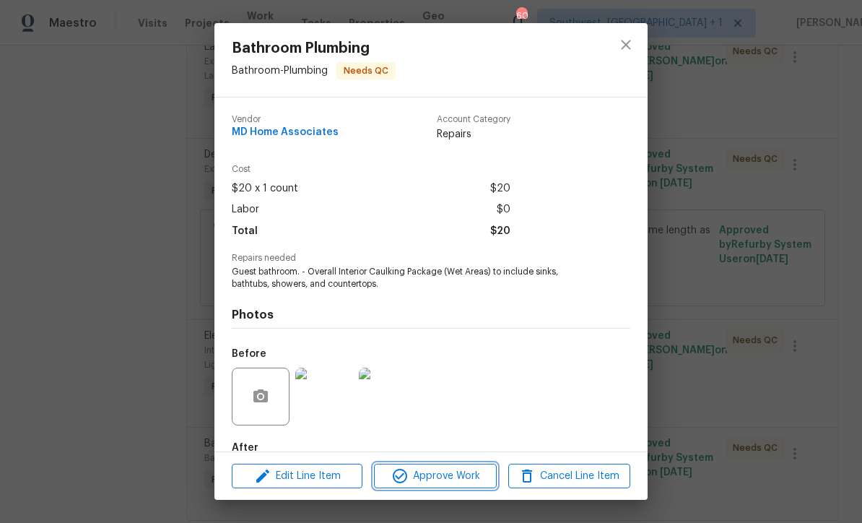
click at [457, 481] on span "Approve Work" at bounding box center [434, 476] width 113 height 18
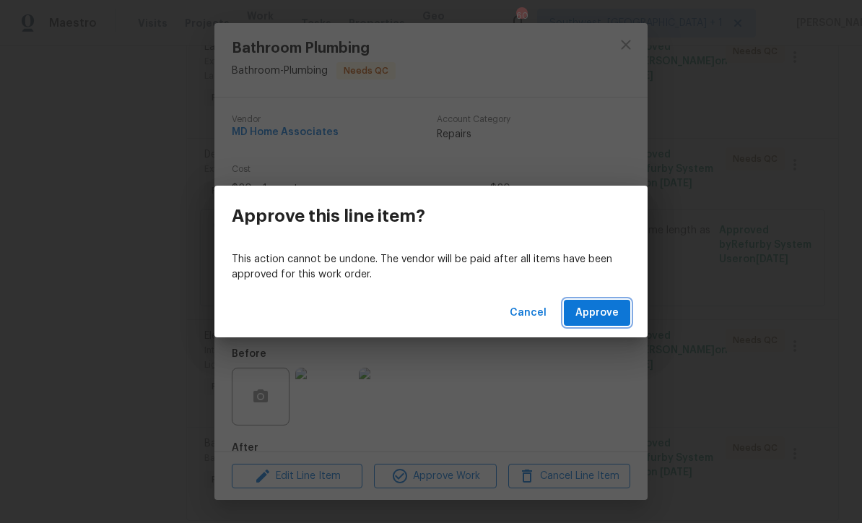
click at [606, 315] on span "Approve" at bounding box center [596, 313] width 43 height 18
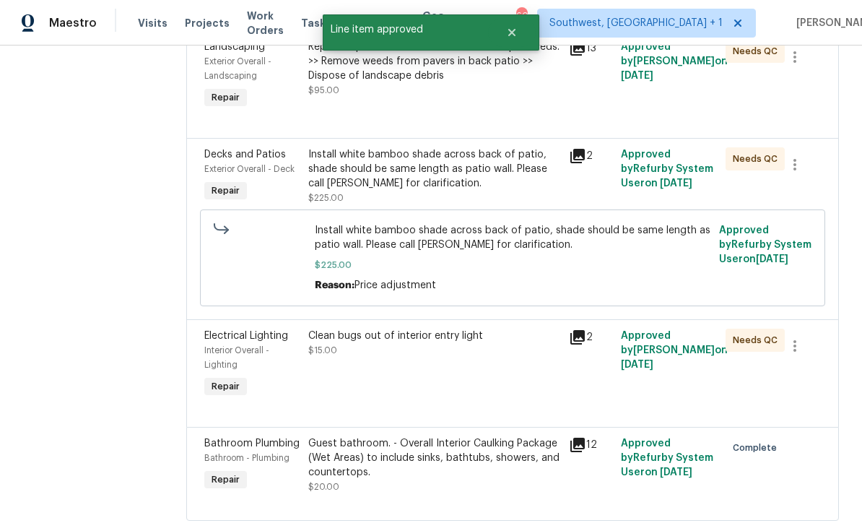
click at [462, 358] on div "Clean bugs out of interior entry light $15.00" at bounding box center [434, 364] width 261 height 81
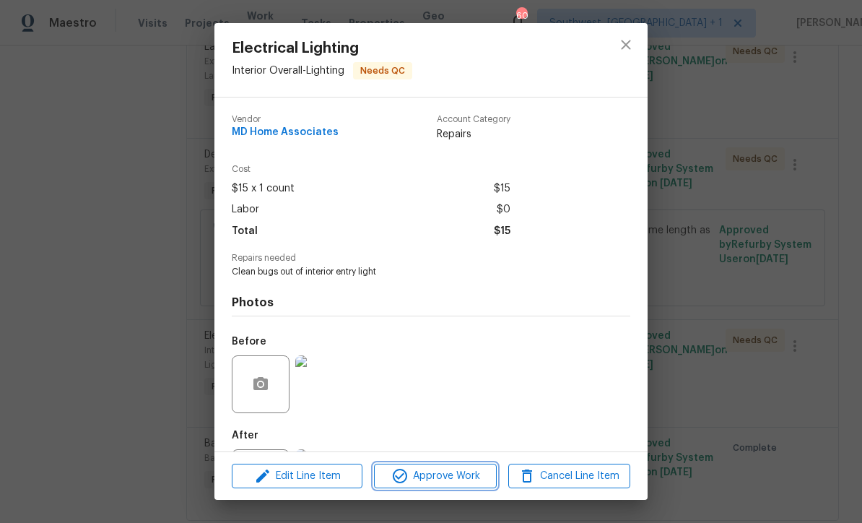
click at [460, 482] on span "Approve Work" at bounding box center [434, 476] width 113 height 18
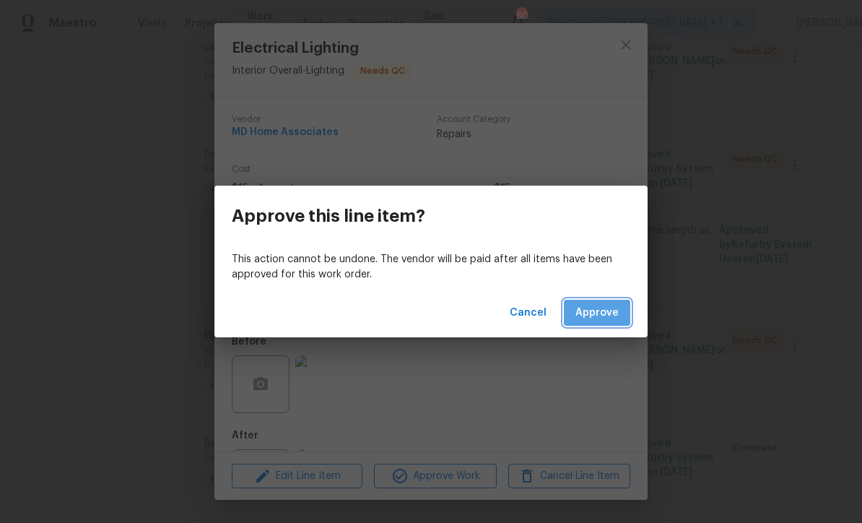
click at [597, 316] on span "Approve" at bounding box center [596, 313] width 43 height 18
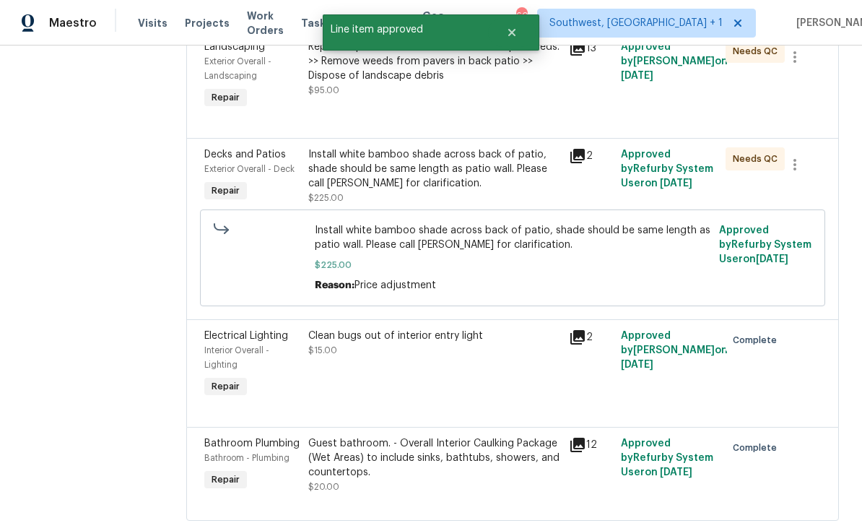
scroll to position [596, 0]
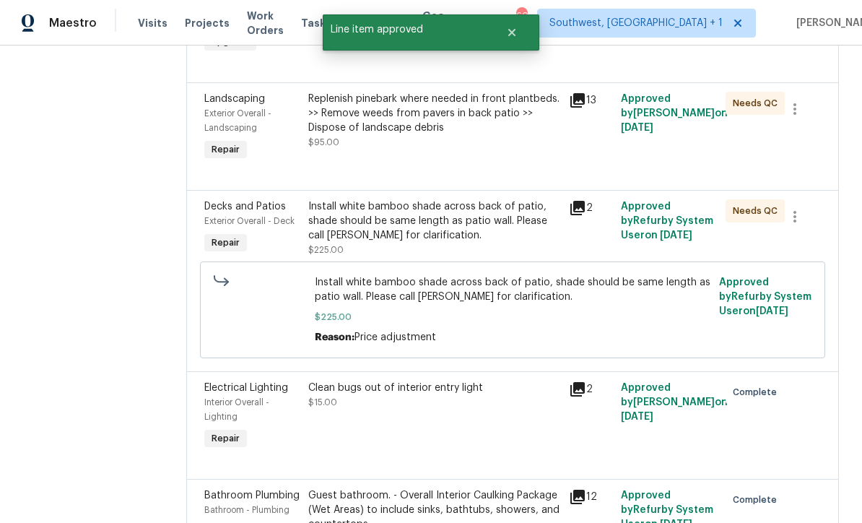
click at [437, 199] on div "Install white bamboo shade across back of patio, shade should be same length as…" at bounding box center [434, 220] width 252 height 43
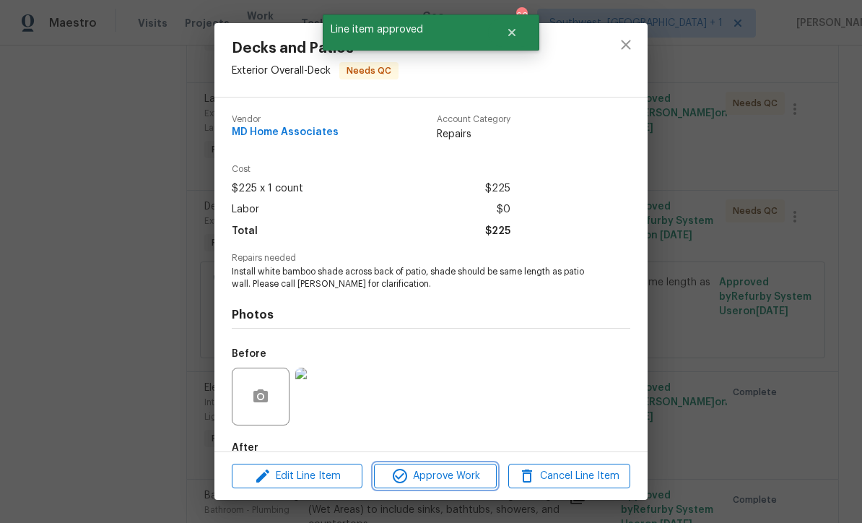
click at [468, 486] on button "Approve Work" at bounding box center [435, 475] width 122 height 25
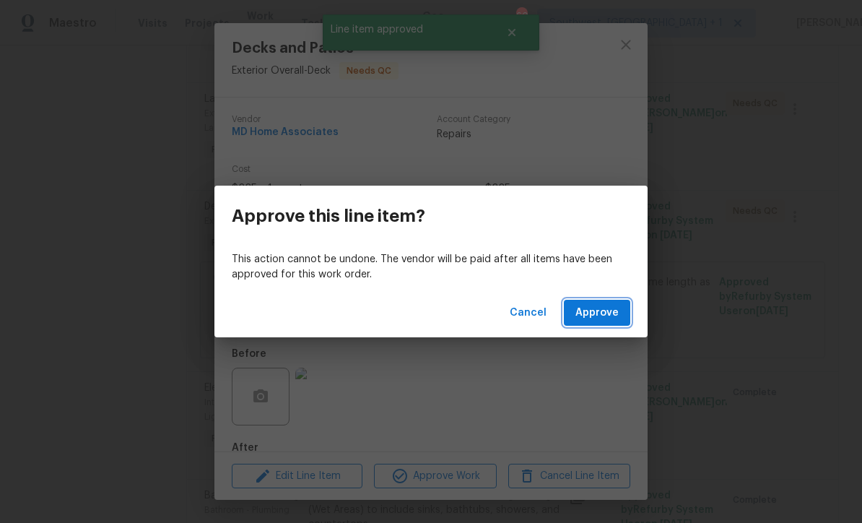
click at [603, 323] on button "Approve" at bounding box center [597, 313] width 66 height 27
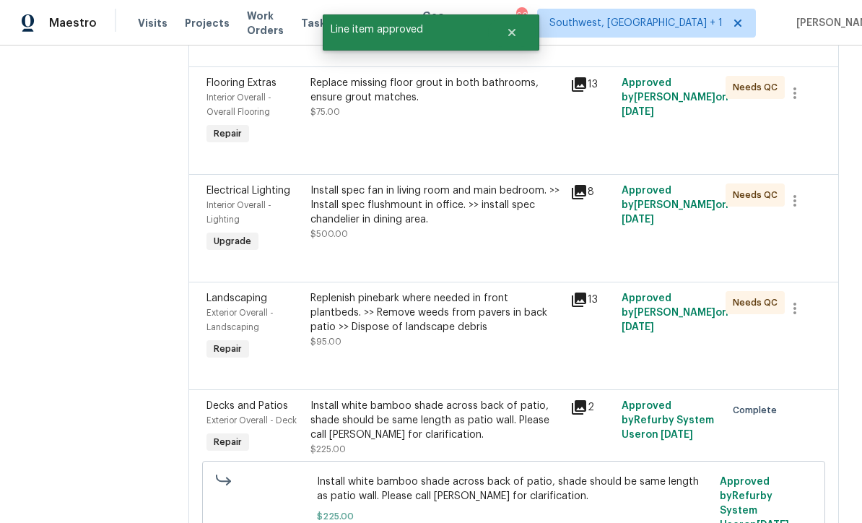
scroll to position [409, 0]
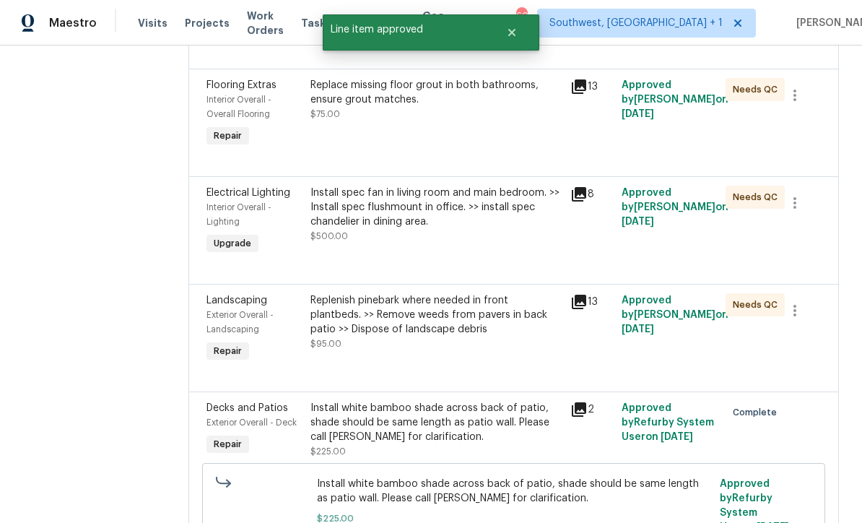
click at [481, 295] on div "Replenish pinebark where needed in front plantbeds. >> Remove weeds from pavers…" at bounding box center [435, 329] width 259 height 81
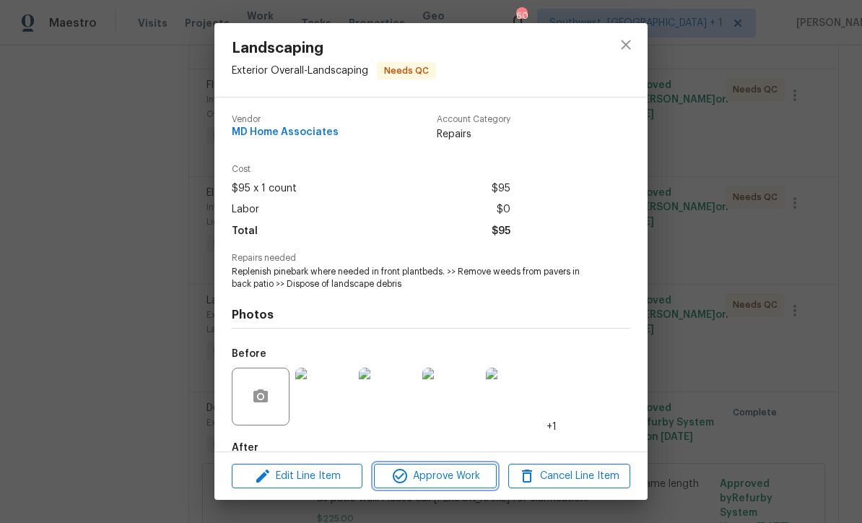
click at [469, 484] on button "Approve Work" at bounding box center [435, 475] width 122 height 25
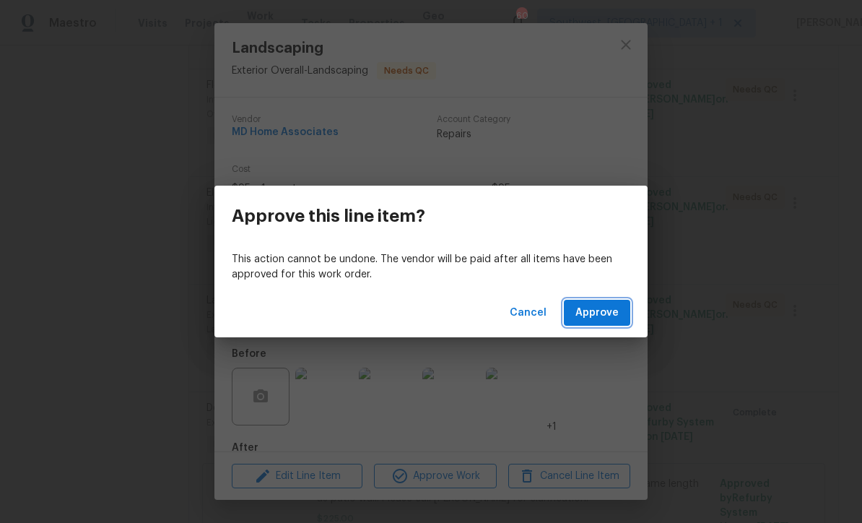
click at [594, 322] on button "Approve" at bounding box center [597, 313] width 66 height 27
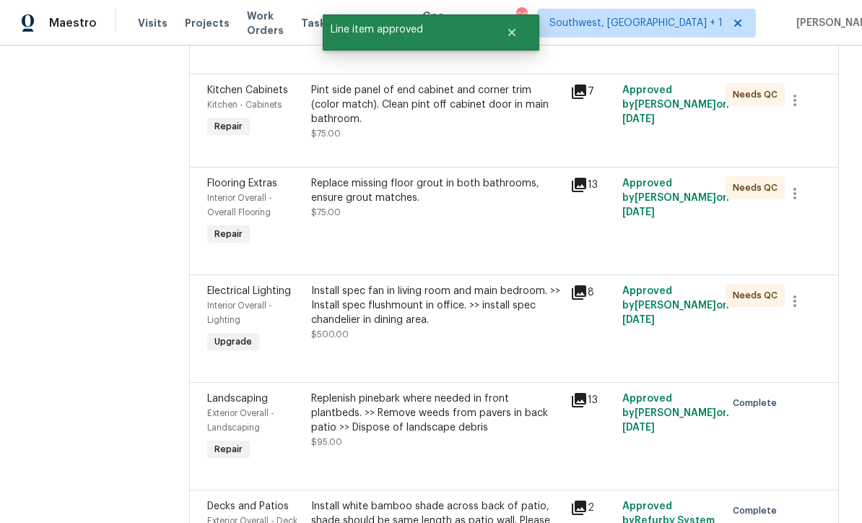
scroll to position [307, 0]
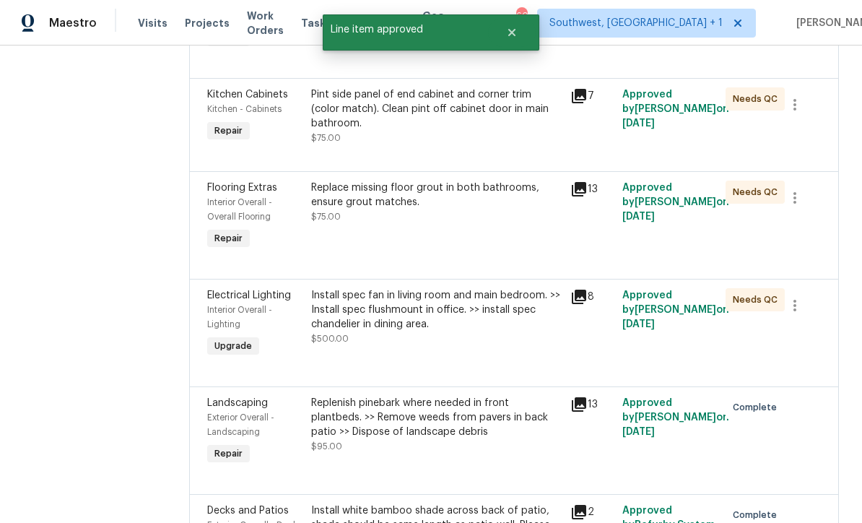
click at [469, 297] on div "Install spec fan in living room and main bedroom. >> Install spec flushmount in…" at bounding box center [436, 324] width 259 height 81
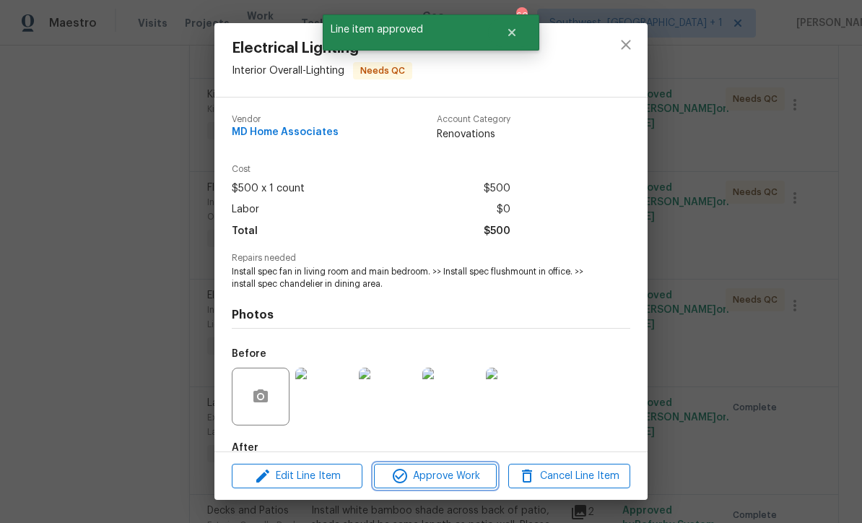
click at [464, 480] on span "Approve Work" at bounding box center [434, 476] width 113 height 18
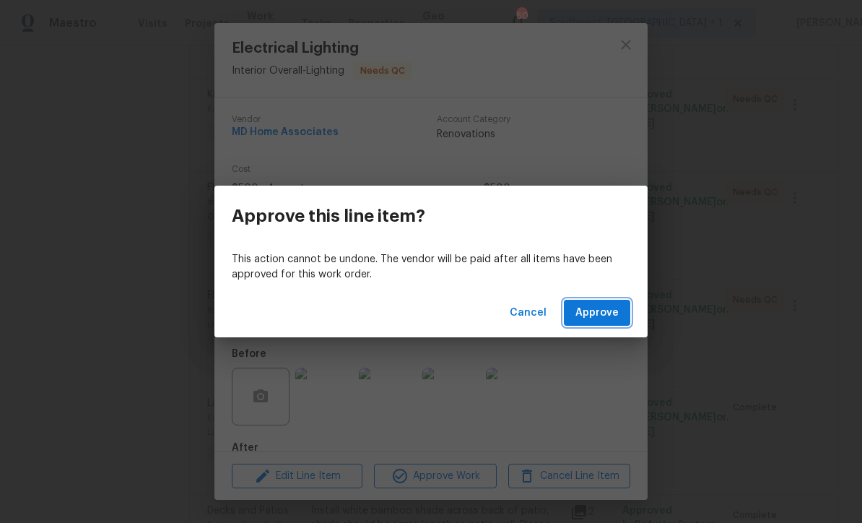
click at [607, 323] on button "Approve" at bounding box center [597, 313] width 66 height 27
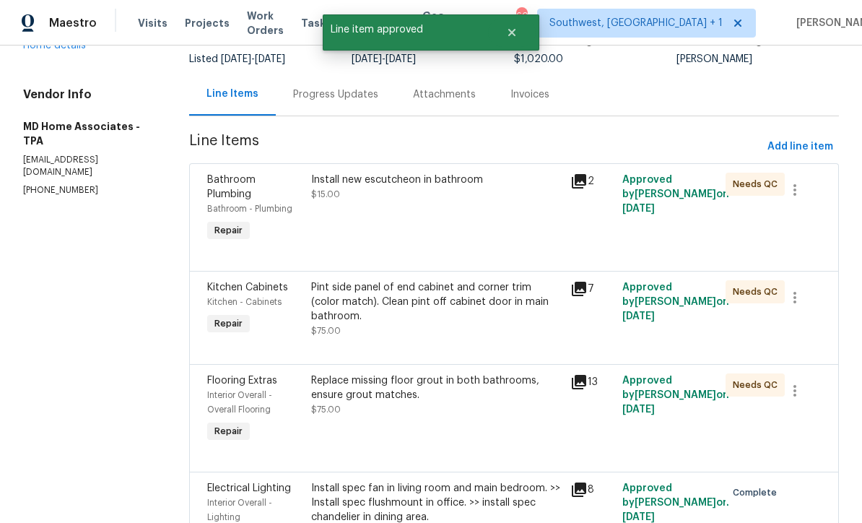
scroll to position [88, 0]
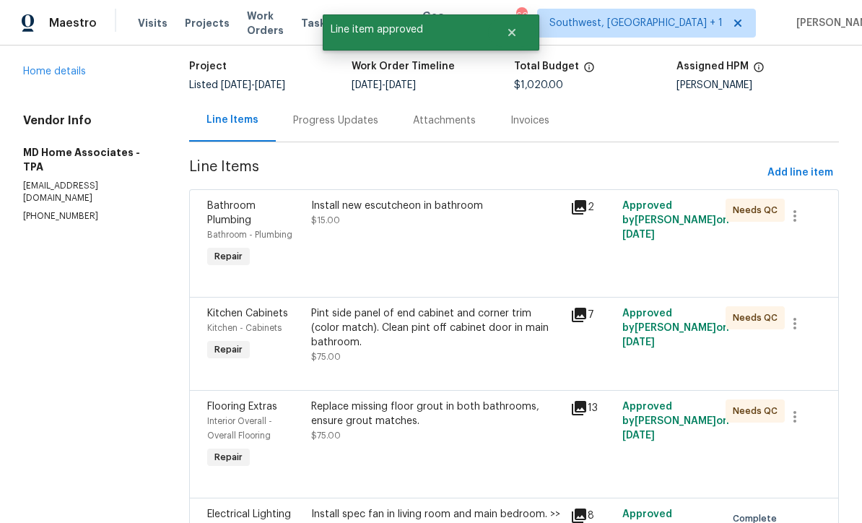
click at [445, 306] on div "Pint side panel of end cabinet and corner trim (color match). Clean pint off ca…" at bounding box center [436, 327] width 250 height 43
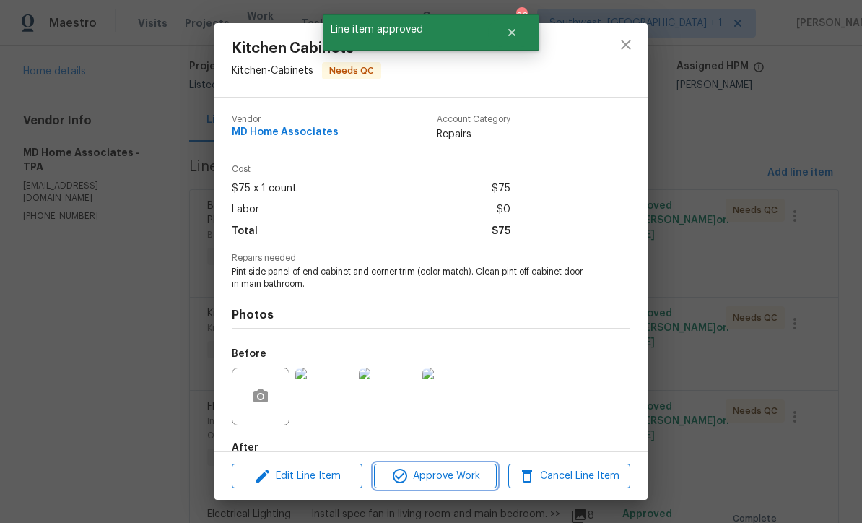
click at [454, 482] on span "Approve Work" at bounding box center [434, 476] width 113 height 18
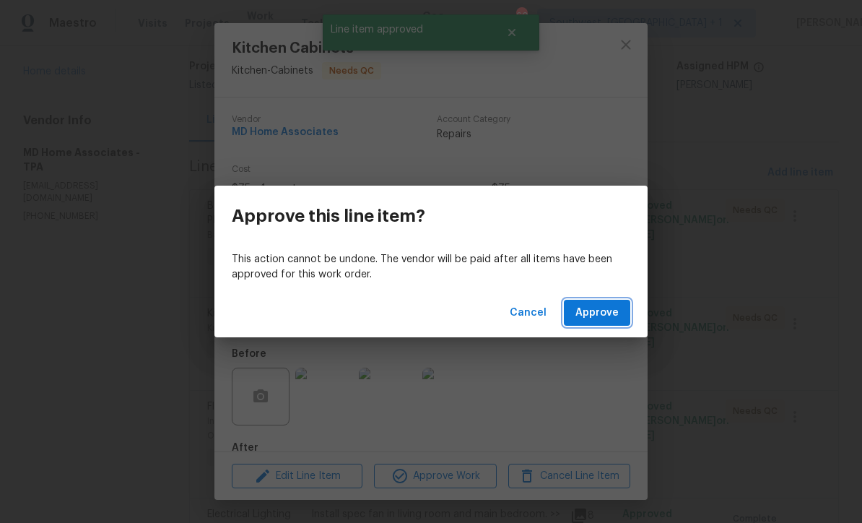
click at [603, 312] on span "Approve" at bounding box center [596, 313] width 43 height 18
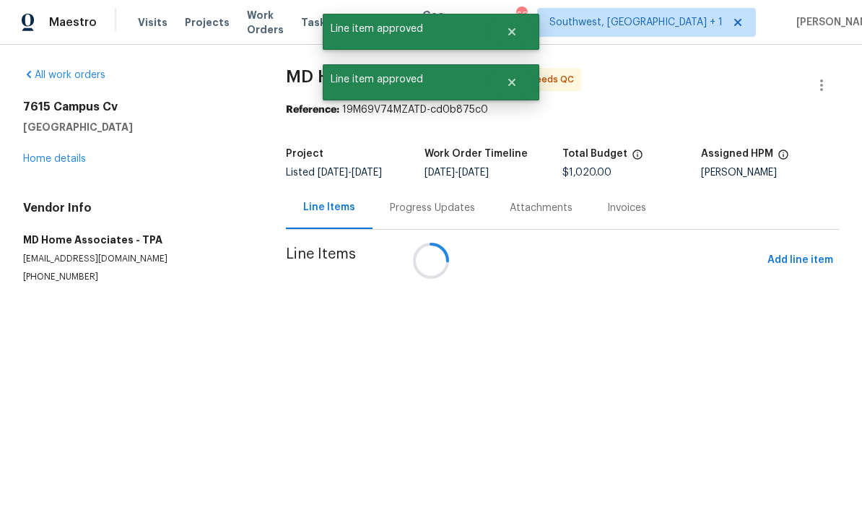
scroll to position [1, 0]
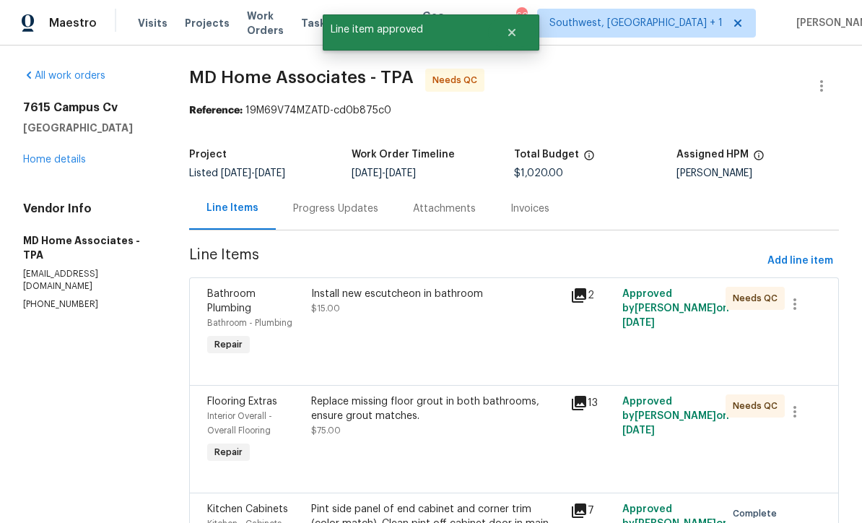
click at [447, 331] on div "Install new escutcheon in bathroom $15.00" at bounding box center [436, 322] width 259 height 81
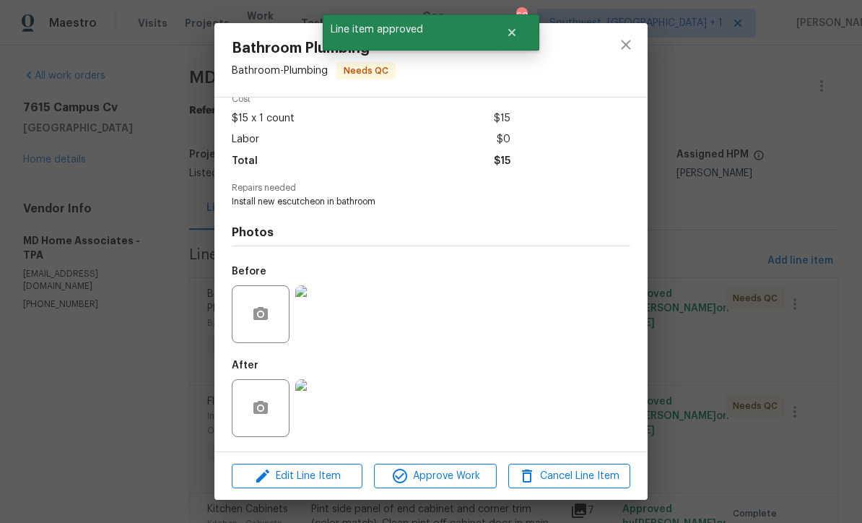
scroll to position [74, 0]
click at [330, 332] on img at bounding box center [324, 314] width 58 height 58
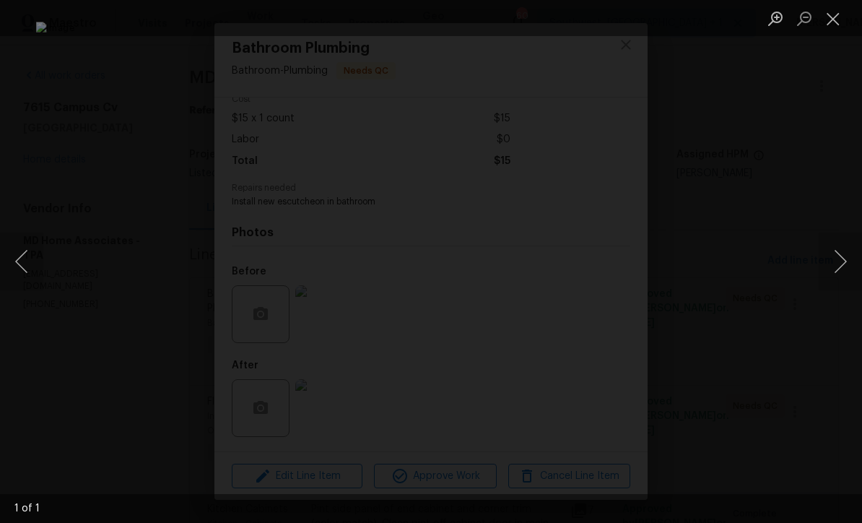
click at [834, 24] on button "Close lightbox" at bounding box center [832, 18] width 29 height 25
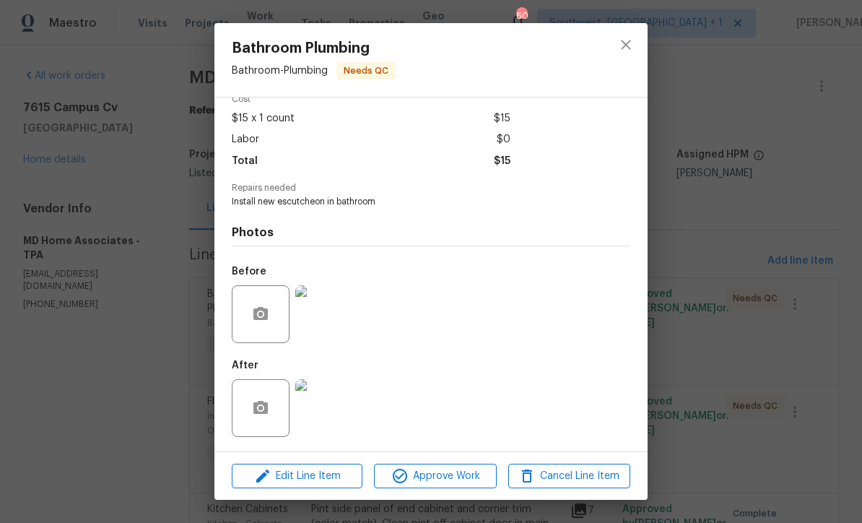
click at [320, 419] on img at bounding box center [324, 408] width 58 height 58
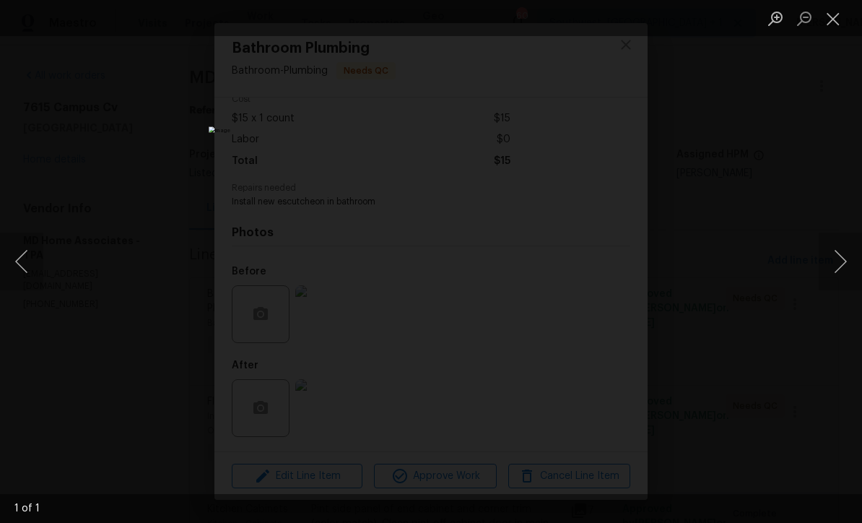
click at [831, 20] on button "Close lightbox" at bounding box center [832, 18] width 29 height 25
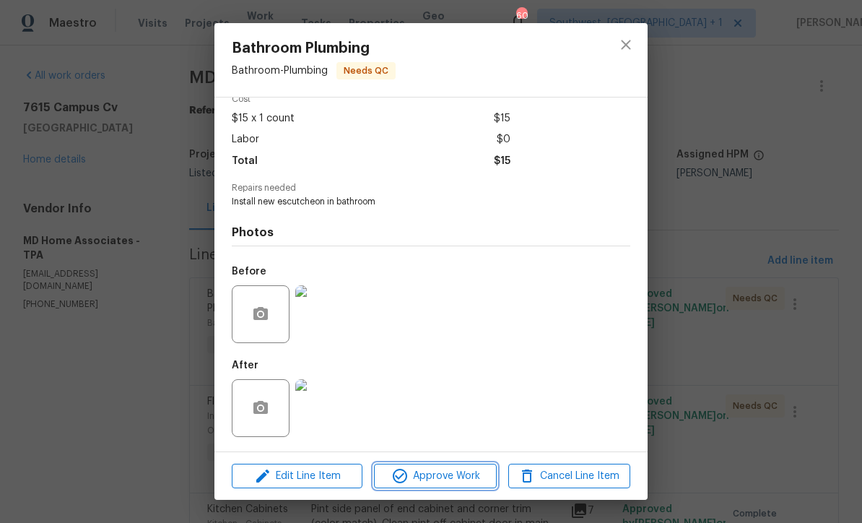
click at [463, 478] on span "Approve Work" at bounding box center [434, 476] width 113 height 18
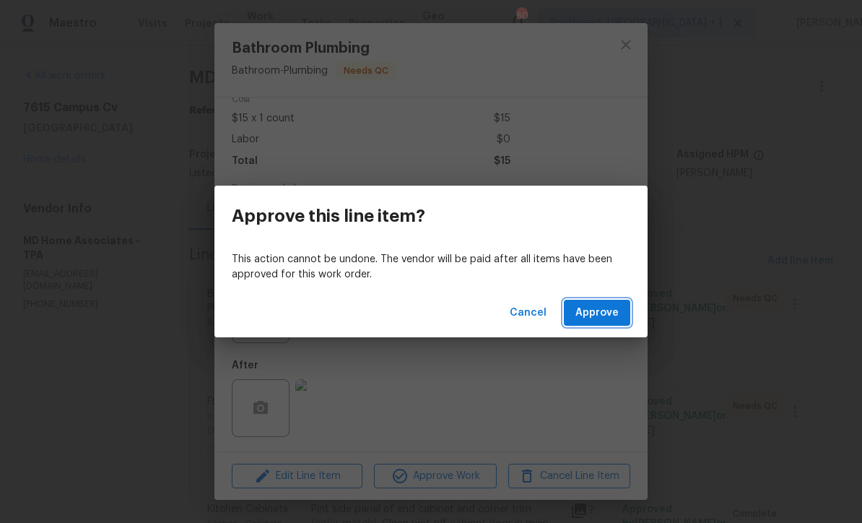
click at [598, 312] on span "Approve" at bounding box center [596, 313] width 43 height 18
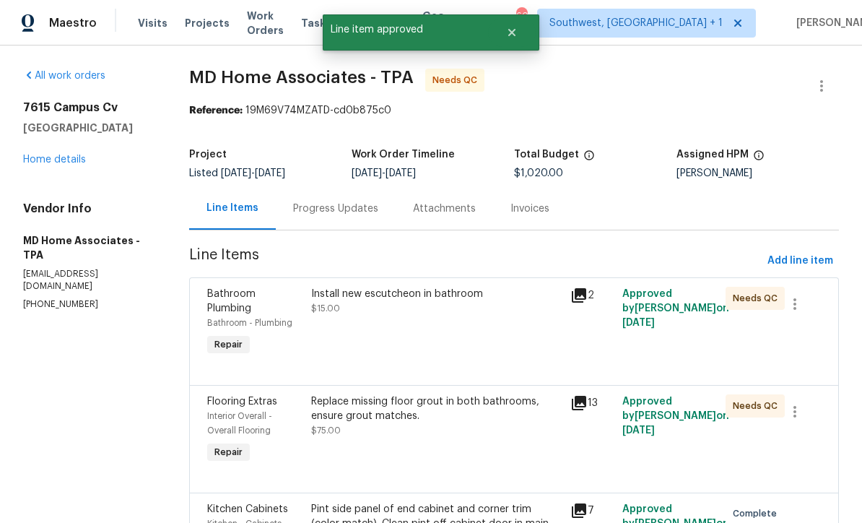
scroll to position [0, 0]
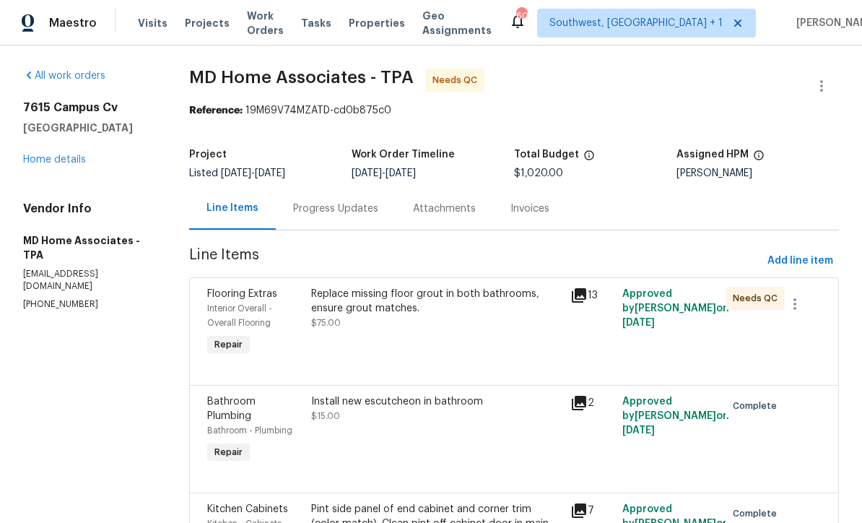
click at [274, 25] on span "Work Orders" at bounding box center [265, 23] width 37 height 29
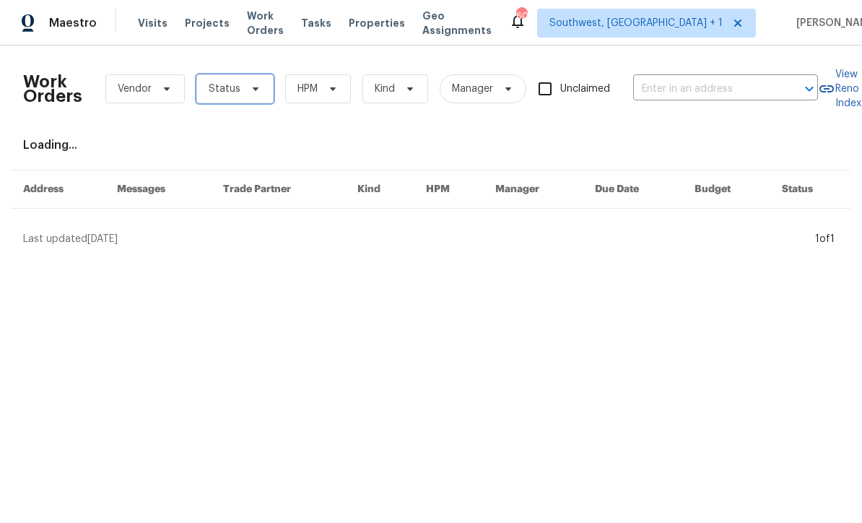
click at [242, 95] on span "Status" at bounding box center [234, 88] width 77 height 29
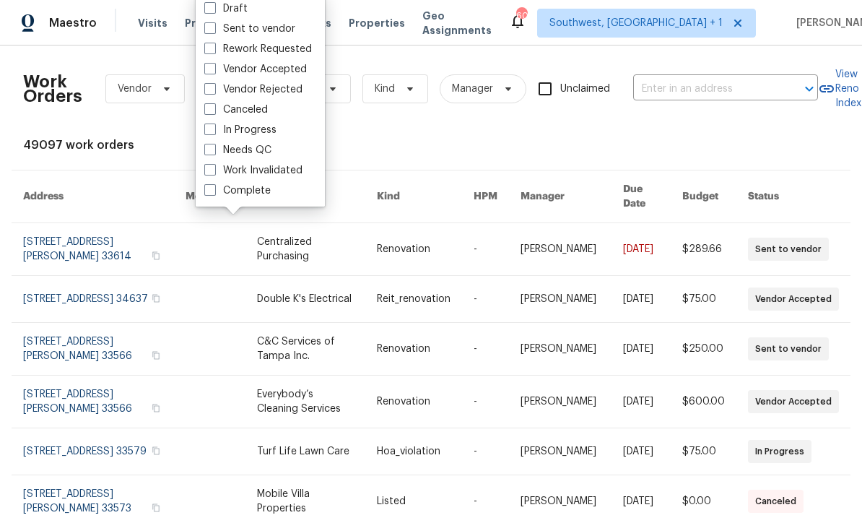
click at [208, 150] on span at bounding box center [210, 150] width 12 height 12
click at [208, 150] on input "Needs QC" at bounding box center [208, 147] width 9 height 9
checkbox input "true"
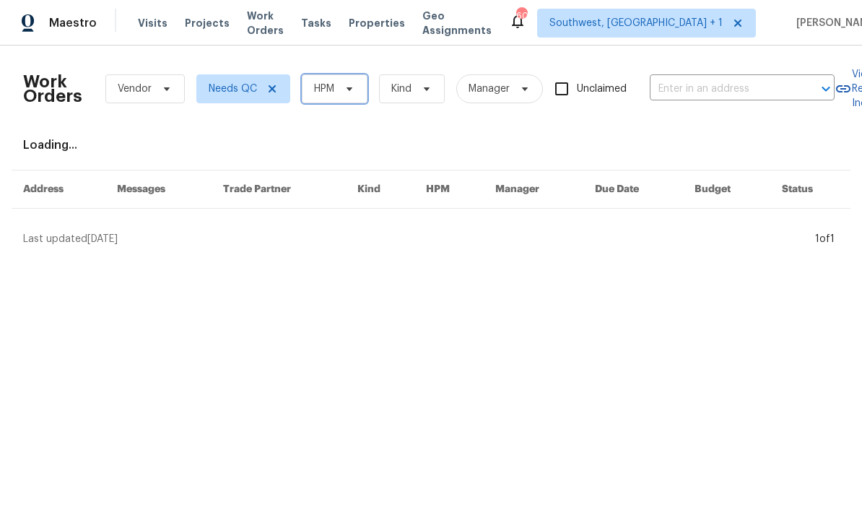
click at [334, 95] on span "HPM" at bounding box center [324, 89] width 20 height 14
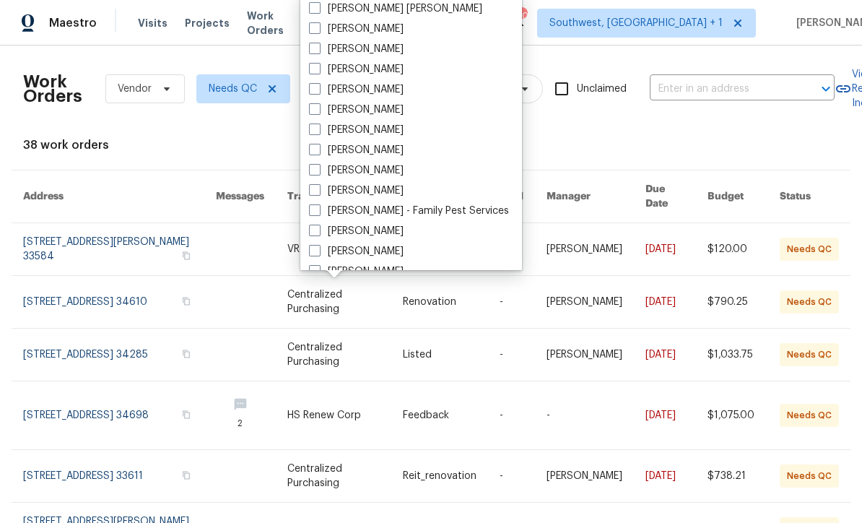
scroll to position [140, 0]
click at [320, 154] on label "[PERSON_NAME]" at bounding box center [356, 151] width 95 height 14
click at [318, 154] on input "[PERSON_NAME]" at bounding box center [313, 148] width 9 height 9
checkbox input "true"
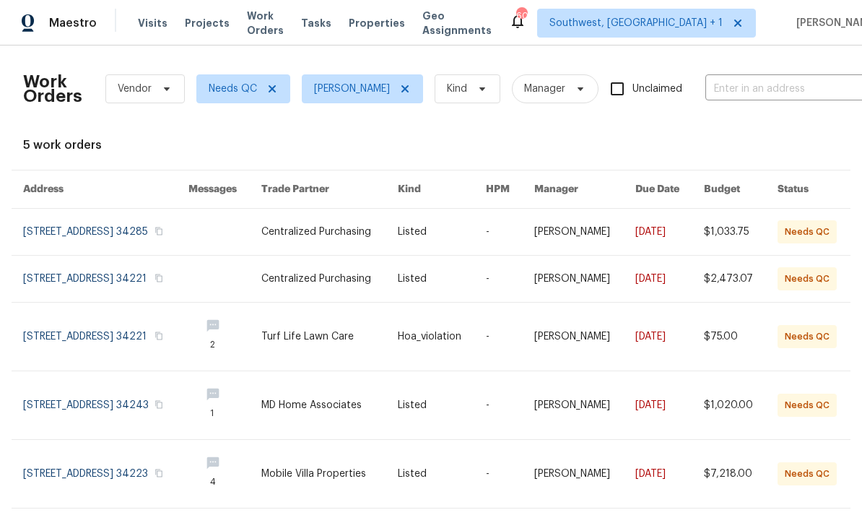
click at [279, 23] on span "Work Orders" at bounding box center [265, 23] width 37 height 29
click at [244, 89] on span "Needs QC" at bounding box center [233, 89] width 48 height 14
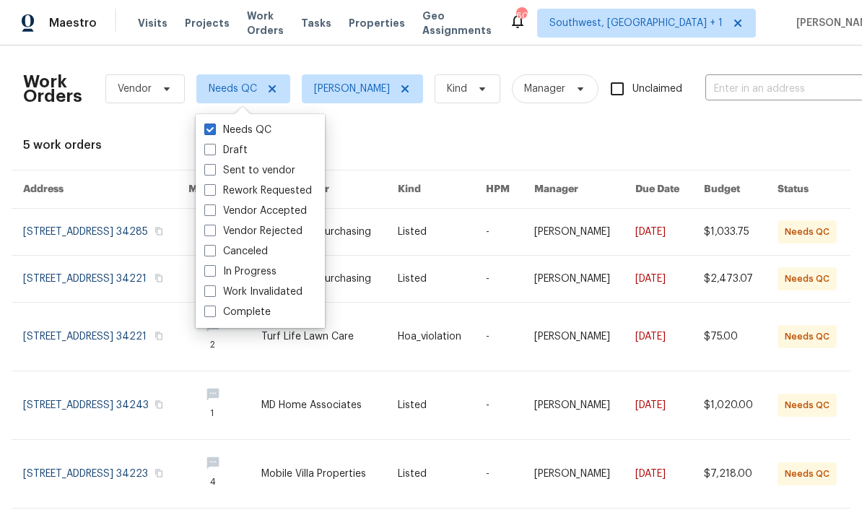
click at [212, 123] on span at bounding box center [210, 129] width 12 height 12
click at [212, 123] on input "Needs QC" at bounding box center [208, 127] width 9 height 9
checkbox input "false"
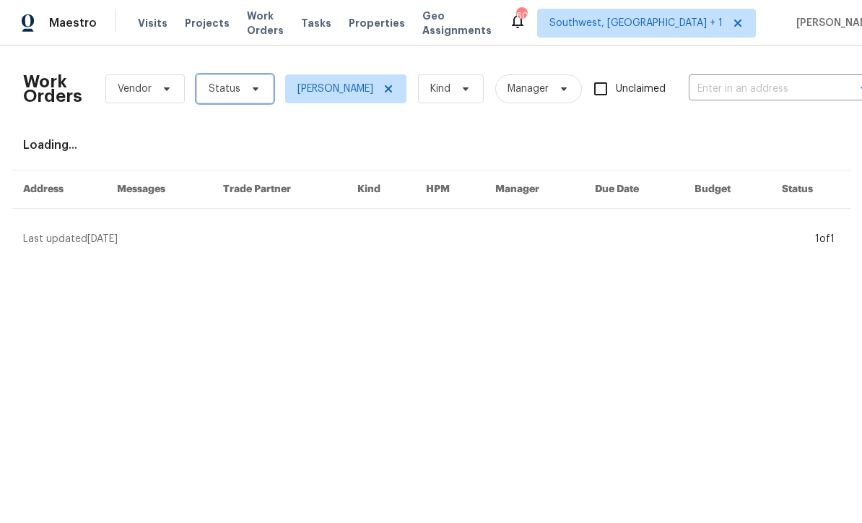
click at [250, 83] on icon at bounding box center [256, 89] width 12 height 12
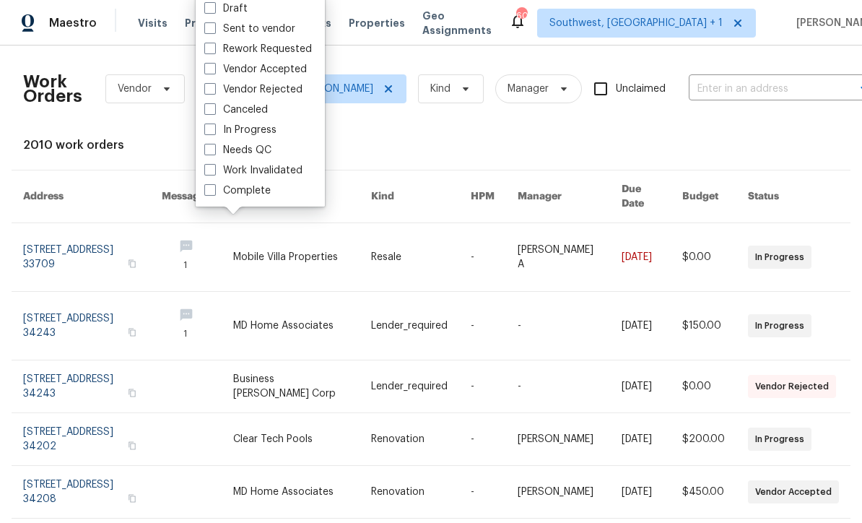
click at [210, 125] on span at bounding box center [210, 129] width 12 height 12
click at [210, 125] on input "In Progress" at bounding box center [208, 127] width 9 height 9
checkbox input "true"
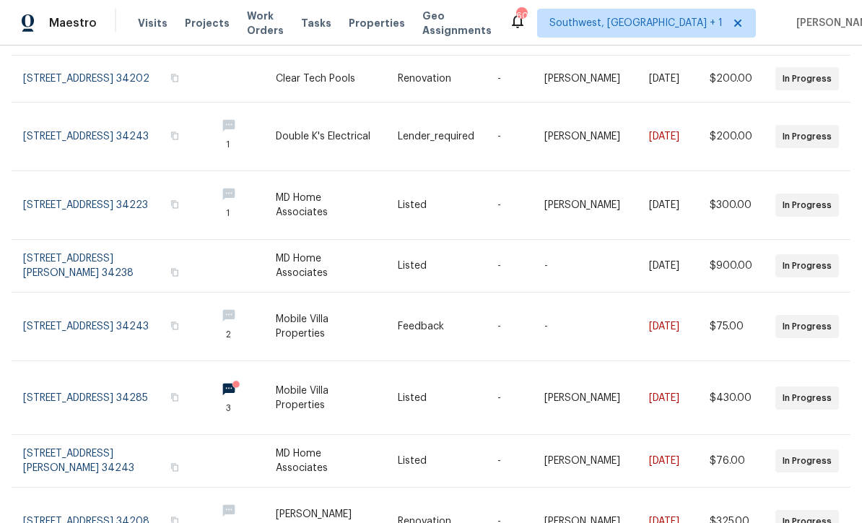
scroll to position [305, 0]
click at [79, 196] on link at bounding box center [113, 204] width 181 height 68
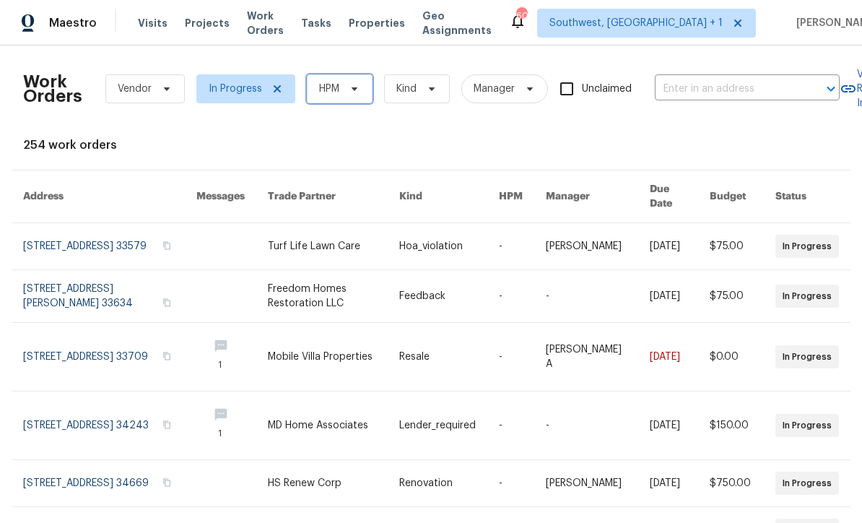
click at [341, 95] on span "HPM" at bounding box center [340, 88] width 66 height 29
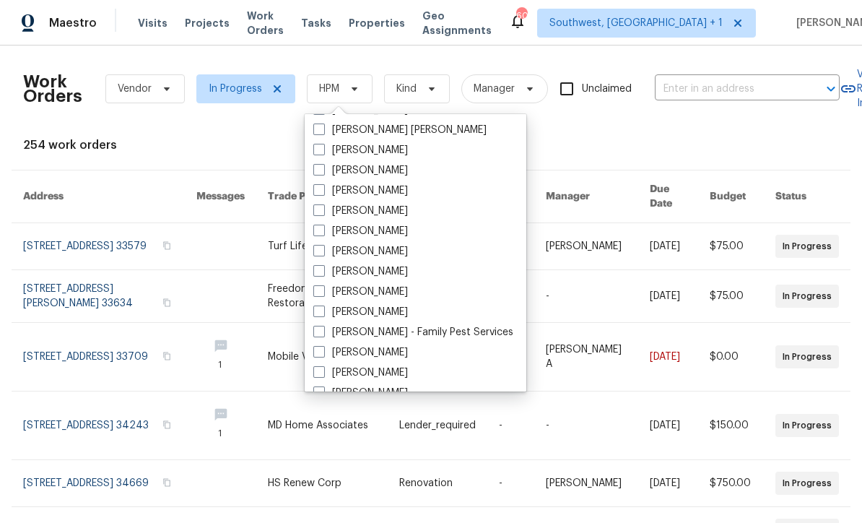
scroll to position [139, 0]
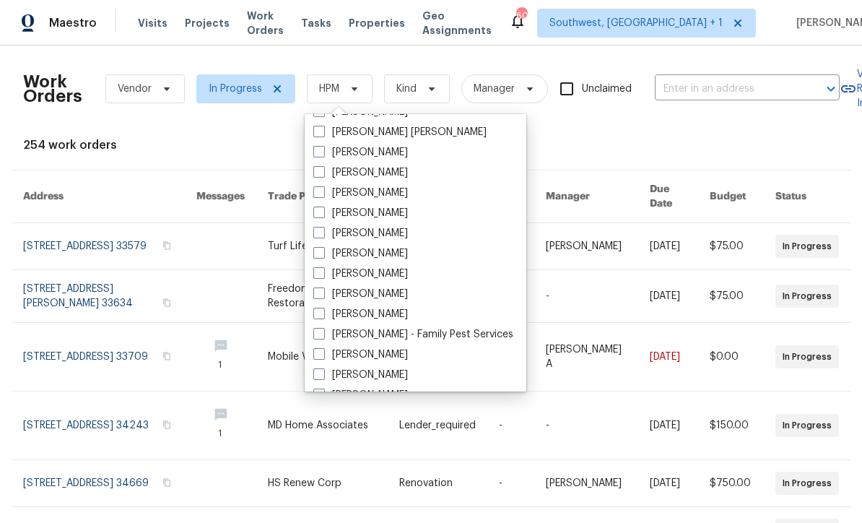
click at [321, 276] on span at bounding box center [319, 273] width 12 height 12
click at [321, 276] on input "[PERSON_NAME]" at bounding box center [317, 270] width 9 height 9
checkbox input "true"
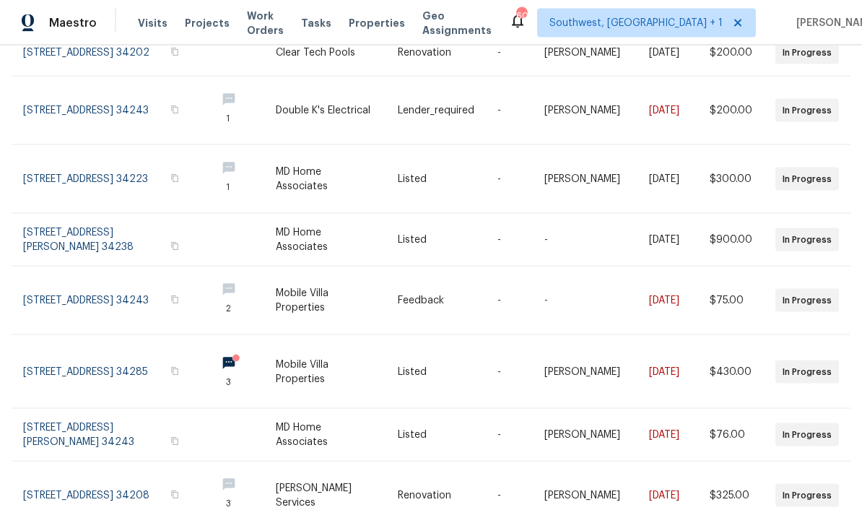
click at [96, 364] on link at bounding box center [113, 371] width 181 height 73
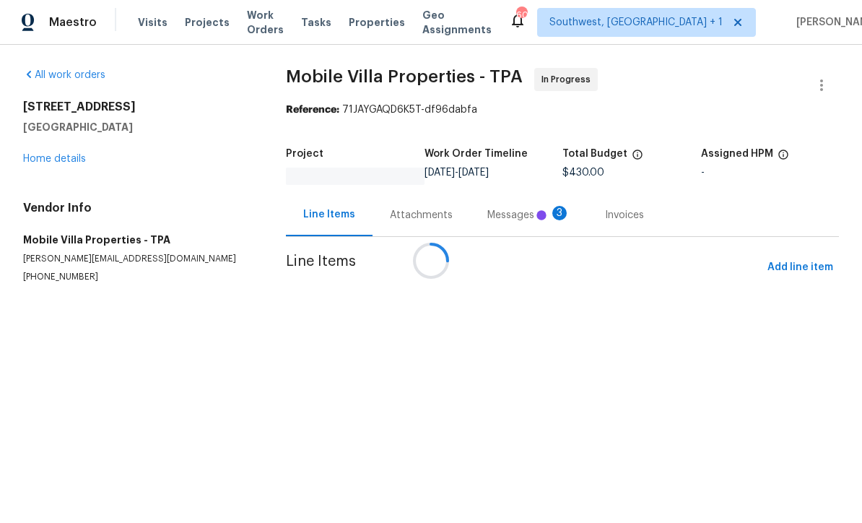
scroll to position [1, 0]
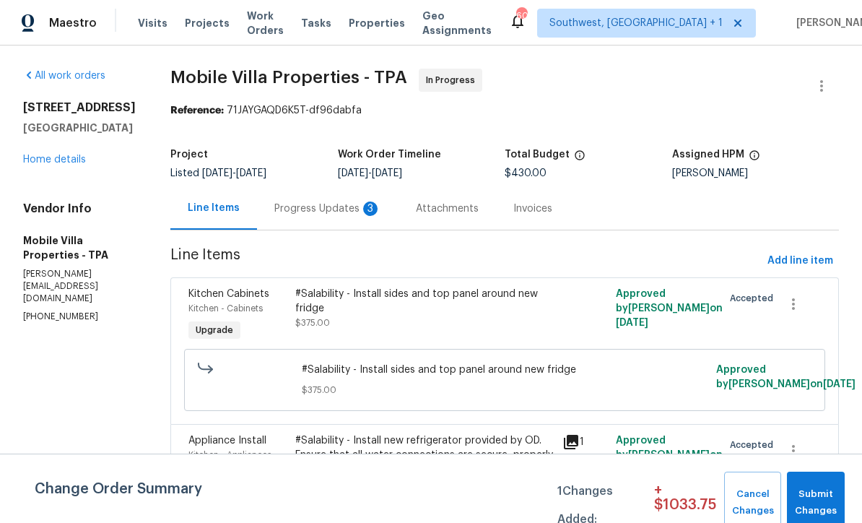
click at [311, 220] on div "Progress Updates 3" at bounding box center [327, 208] width 141 height 43
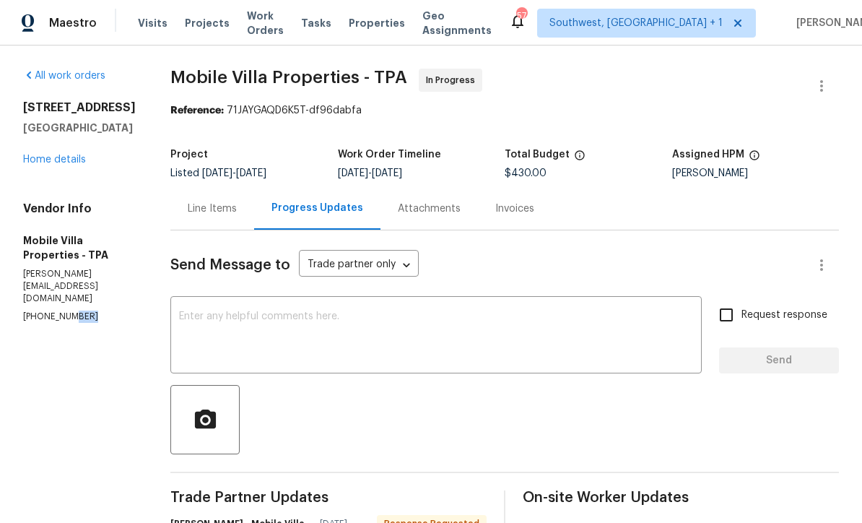
click at [41, 156] on link "Home details" at bounding box center [54, 159] width 63 height 10
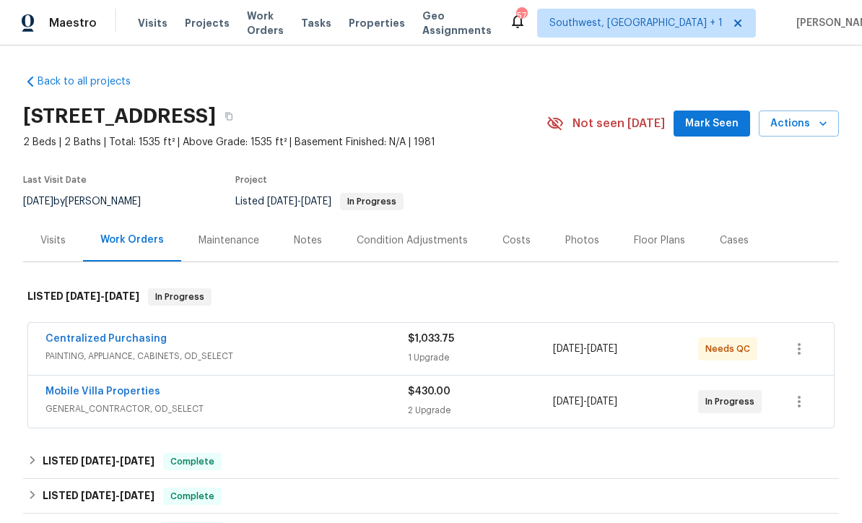
click at [74, 395] on link "Mobile Villa Properties" at bounding box center [102, 391] width 115 height 10
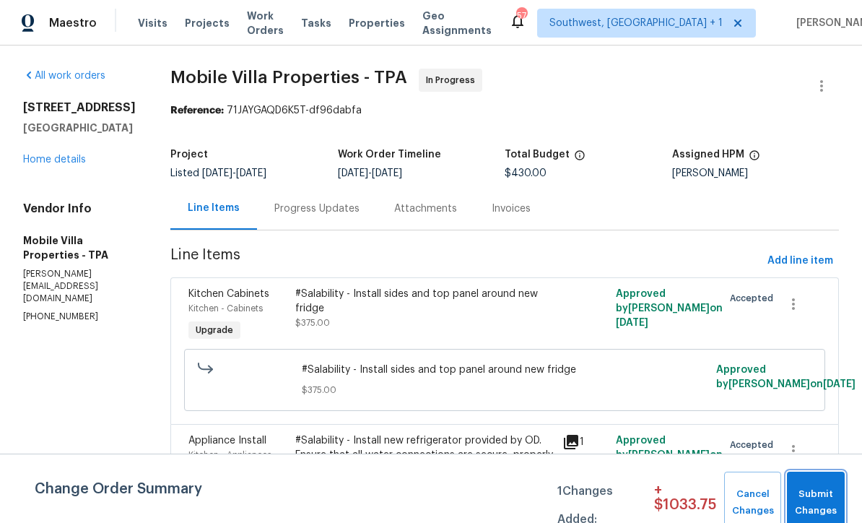
click at [816, 497] on span "Submit Changes" at bounding box center [815, 502] width 43 height 33
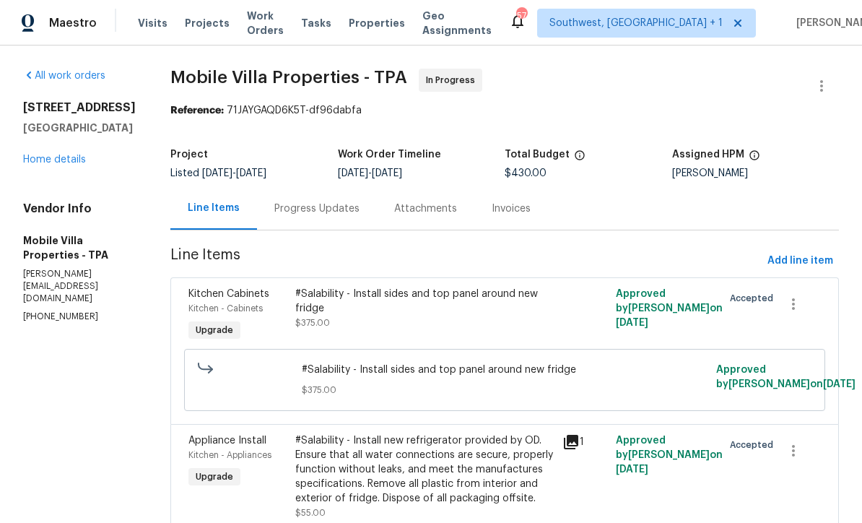
click at [41, 164] on link "Home details" at bounding box center [54, 159] width 63 height 10
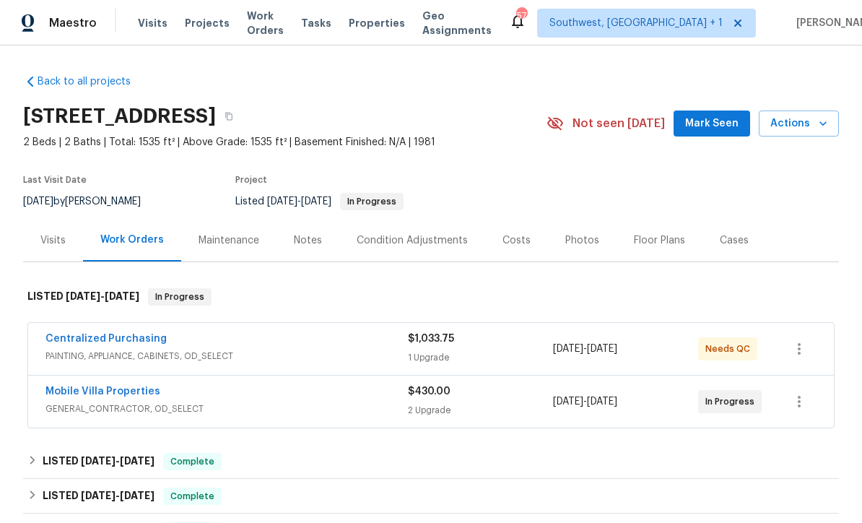
click at [272, 26] on span "Work Orders" at bounding box center [265, 23] width 37 height 29
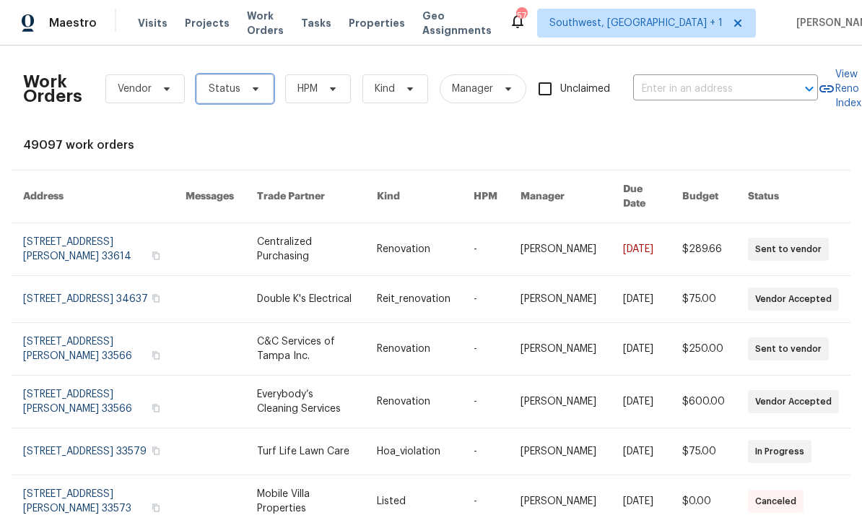
click at [239, 91] on span "Status" at bounding box center [234, 88] width 77 height 29
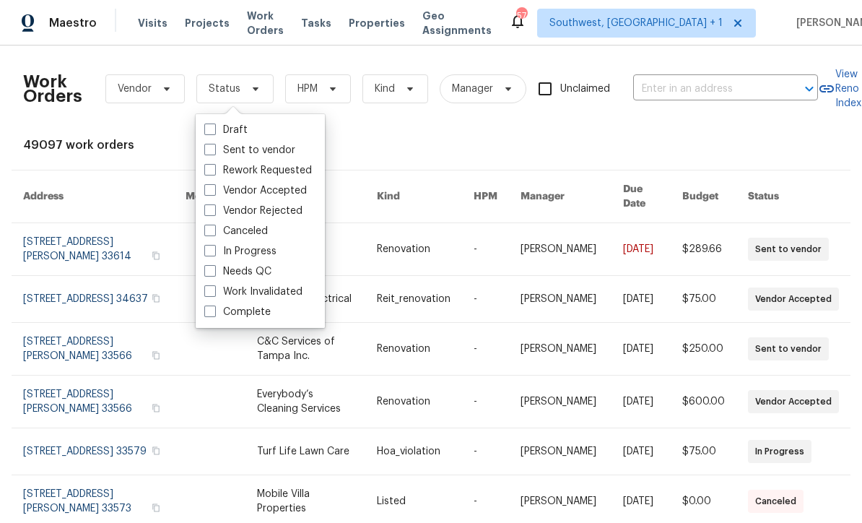
click at [210, 250] on span at bounding box center [210, 251] width 12 height 12
click at [210, 250] on input "In Progress" at bounding box center [208, 248] width 9 height 9
checkbox input "true"
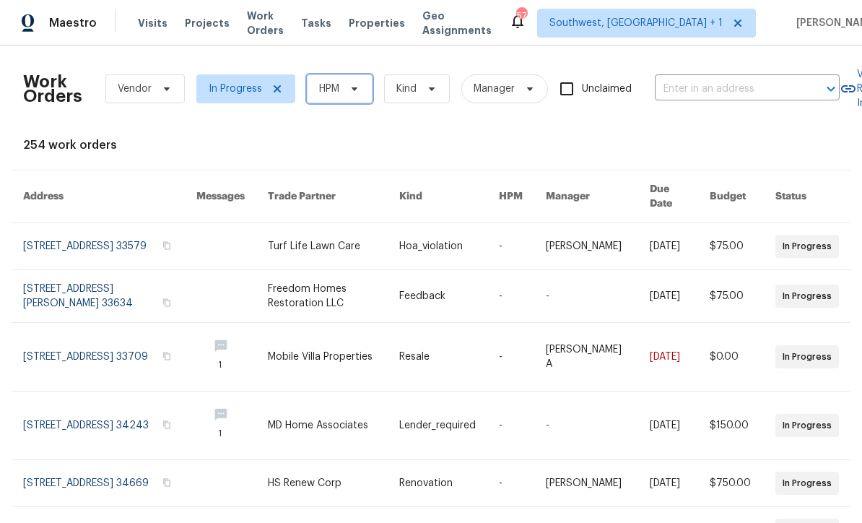
click at [347, 92] on span at bounding box center [352, 89] width 16 height 12
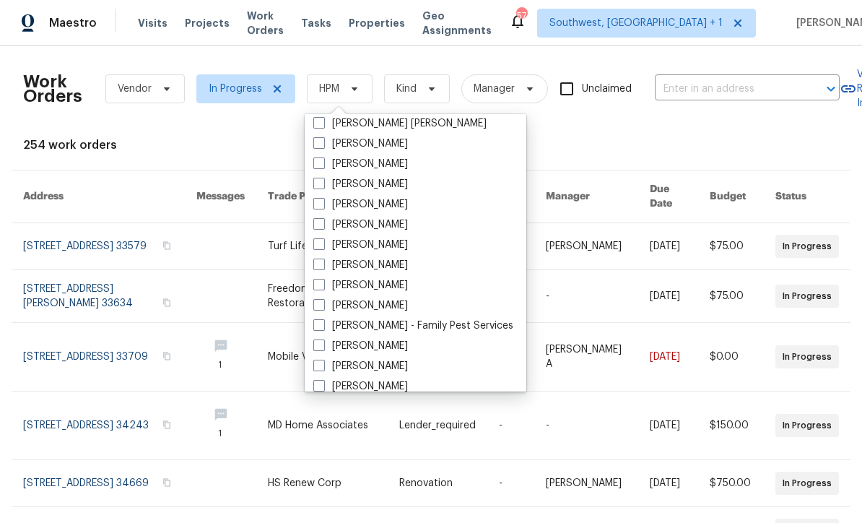
scroll to position [147, 0]
click at [313, 263] on span at bounding box center [319, 266] width 12 height 12
click at [313, 263] on input "[PERSON_NAME]" at bounding box center [317, 263] width 9 height 9
checkbox input "true"
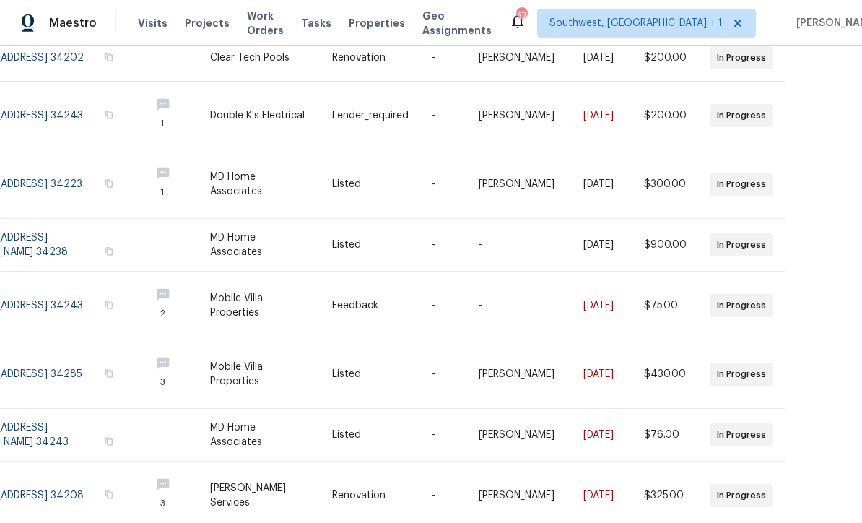
scroll to position [325, 66]
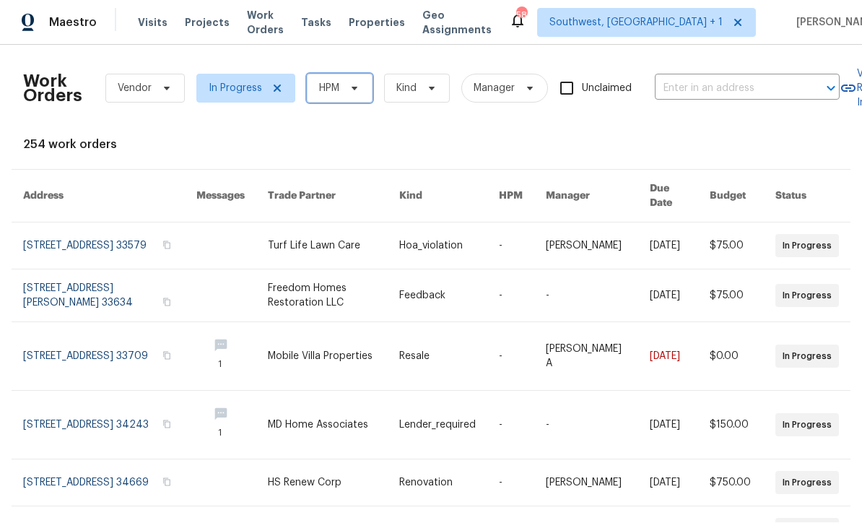
click at [338, 82] on span "HPM" at bounding box center [329, 89] width 20 height 14
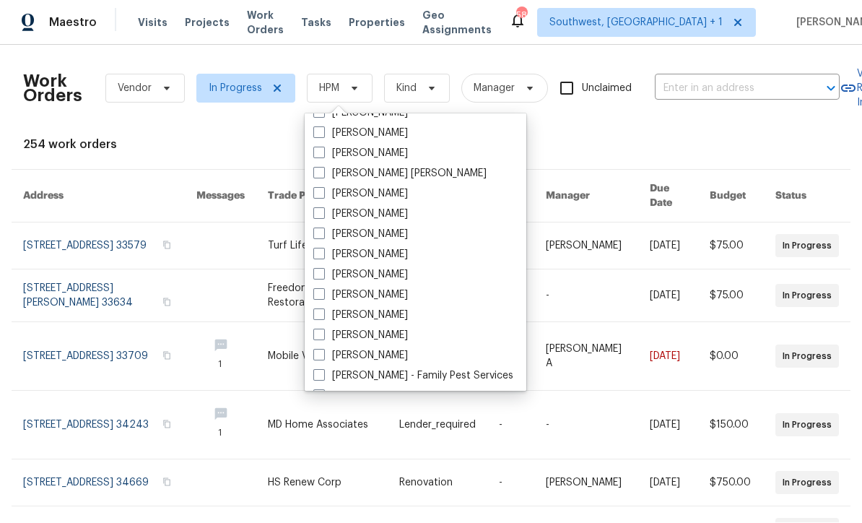
scroll to position [95, 0]
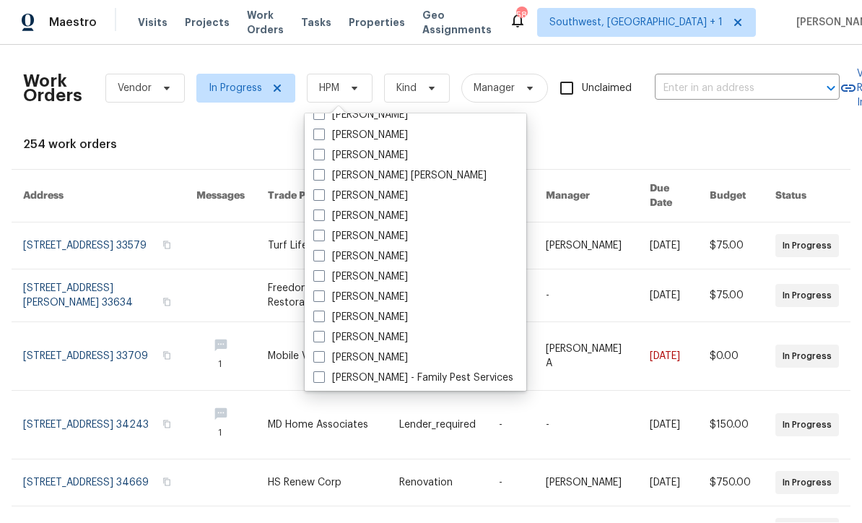
click at [315, 311] on span at bounding box center [319, 317] width 12 height 12
click at [315, 310] on input "[PERSON_NAME]" at bounding box center [317, 314] width 9 height 9
checkbox input "true"
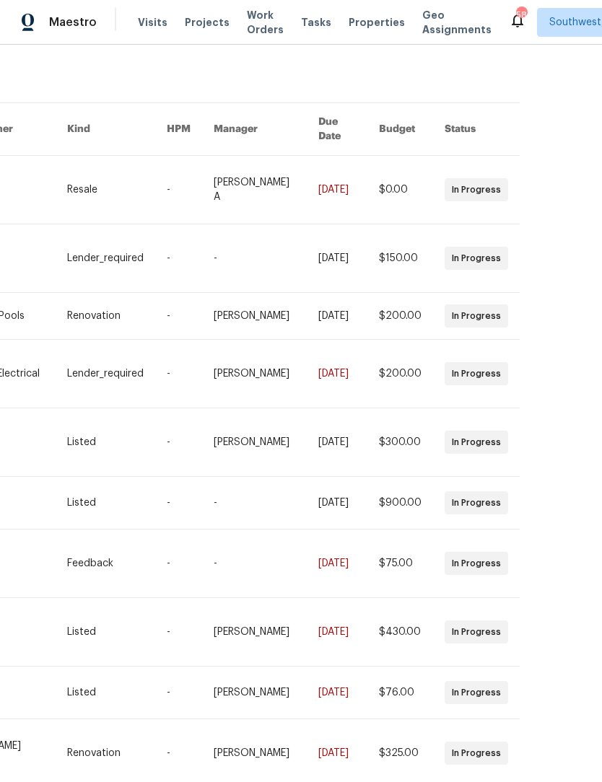
scroll to position [66, 307]
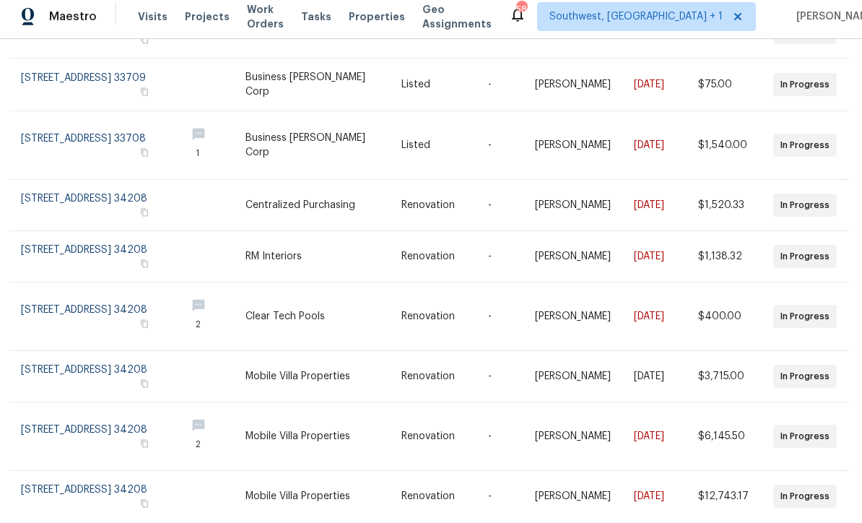
scroll to position [0, 0]
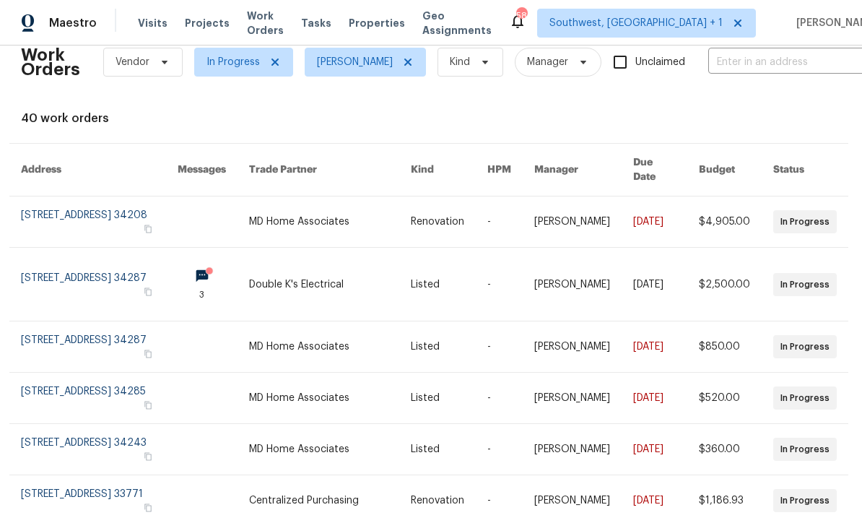
scroll to position [84, 4]
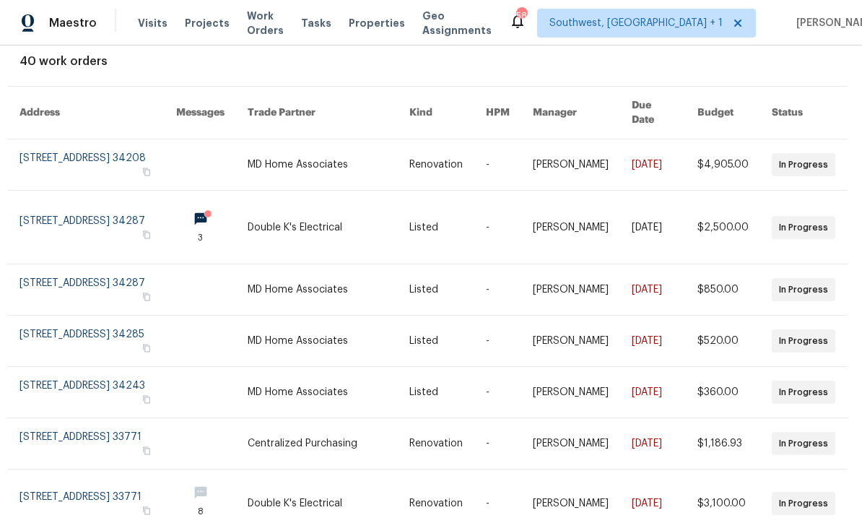
click at [58, 214] on link at bounding box center [97, 227] width 157 height 73
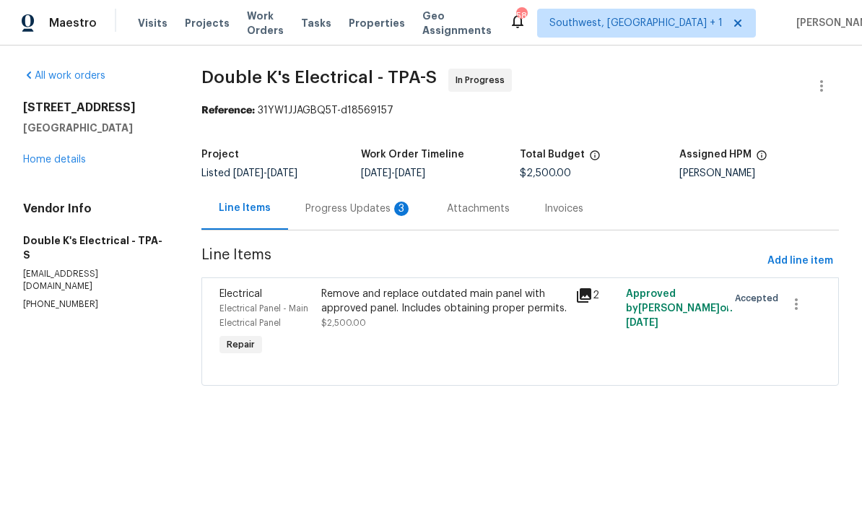
click at [335, 207] on div "Progress Updates 3" at bounding box center [358, 208] width 107 height 14
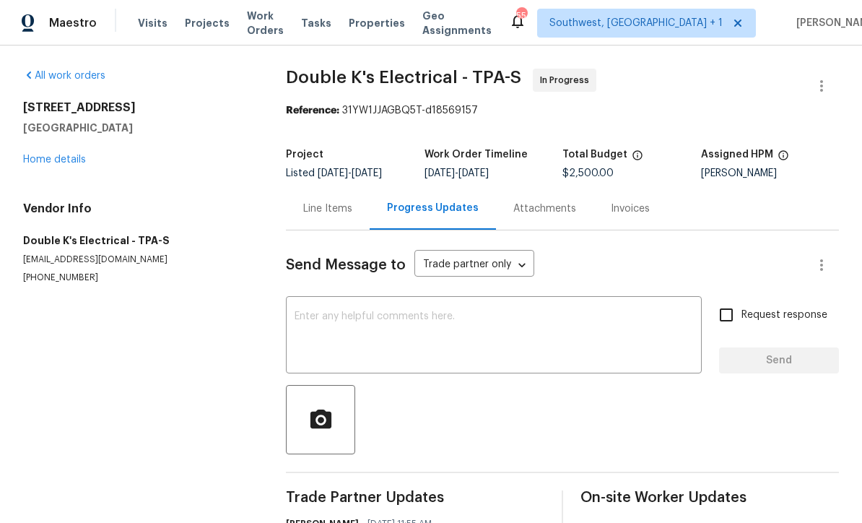
click at [38, 156] on link "Home details" at bounding box center [54, 159] width 63 height 10
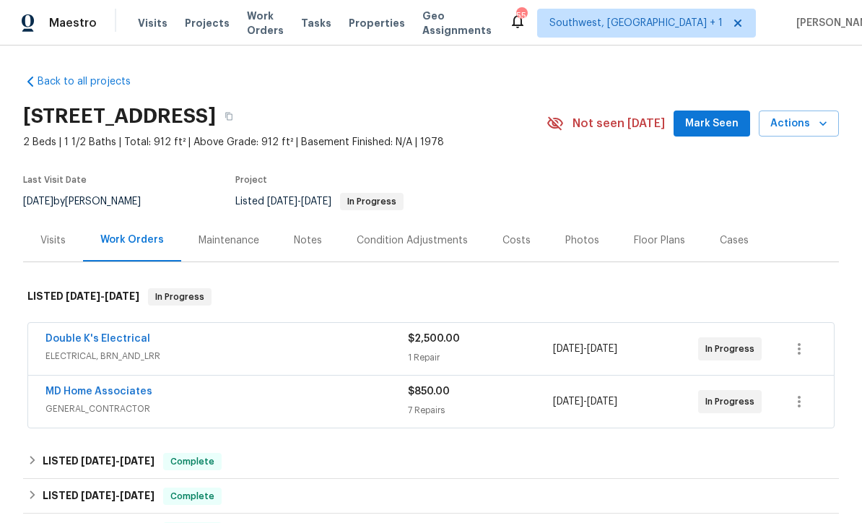
click at [264, 30] on span "Work Orders" at bounding box center [265, 23] width 37 height 29
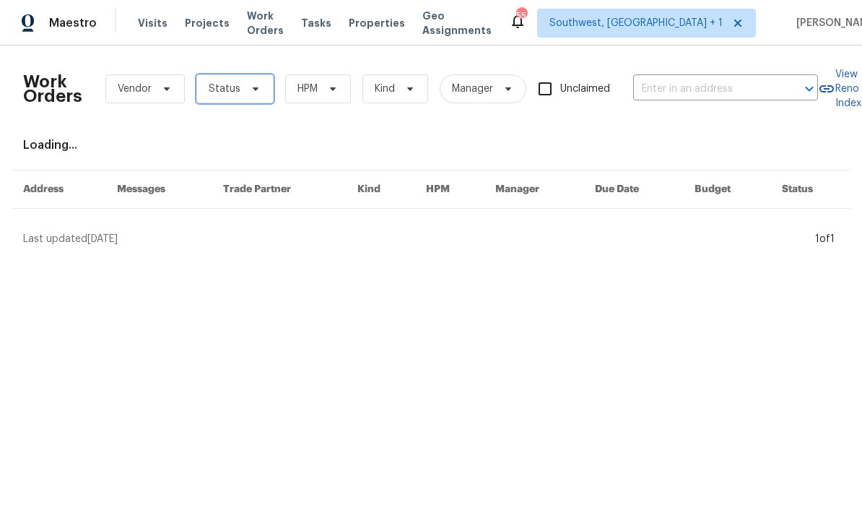
click at [242, 95] on span "Status" at bounding box center [234, 88] width 77 height 29
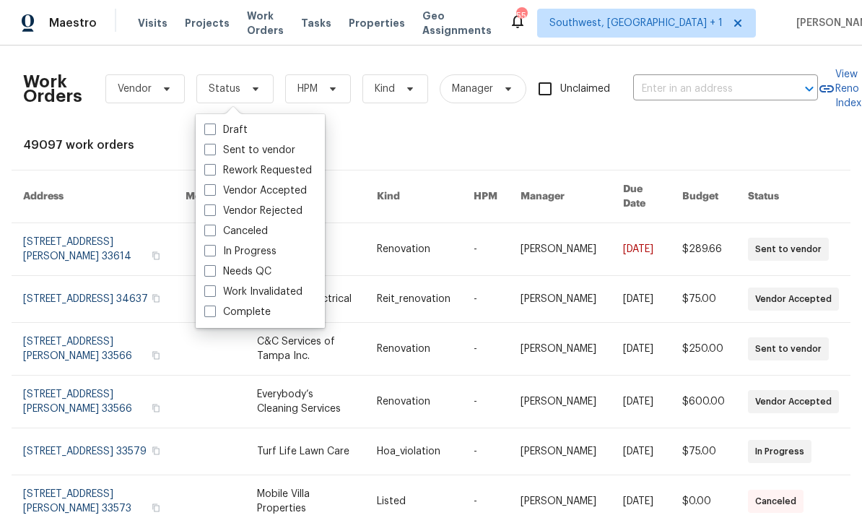
click at [207, 256] on label "In Progress" at bounding box center [240, 251] width 72 height 14
click at [207, 253] on input "In Progress" at bounding box center [208, 248] width 9 height 9
checkbox input "true"
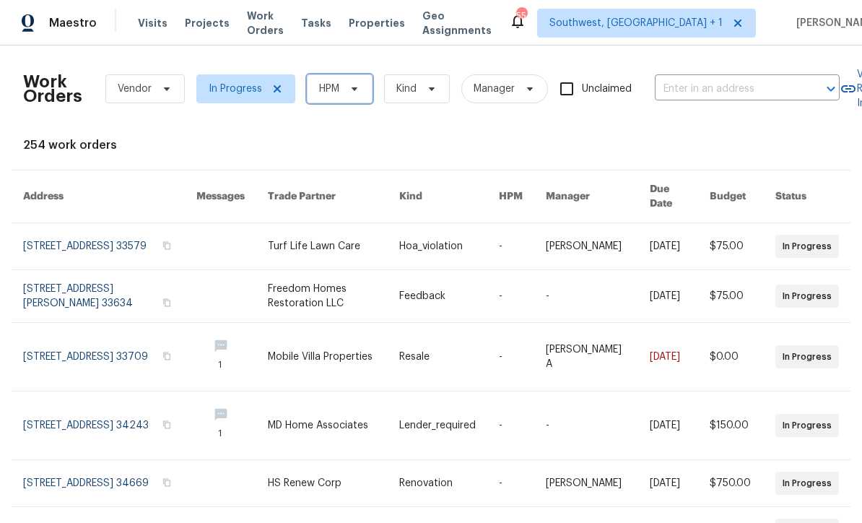
click at [350, 101] on span "HPM" at bounding box center [340, 88] width 66 height 29
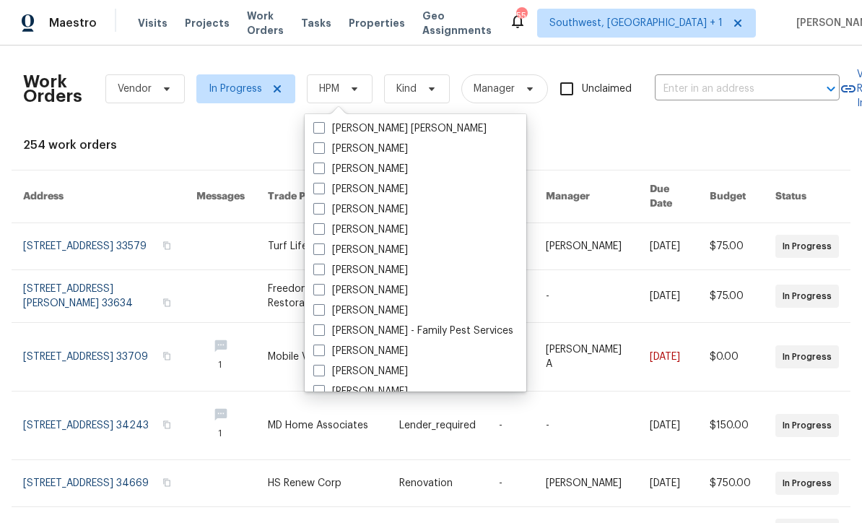
scroll to position [152, 0]
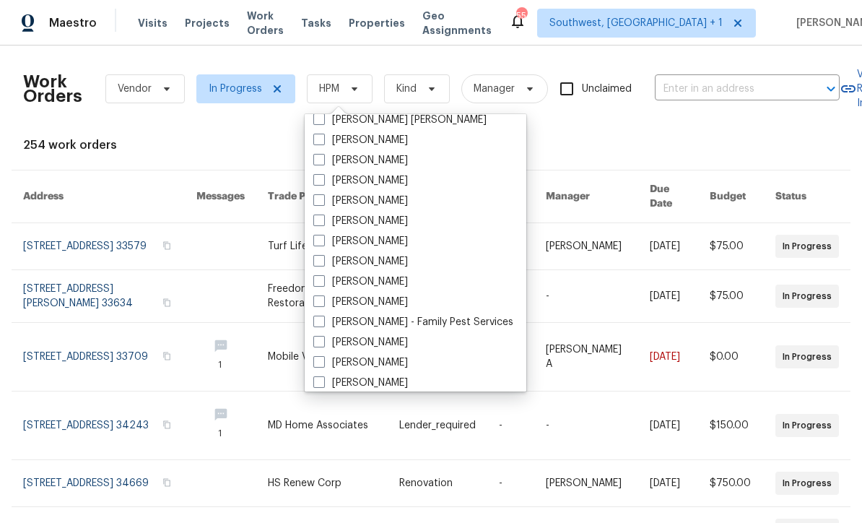
click at [315, 265] on span at bounding box center [319, 261] width 12 height 12
click at [315, 263] on input "[PERSON_NAME]" at bounding box center [317, 258] width 9 height 9
checkbox input "true"
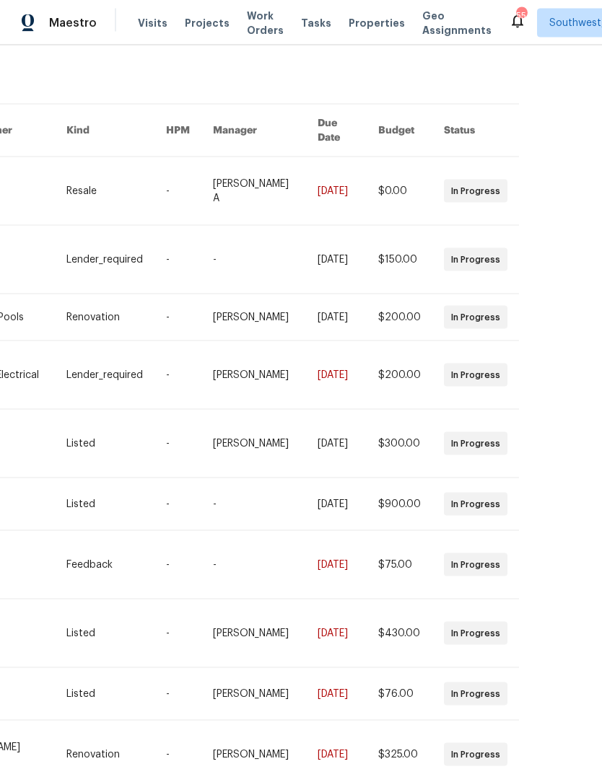
scroll to position [66, 307]
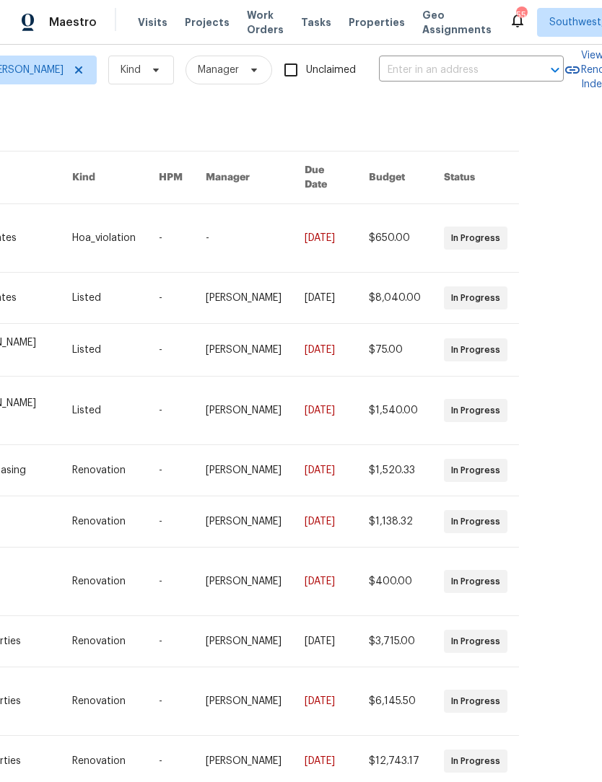
scroll to position [18, 307]
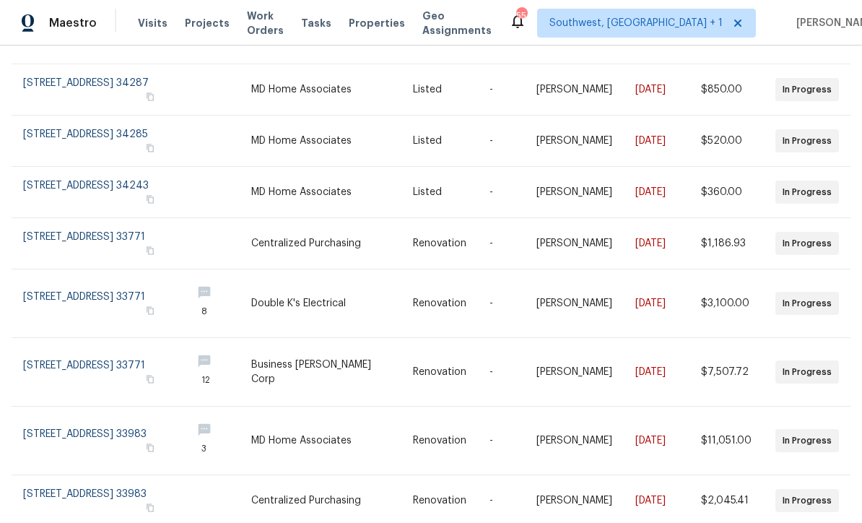
scroll to position [278, 0]
click at [121, 437] on link at bounding box center [101, 441] width 157 height 68
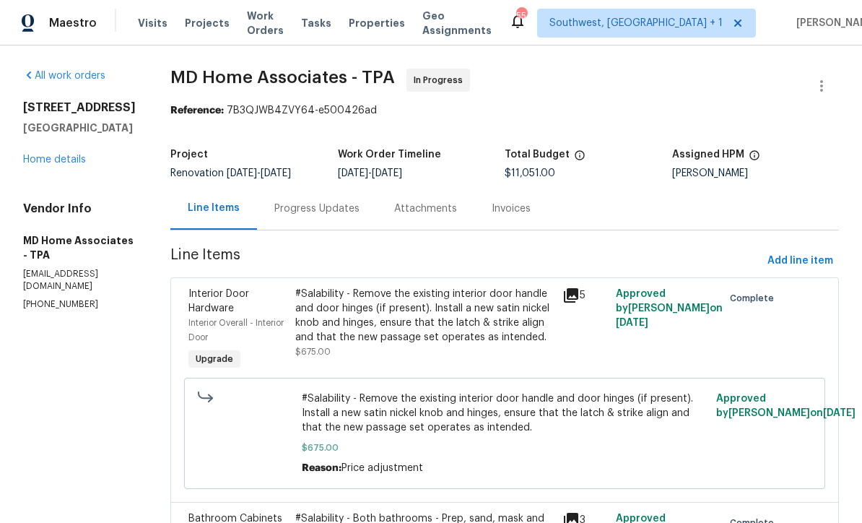
click at [349, 210] on div "Progress Updates" at bounding box center [316, 208] width 85 height 14
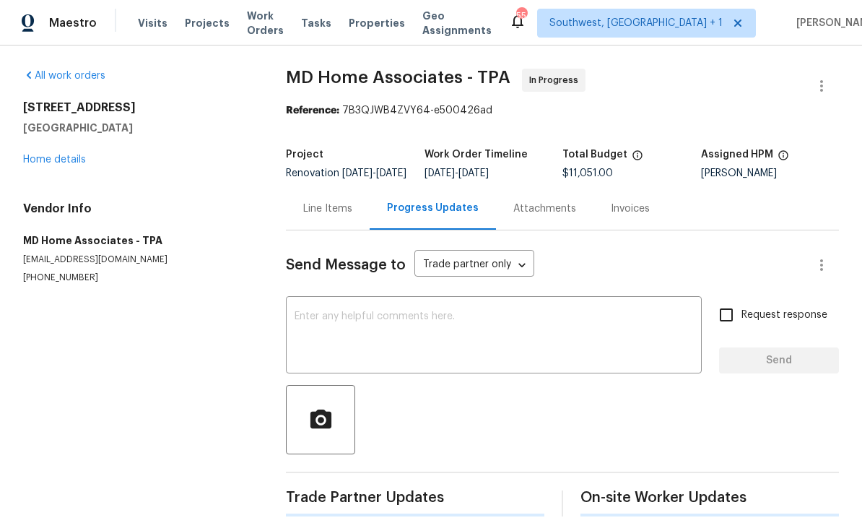
click at [437, 338] on textarea at bounding box center [493, 336] width 398 height 51
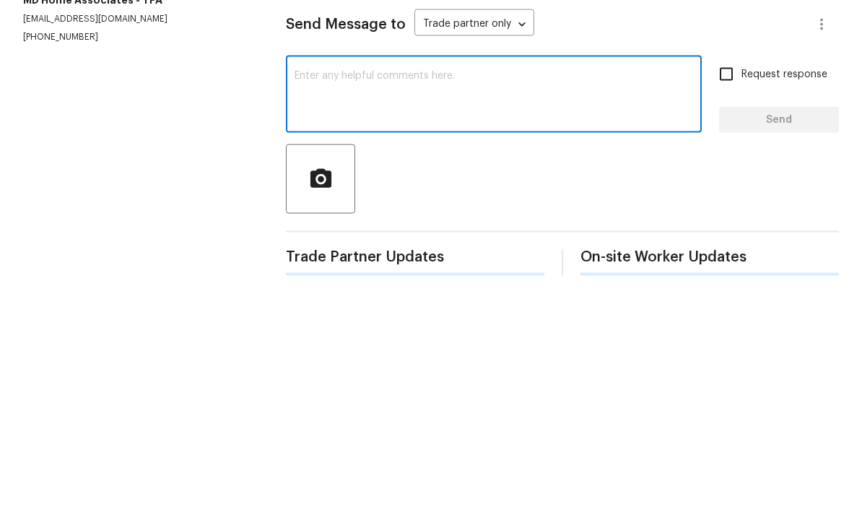
type textarea "C"
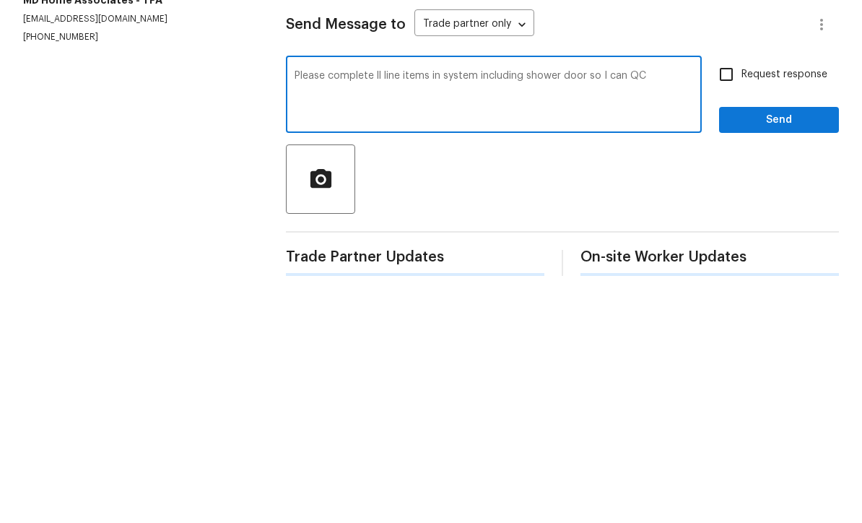
click at [376, 311] on textarea "Please complete ll line items in system including shower door so I can QC" at bounding box center [493, 336] width 398 height 51
type textarea "Please complete all line items in system including shower door so I can QC"
click at [727, 300] on input "Request response" at bounding box center [726, 315] width 30 height 30
checkbox input "true"
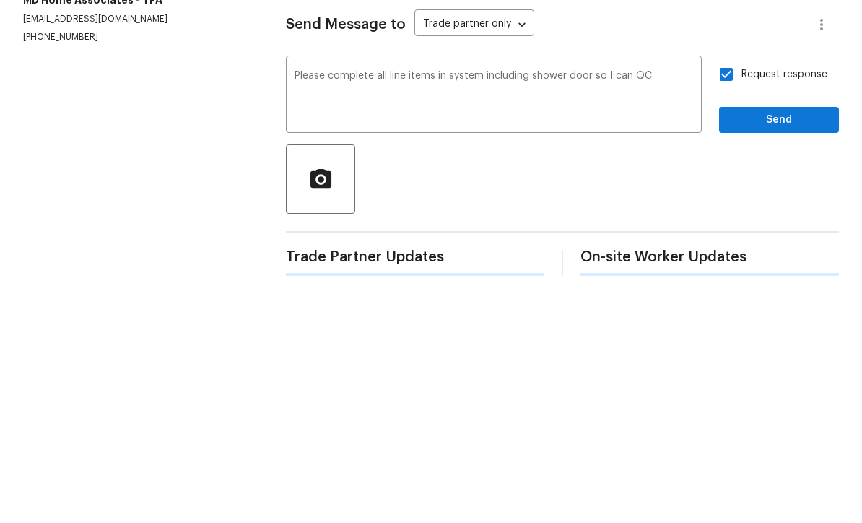
scroll to position [27, 0]
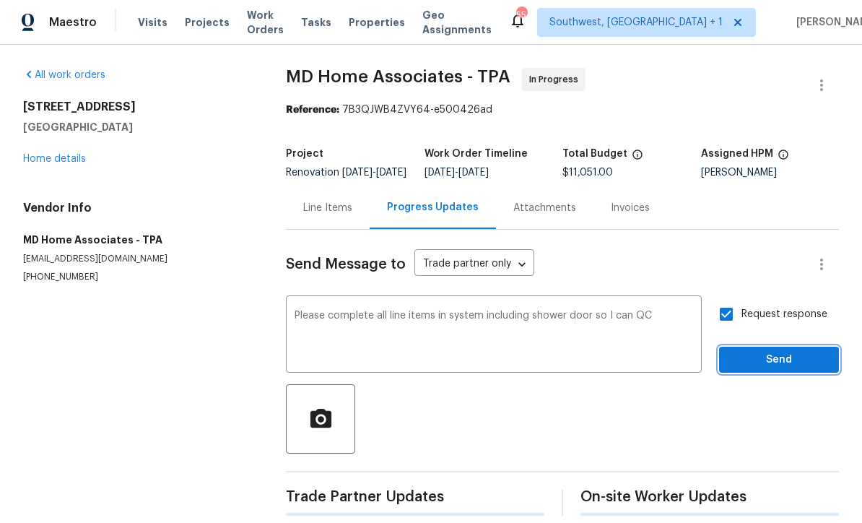
click at [771, 351] on span "Send" at bounding box center [778, 360] width 97 height 18
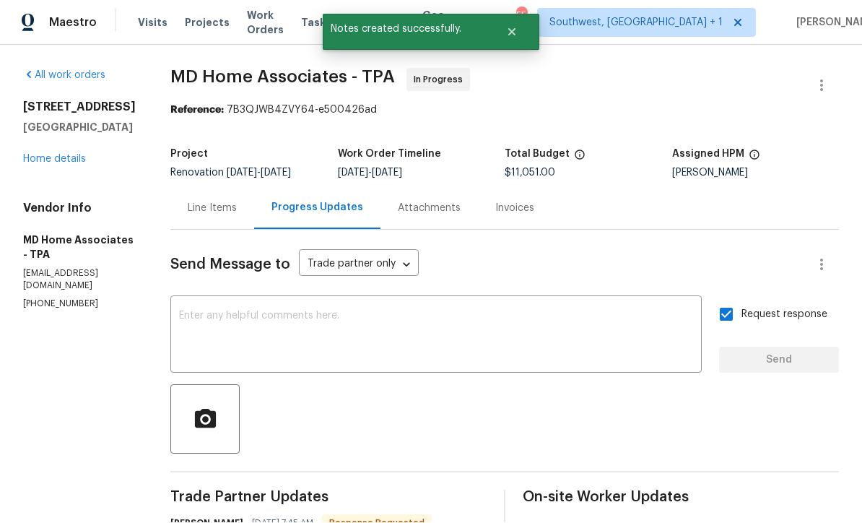
scroll to position [28, 0]
click at [47, 154] on link "Home details" at bounding box center [54, 159] width 63 height 10
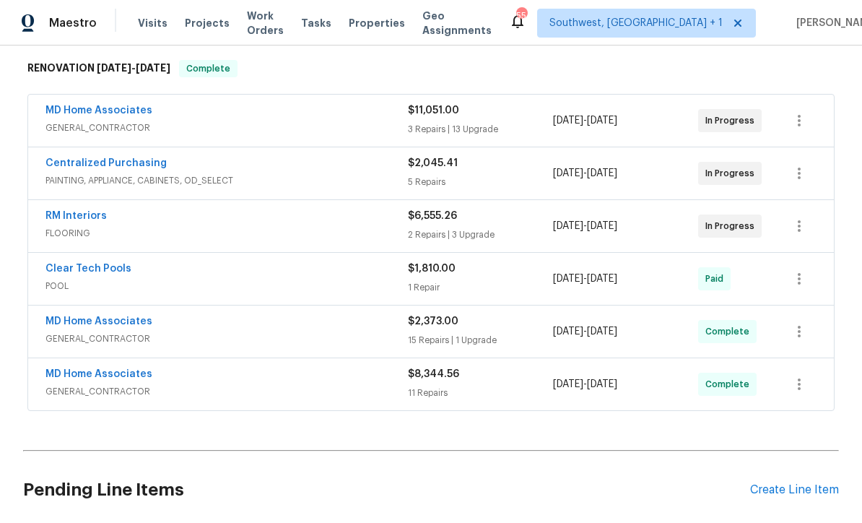
scroll to position [206, 0]
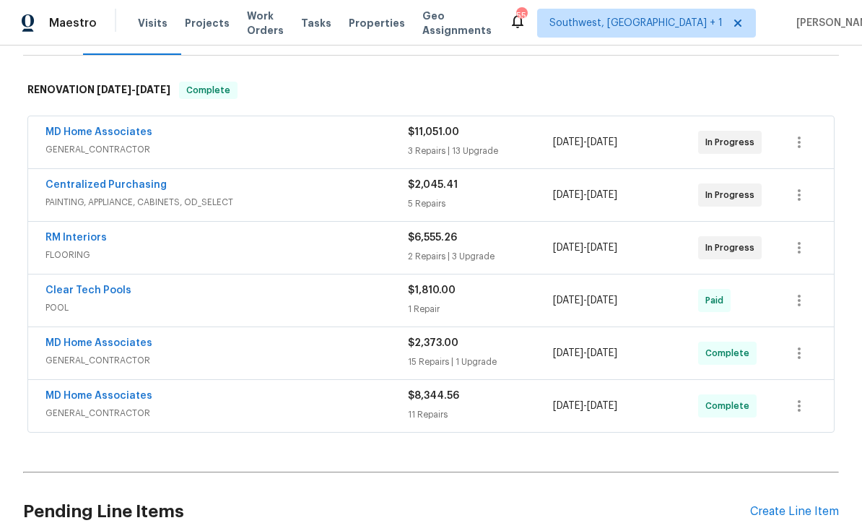
click at [52, 240] on link "RM Interiors" at bounding box center [75, 237] width 61 height 10
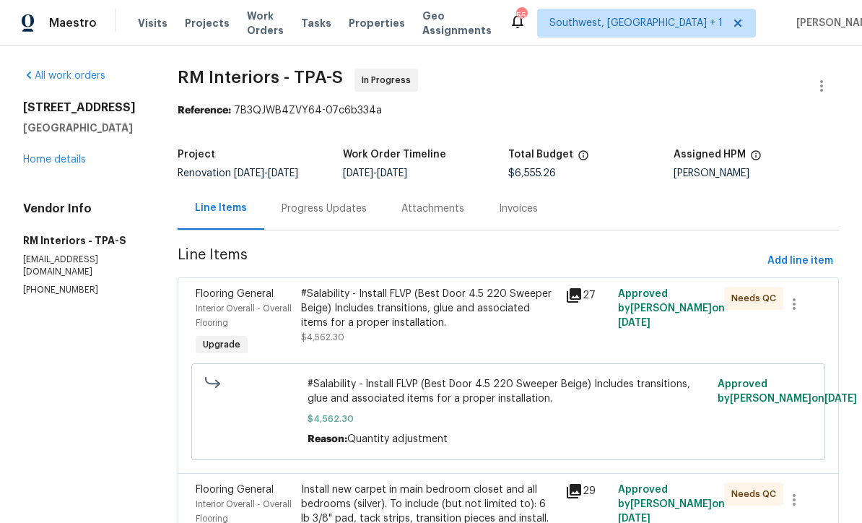
click at [318, 218] on div "Progress Updates" at bounding box center [324, 208] width 120 height 43
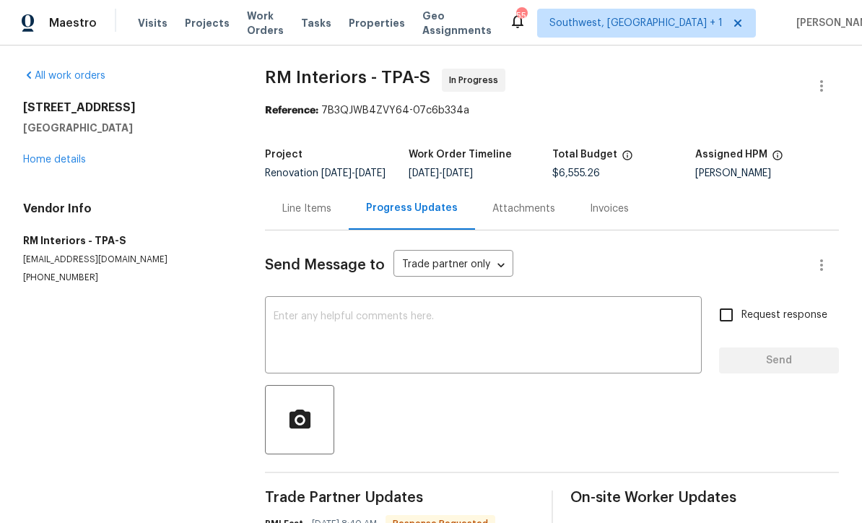
click at [448, 324] on textarea at bounding box center [483, 336] width 419 height 51
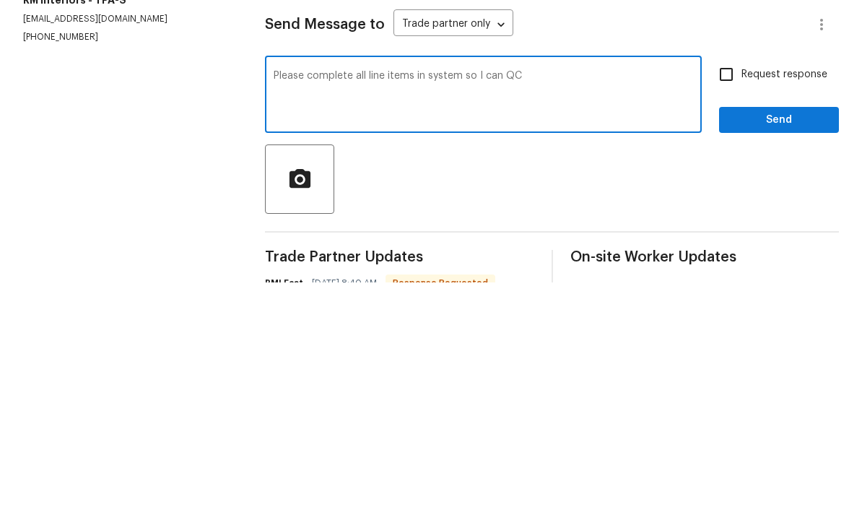
type textarea "Please complete all line items in system so I can QC"
click at [731, 300] on input "Request response" at bounding box center [726, 315] width 30 height 30
checkbox input "true"
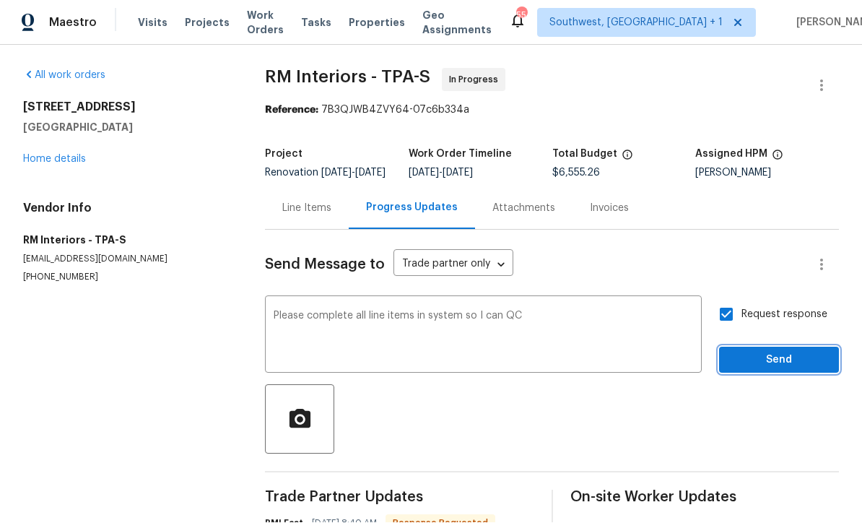
click at [782, 351] on span "Send" at bounding box center [778, 360] width 97 height 18
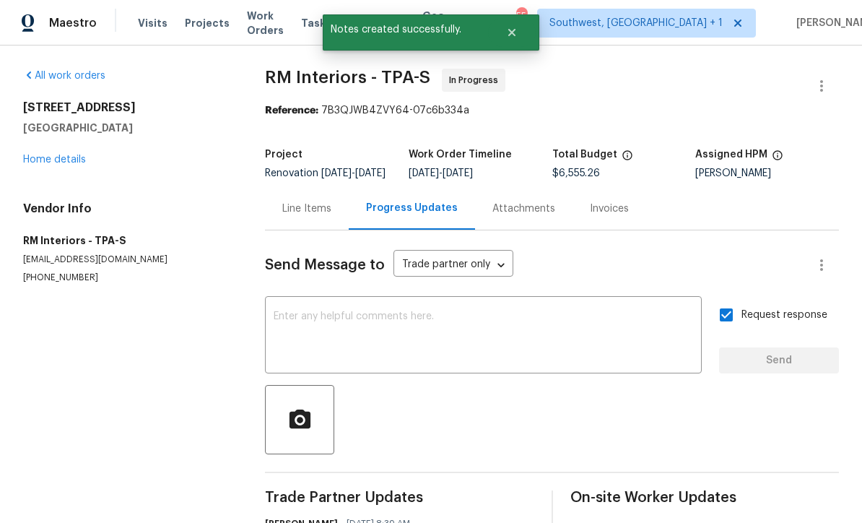
click at [201, 25] on span "Projects" at bounding box center [207, 23] width 45 height 14
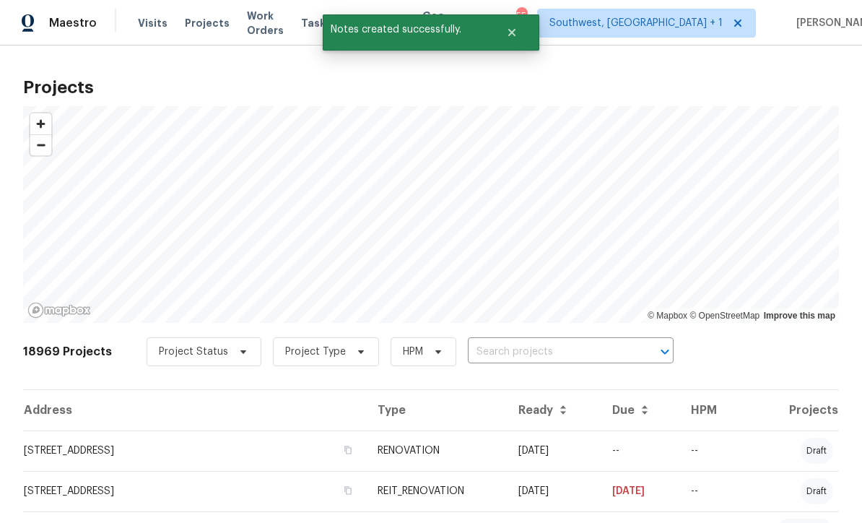
click at [261, 21] on span "Work Orders" at bounding box center [265, 23] width 37 height 29
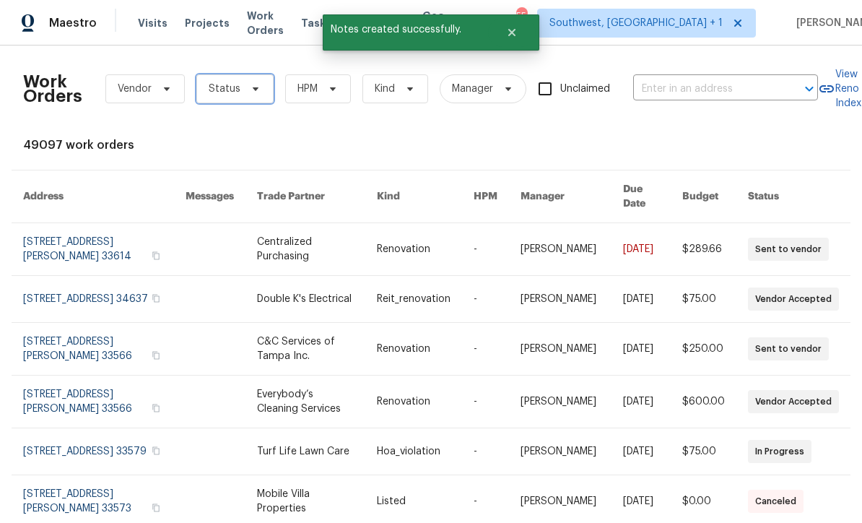
click at [222, 92] on span "Status" at bounding box center [225, 89] width 32 height 14
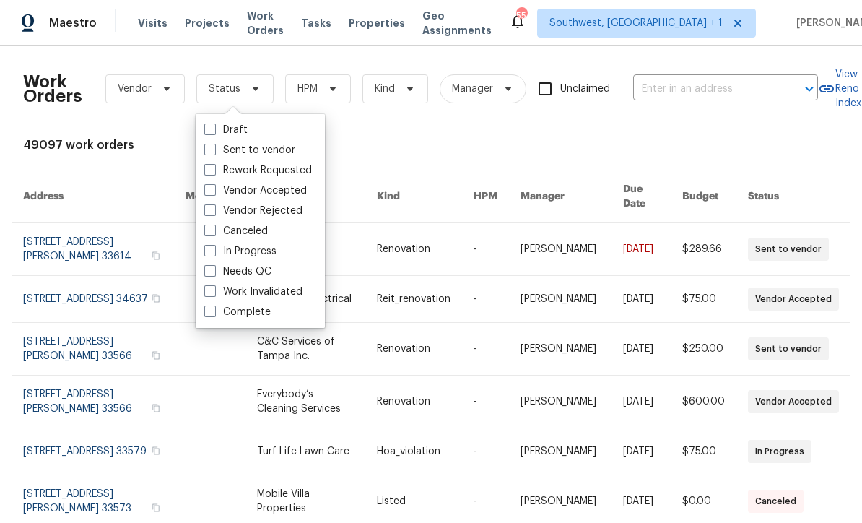
click at [210, 257] on label "In Progress" at bounding box center [240, 251] width 72 height 14
click at [210, 253] on input "In Progress" at bounding box center [208, 248] width 9 height 9
checkbox input "true"
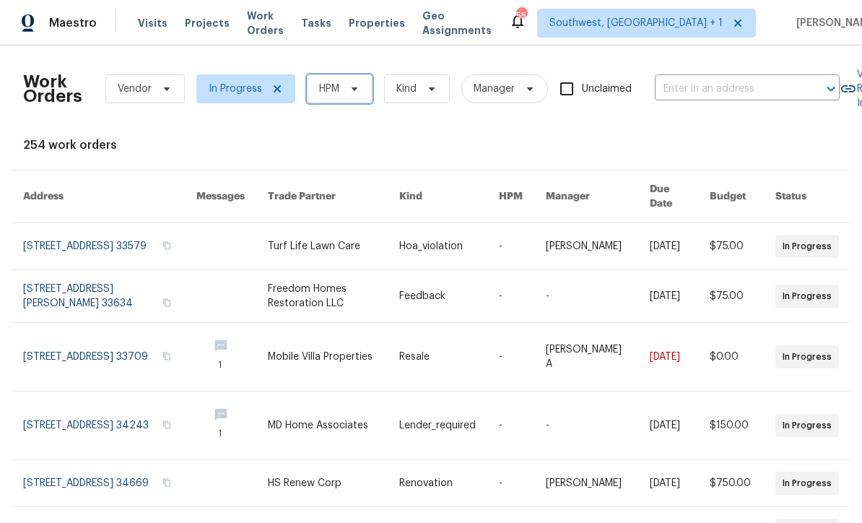
click at [346, 95] on span "HPM" at bounding box center [340, 88] width 66 height 29
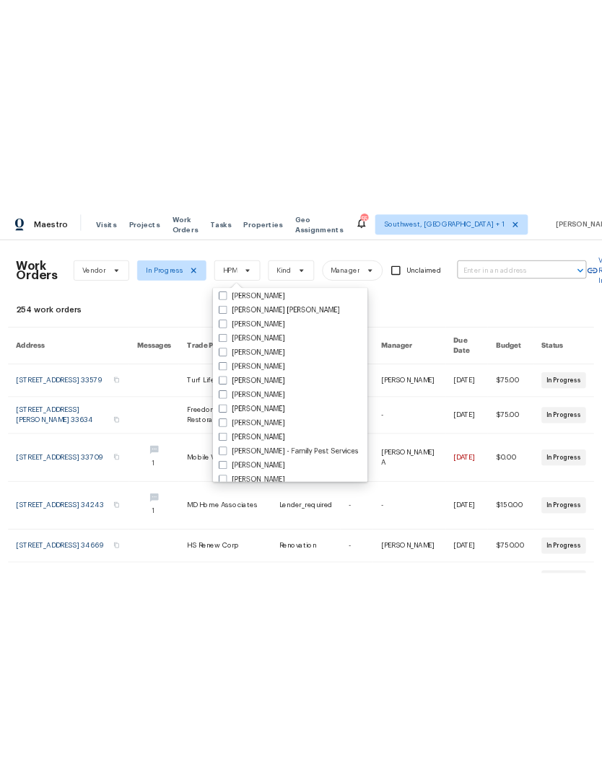
scroll to position [124, 0]
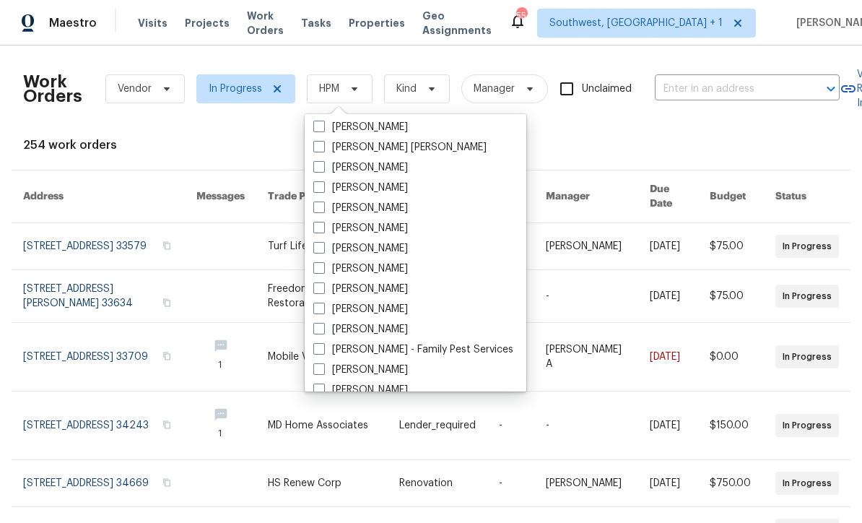
click at [326, 289] on label "[PERSON_NAME]" at bounding box center [360, 288] width 95 height 14
click at [323, 289] on input "[PERSON_NAME]" at bounding box center [317, 285] width 9 height 9
checkbox input "true"
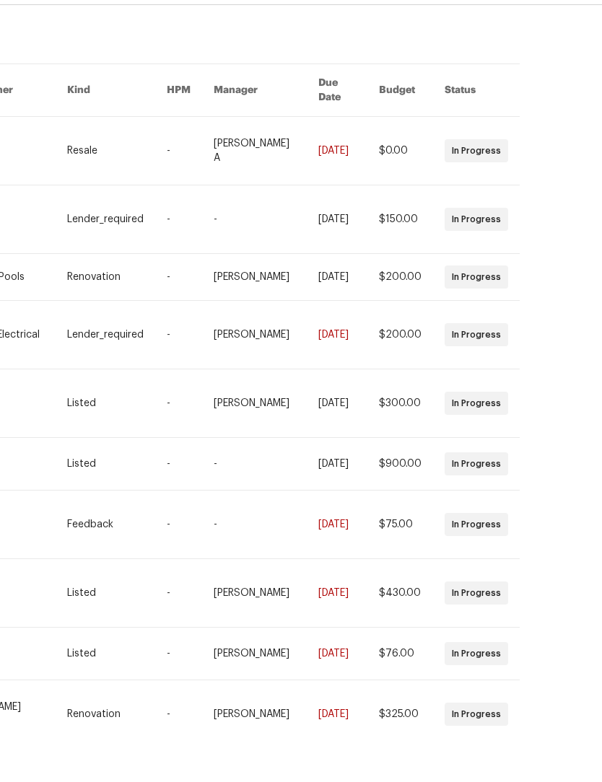
scroll to position [48, 0]
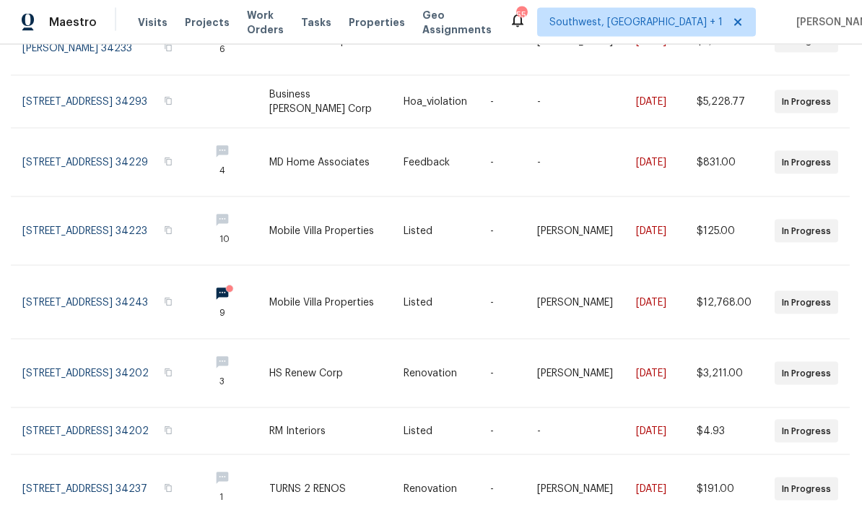
scroll to position [0, 0]
click at [76, 440] on link at bounding box center [109, 431] width 175 height 46
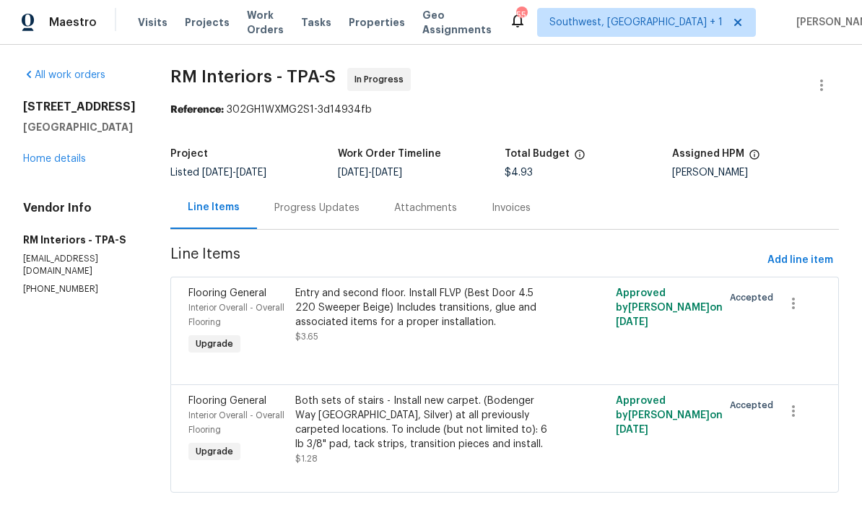
scroll to position [1, 0]
click at [40, 165] on link "Home details" at bounding box center [54, 159] width 63 height 10
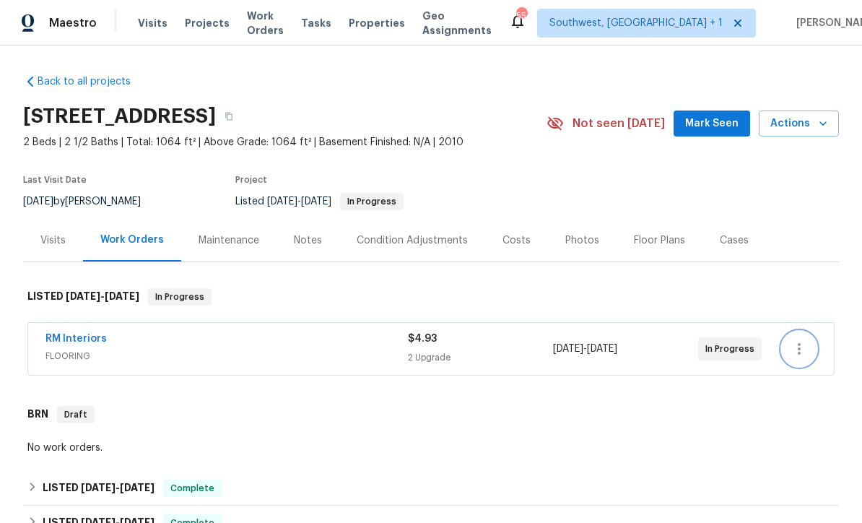
click at [805, 339] on button "button" at bounding box center [799, 348] width 35 height 35
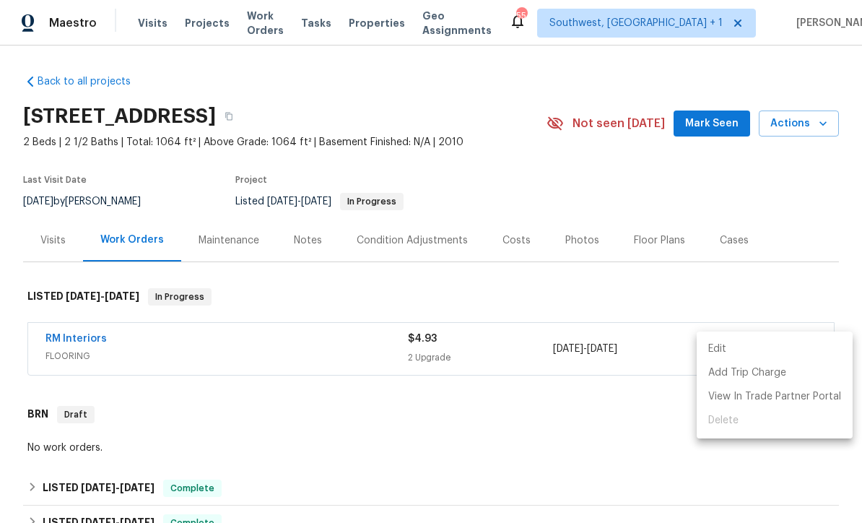
click at [64, 342] on div at bounding box center [431, 261] width 862 height 523
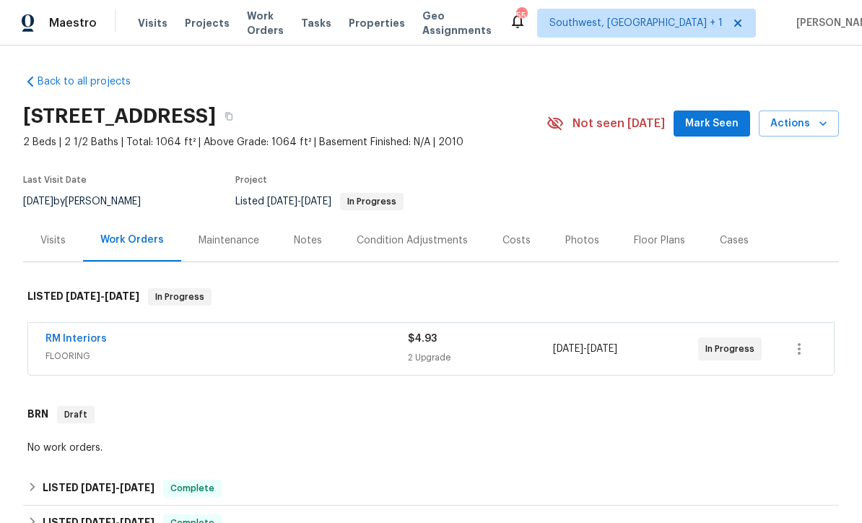
click at [69, 340] on link "RM Interiors" at bounding box center [75, 338] width 61 height 10
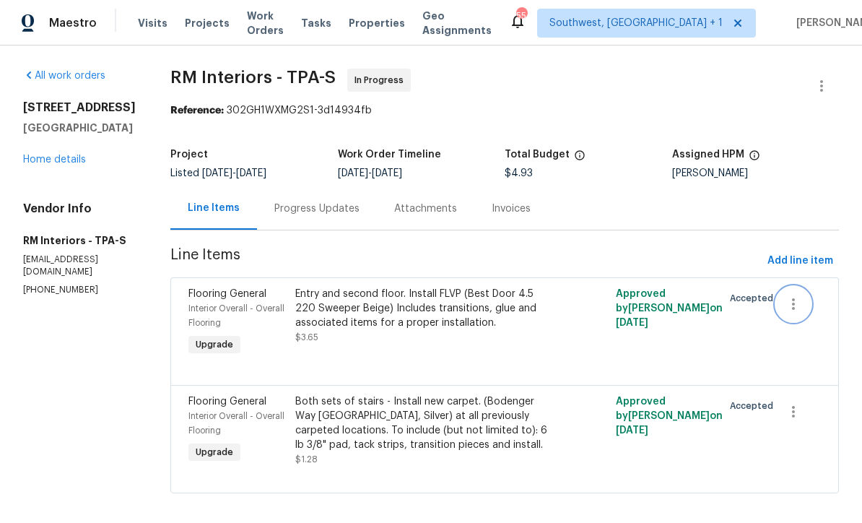
click at [803, 307] on button "button" at bounding box center [793, 304] width 35 height 35
click at [810, 314] on li "Cancel" at bounding box center [803, 304] width 56 height 24
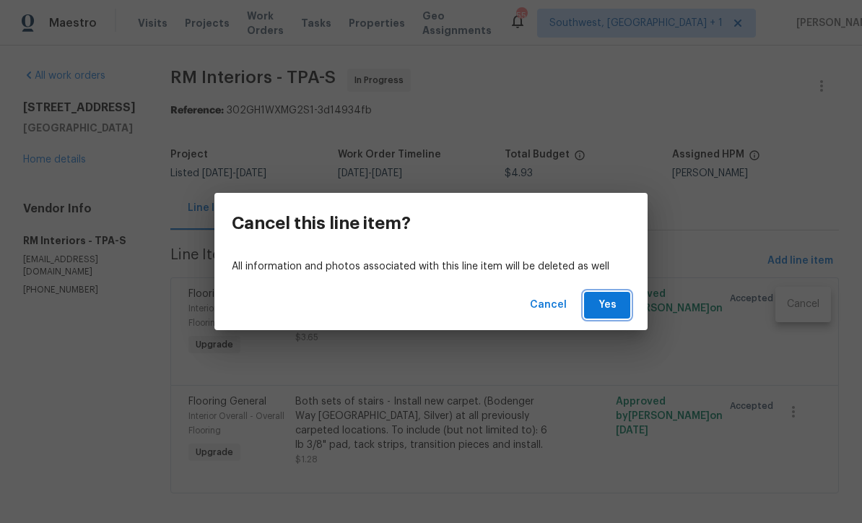
click at [604, 301] on span "Yes" at bounding box center [606, 305] width 23 height 18
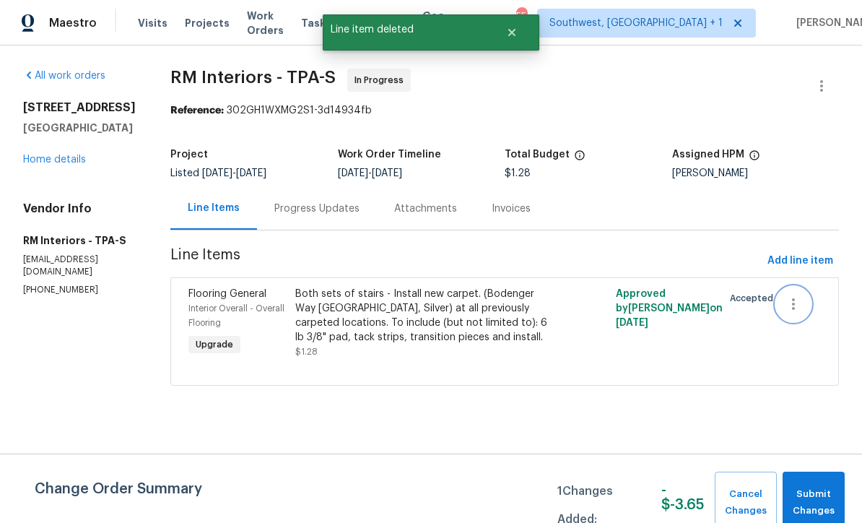
click at [797, 305] on icon "button" at bounding box center [792, 303] width 17 height 17
click at [808, 306] on li "Cancel" at bounding box center [803, 304] width 56 height 24
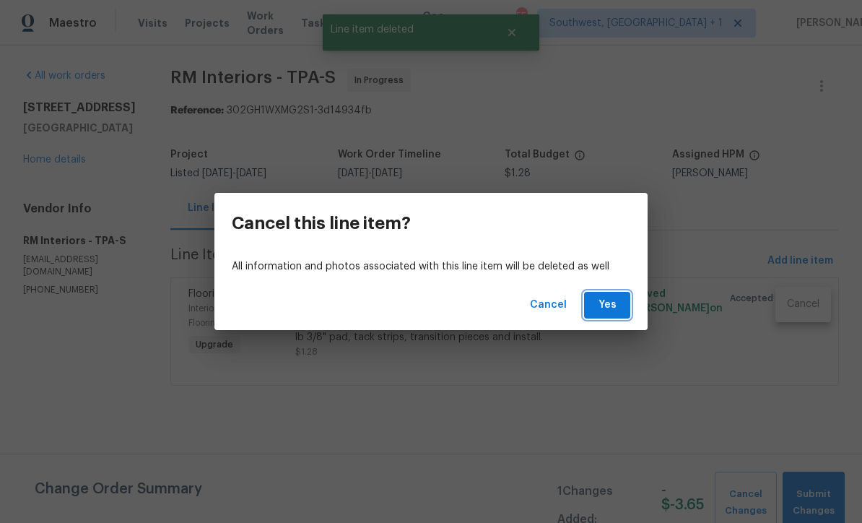
click at [611, 299] on span "Yes" at bounding box center [606, 305] width 23 height 18
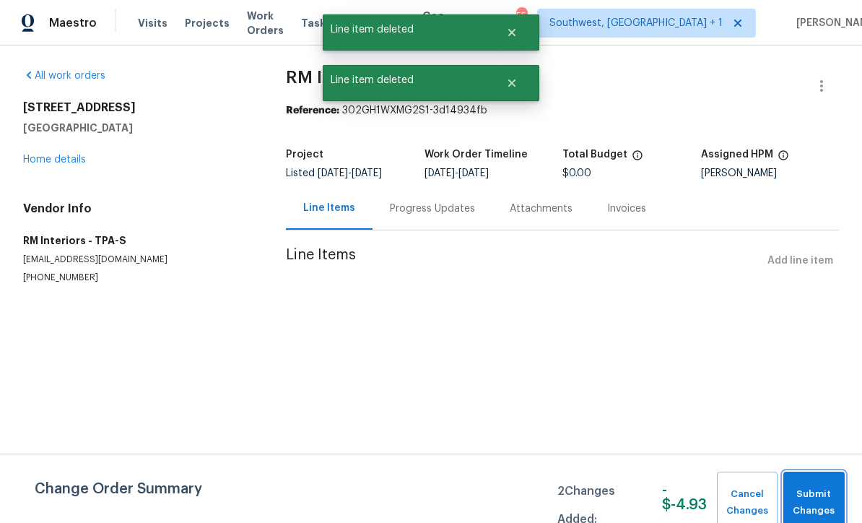
click at [816, 502] on span "Submit Changes" at bounding box center [813, 502] width 47 height 33
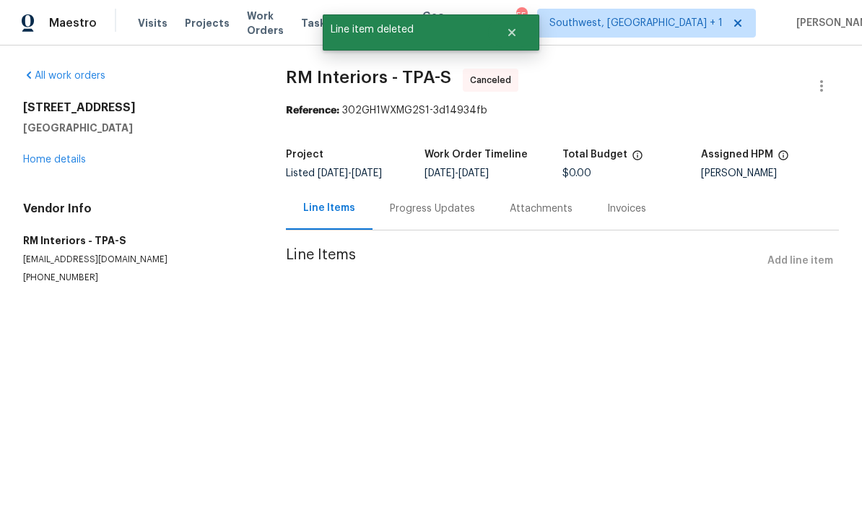
click at [41, 162] on link "Home details" at bounding box center [54, 159] width 63 height 10
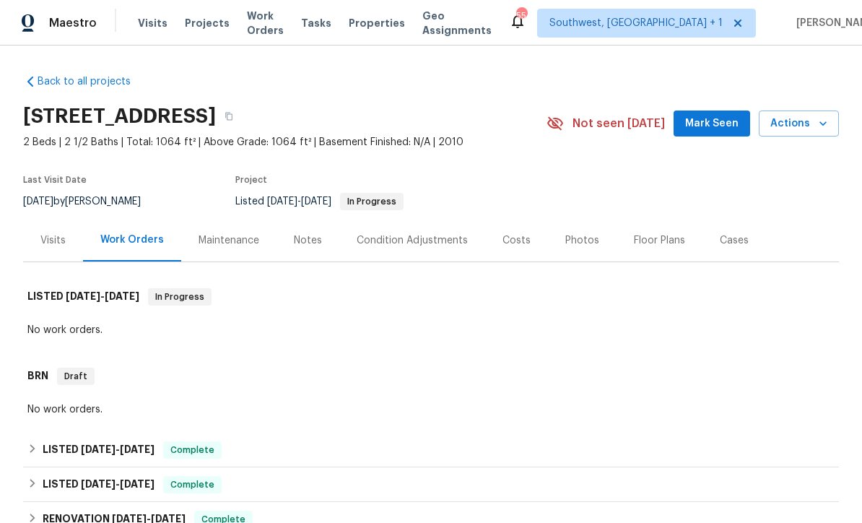
click at [204, 22] on span "Projects" at bounding box center [207, 23] width 45 height 14
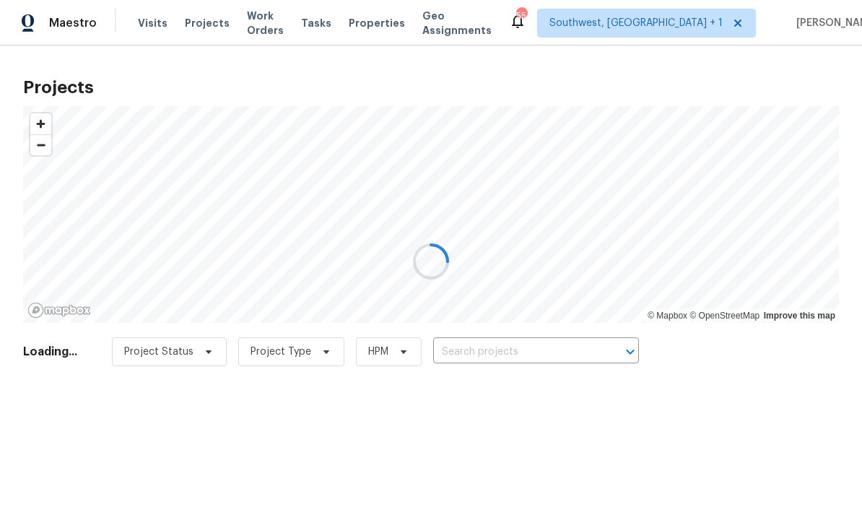
click at [531, 352] on div at bounding box center [431, 261] width 862 height 523
click at [541, 351] on input "text" at bounding box center [515, 352] width 165 height 22
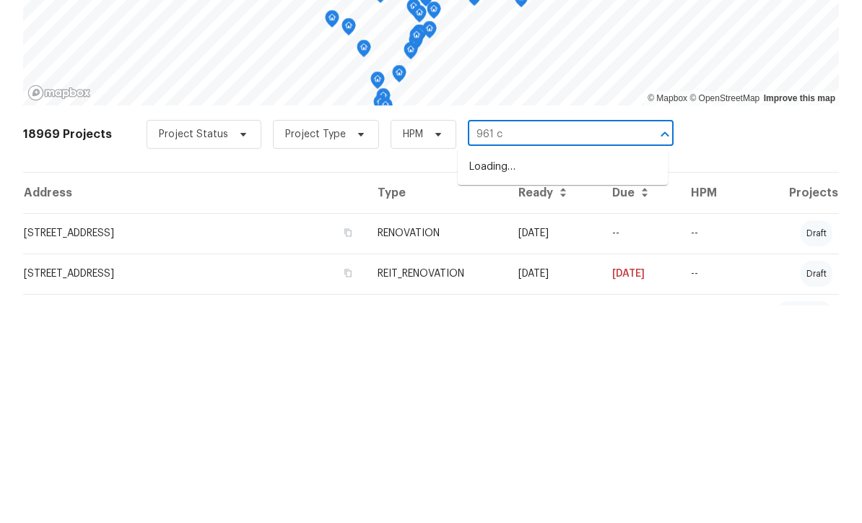
type input "961 ch"
click at [575, 372] on li "961 Charlotte Ave, Sarasota, FL 34237" at bounding box center [563, 384] width 210 height 24
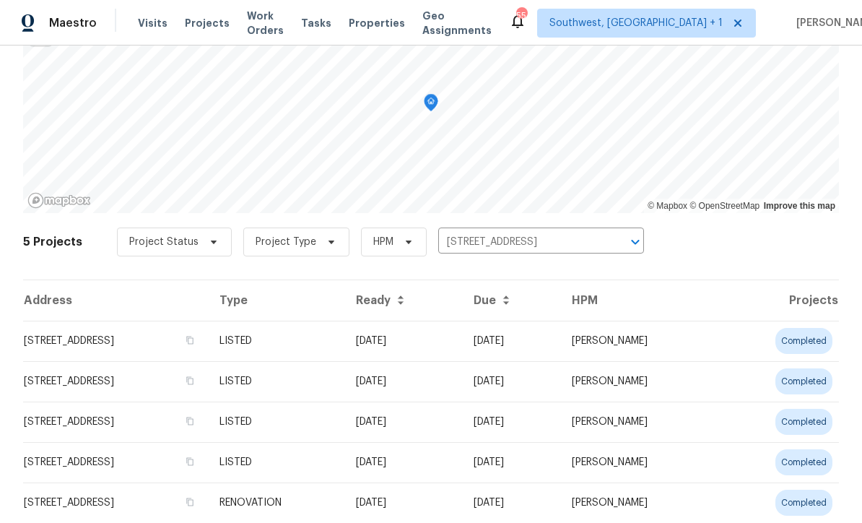
scroll to position [109, 0]
click at [71, 353] on td "961 Charlotte Ave, Sarasota, FL 34237" at bounding box center [115, 341] width 185 height 40
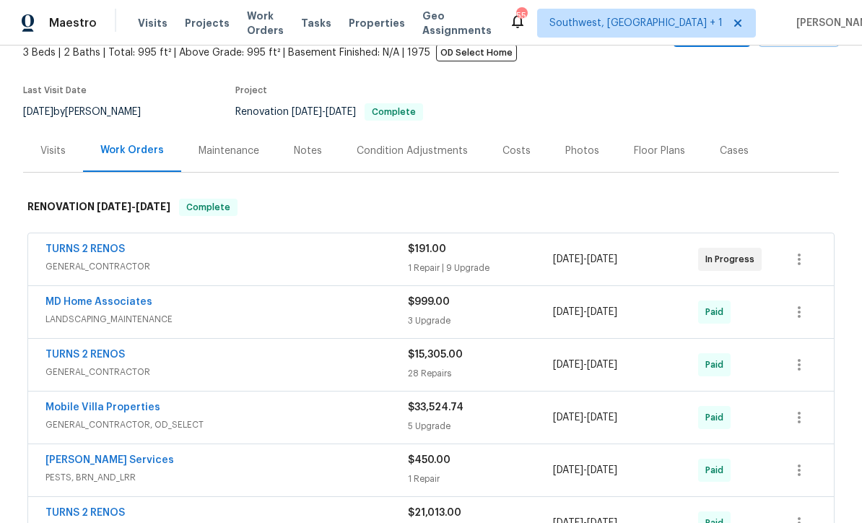
scroll to position [91, 0]
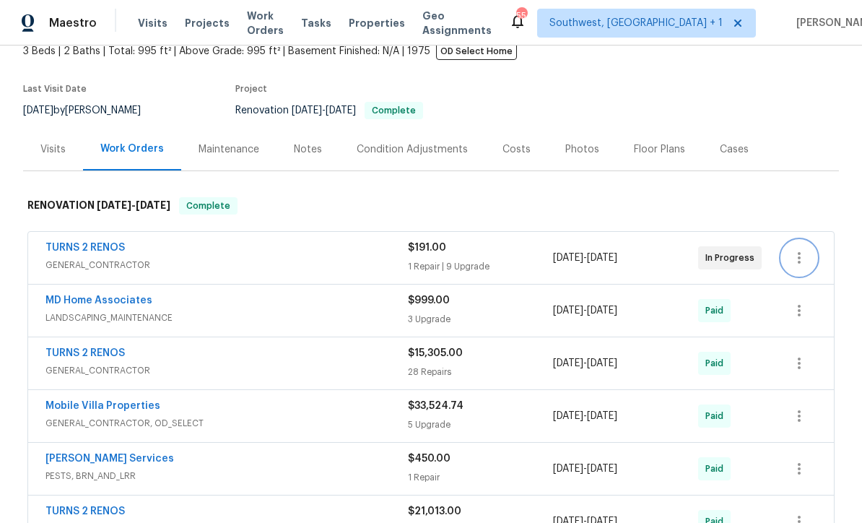
click at [803, 257] on icon "button" at bounding box center [798, 257] width 17 height 17
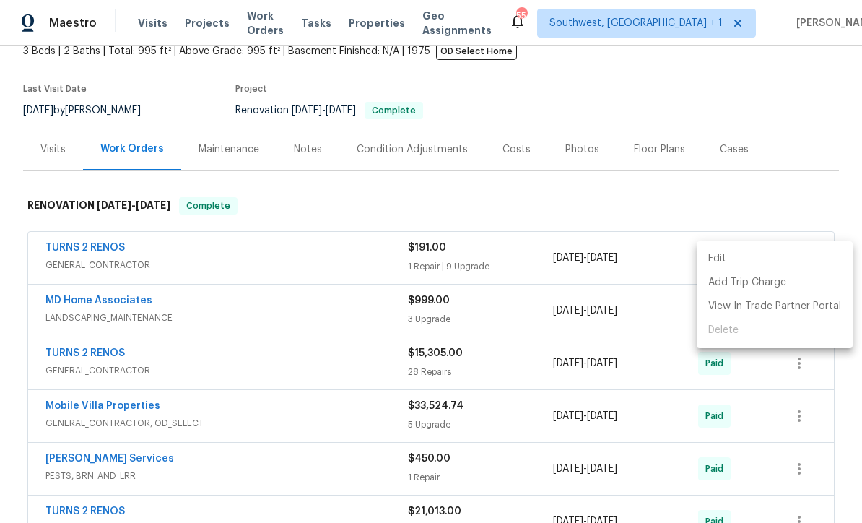
click at [58, 250] on div at bounding box center [431, 261] width 862 height 523
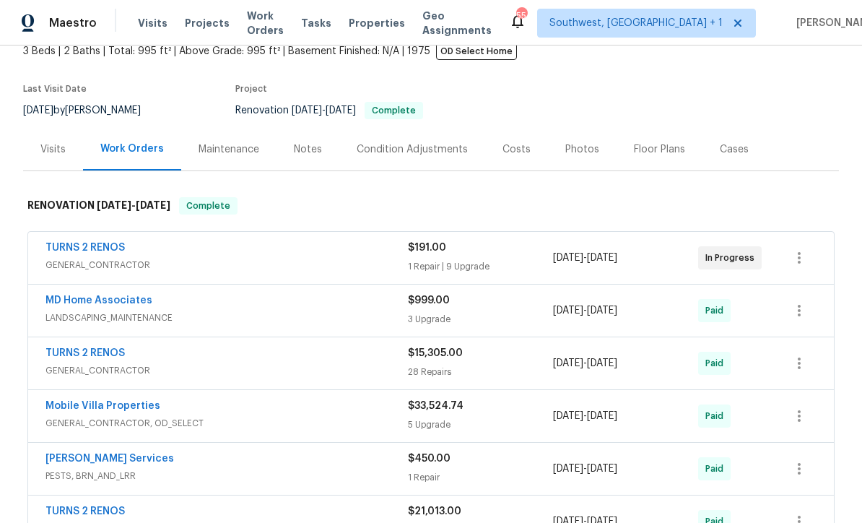
click at [77, 251] on link "TURNS 2 RENOS" at bounding box center [84, 247] width 79 height 10
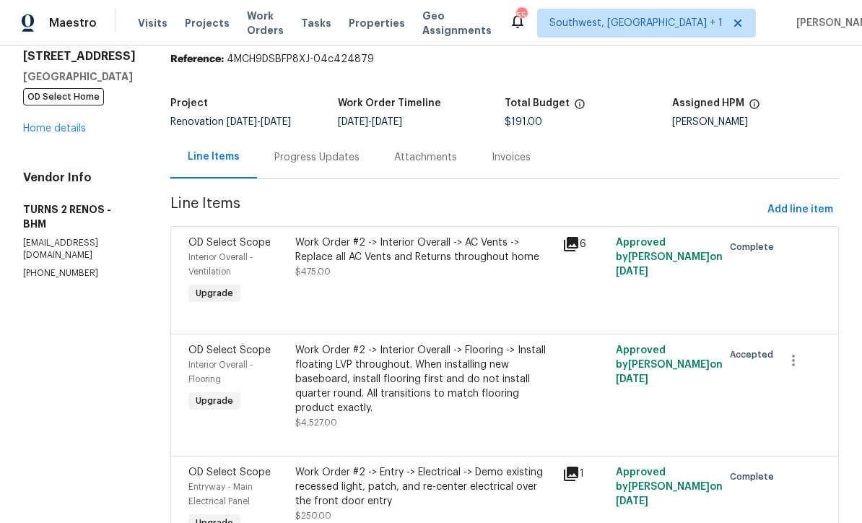
scroll to position [51, 0]
click at [38, 134] on link "Home details" at bounding box center [54, 129] width 63 height 10
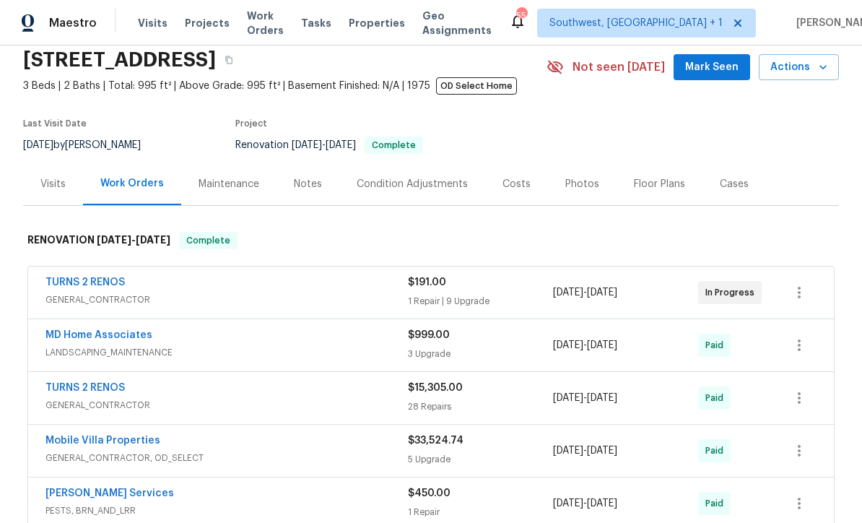
scroll to position [53, 0]
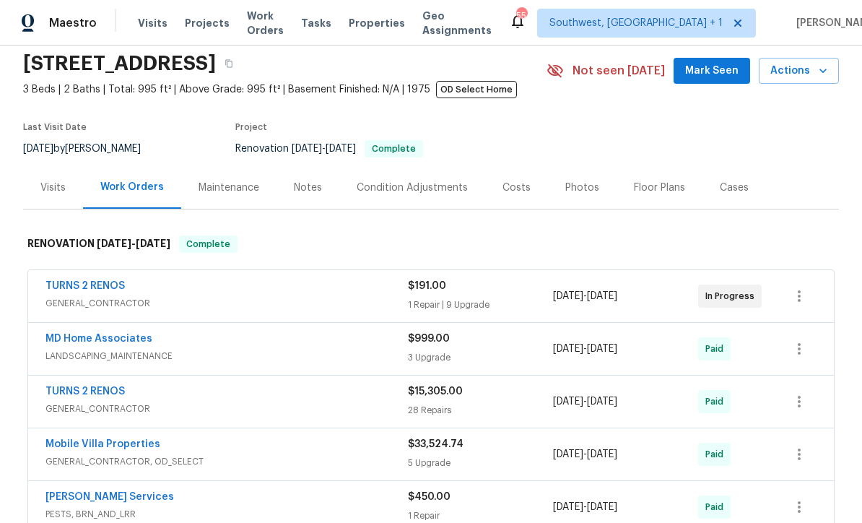
click at [260, 25] on span "Work Orders" at bounding box center [265, 23] width 37 height 29
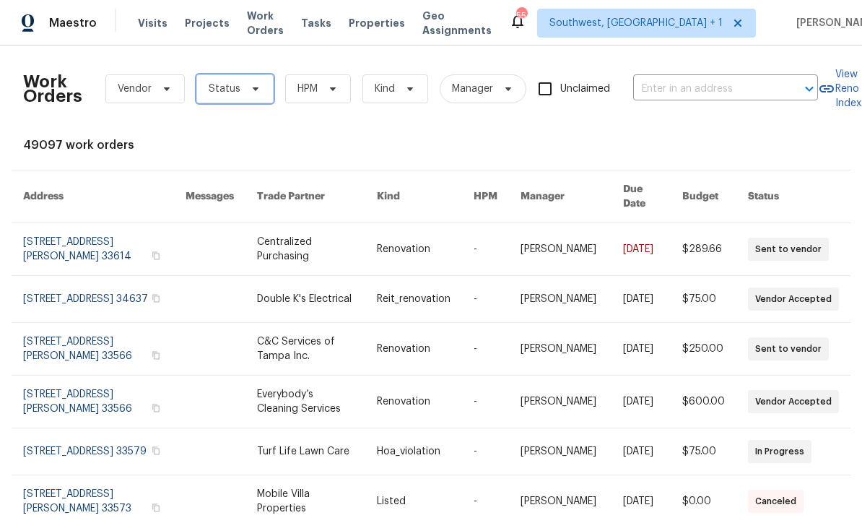
click at [245, 93] on span at bounding box center [253, 89] width 16 height 12
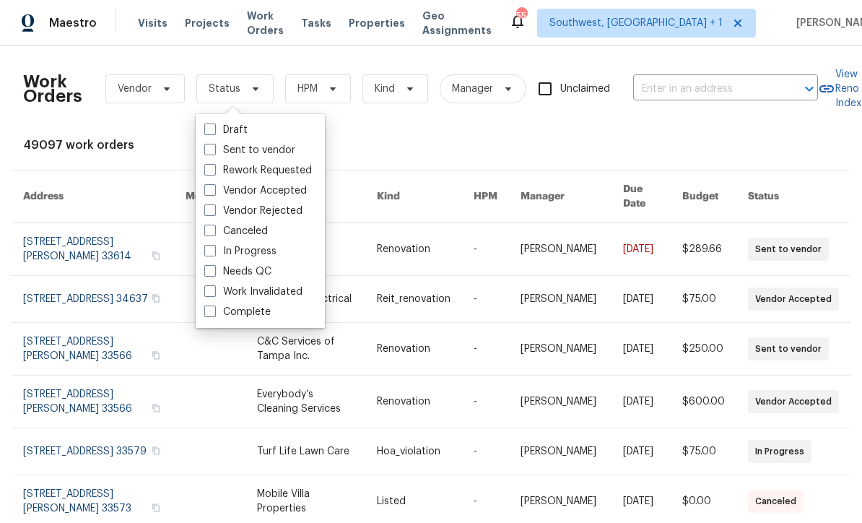
click at [209, 251] on span at bounding box center [210, 251] width 12 height 12
click at [209, 251] on input "In Progress" at bounding box center [208, 248] width 9 height 9
checkbox input "true"
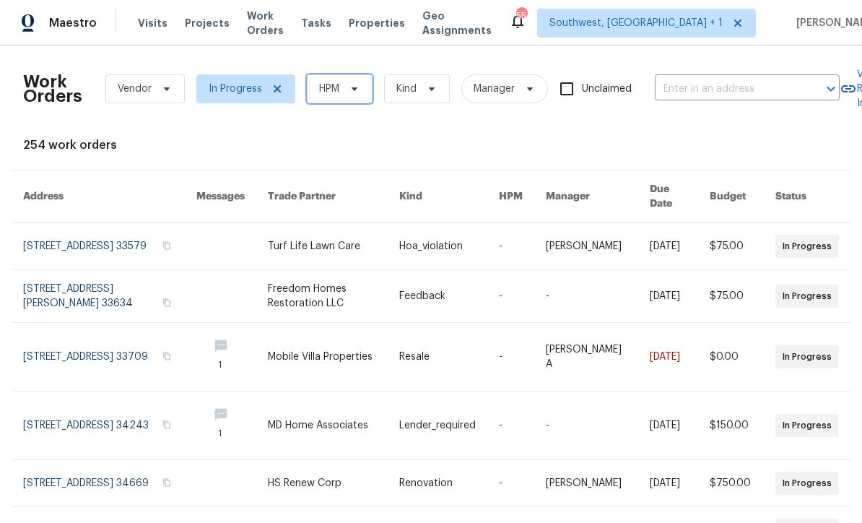
click at [350, 88] on icon at bounding box center [355, 89] width 12 height 12
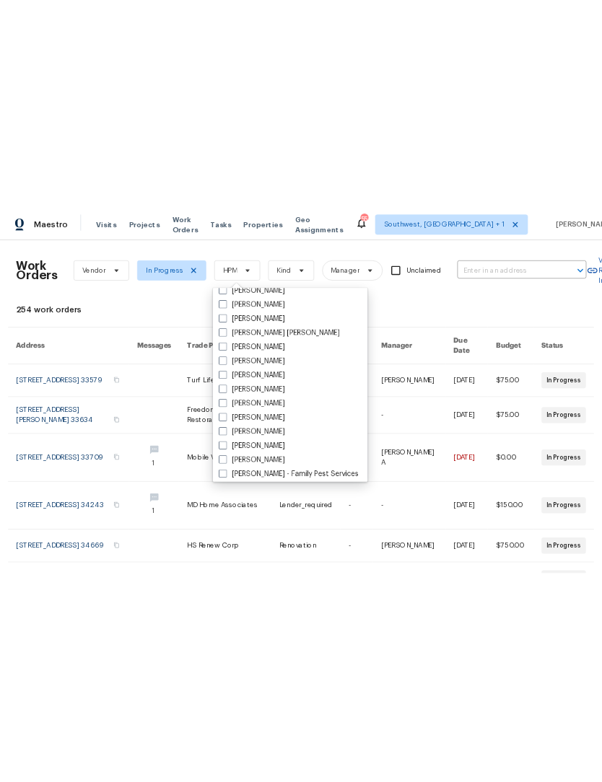
scroll to position [92, 0]
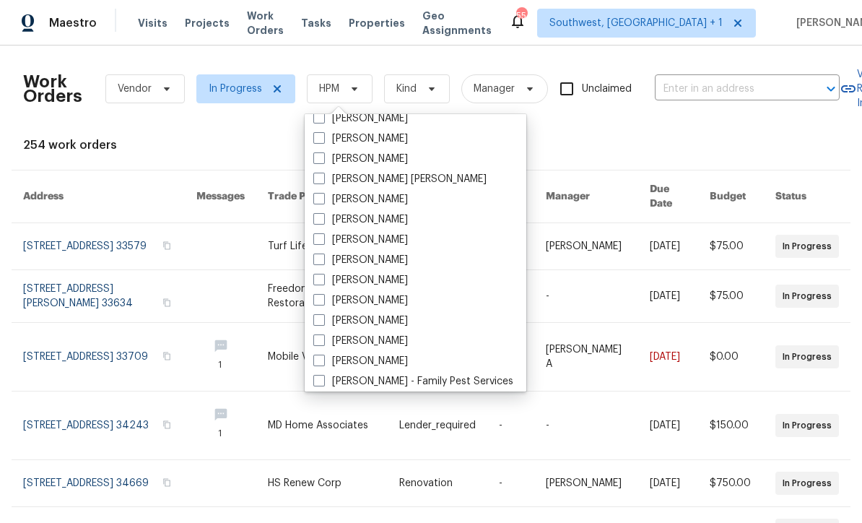
click at [317, 318] on span at bounding box center [319, 320] width 12 height 12
click at [317, 318] on input "[PERSON_NAME]" at bounding box center [317, 317] width 9 height 9
checkbox input "true"
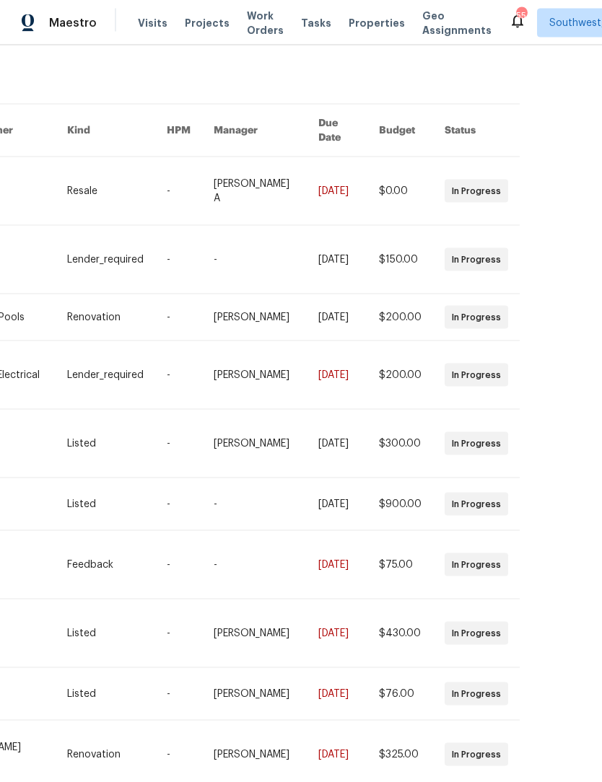
click at [494, 522] on div "Work Orders Vendor In Progress Naomi Ferreira Kind Manager Unclaimed ​ View Ren…" at bounding box center [301, 413] width 602 height 737
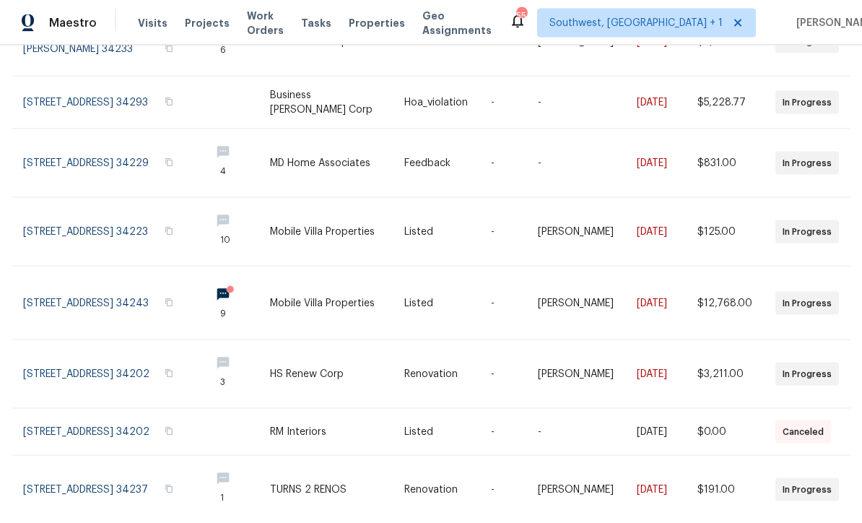
click at [80, 297] on link at bounding box center [110, 302] width 175 height 73
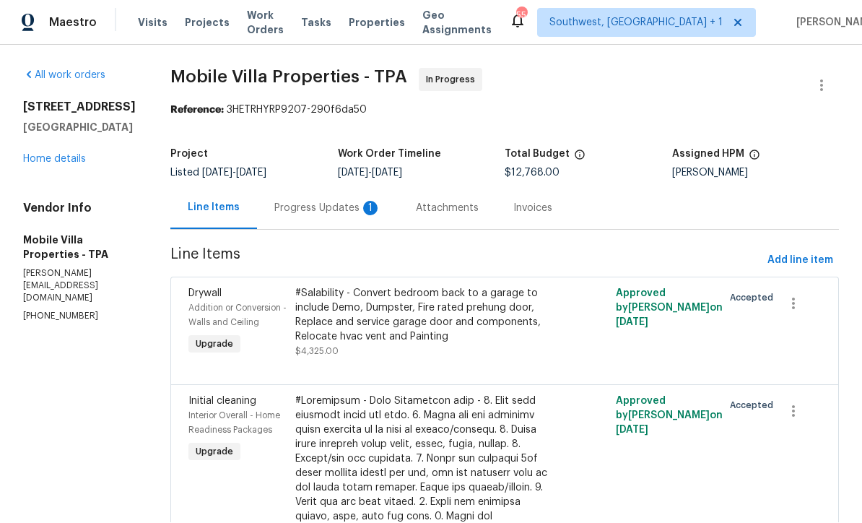
scroll to position [1, 0]
click at [266, 217] on div "Progress Updates 1" at bounding box center [327, 208] width 141 height 43
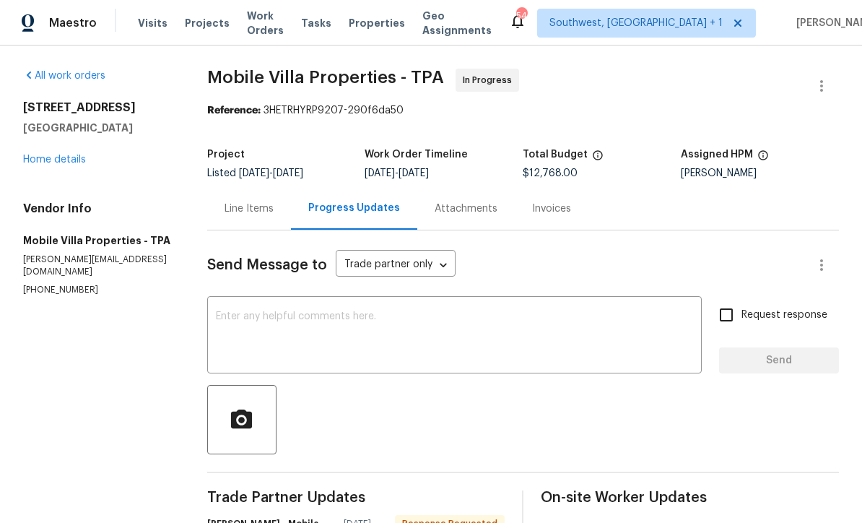
click at [48, 161] on link "Home details" at bounding box center [54, 159] width 63 height 10
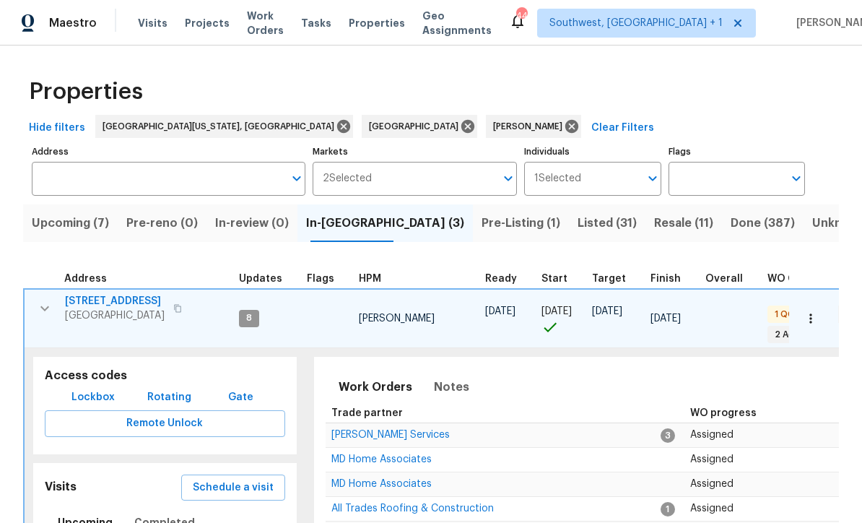
scroll to position [27, 0]
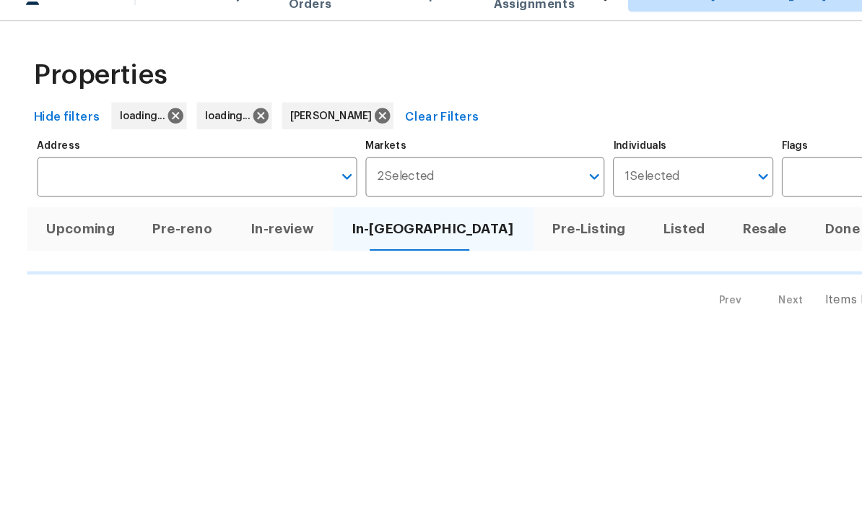
scroll to position [27, 0]
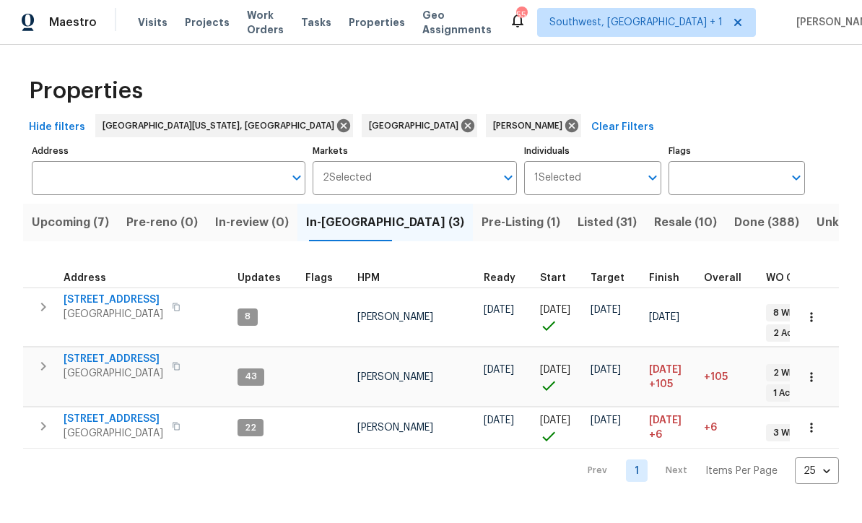
click at [577, 224] on span "Listed (31)" at bounding box center [606, 223] width 59 height 20
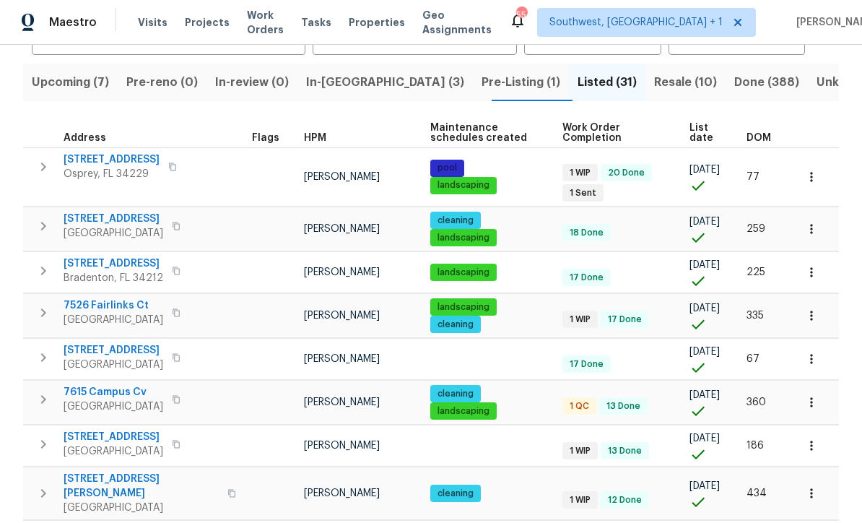
scroll to position [148, 0]
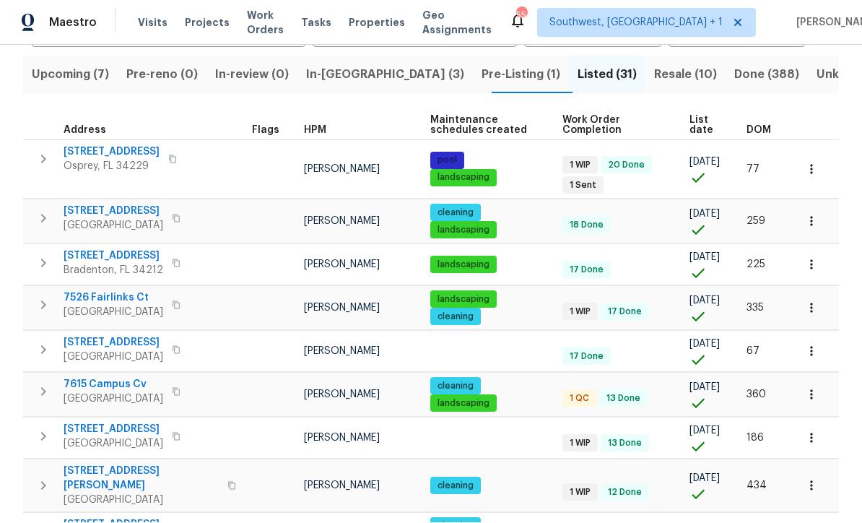
click at [700, 126] on span "List date" at bounding box center [705, 125] width 32 height 20
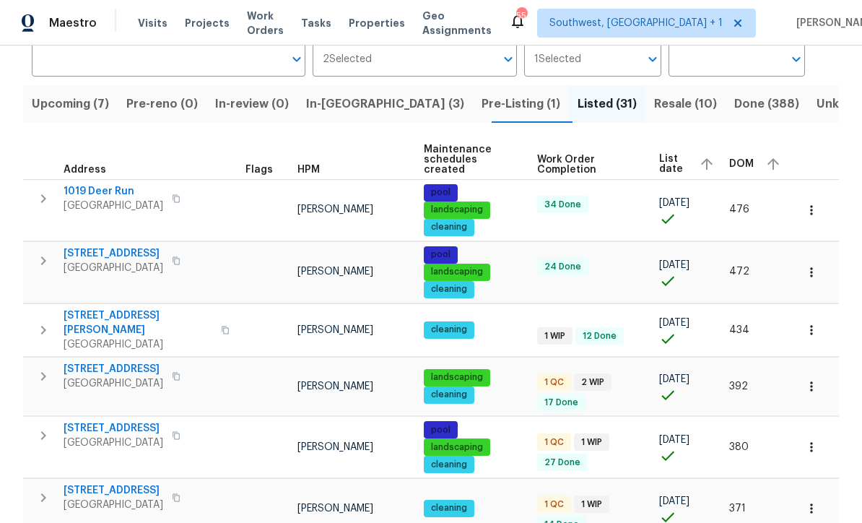
scroll to position [123, 0]
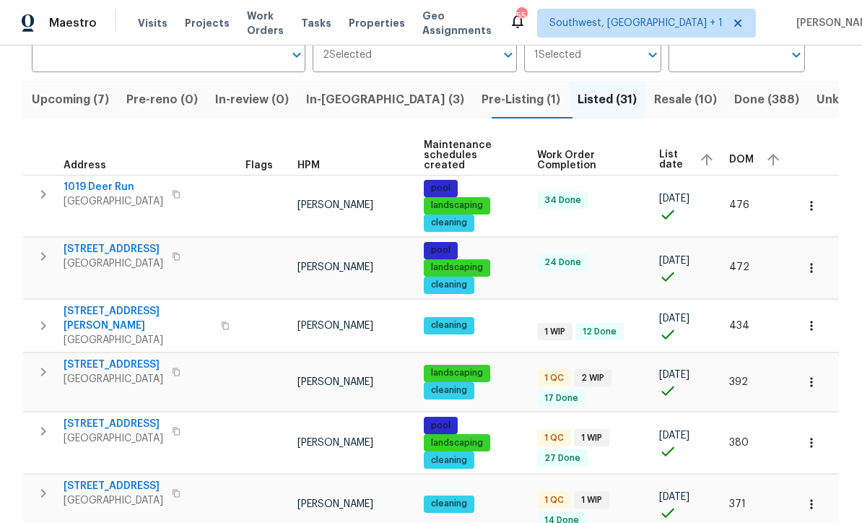
click at [811, 190] on button "button" at bounding box center [811, 206] width 32 height 32
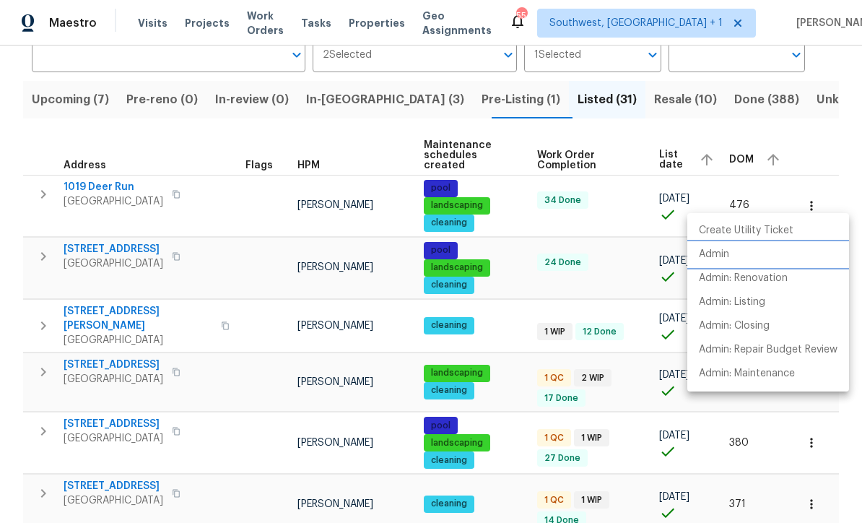
click at [714, 251] on p "Admin" at bounding box center [714, 254] width 30 height 15
click at [616, 268] on div at bounding box center [431, 261] width 862 height 523
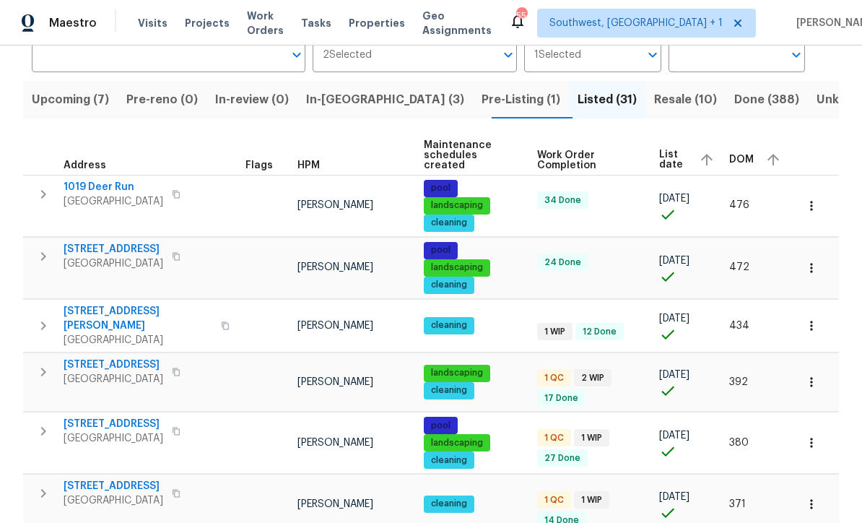
click at [812, 261] on icon "button" at bounding box center [811, 268] width 14 height 14
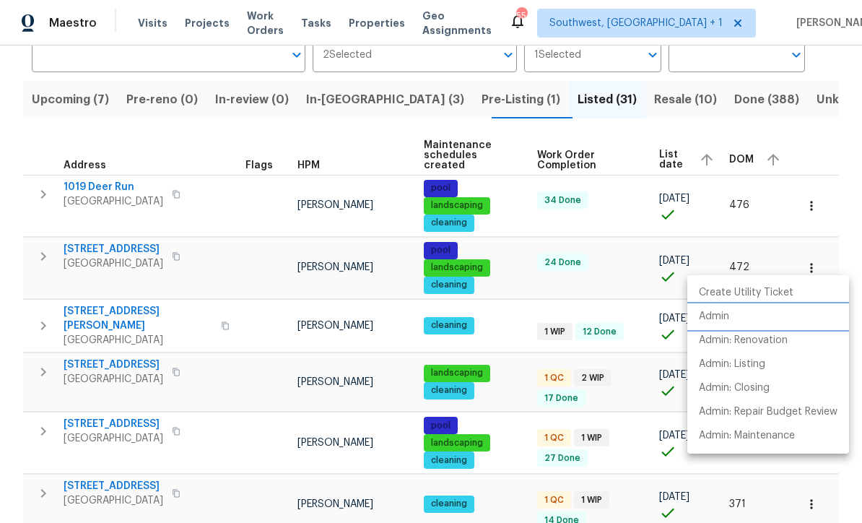
click at [712, 315] on p "Admin" at bounding box center [714, 316] width 30 height 15
click at [522, 359] on div at bounding box center [431, 261] width 862 height 523
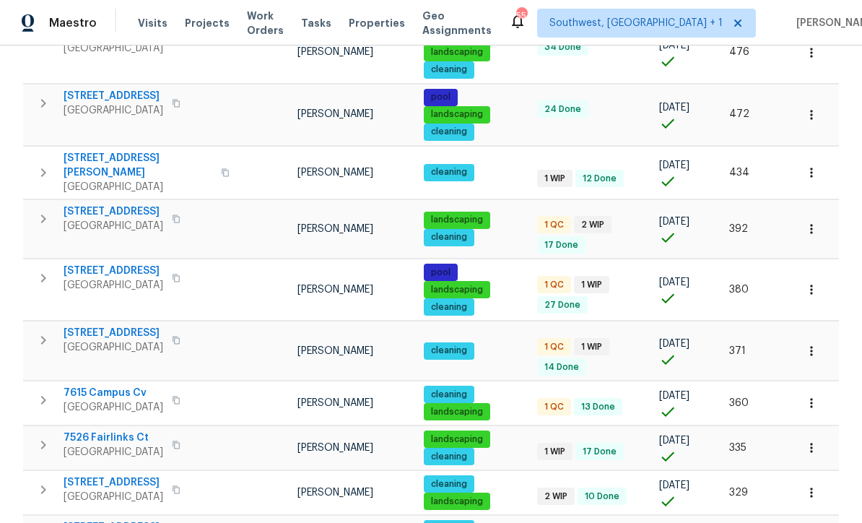
scroll to position [276, 0]
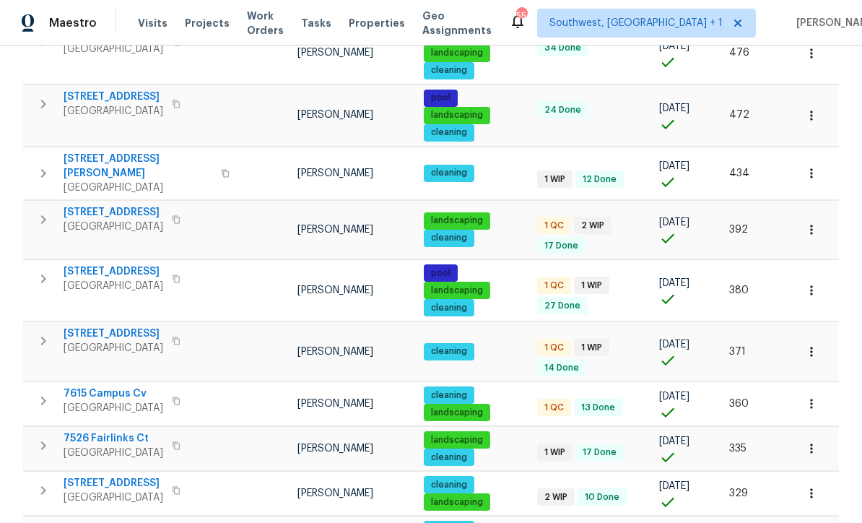
click at [819, 158] on button "button" at bounding box center [811, 173] width 32 height 32
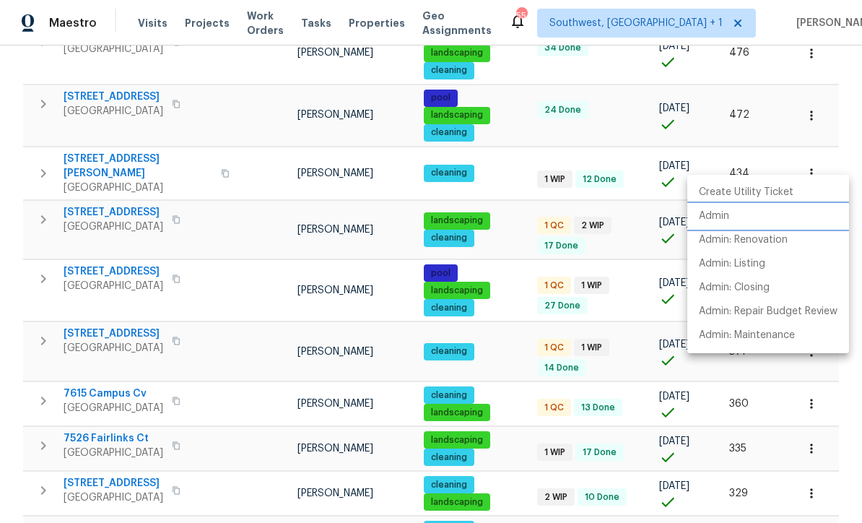
click at [717, 215] on p "Admin" at bounding box center [714, 216] width 30 height 15
click at [508, 275] on div at bounding box center [431, 261] width 862 height 523
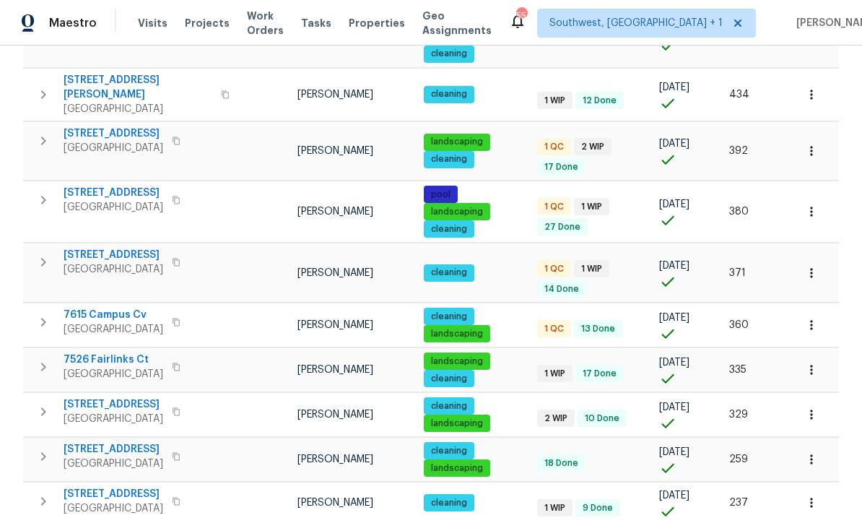
scroll to position [357, 0]
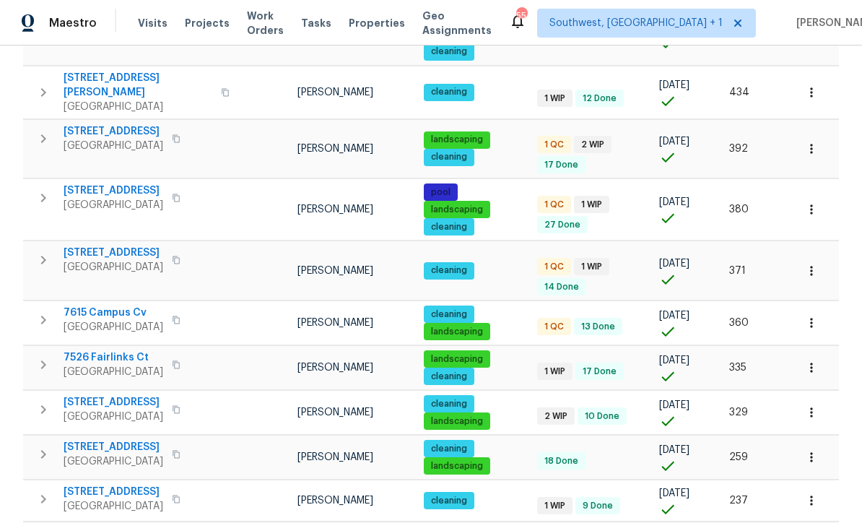
click at [816, 202] on icon "button" at bounding box center [811, 209] width 14 height 14
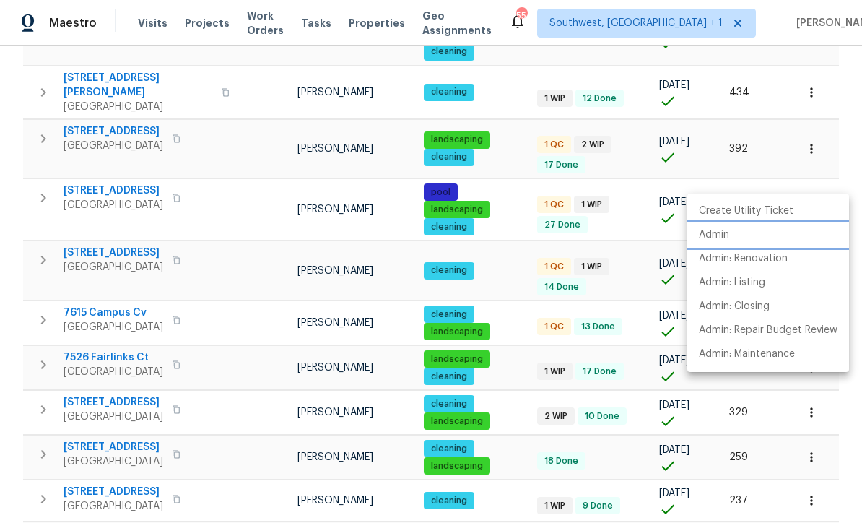
click at [724, 230] on p "Admin" at bounding box center [714, 234] width 30 height 15
click at [503, 238] on div at bounding box center [431, 261] width 862 height 523
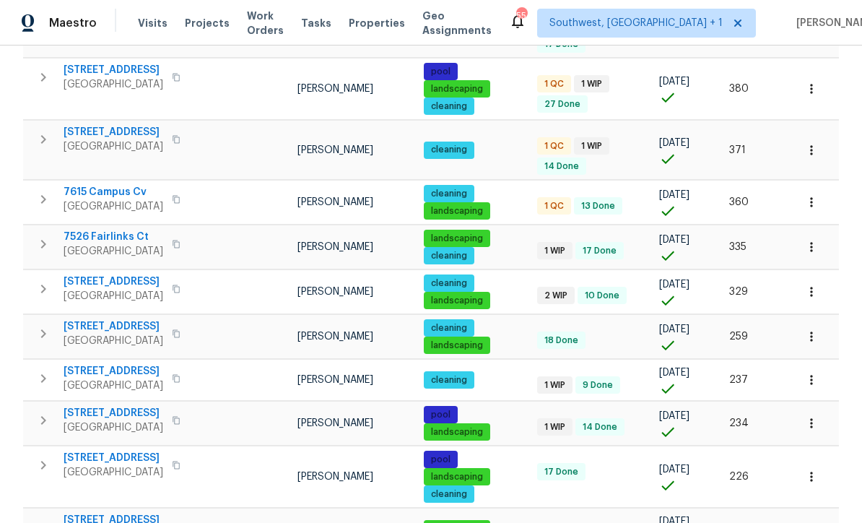
scroll to position [484, 0]
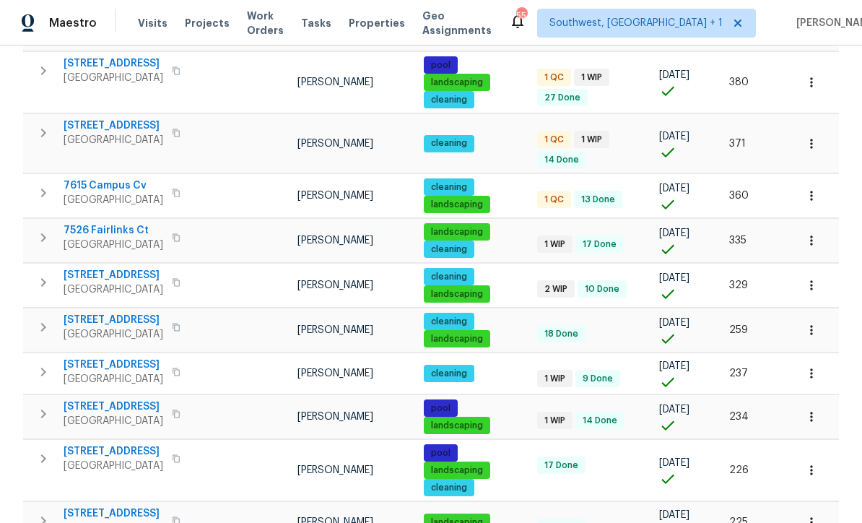
click at [812, 191] on icon "button" at bounding box center [811, 195] width 2 height 9
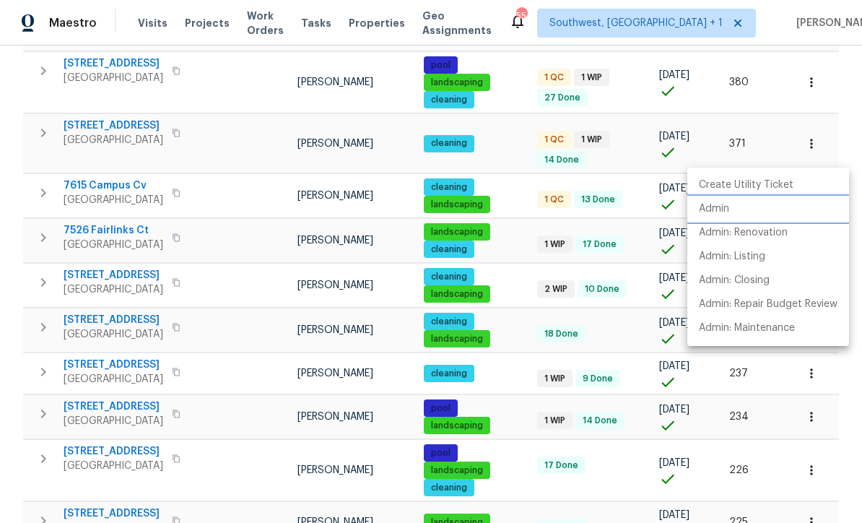
click at [725, 211] on p "Admin" at bounding box center [714, 208] width 30 height 15
click at [520, 247] on div at bounding box center [431, 261] width 862 height 523
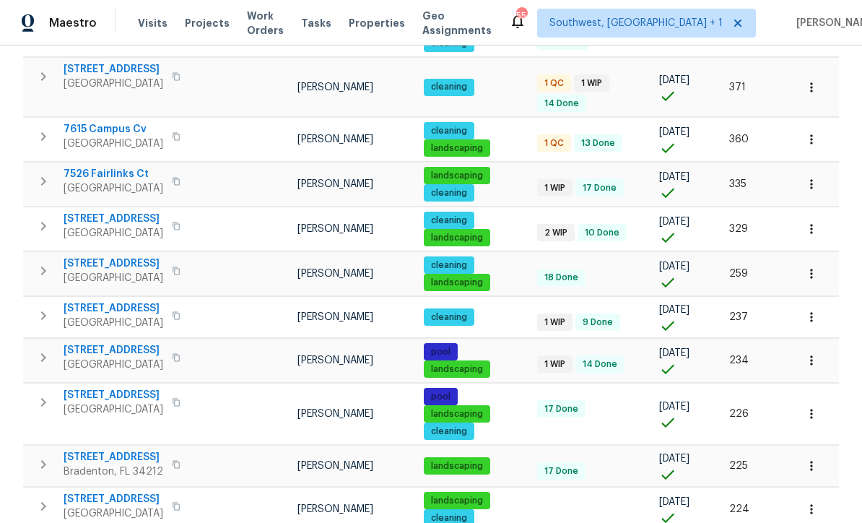
scroll to position [539, 0]
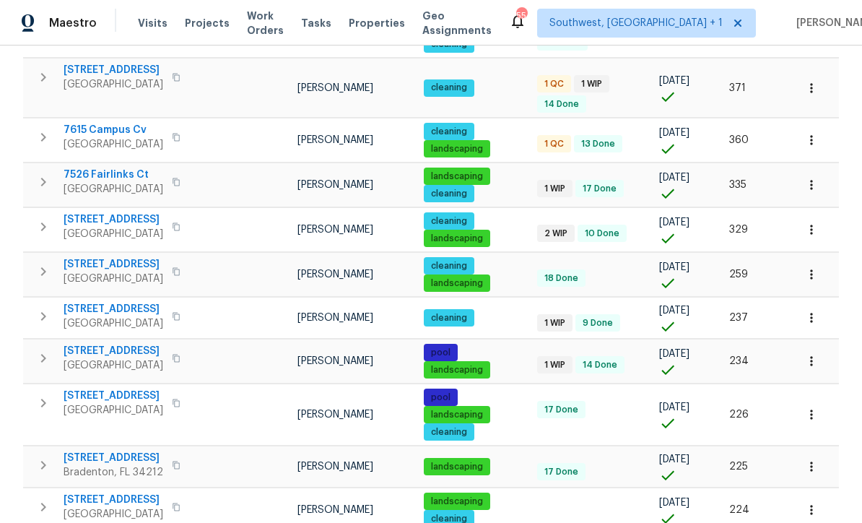
click at [816, 178] on icon "button" at bounding box center [811, 185] width 14 height 14
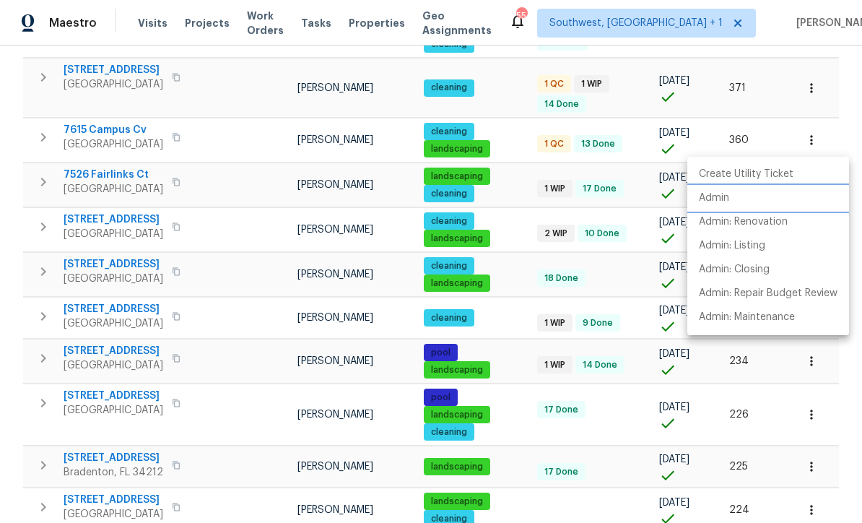
click at [715, 201] on p "Admin" at bounding box center [714, 198] width 30 height 15
click at [512, 282] on div at bounding box center [431, 261] width 862 height 523
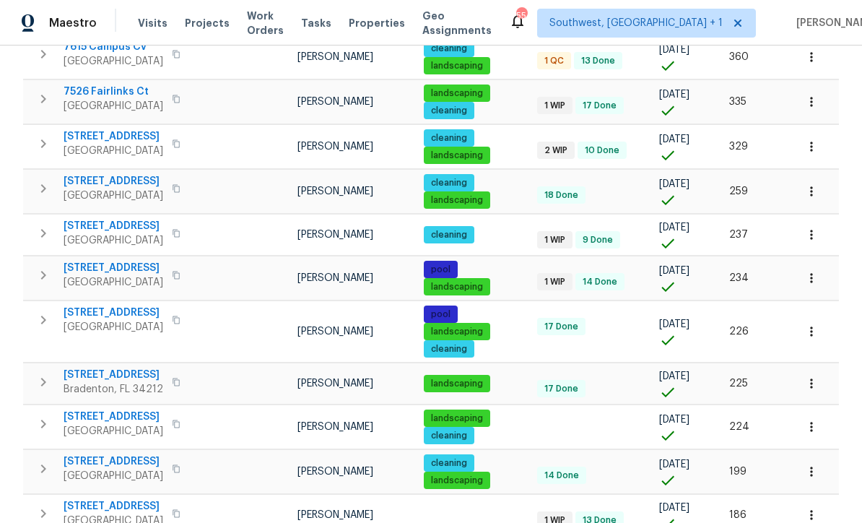
scroll to position [624, 0]
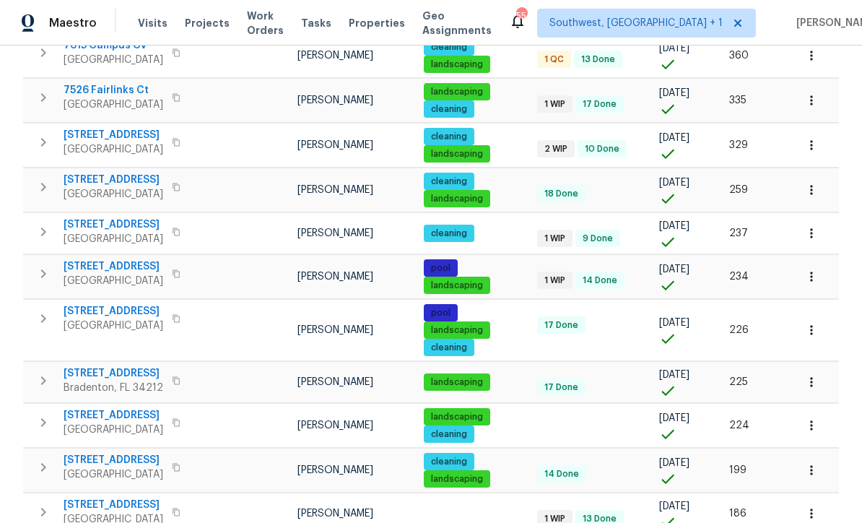
click at [812, 226] on icon "button" at bounding box center [811, 233] width 14 height 14
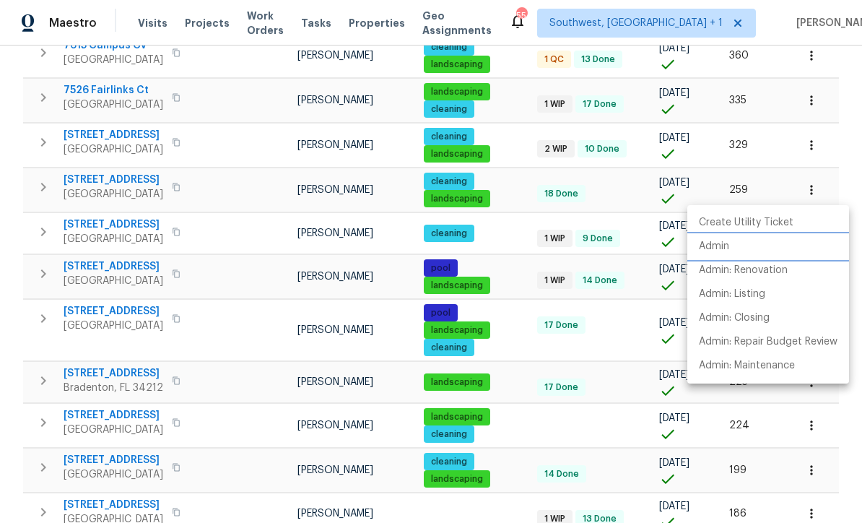
click at [720, 244] on p "Admin" at bounding box center [714, 246] width 30 height 15
click at [520, 271] on div at bounding box center [431, 261] width 862 height 523
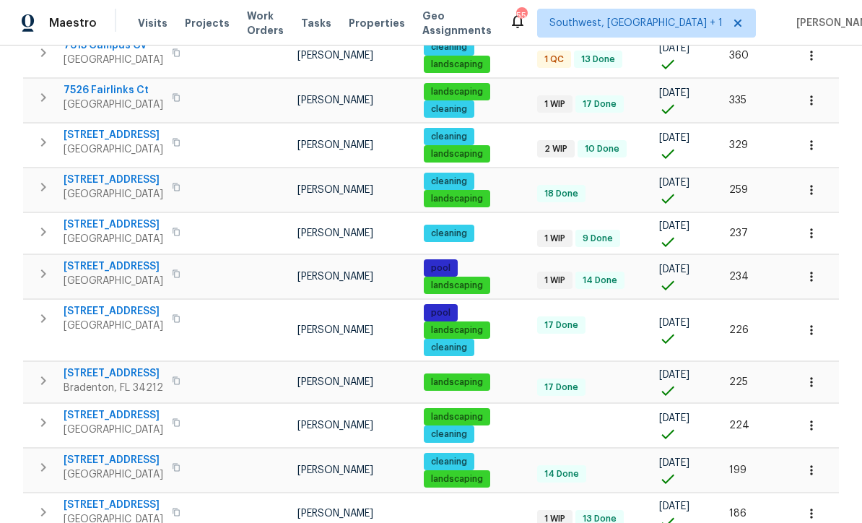
click at [815, 183] on icon "button" at bounding box center [811, 190] width 14 height 14
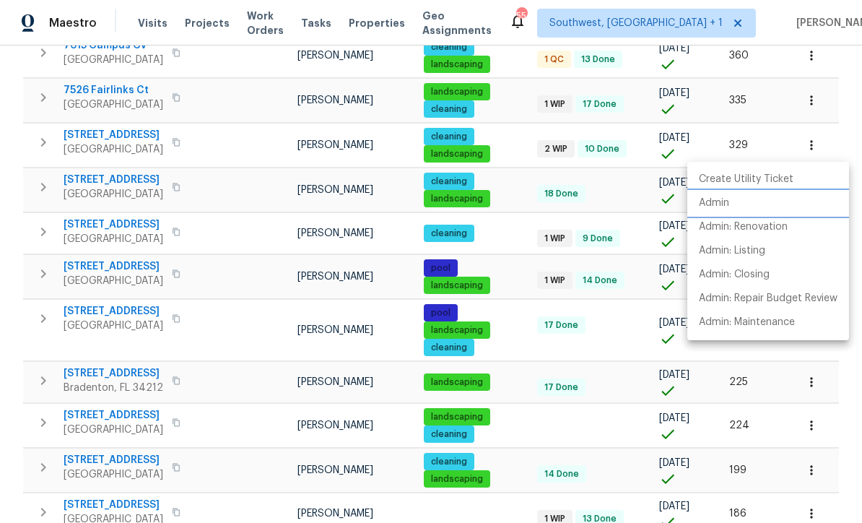
click at [719, 201] on p "Admin" at bounding box center [714, 203] width 30 height 15
click at [515, 331] on div at bounding box center [431, 261] width 862 height 523
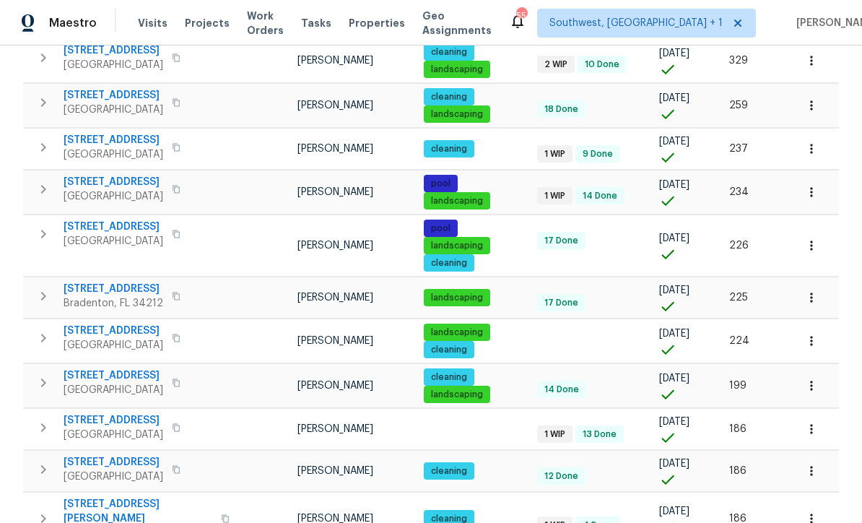
scroll to position [723, 0]
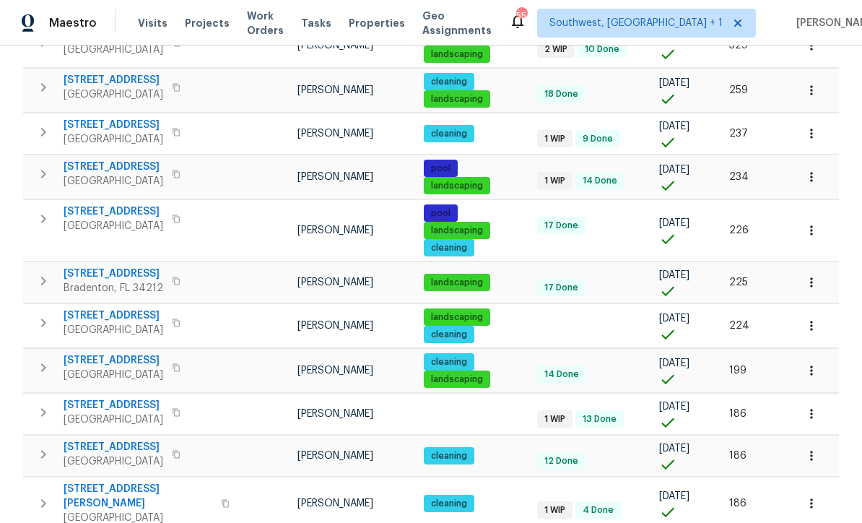
click at [817, 223] on icon "button" at bounding box center [811, 230] width 14 height 14
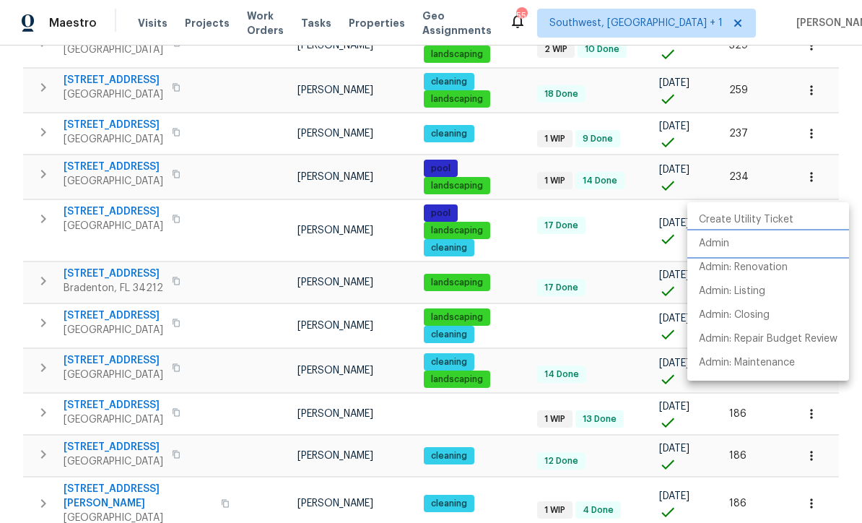
click at [721, 241] on p "Admin" at bounding box center [714, 243] width 30 height 15
click at [528, 292] on div at bounding box center [431, 261] width 862 height 523
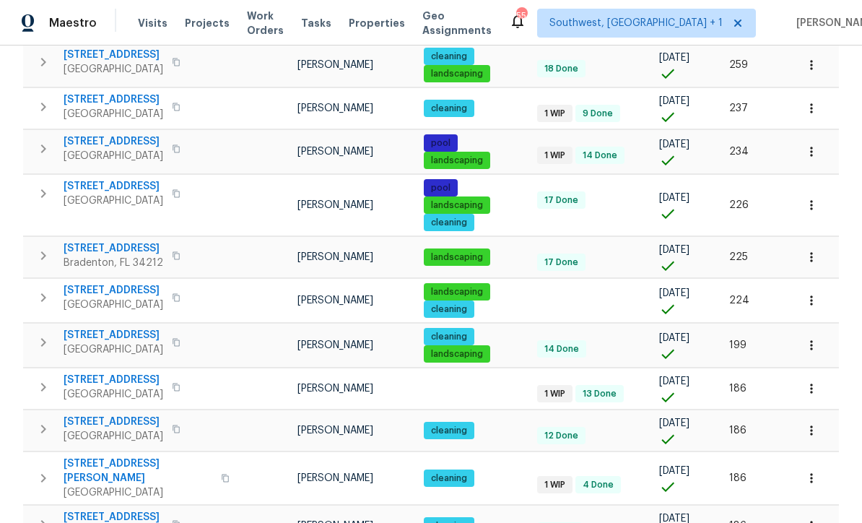
scroll to position [771, 0]
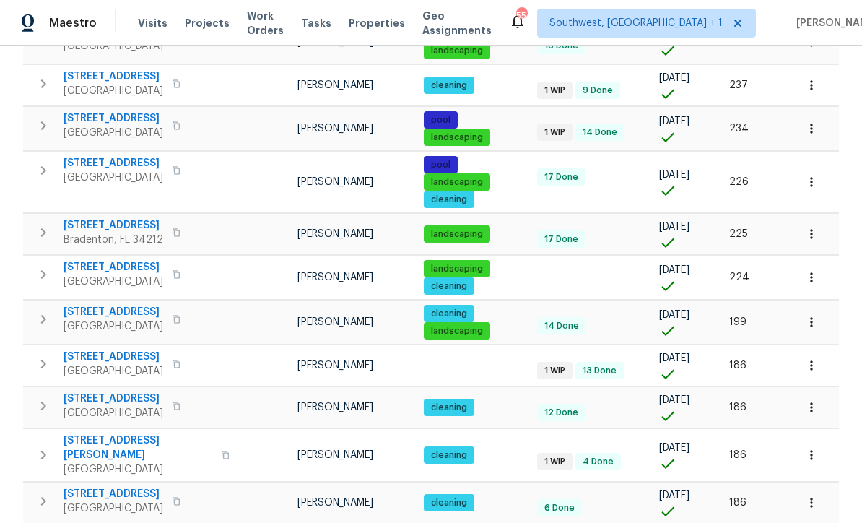
click at [808, 227] on icon "button" at bounding box center [811, 234] width 14 height 14
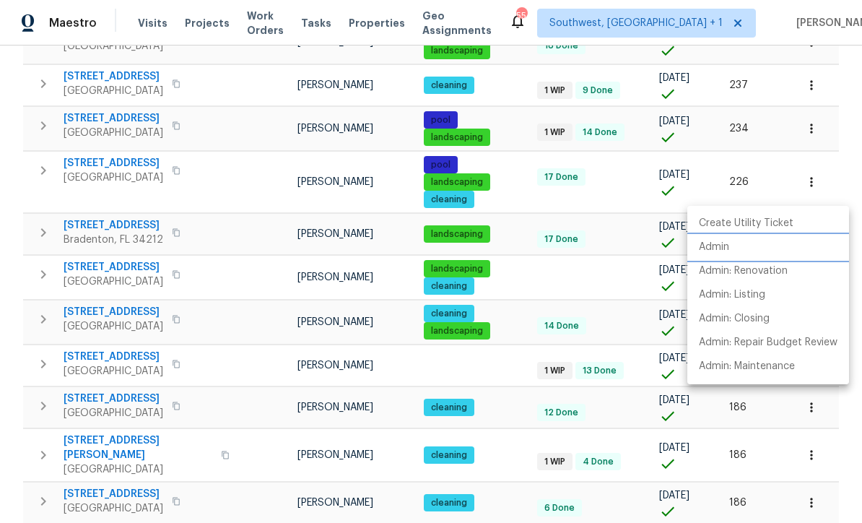
click at [717, 245] on p "Admin" at bounding box center [714, 247] width 30 height 15
click at [603, 239] on div at bounding box center [431, 261] width 862 height 523
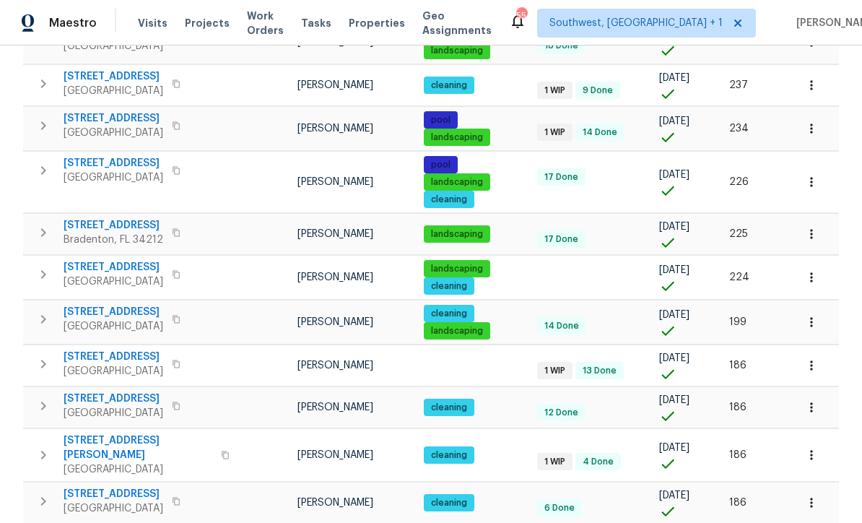
click at [812, 306] on button "button" at bounding box center [811, 322] width 32 height 32
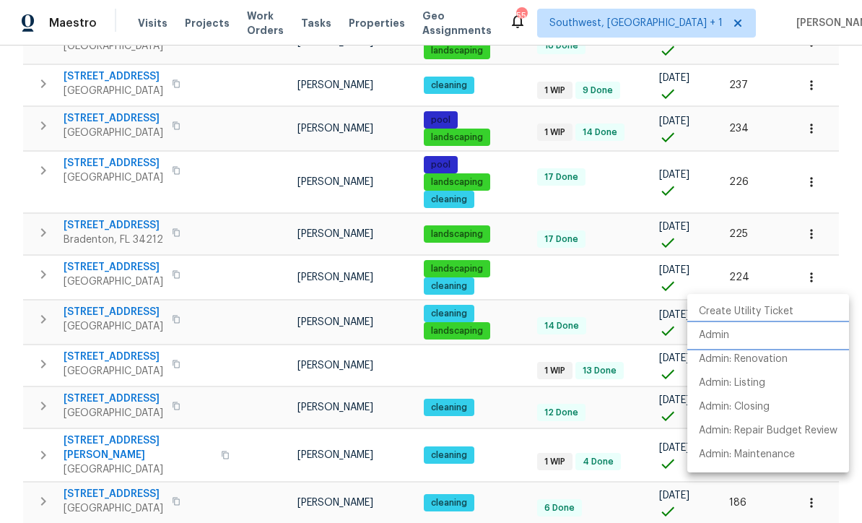
click at [720, 335] on p "Admin" at bounding box center [714, 335] width 30 height 15
click at [606, 258] on div at bounding box center [431, 261] width 862 height 523
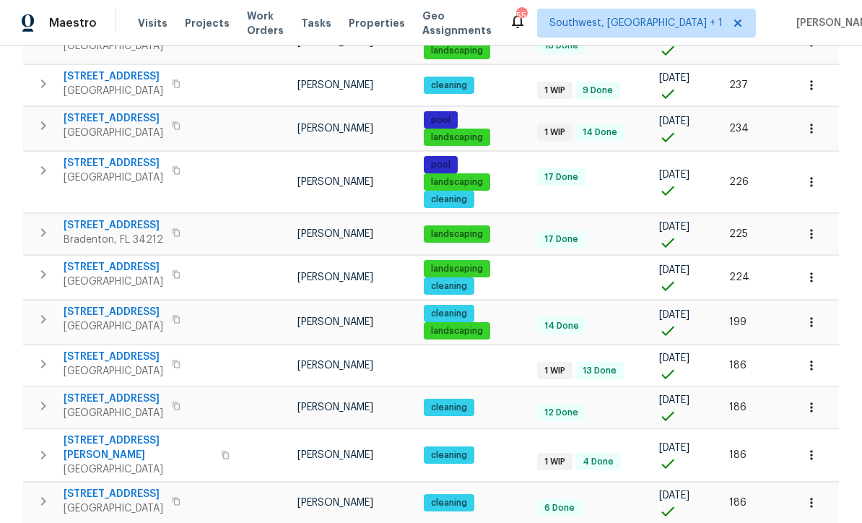
click at [40, 310] on icon "button" at bounding box center [43, 318] width 17 height 17
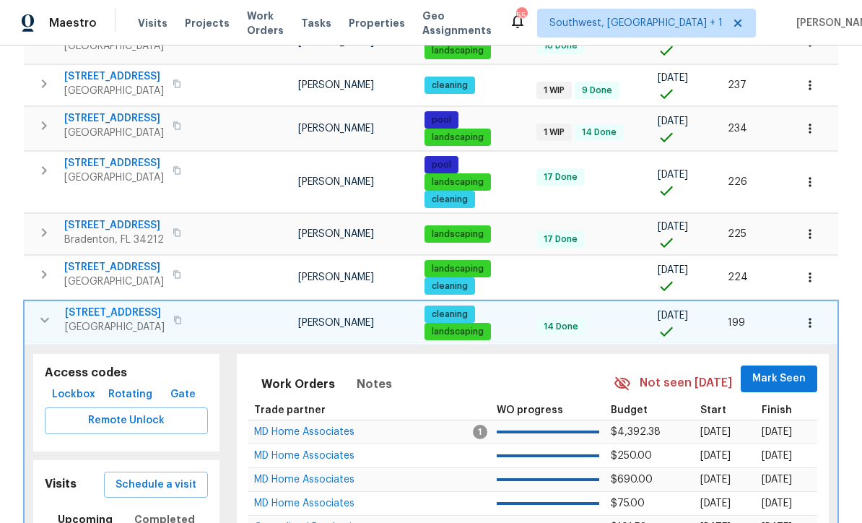
click at [167, 476] on span "Schedule a visit" at bounding box center [155, 485] width 81 height 18
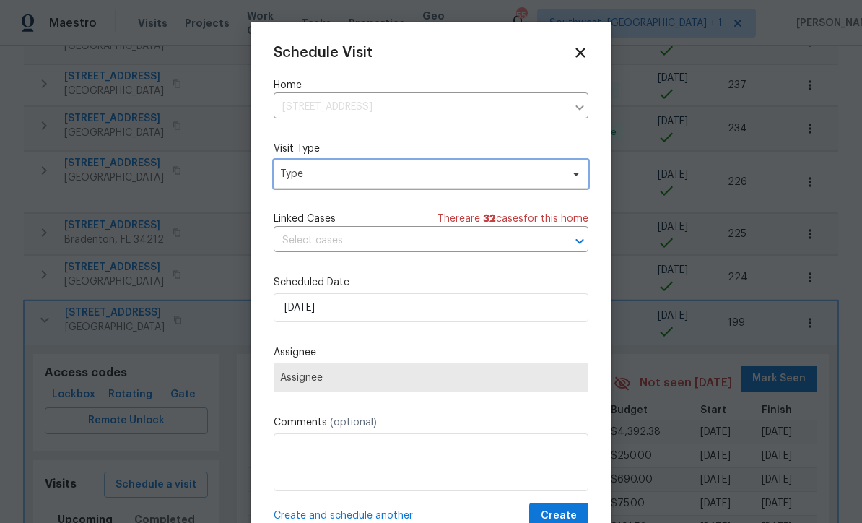
click at [356, 174] on span "Type" at bounding box center [420, 174] width 281 height 14
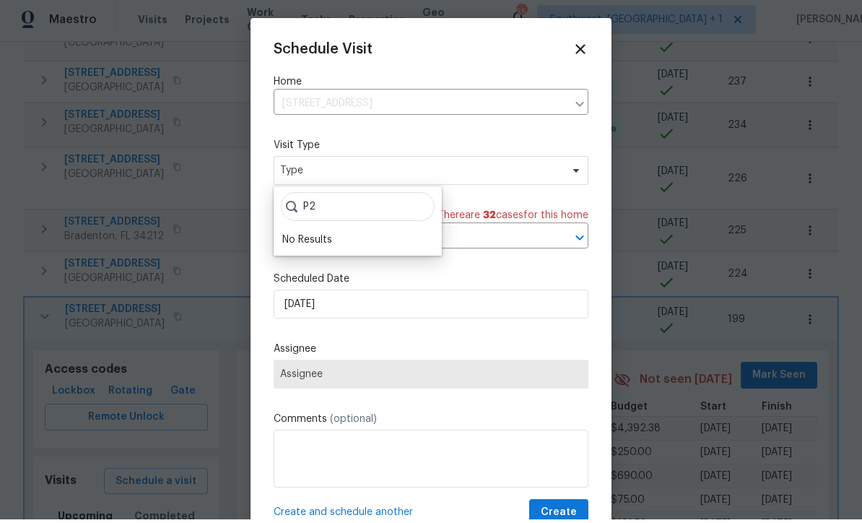
scroll to position [4, 0]
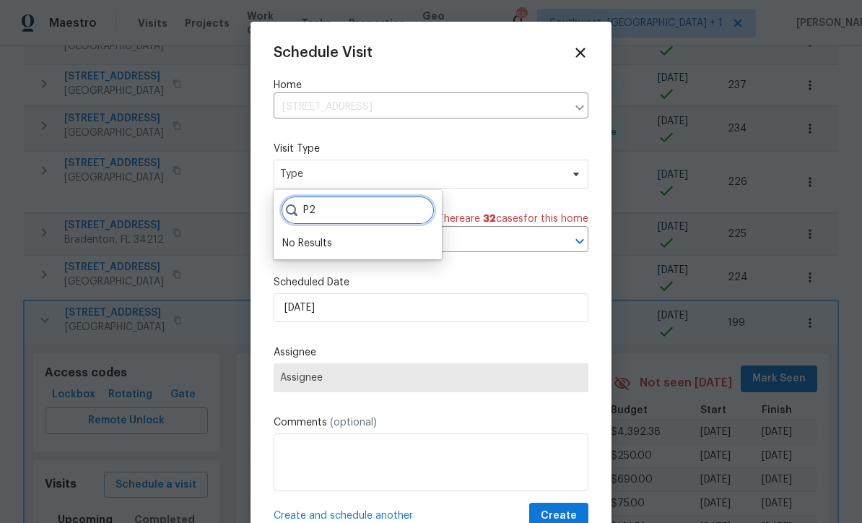
click at [352, 202] on input "P2" at bounding box center [358, 210] width 154 height 29
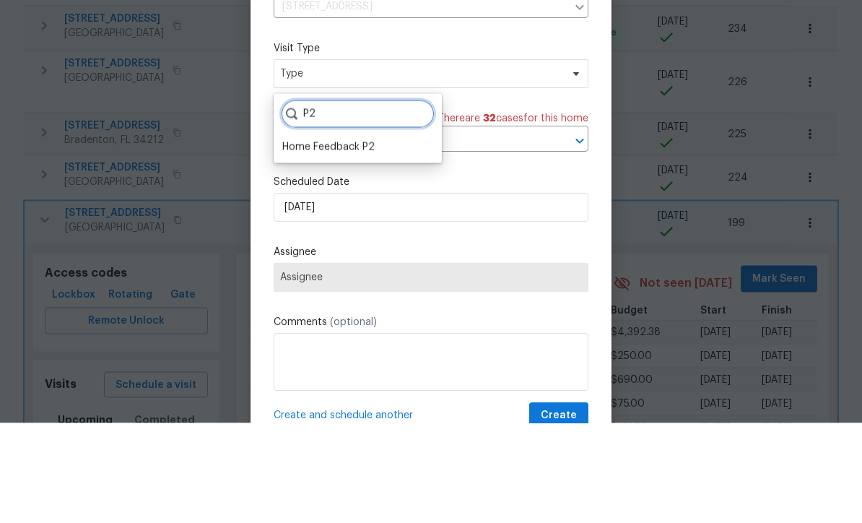
type input "P2"
click at [344, 240] on div "Home Feedback P2" at bounding box center [328, 247] width 92 height 14
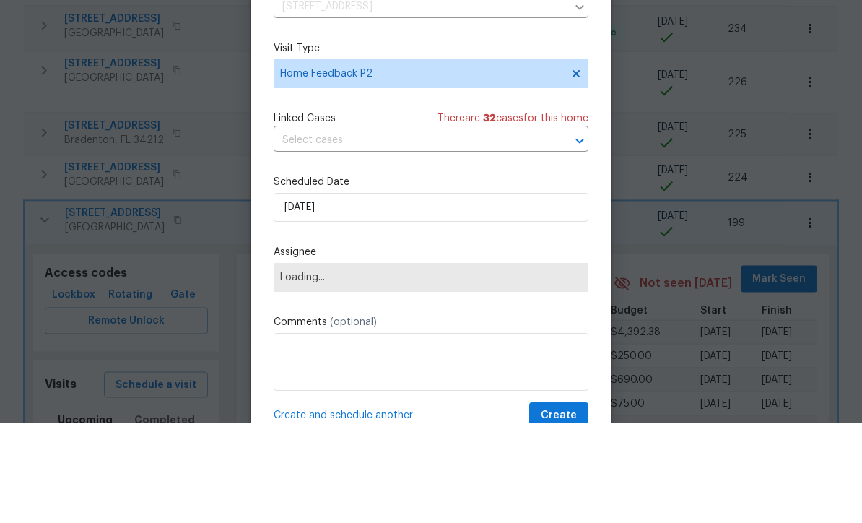
scroll to position [48, 0]
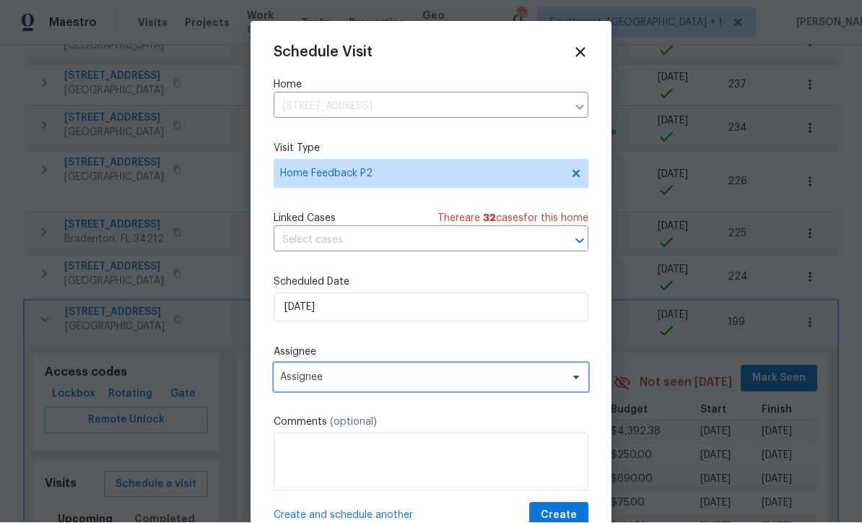
click at [380, 383] on span "Assignee" at bounding box center [421, 378] width 283 height 12
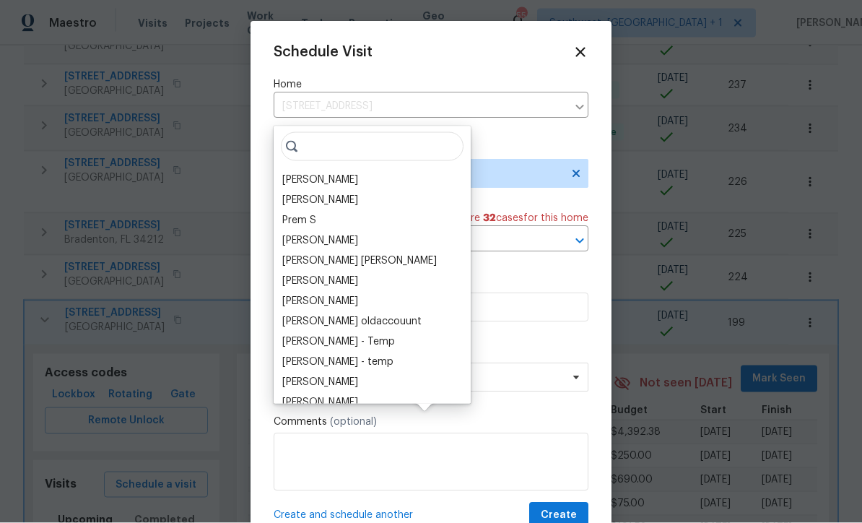
click at [343, 172] on div "[PERSON_NAME]" at bounding box center [320, 179] width 76 height 14
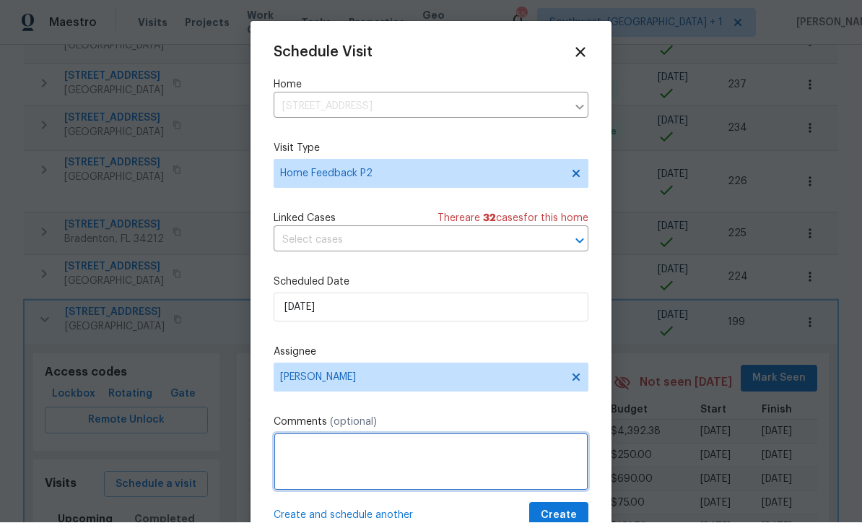
click at [395, 459] on textarea at bounding box center [431, 462] width 315 height 58
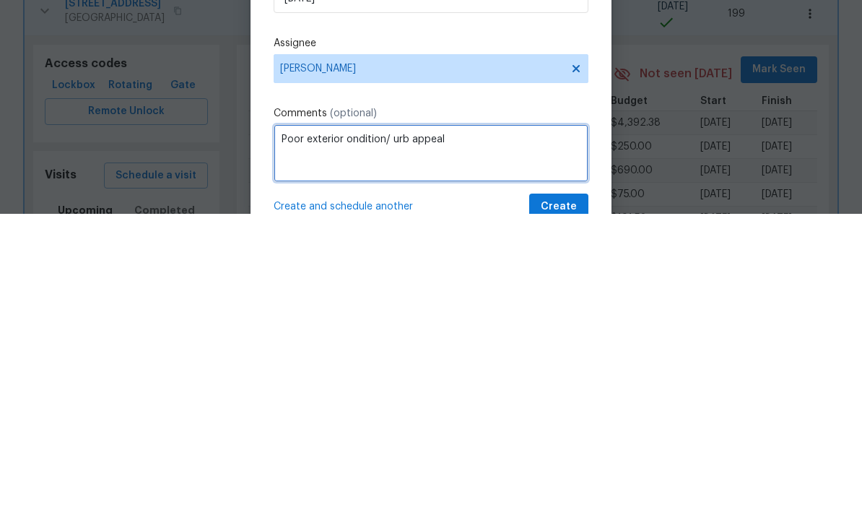
click at [350, 433] on textarea "Poor exterior ondition/ urb appeal" at bounding box center [431, 462] width 315 height 58
click at [406, 433] on textarea "Poor exterior condition/ urb appeal" at bounding box center [431, 462] width 315 height 58
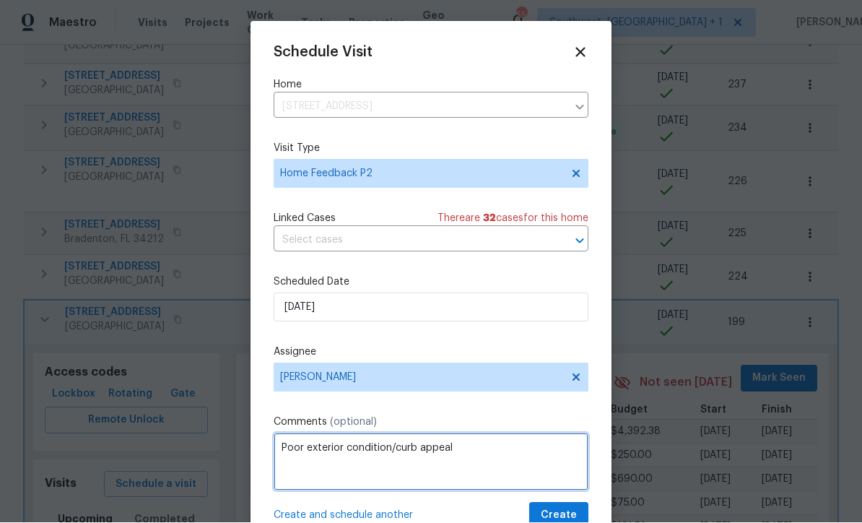
type textarea "Poor exterior condition/curb appeal"
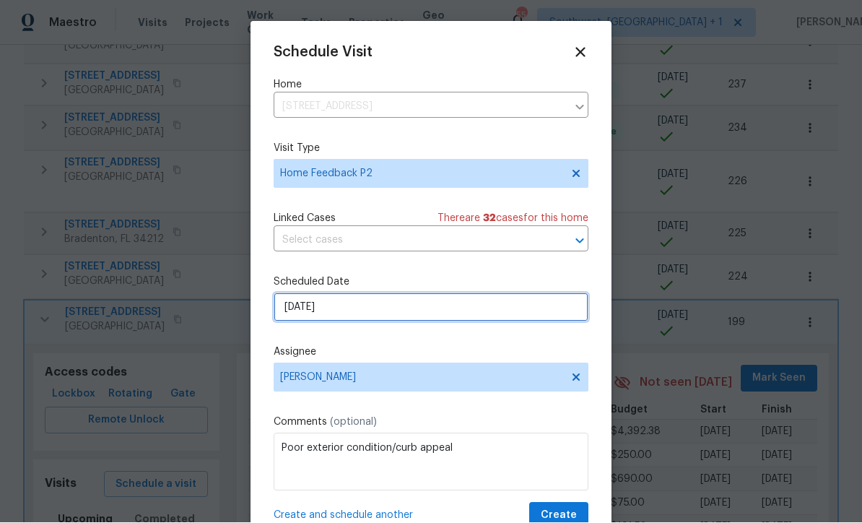
click at [390, 314] on input "[DATE]" at bounding box center [431, 307] width 315 height 29
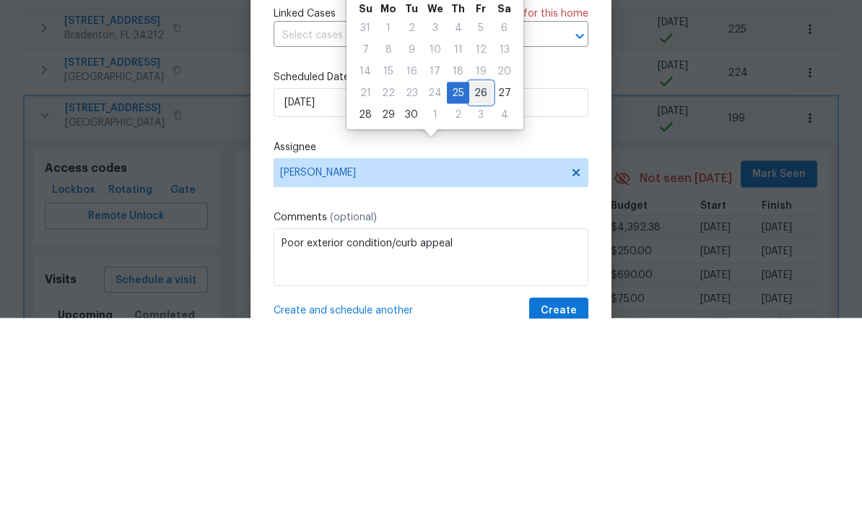
click at [476, 287] on div "26" at bounding box center [480, 297] width 23 height 20
type input "[DATE]"
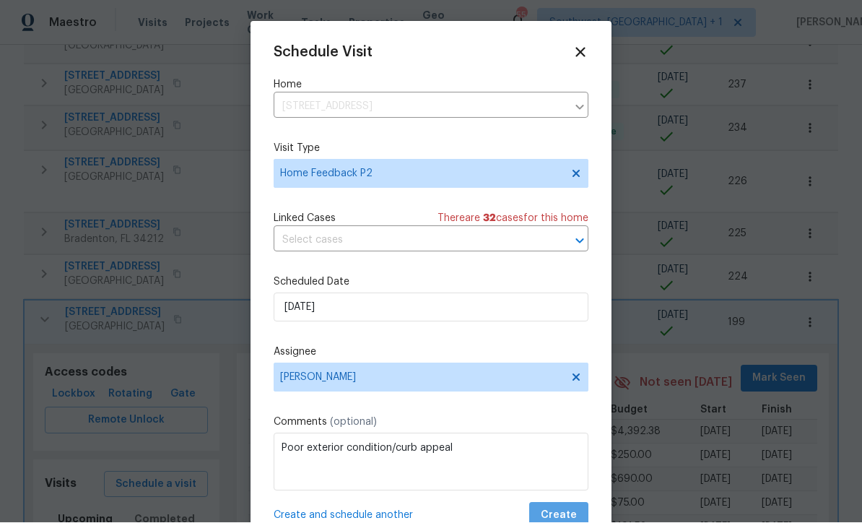
click at [561, 514] on span "Create" at bounding box center [559, 516] width 36 height 18
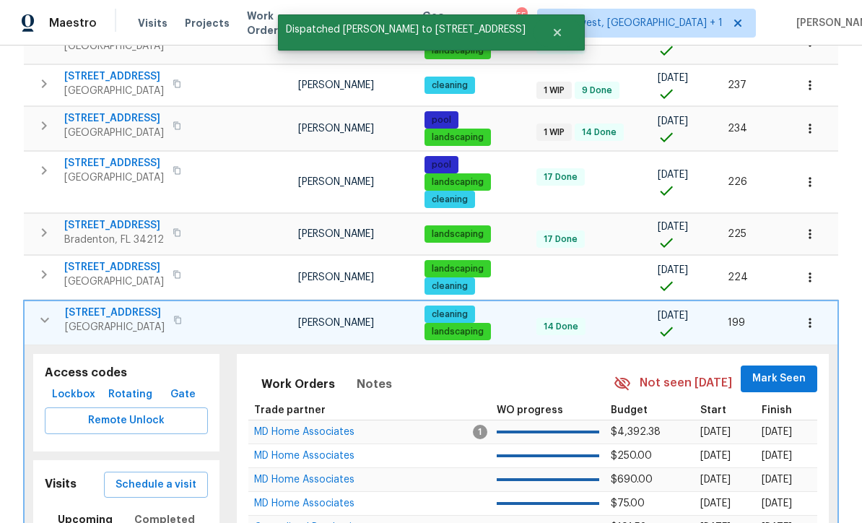
click at [30, 305] on button "button" at bounding box center [44, 319] width 29 height 29
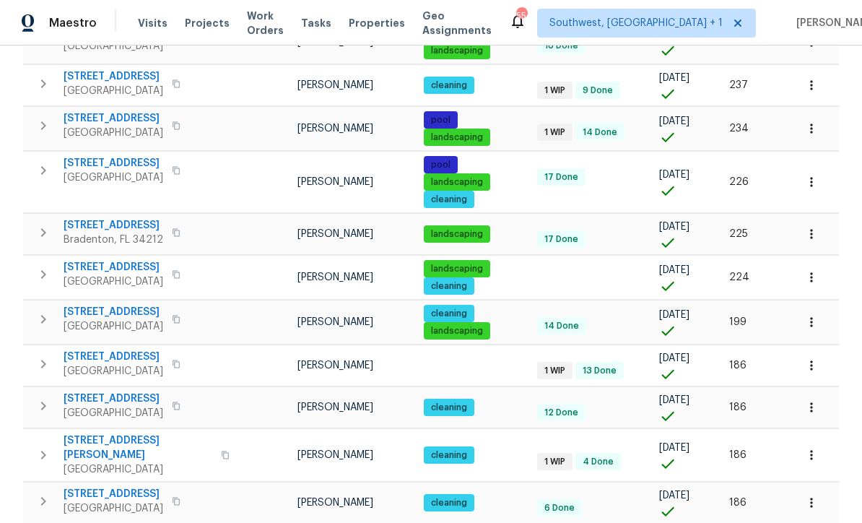
click at [810, 358] on icon "button" at bounding box center [811, 365] width 14 height 14
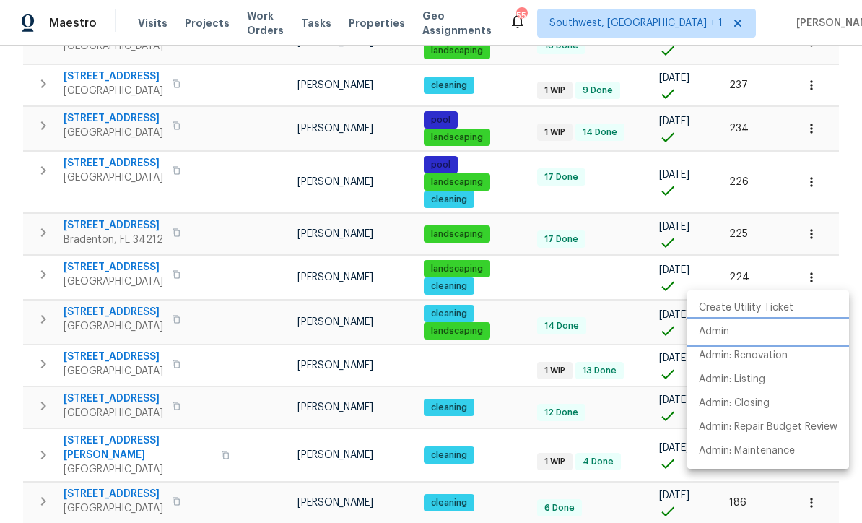
click at [714, 331] on p "Admin" at bounding box center [714, 331] width 30 height 15
click at [513, 315] on div at bounding box center [431, 261] width 862 height 523
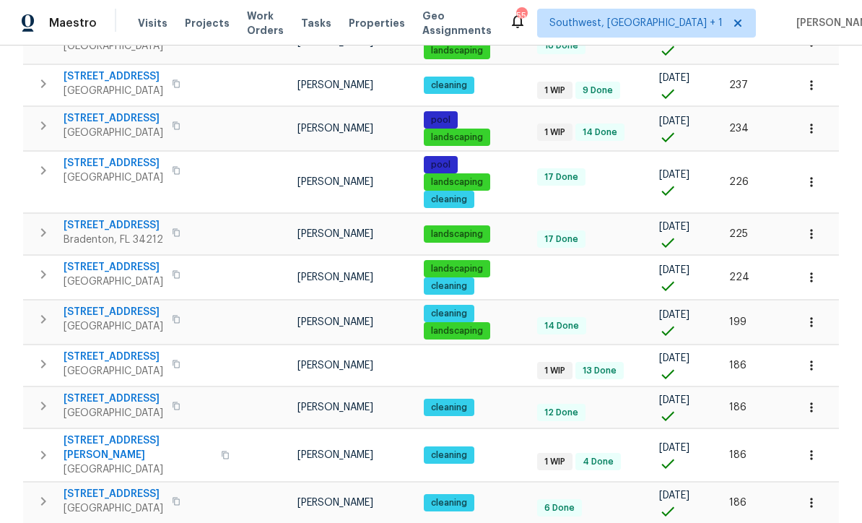
click at [812, 403] on icon "button" at bounding box center [811, 407] width 2 height 9
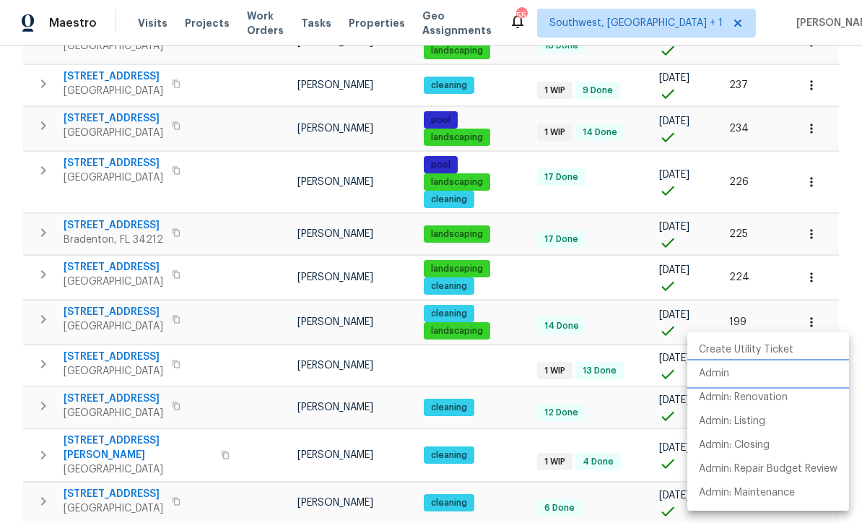
click at [725, 376] on p "Admin" at bounding box center [714, 373] width 30 height 15
click at [508, 351] on div at bounding box center [431, 261] width 862 height 523
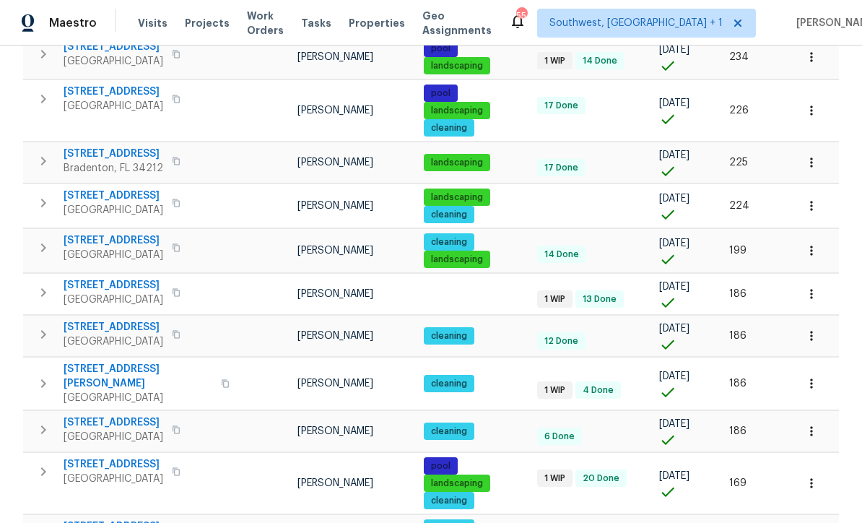
scroll to position [856, 0]
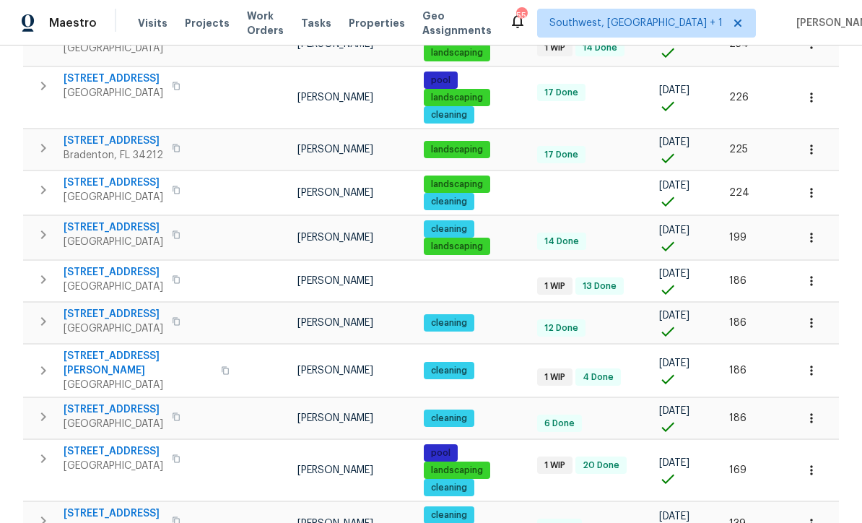
click at [802, 354] on button "button" at bounding box center [811, 370] width 32 height 32
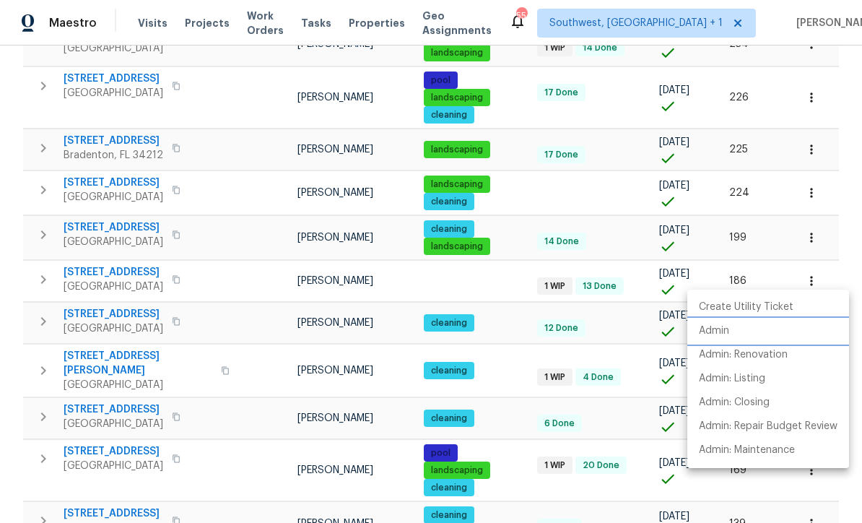
click at [712, 331] on p "Admin" at bounding box center [714, 330] width 30 height 15
click at [518, 345] on div at bounding box center [431, 261] width 862 height 523
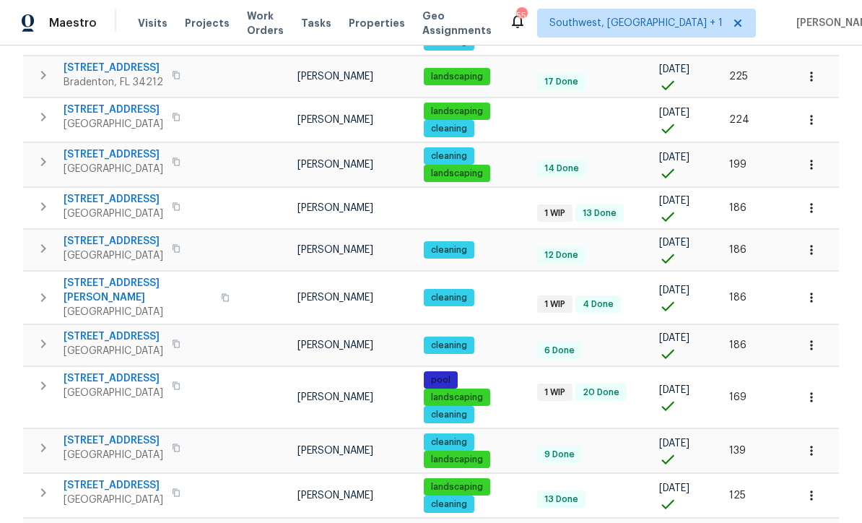
scroll to position [928, 0]
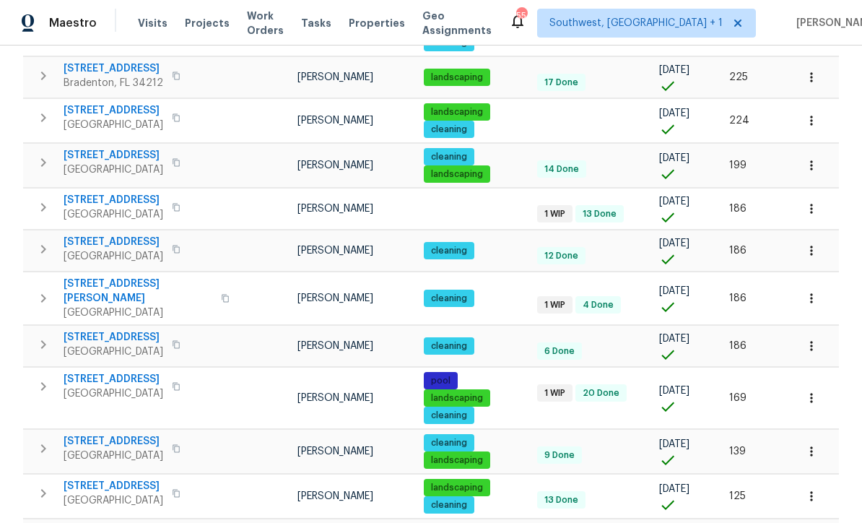
click at [817, 390] on icon "button" at bounding box center [811, 397] width 14 height 14
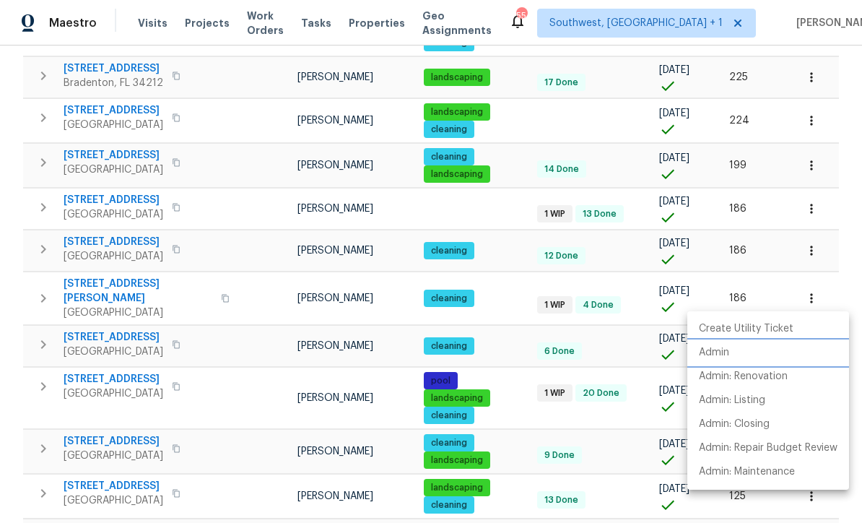
click at [719, 351] on p "Admin" at bounding box center [714, 352] width 30 height 15
click at [521, 370] on div at bounding box center [431, 261] width 862 height 523
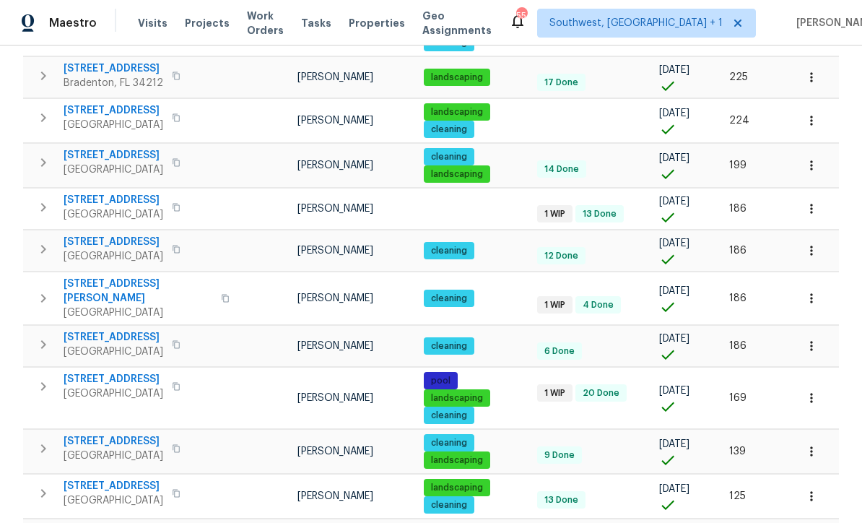
click at [813, 338] on icon "button" at bounding box center [811, 345] width 14 height 14
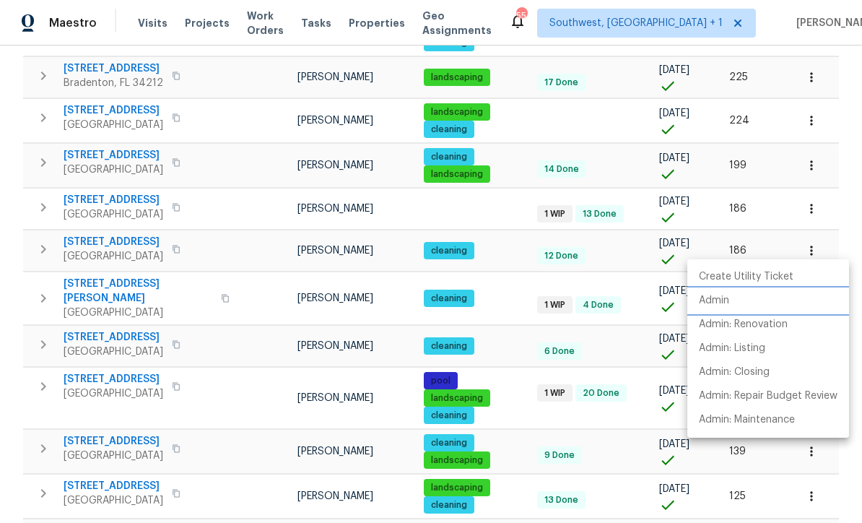
click at [715, 300] on p "Admin" at bounding box center [714, 300] width 30 height 15
click at [520, 346] on div at bounding box center [431, 261] width 862 height 523
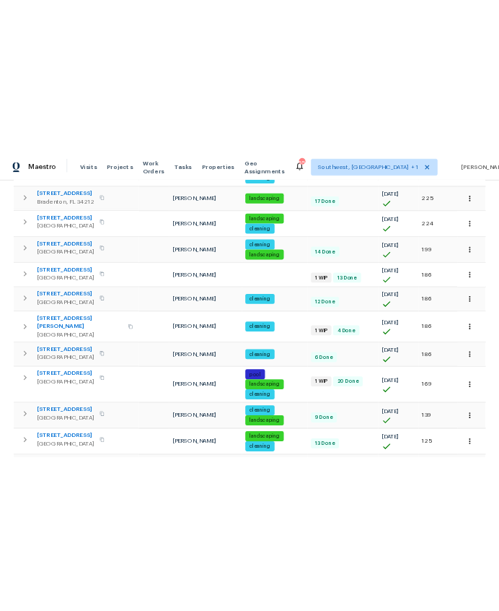
scroll to position [0, 0]
